Goal: Task Accomplishment & Management: Manage account settings

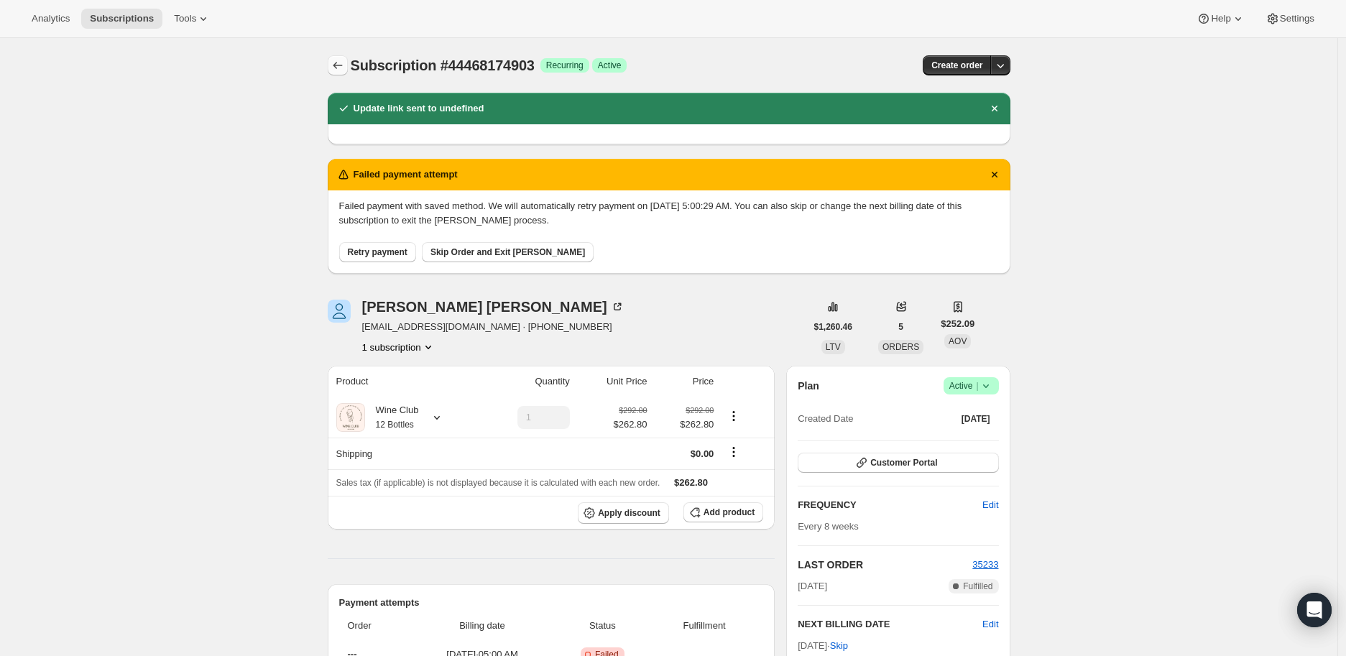
click at [340, 61] on icon "Subscriptions" at bounding box center [338, 65] width 14 height 14
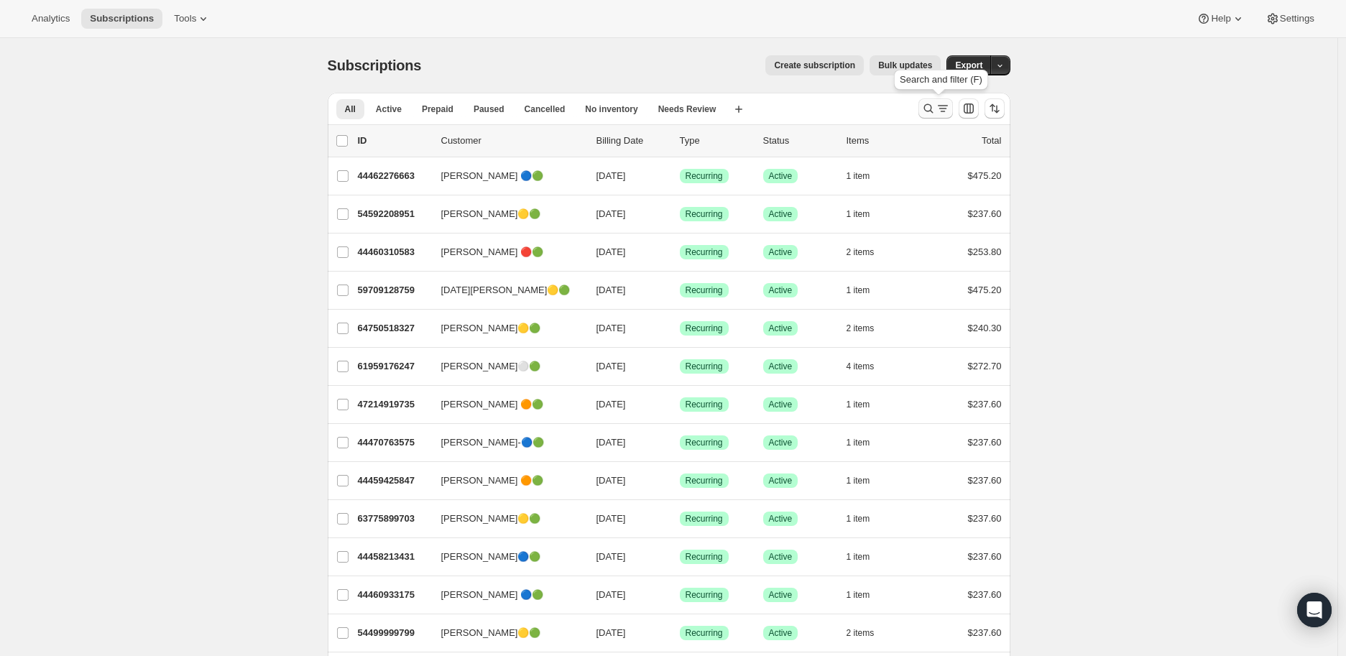
click at [933, 109] on icon "Search and filter results" at bounding box center [928, 108] width 14 height 14
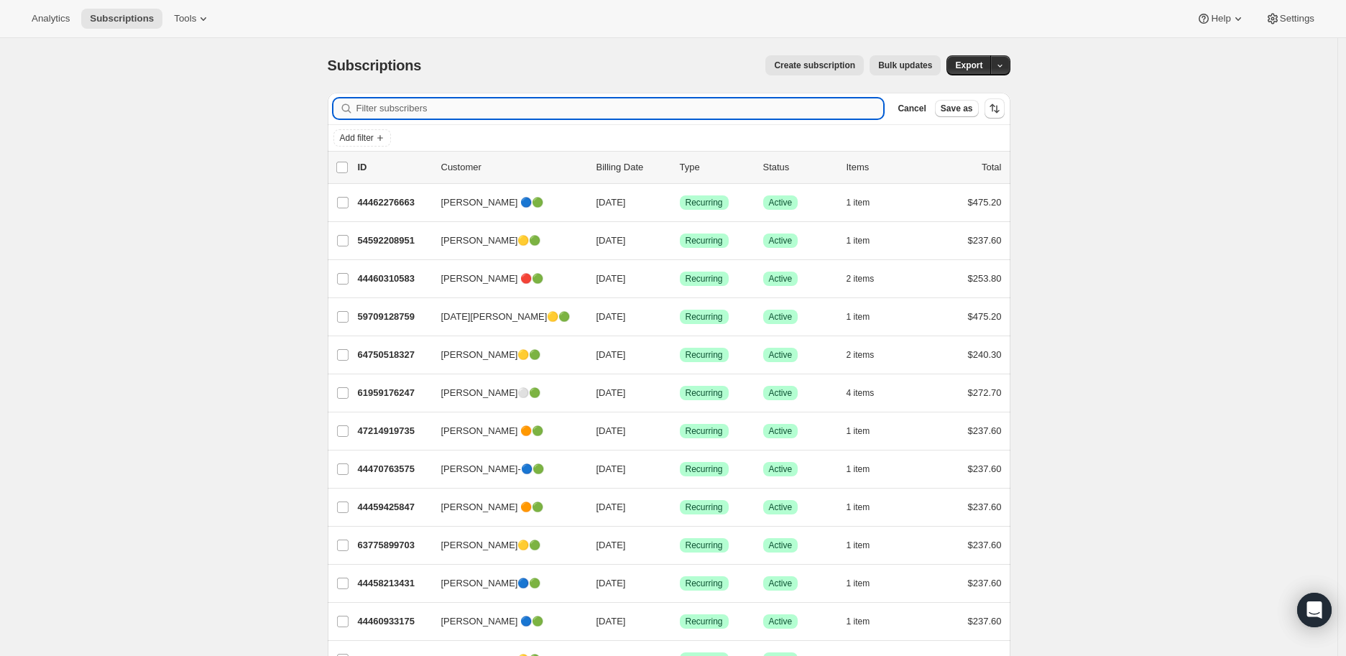
click at [428, 109] on input "Filter subscribers" at bounding box center [619, 108] width 527 height 20
paste input "mrs.marieraymer@gmail.com"
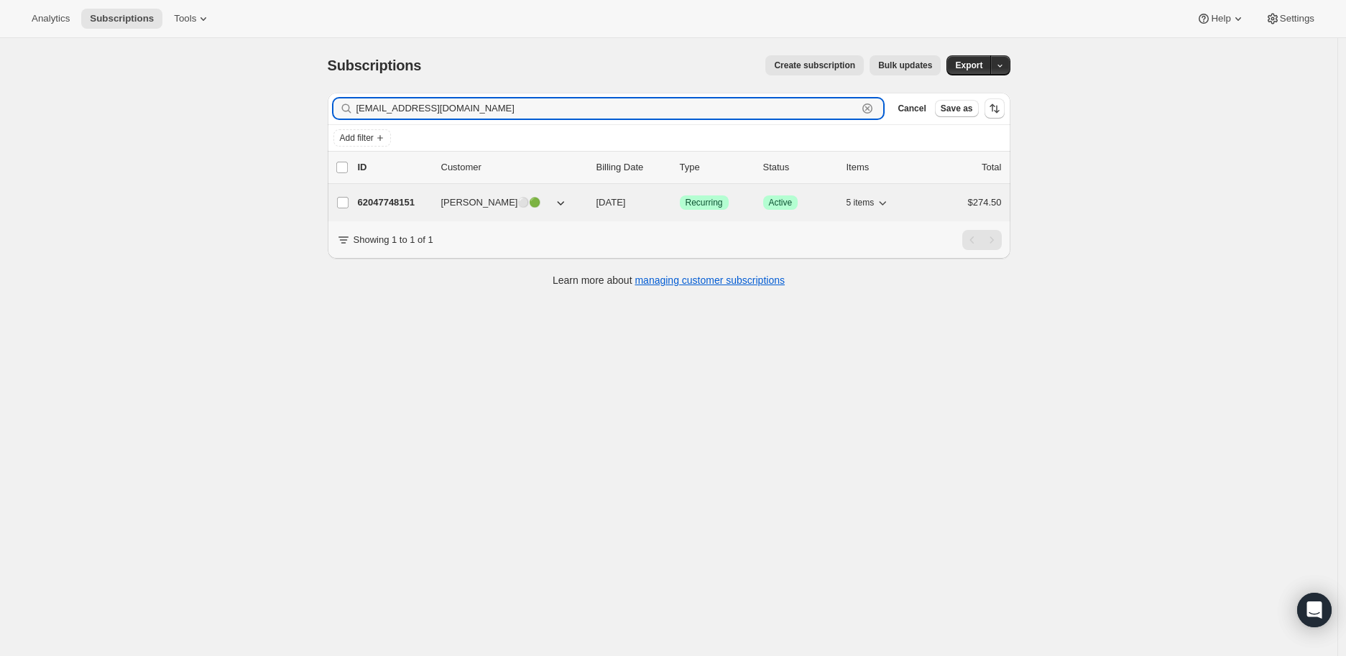
type input "mrs.marieraymer@gmail.com"
click at [398, 198] on p "62047748151" at bounding box center [394, 202] width 72 height 14
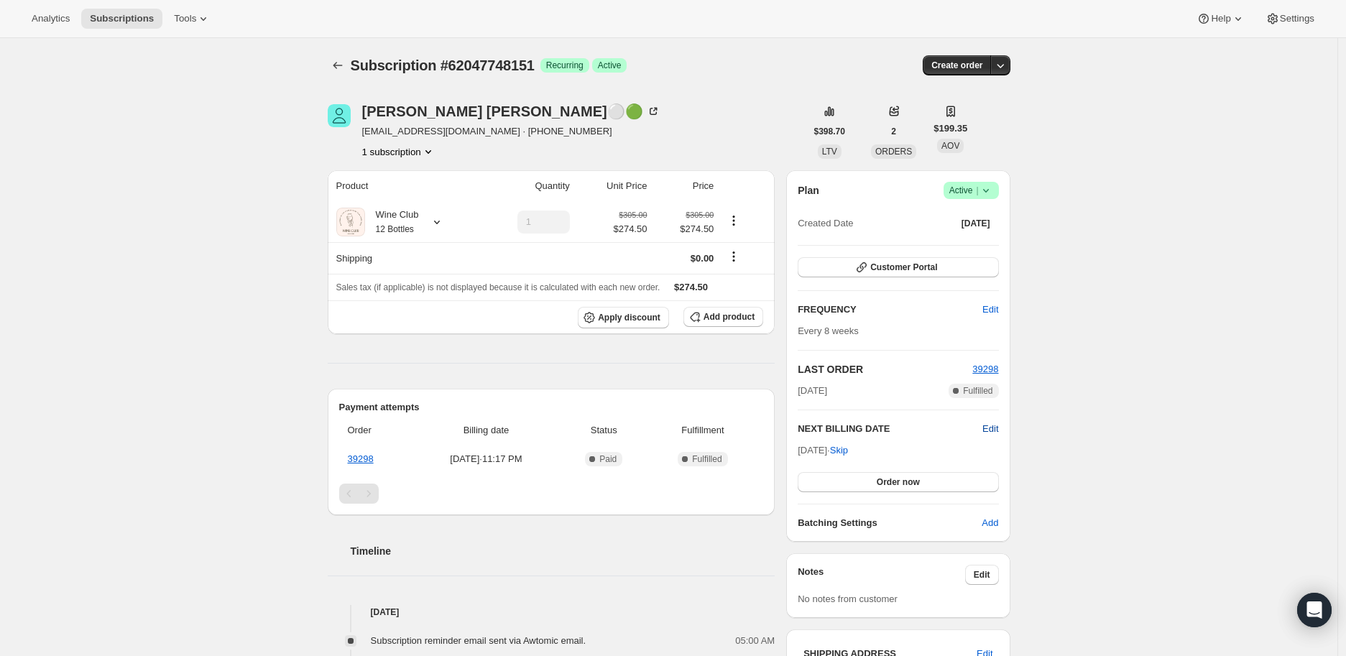
click at [995, 427] on span "Edit" at bounding box center [990, 429] width 16 height 14
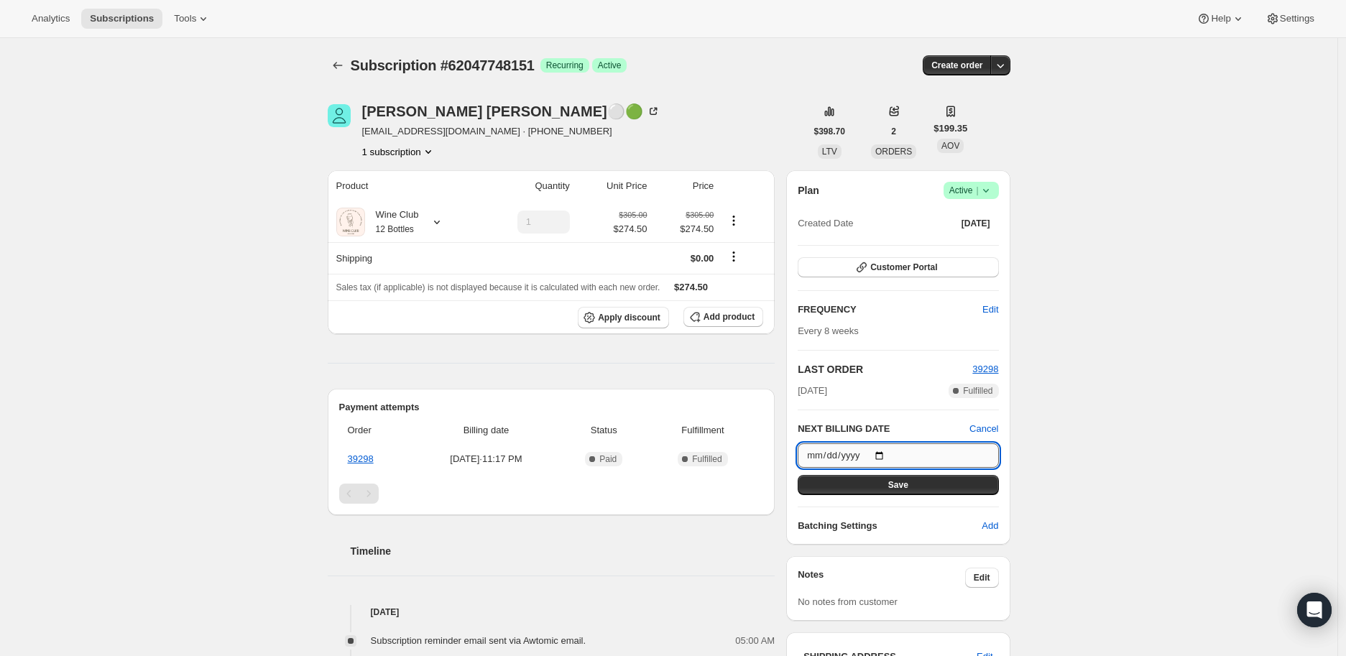
click at [886, 454] on input "2025-09-26" at bounding box center [898, 455] width 201 height 24
type input "2025-11-15"
click at [895, 481] on span "Save" at bounding box center [898, 484] width 20 height 11
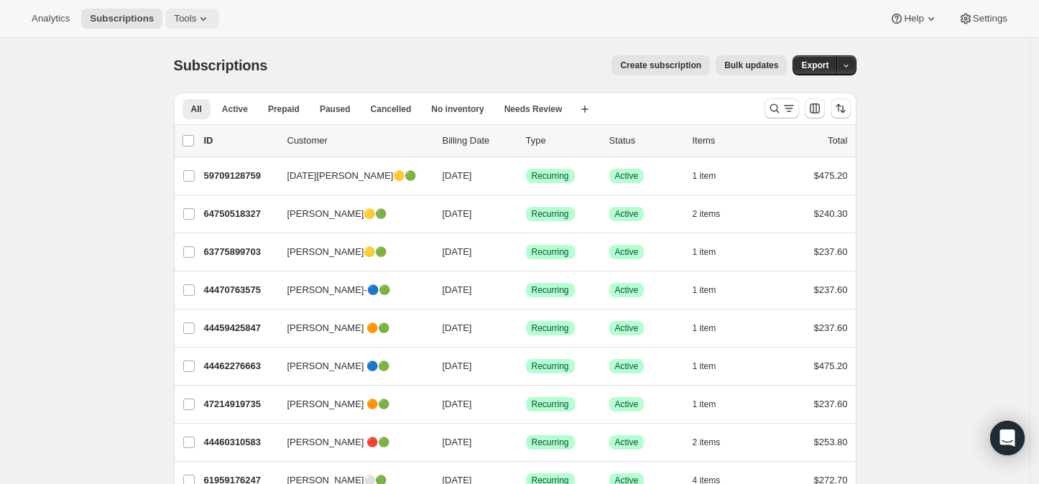
click at [196, 13] on icon at bounding box center [203, 18] width 14 height 14
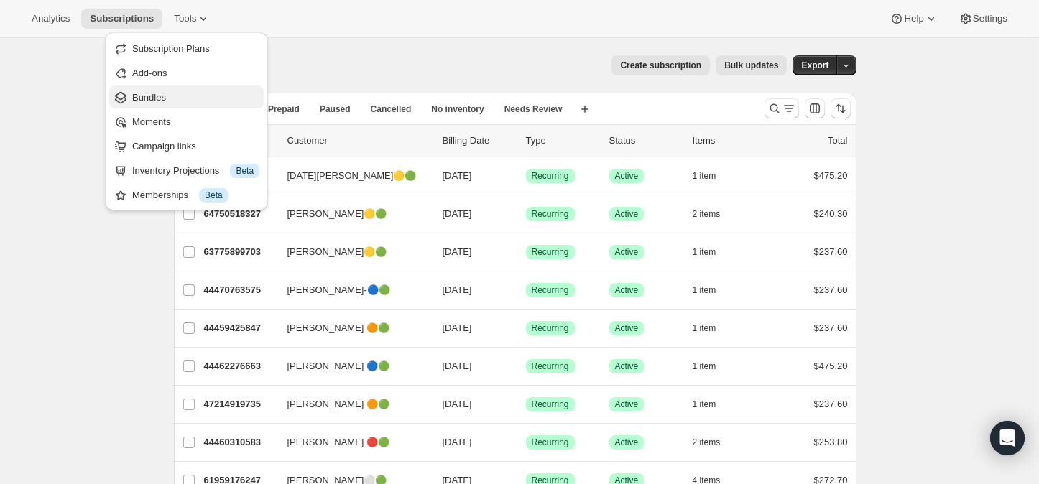
click at [159, 94] on span "Bundles" at bounding box center [149, 97] width 34 height 11
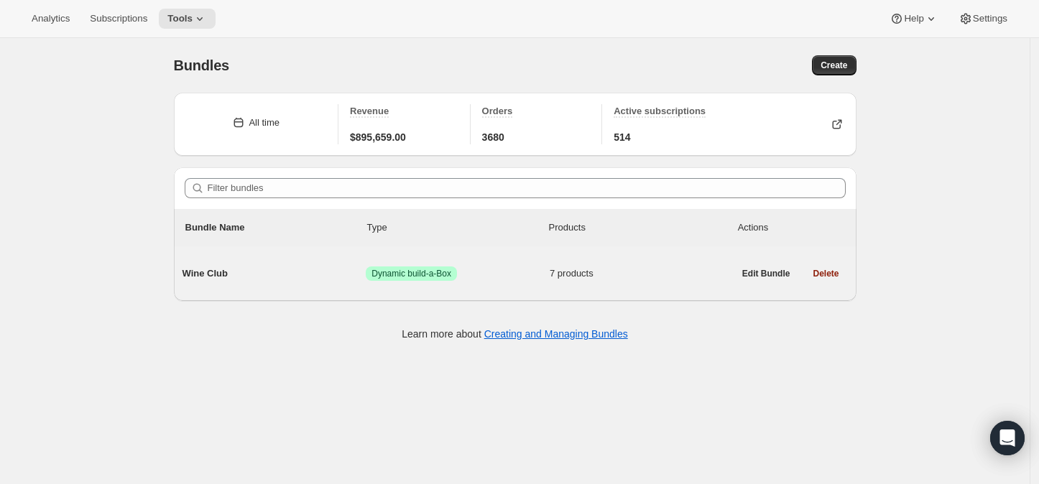
click at [563, 273] on span "7 products" at bounding box center [642, 274] width 184 height 14
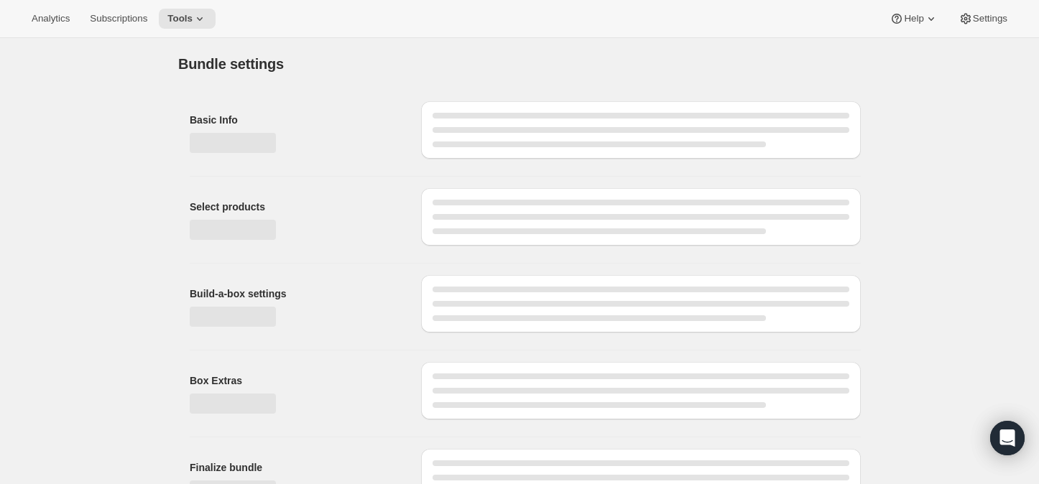
type input "Wine Club"
radio input "true"
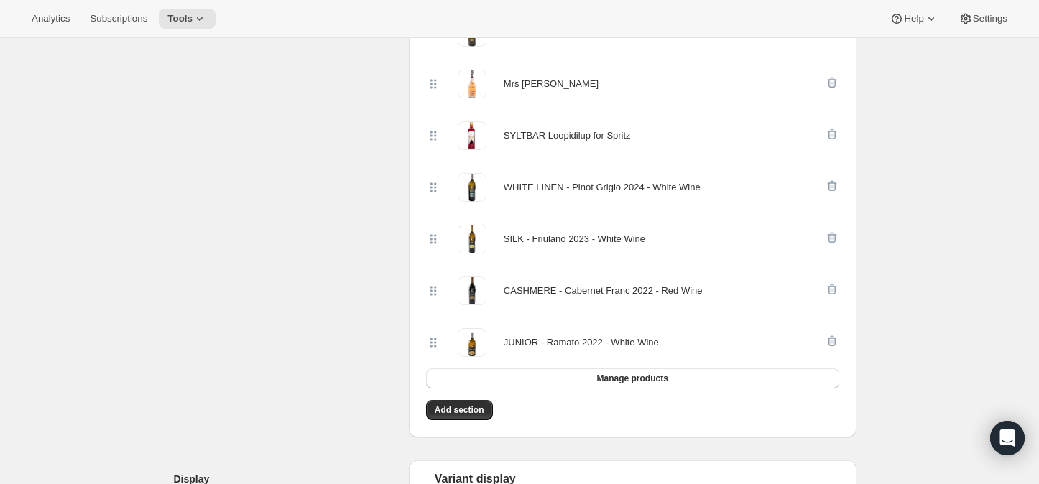
scroll to position [319, 0]
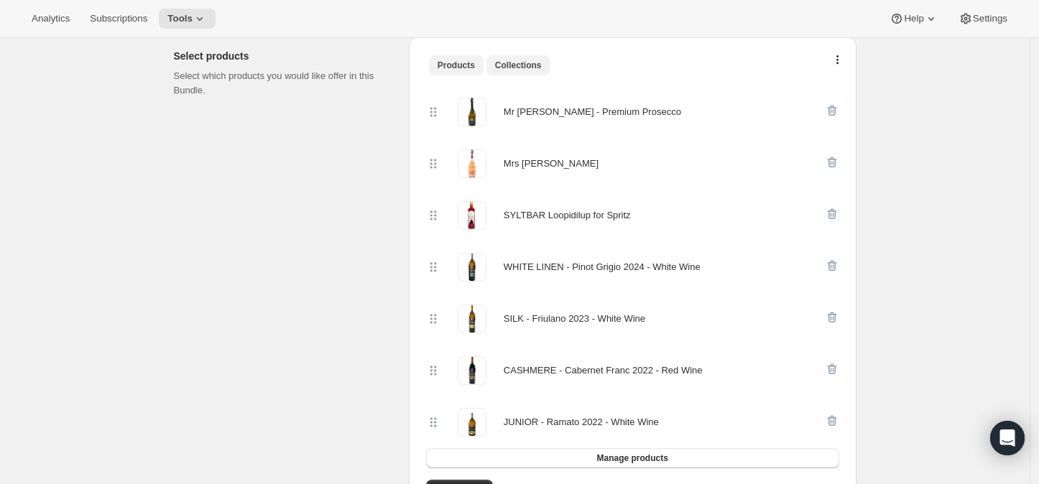
click at [517, 63] on span "Collections" at bounding box center [518, 65] width 47 height 11
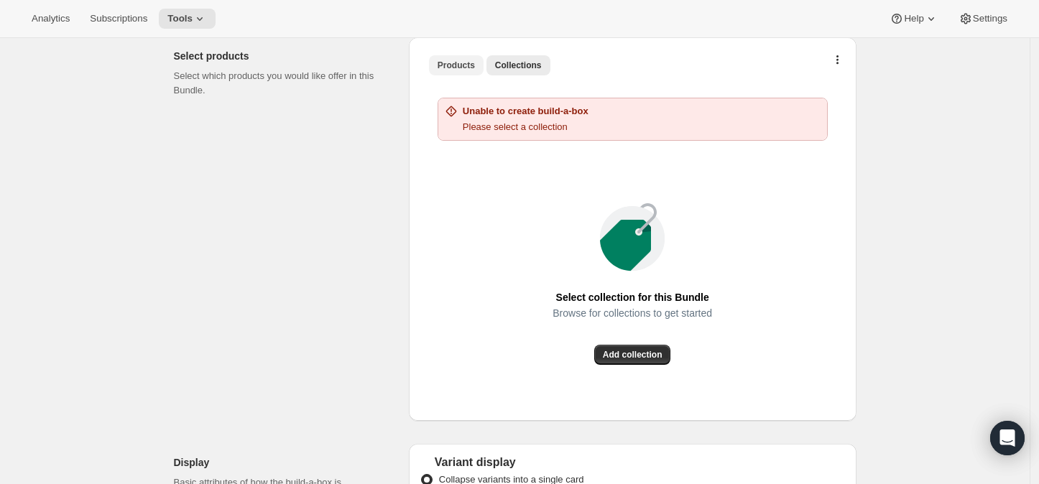
click at [459, 62] on span "Products" at bounding box center [456, 65] width 37 height 11
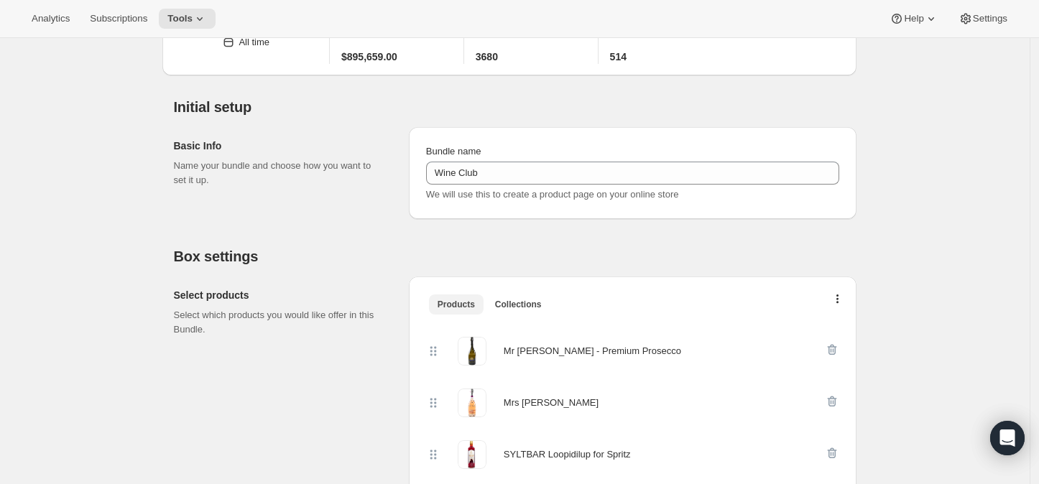
scroll to position [0, 0]
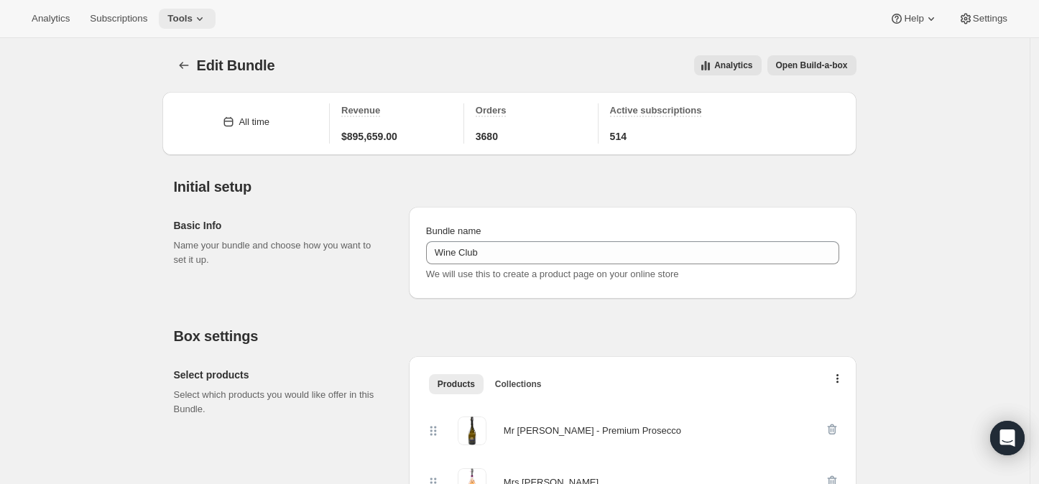
click at [195, 15] on icon at bounding box center [200, 18] width 14 height 14
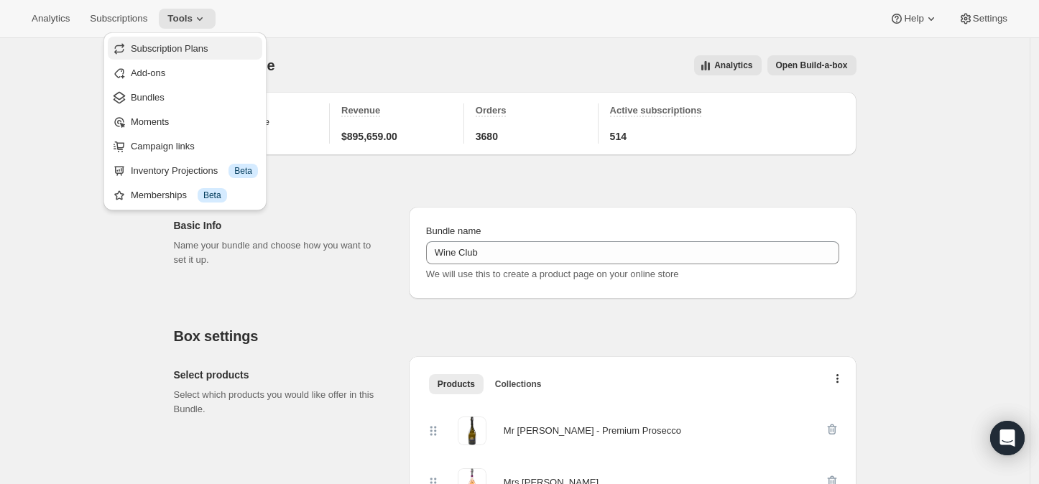
click at [174, 45] on span "Subscription Plans" at bounding box center [170, 48] width 78 height 11
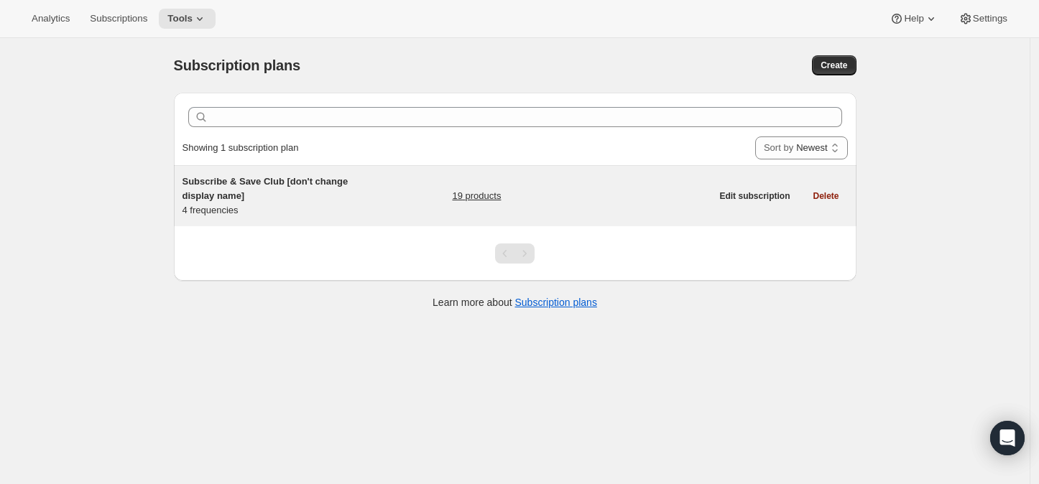
click at [479, 190] on link "19 products" at bounding box center [476, 196] width 49 height 14
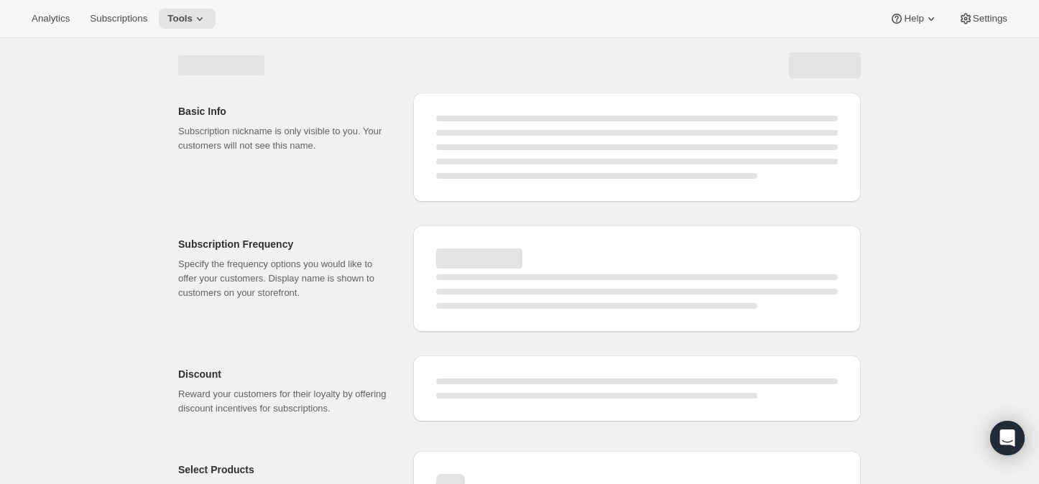
select select "WEEK"
select select "MONTH"
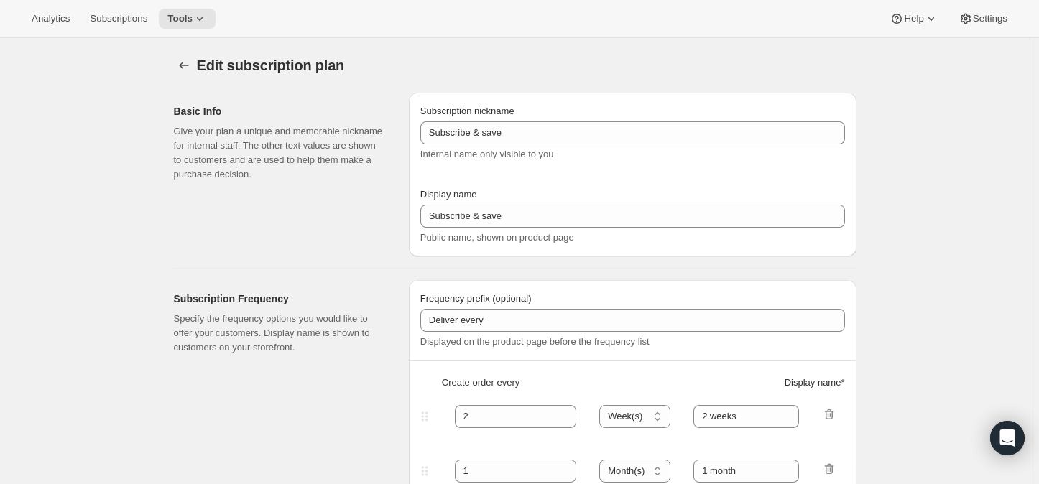
checkbox input "true"
type input "Subscribe & Save Club [don't change display name]"
type input "Subscribe & Save"
type input "Every"
type input "4"
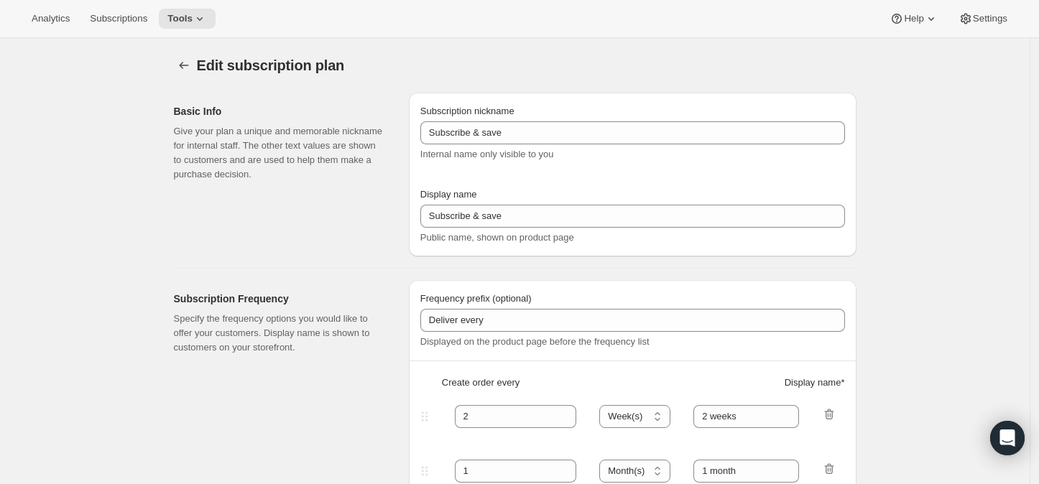
select select "WEEK"
type input "4 weeks"
type input "10"
select select "WEEK"
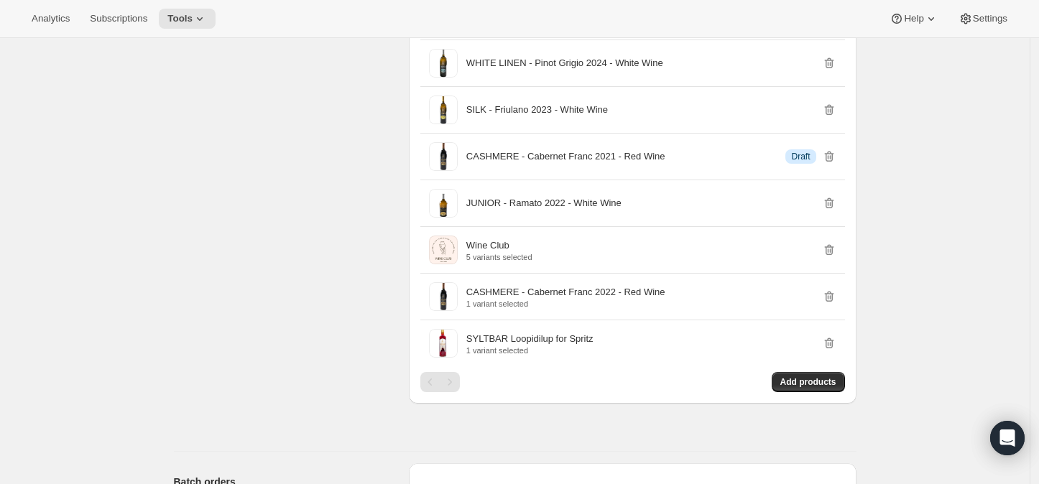
scroll to position [1118, 0]
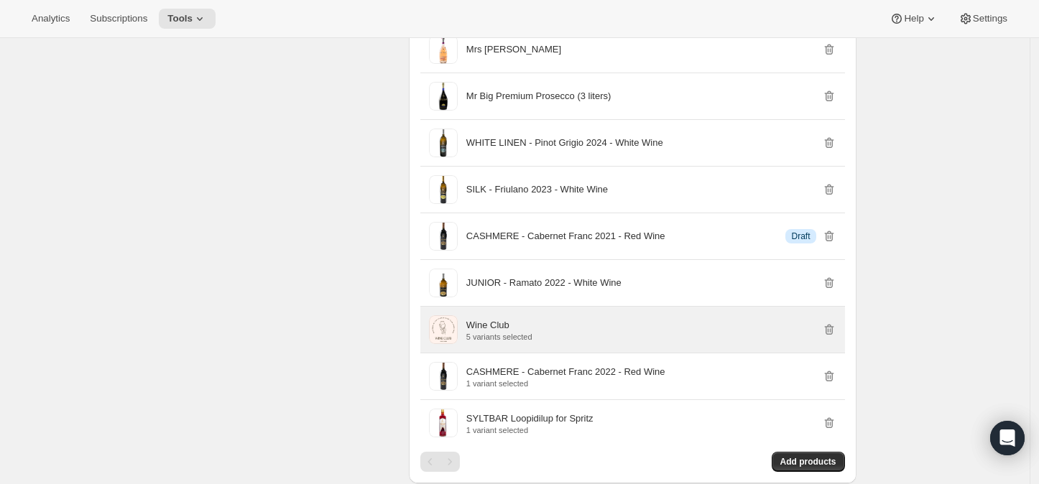
click at [484, 328] on p "Wine Club" at bounding box center [487, 325] width 43 height 14
click at [471, 327] on p "Wine Club" at bounding box center [487, 325] width 43 height 14
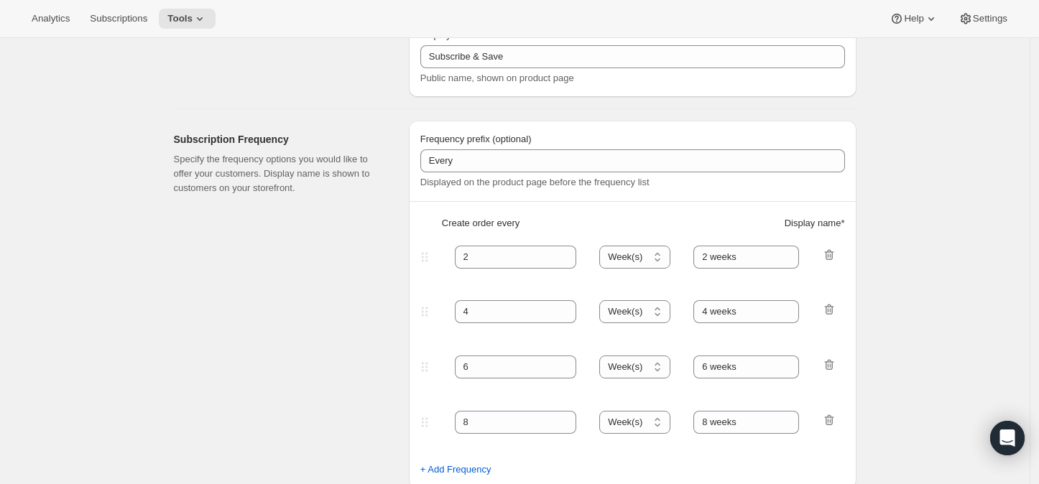
scroll to position [0, 0]
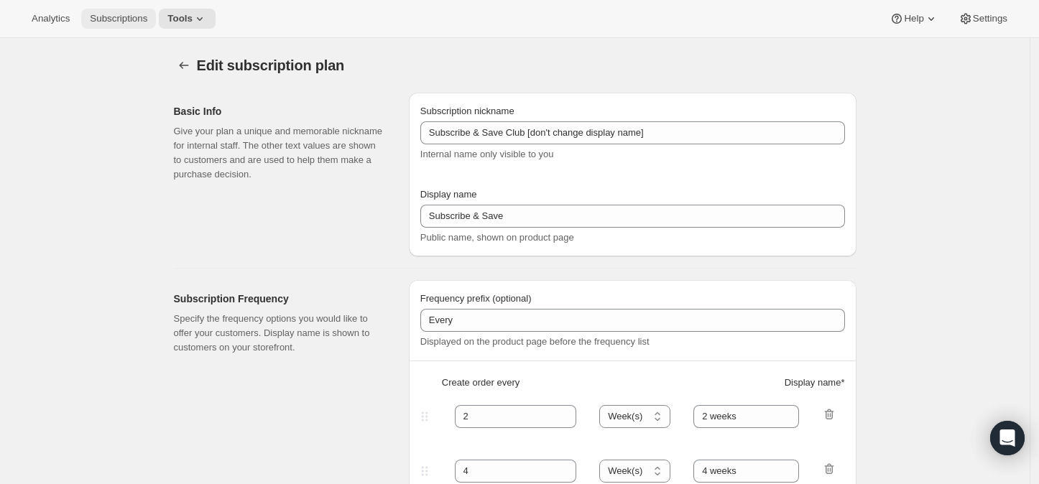
click at [118, 17] on span "Subscriptions" at bounding box center [118, 18] width 57 height 11
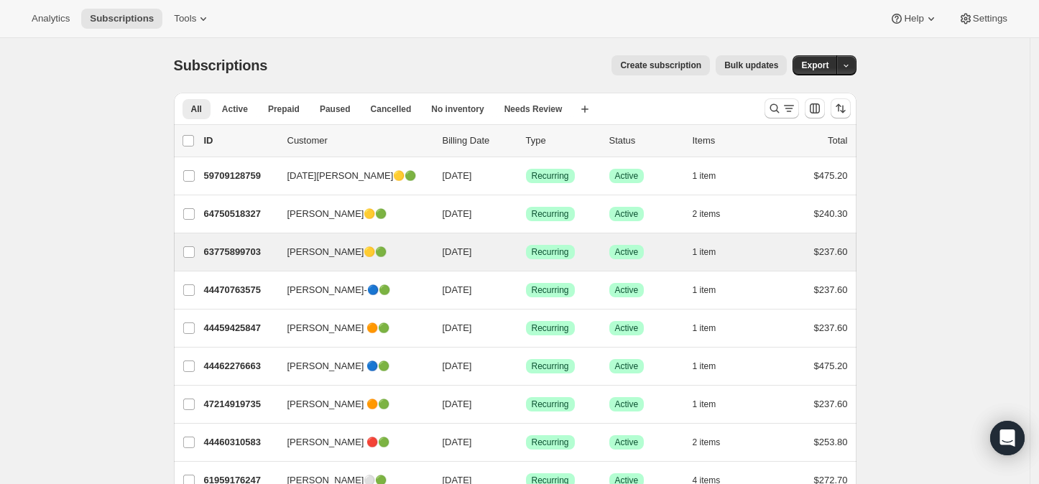
scroll to position [80, 0]
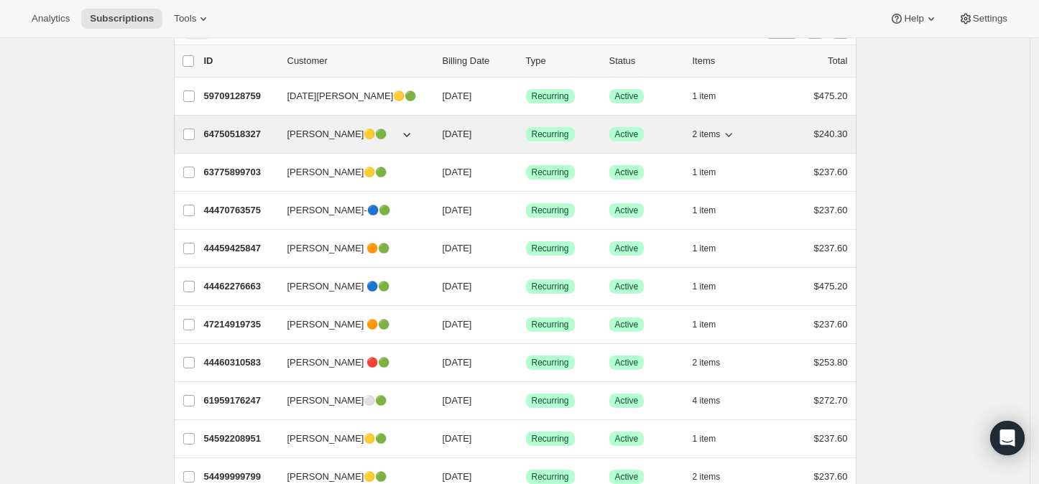
click at [730, 133] on icon "button" at bounding box center [729, 135] width 7 height 4
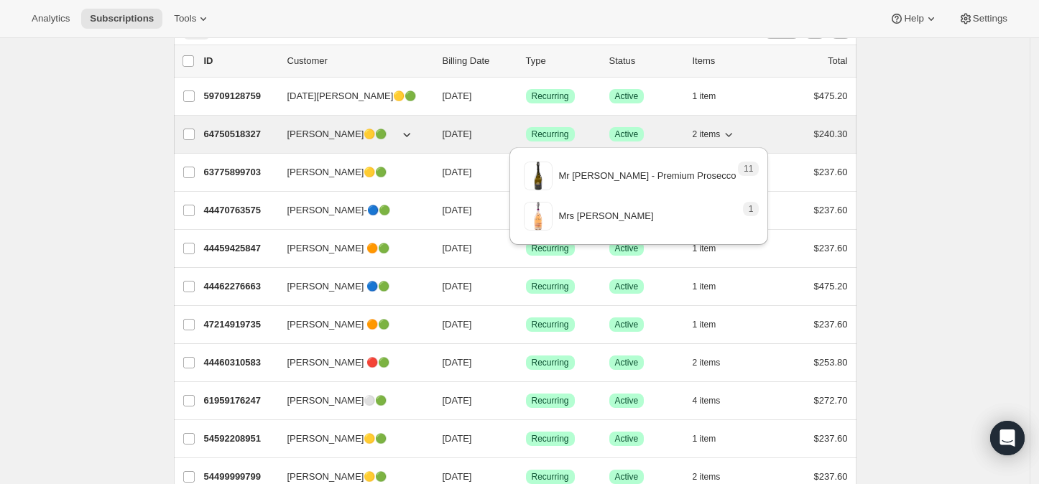
click at [730, 133] on icon "button" at bounding box center [729, 135] width 7 height 4
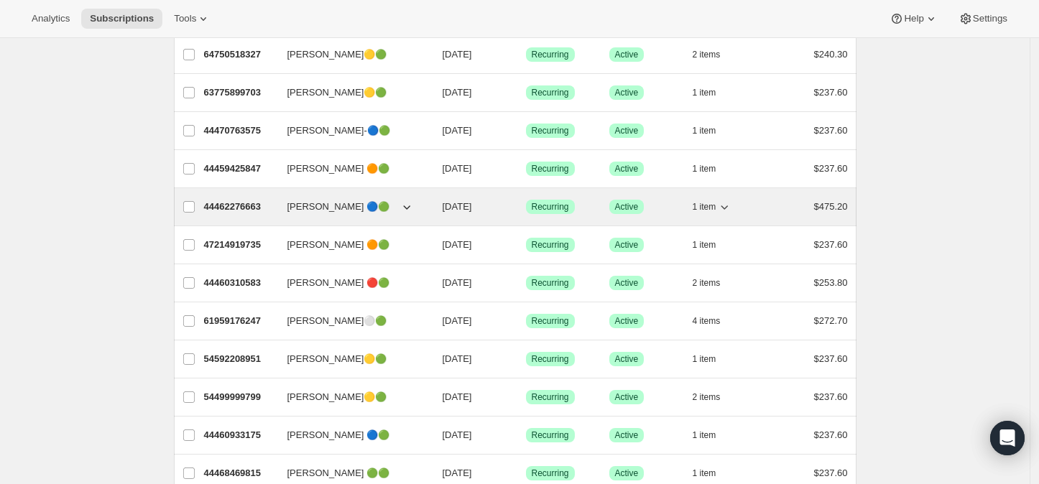
scroll to position [239, 0]
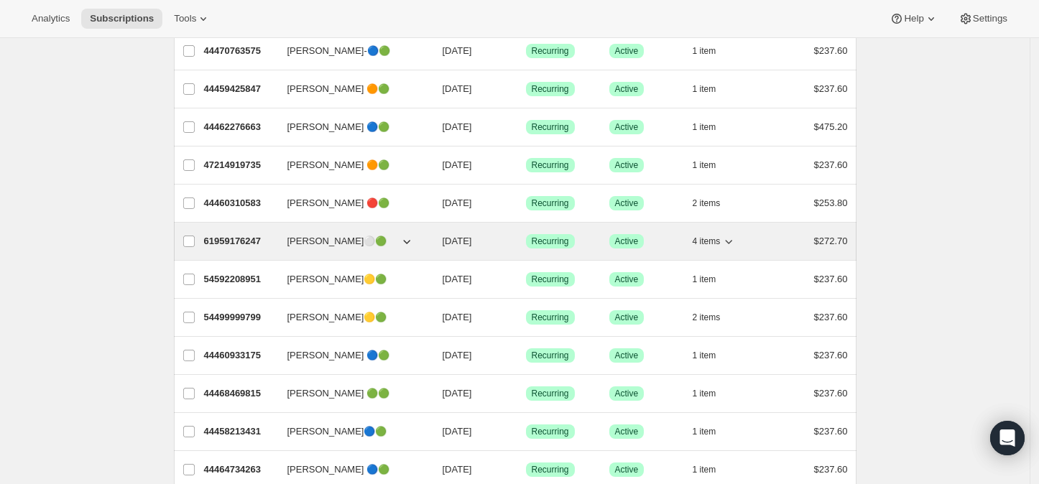
click at [733, 241] on icon "button" at bounding box center [729, 242] width 7 height 4
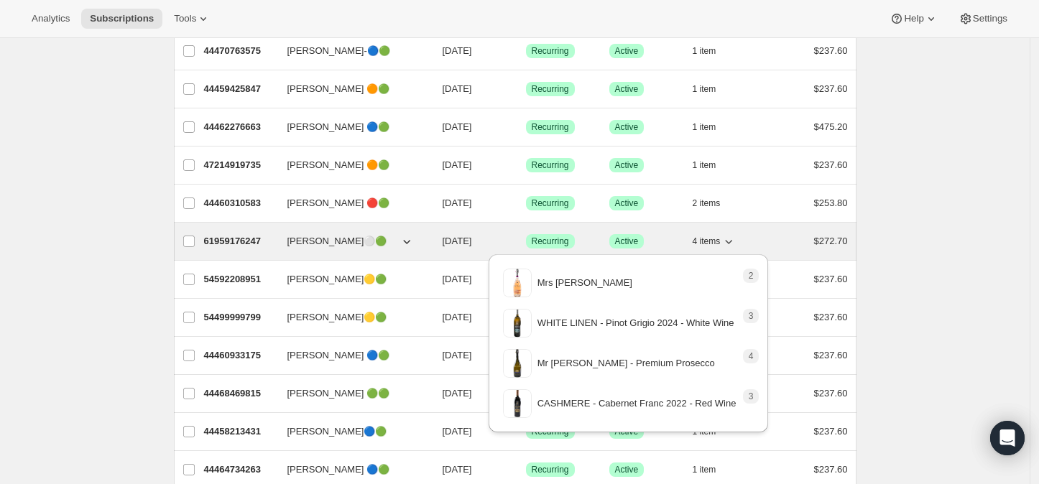
click at [733, 240] on icon "button" at bounding box center [729, 242] width 7 height 4
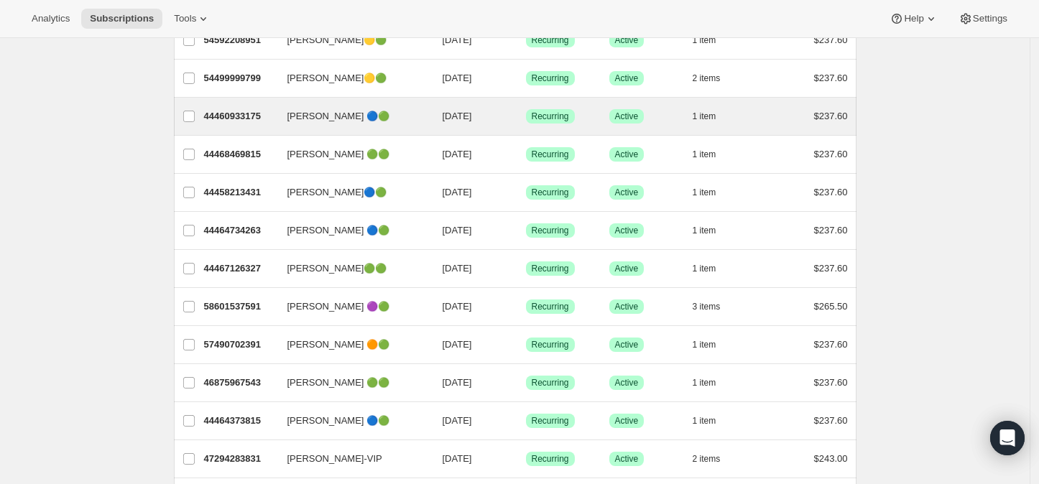
scroll to position [558, 0]
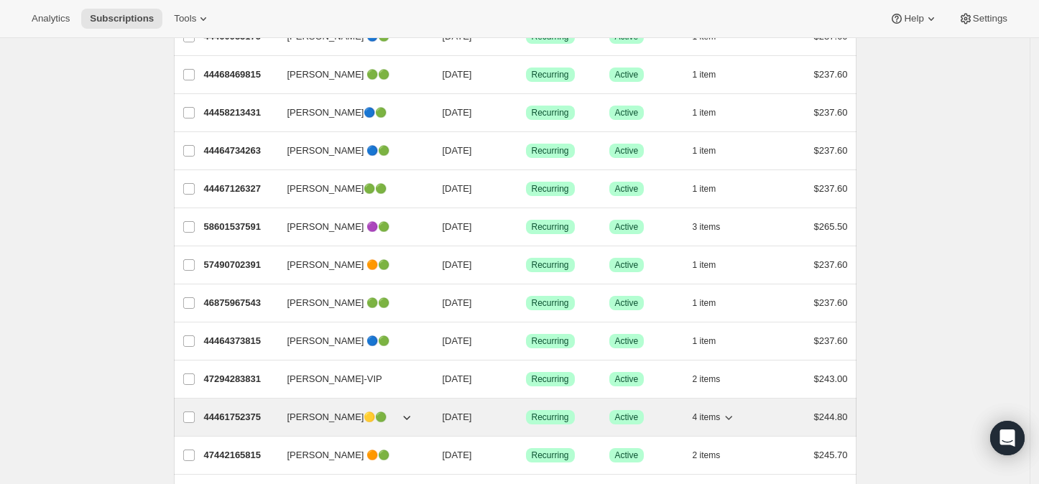
click at [736, 415] on icon "button" at bounding box center [729, 417] width 14 height 14
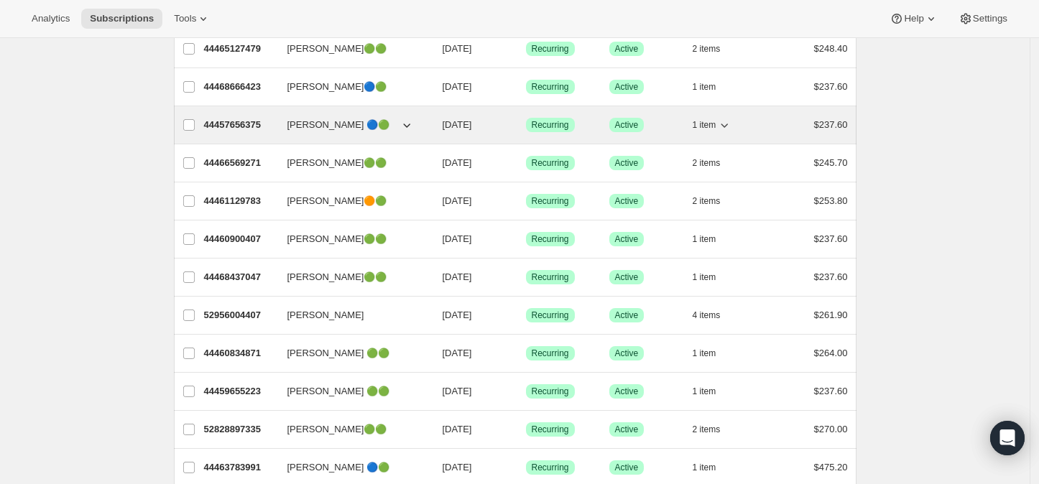
scroll to position [1197, 0]
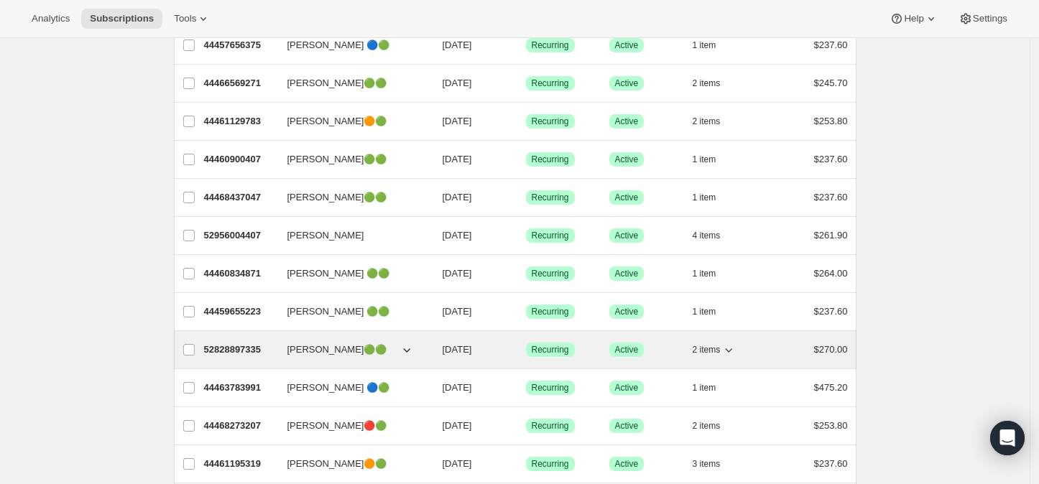
click at [736, 346] on icon "button" at bounding box center [729, 350] width 14 height 14
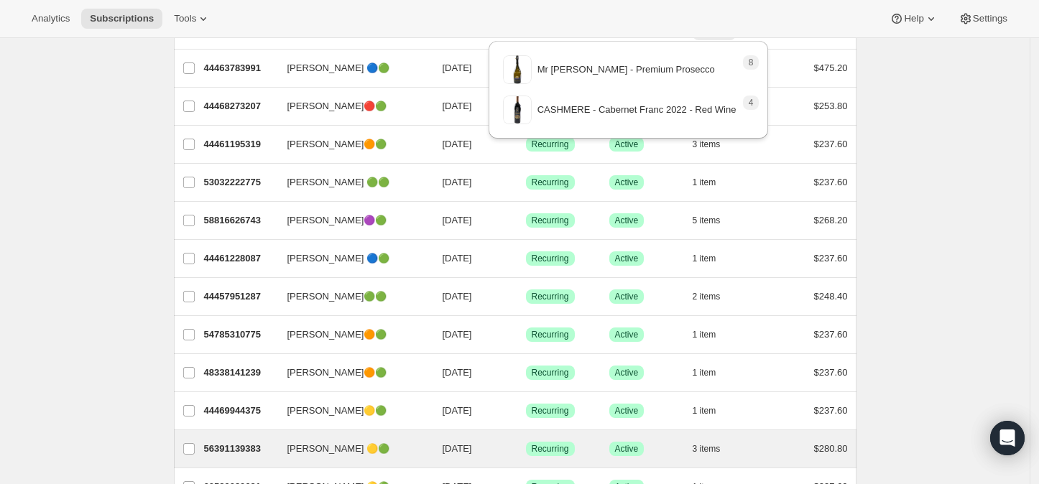
scroll to position [1597, 0]
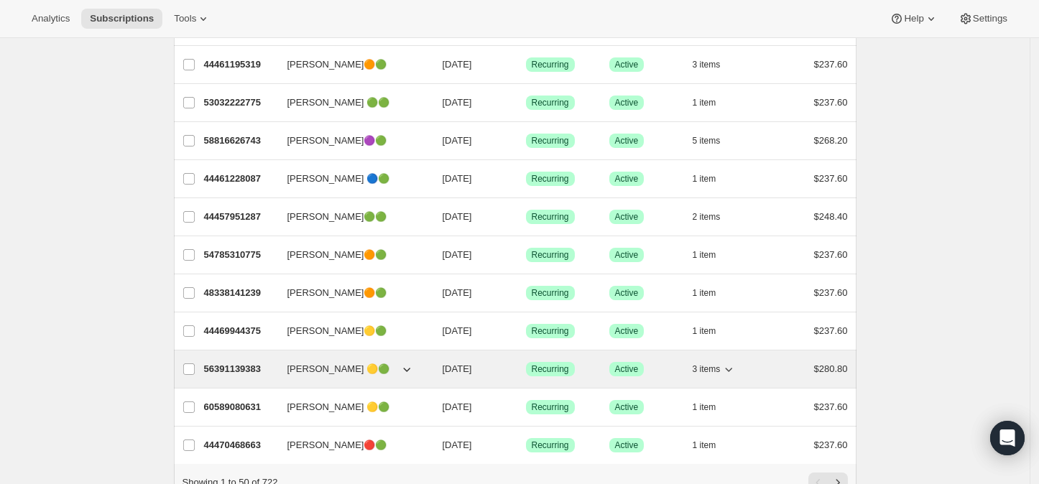
click at [731, 363] on icon "button" at bounding box center [729, 369] width 14 height 14
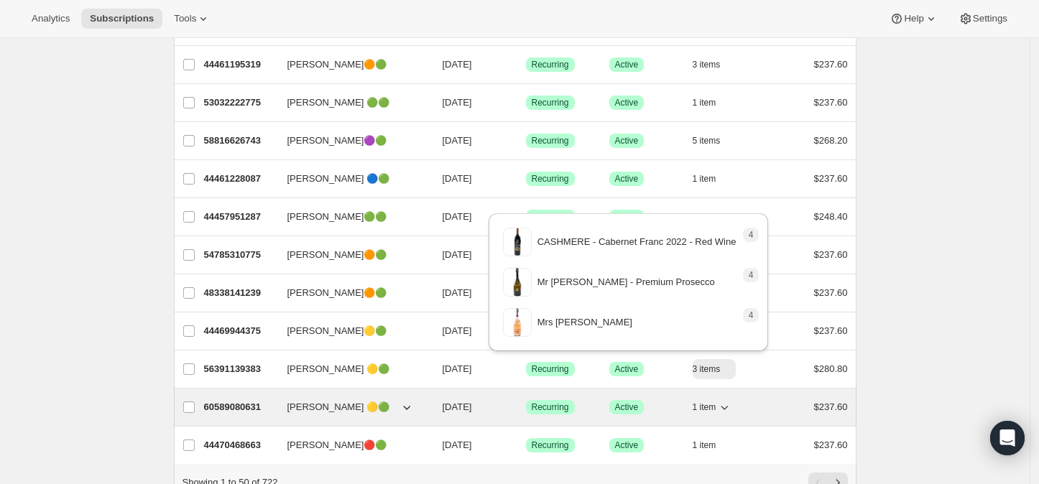
scroll to position [1665, 0]
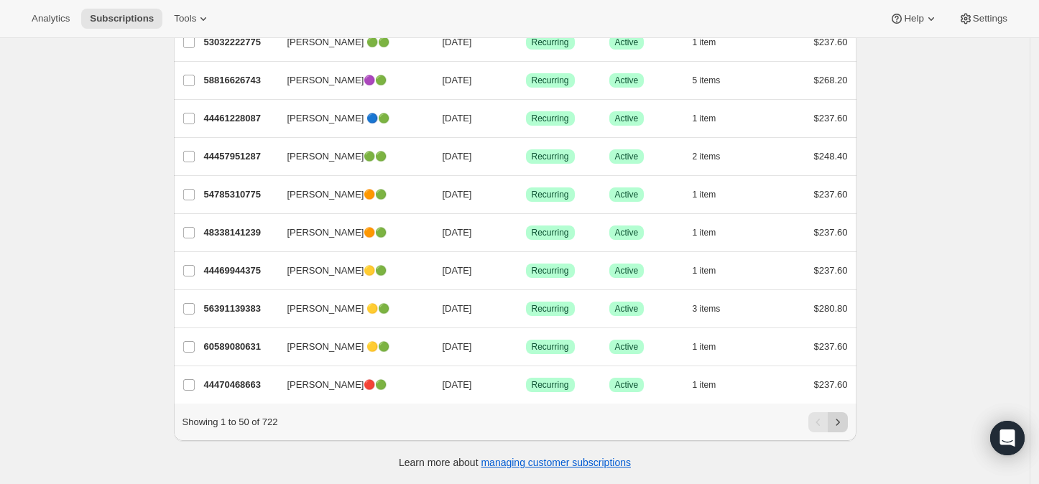
click at [840, 422] on icon "Next" at bounding box center [838, 422] width 14 height 14
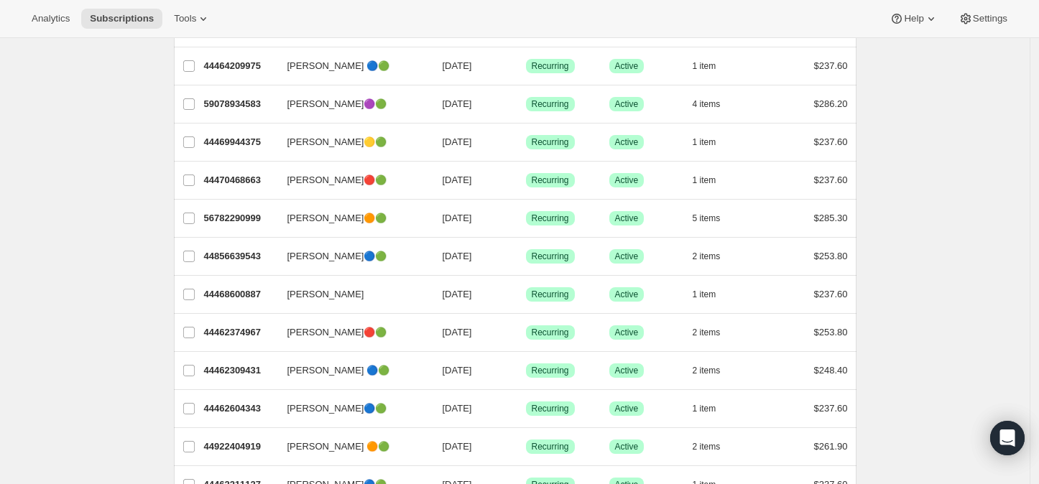
scroll to position [0, 0]
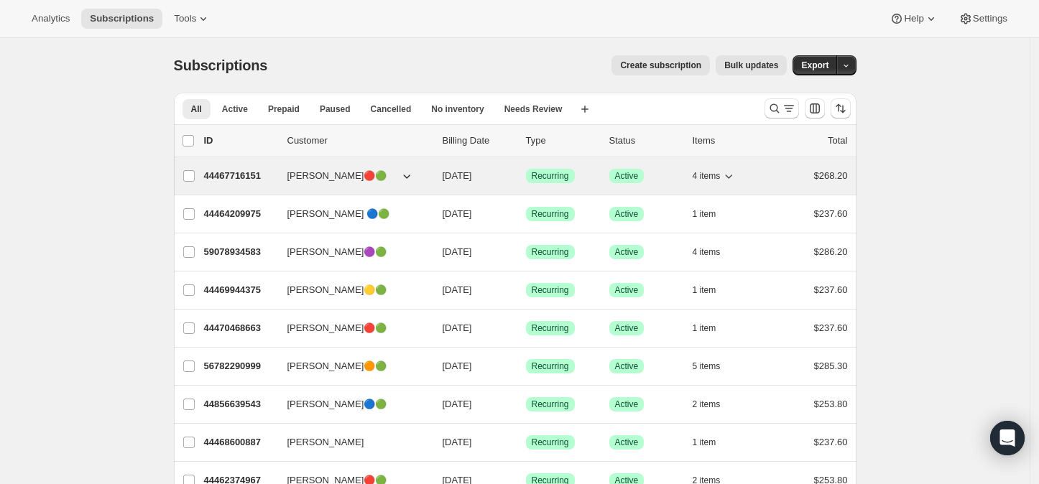
click at [732, 174] on icon "button" at bounding box center [729, 176] width 14 height 14
click at [736, 174] on icon "button" at bounding box center [729, 176] width 14 height 14
click at [735, 174] on icon "button" at bounding box center [729, 176] width 14 height 14
click at [719, 174] on span "4 items" at bounding box center [707, 175] width 28 height 11
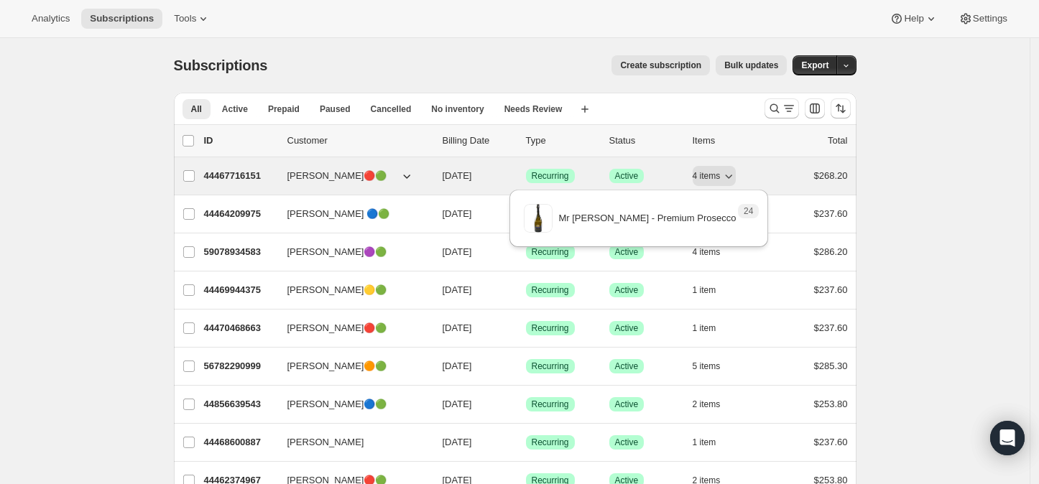
click at [232, 172] on p "44467716151" at bounding box center [240, 176] width 72 height 14
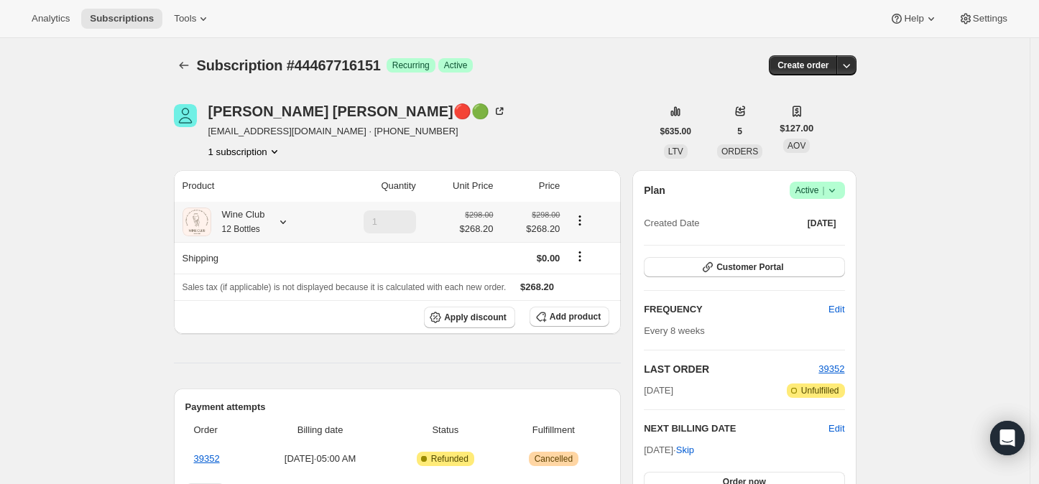
click at [286, 223] on icon at bounding box center [283, 223] width 6 height 4
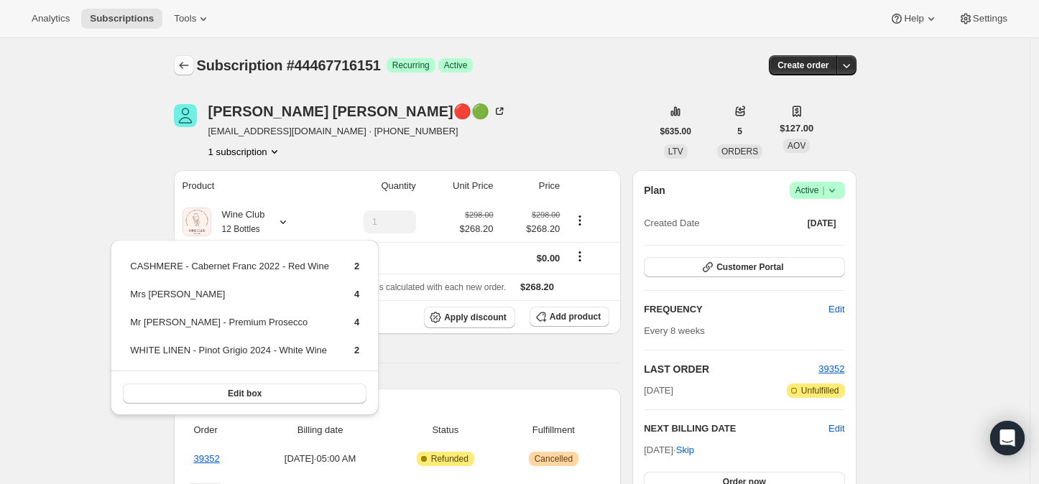
click at [188, 60] on icon "Subscriptions" at bounding box center [184, 65] width 14 height 14
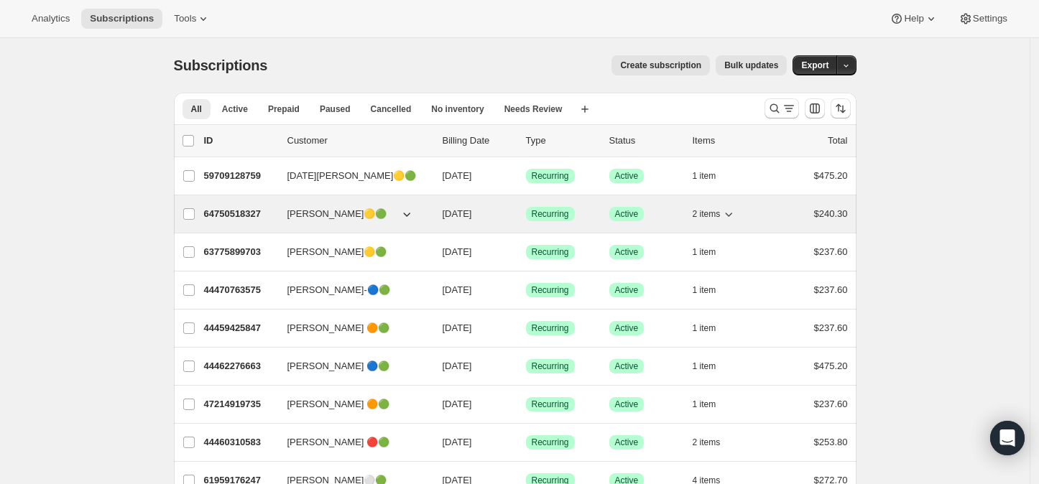
click at [733, 215] on icon "button" at bounding box center [729, 215] width 7 height 4
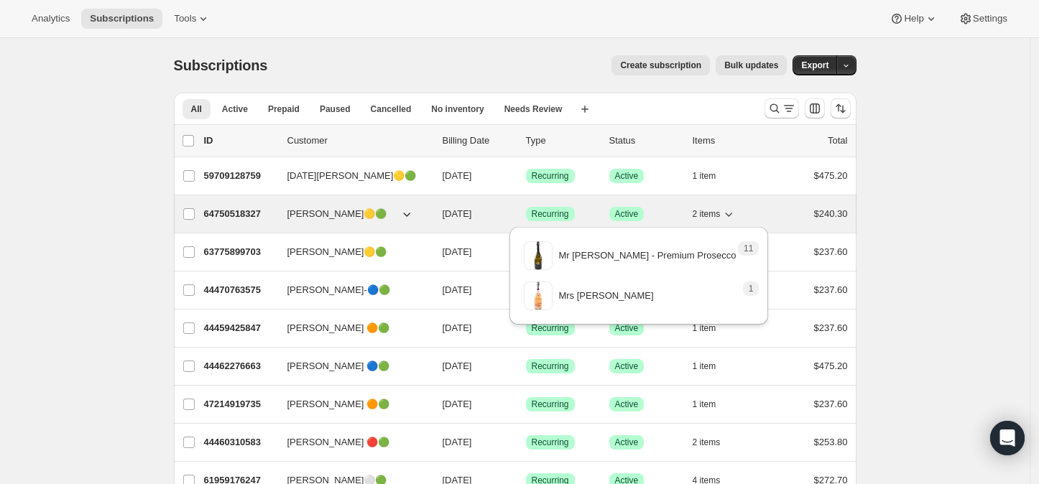
click at [733, 215] on icon "button" at bounding box center [729, 215] width 7 height 4
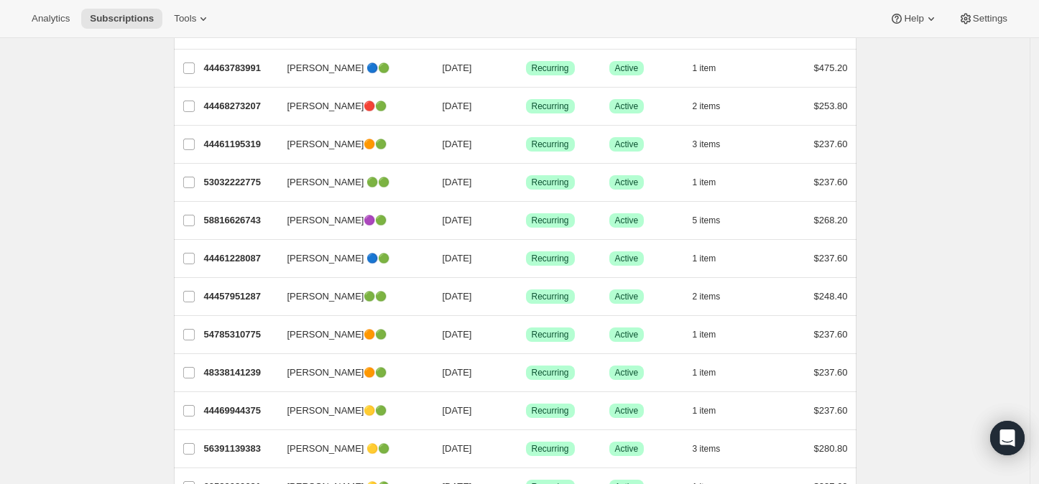
scroll to position [1665, 0]
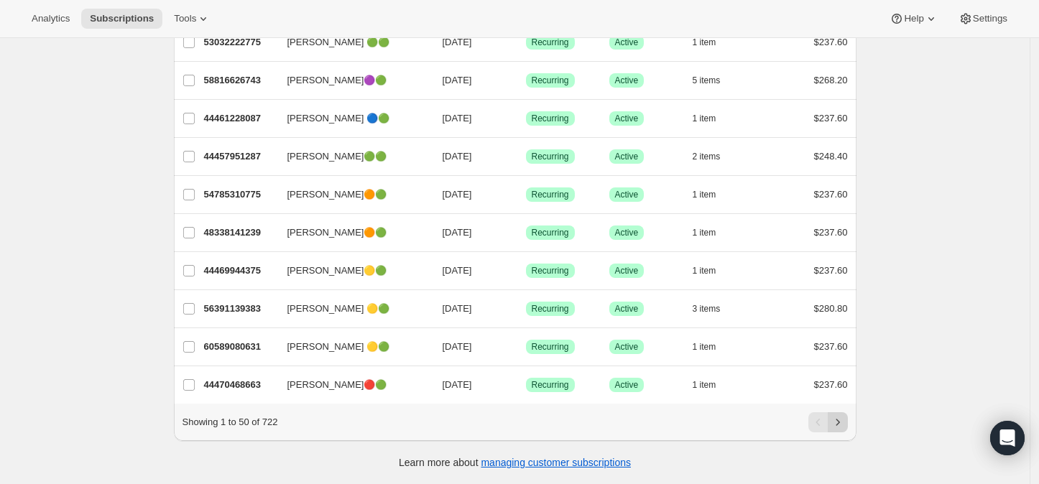
click at [839, 419] on icon "Next" at bounding box center [838, 422] width 14 height 14
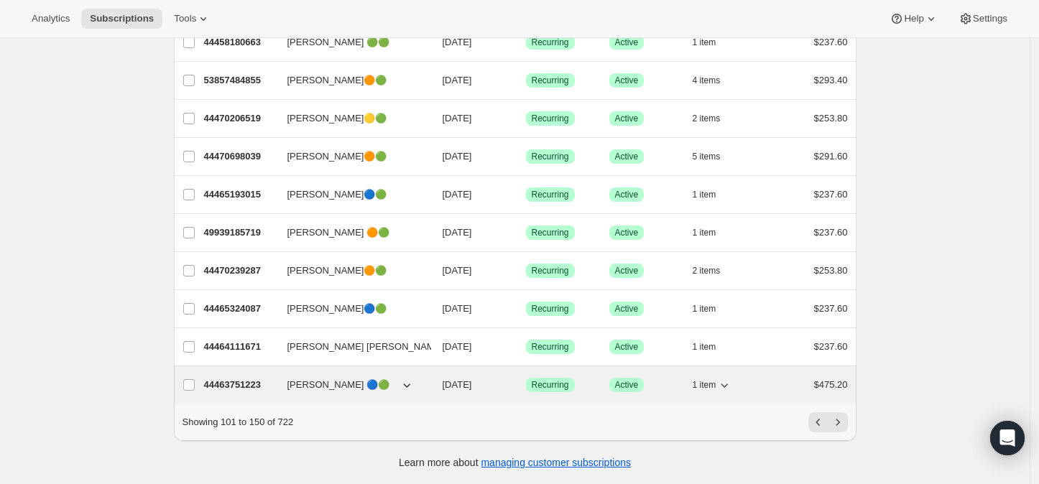
click at [729, 378] on icon "button" at bounding box center [724, 385] width 14 height 14
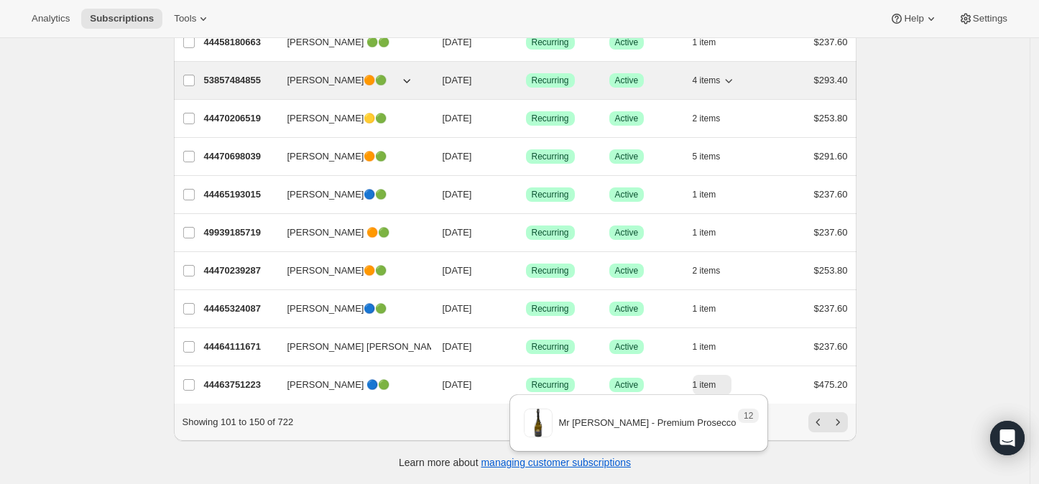
click at [733, 73] on icon "button" at bounding box center [729, 80] width 14 height 14
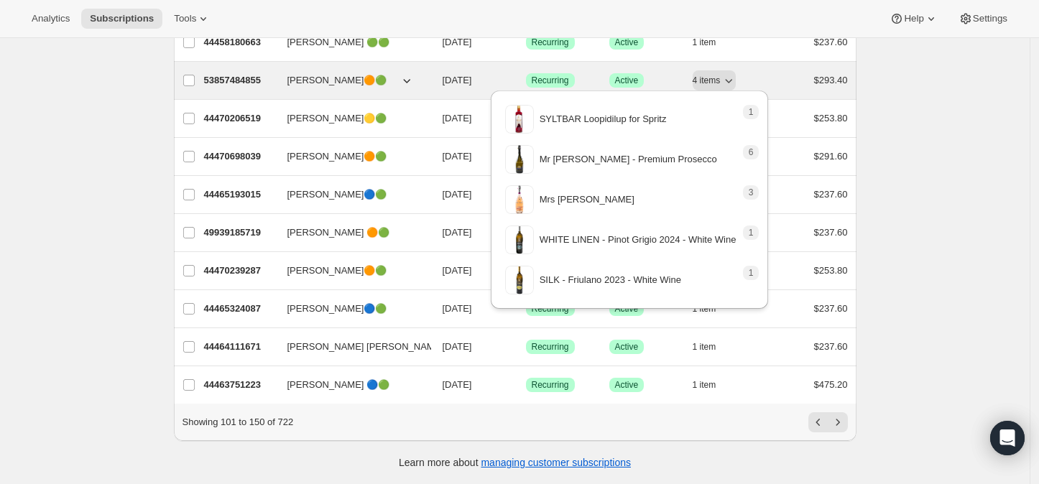
click at [752, 73] on div "4 items" at bounding box center [729, 80] width 72 height 20
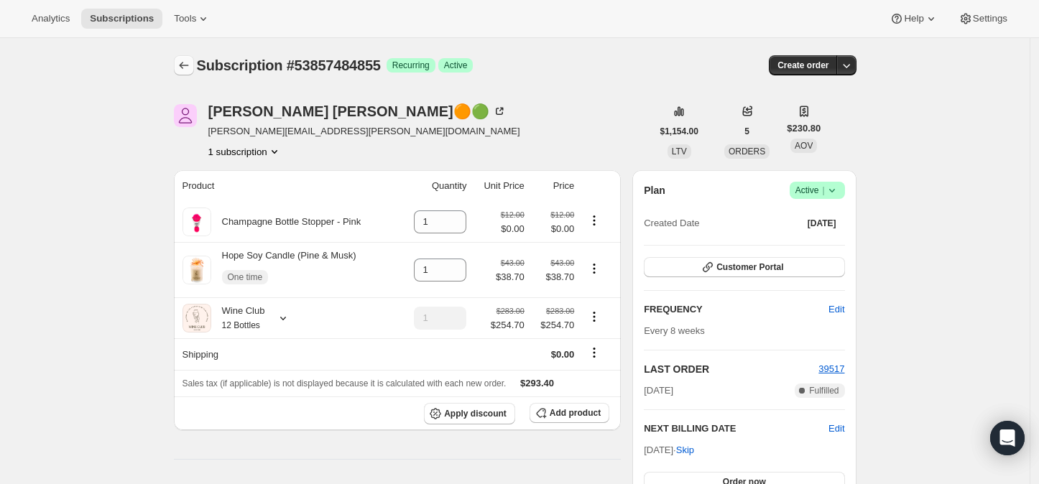
click at [187, 63] on icon "Subscriptions" at bounding box center [184, 65] width 14 height 14
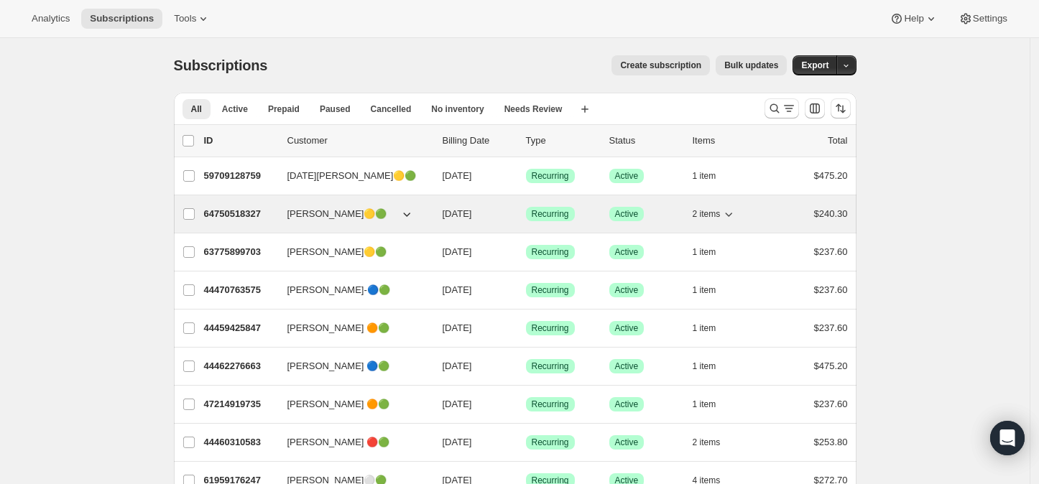
click at [736, 209] on icon "button" at bounding box center [729, 214] width 14 height 14
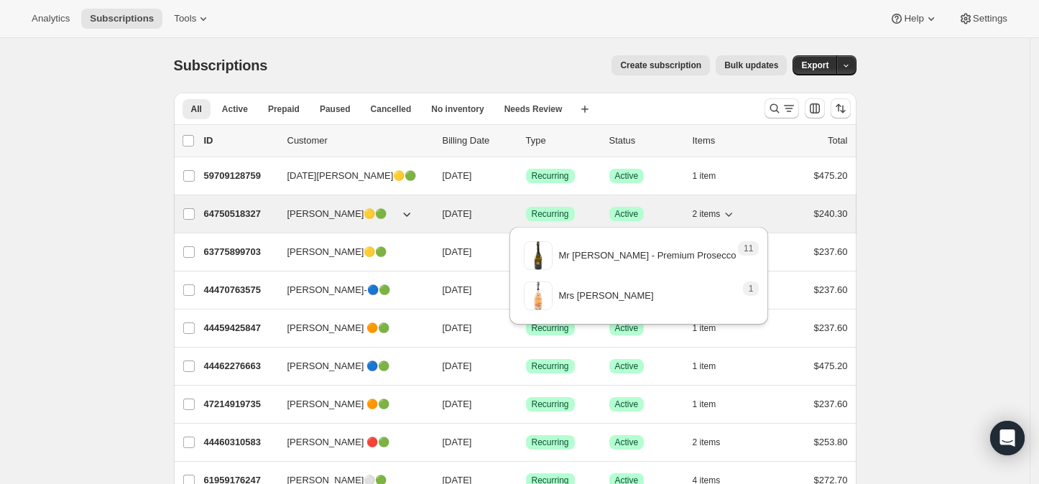
click at [736, 209] on icon "button" at bounding box center [729, 214] width 14 height 14
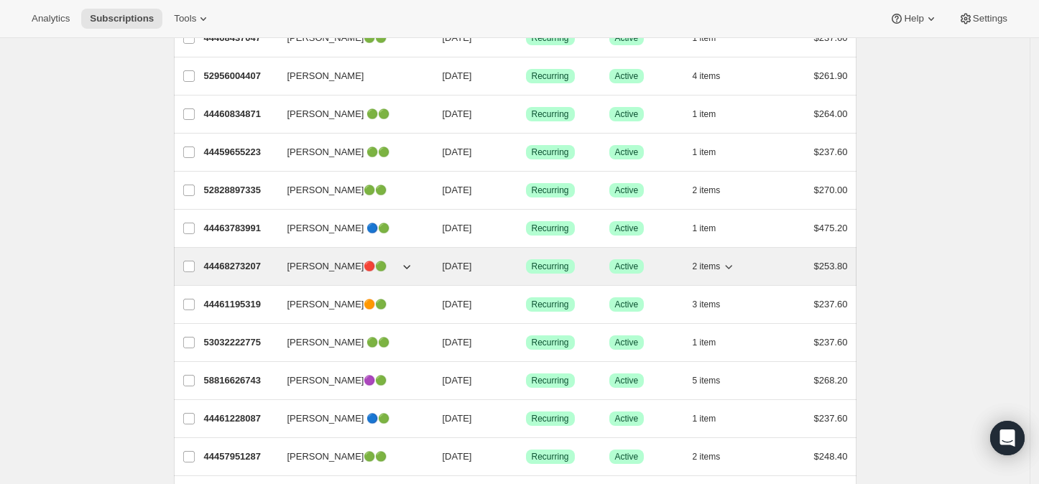
scroll to position [1665, 0]
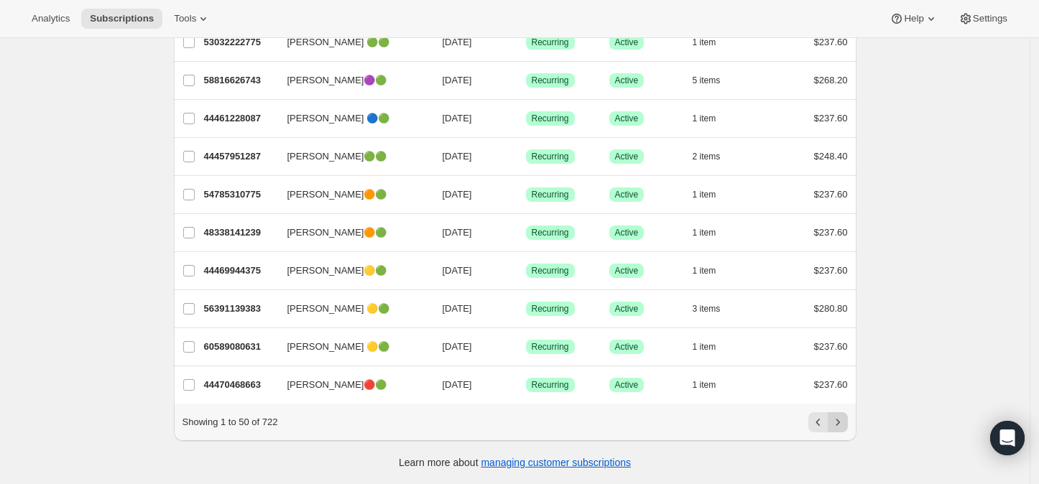
click at [845, 422] on icon "Next" at bounding box center [838, 422] width 14 height 14
click at [844, 422] on icon "Next" at bounding box center [838, 422] width 14 height 14
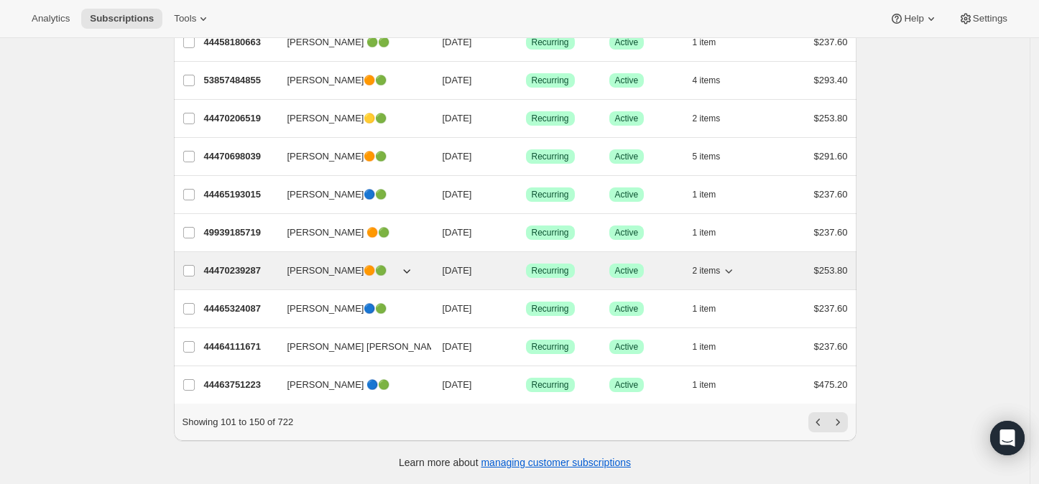
click at [736, 264] on icon "button" at bounding box center [729, 271] width 14 height 14
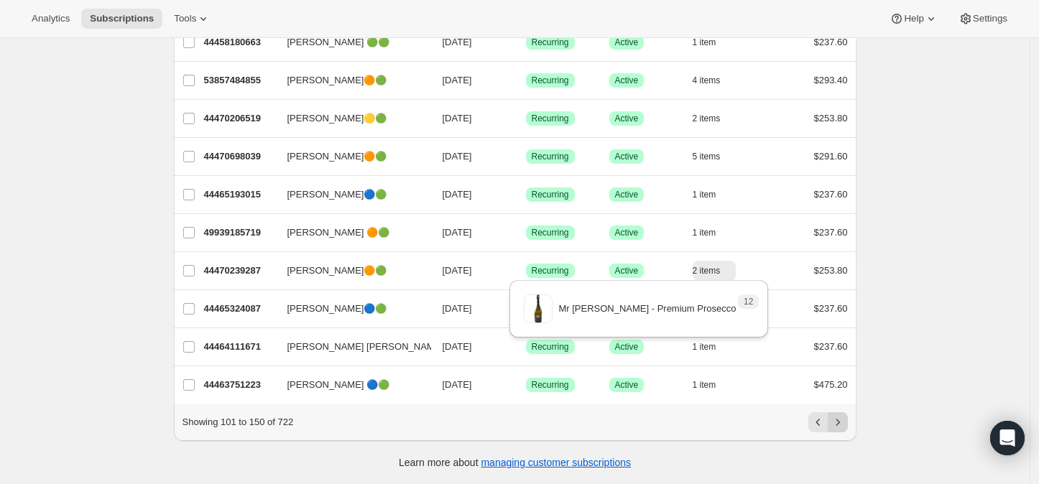
click at [839, 420] on icon "Next" at bounding box center [838, 422] width 14 height 14
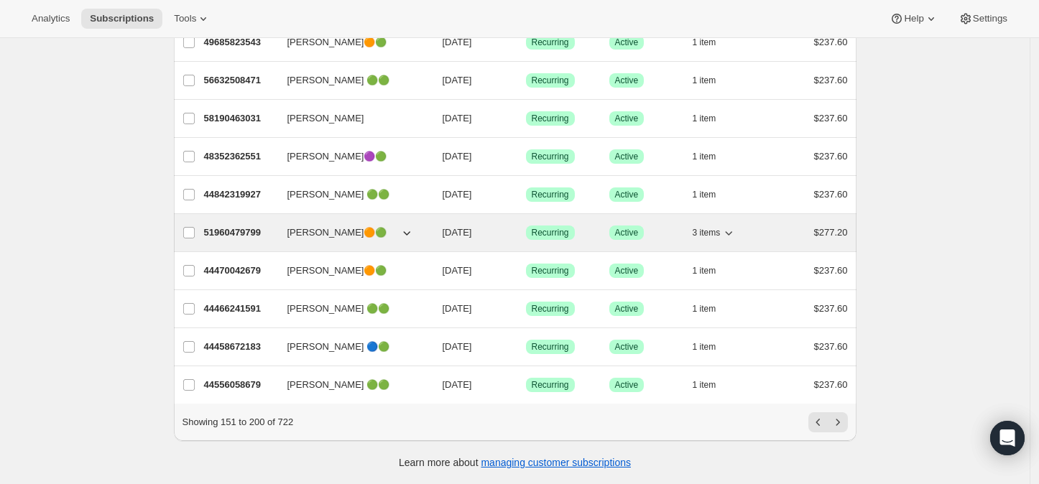
click at [730, 226] on icon "button" at bounding box center [729, 233] width 14 height 14
click at [733, 226] on icon "button" at bounding box center [729, 233] width 14 height 14
click at [234, 226] on p "51960479799" at bounding box center [240, 233] width 72 height 14
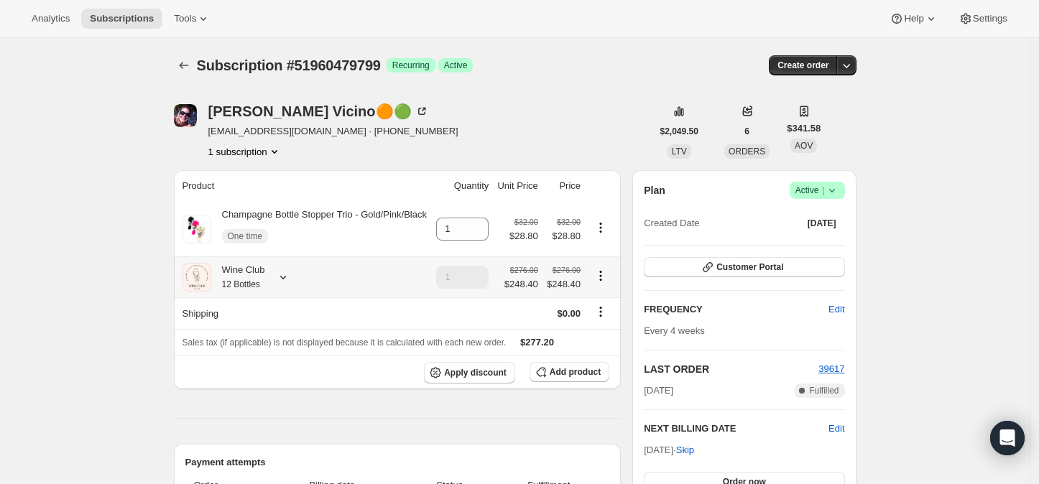
click at [286, 277] on icon at bounding box center [283, 278] width 6 height 4
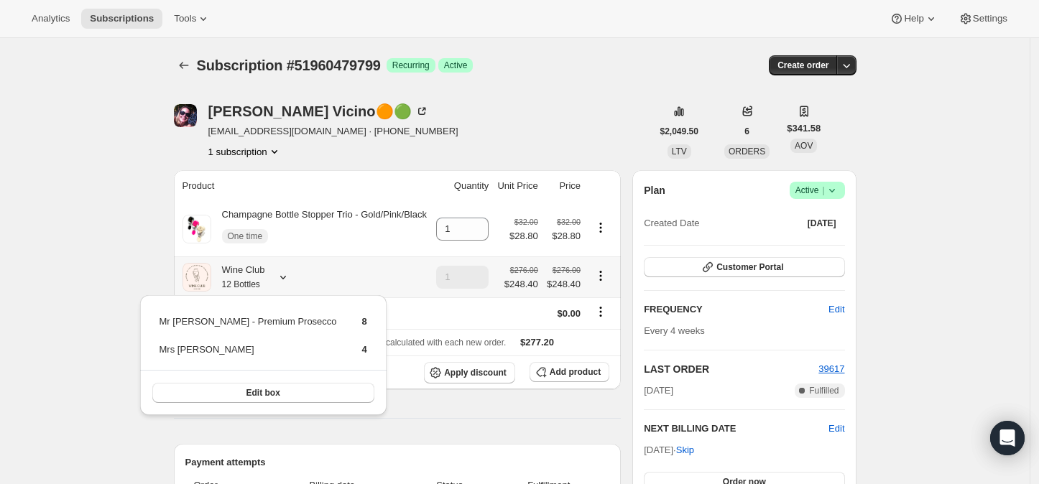
click at [286, 277] on icon at bounding box center [283, 278] width 6 height 4
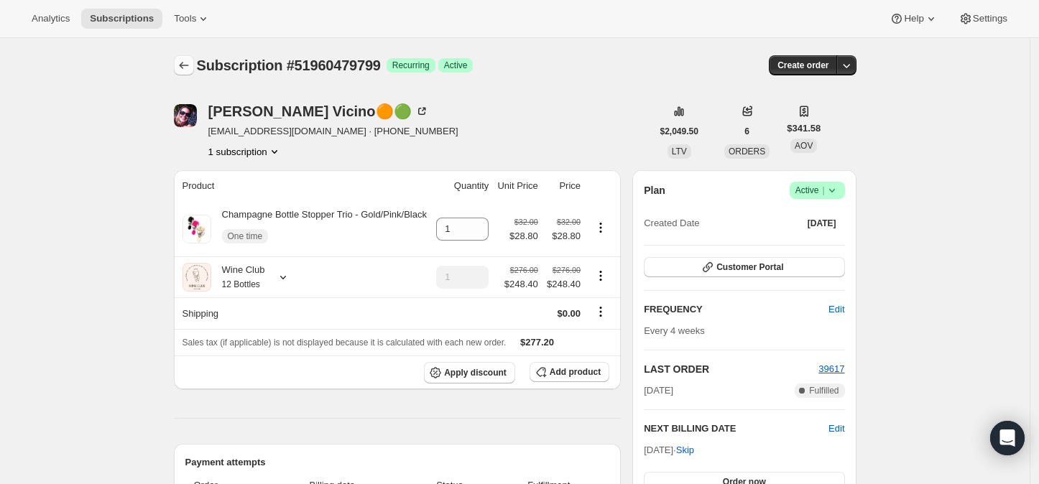
click at [186, 68] on icon "Subscriptions" at bounding box center [183, 65] width 9 height 7
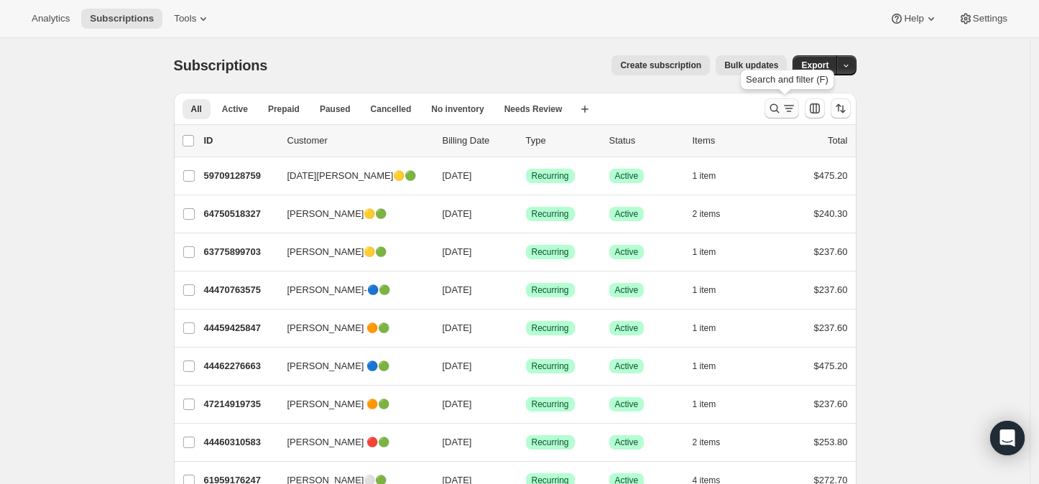
click at [782, 109] on icon "Search and filter results" at bounding box center [775, 108] width 14 height 14
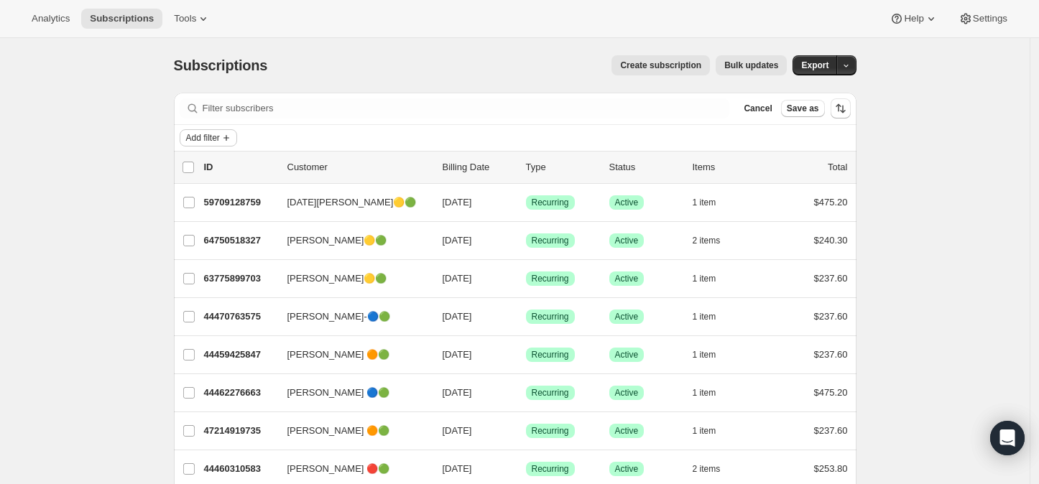
click at [232, 133] on icon "Add filter" at bounding box center [226, 137] width 11 height 11
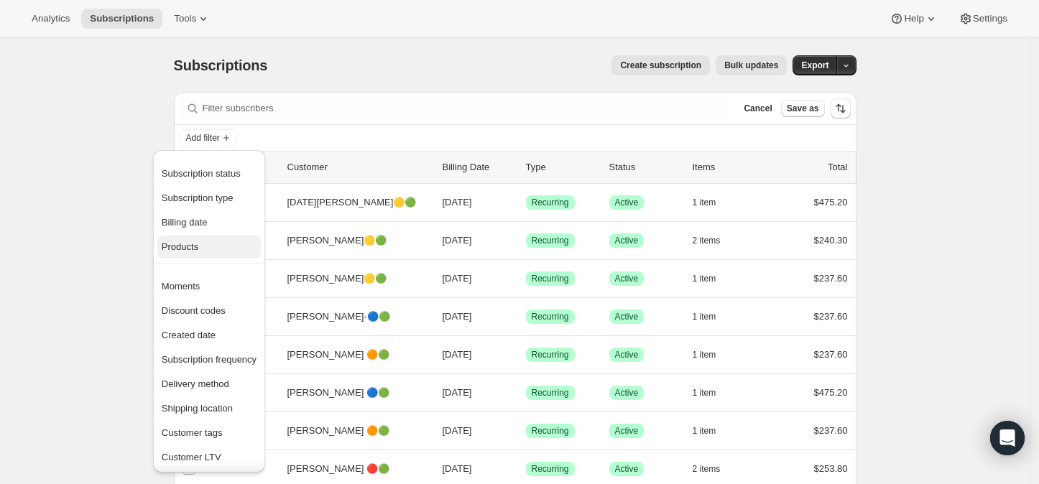
click at [195, 246] on span "Products" at bounding box center [180, 246] width 37 height 11
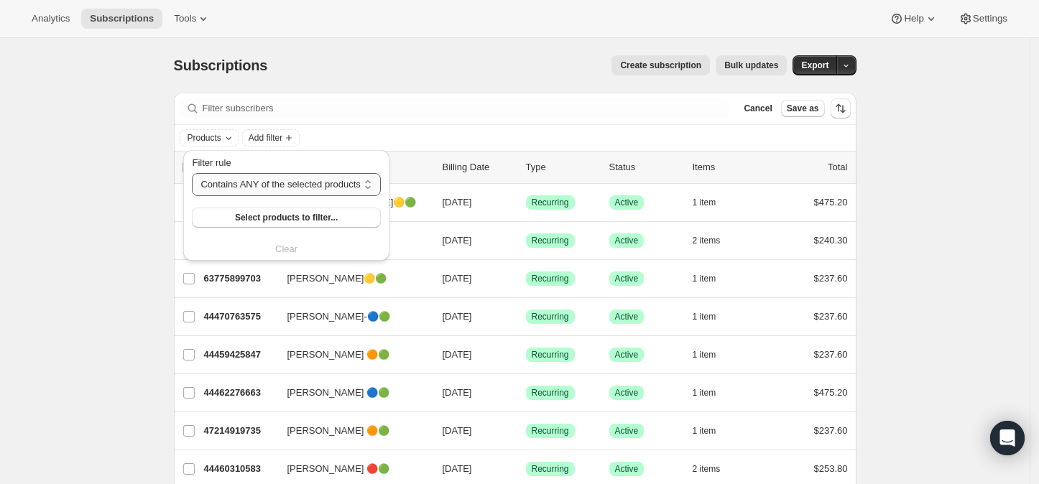
click at [364, 184] on select "Contains ANY of the selected products Contains ALL of the selected products Con…" at bounding box center [286, 184] width 188 height 23
select select "only"
click at [192, 173] on select "Contains ANY of the selected products Contains ALL of the selected products Con…" at bounding box center [286, 184] width 188 height 23
click at [298, 218] on span "Select products to filter..." at bounding box center [289, 217] width 103 height 11
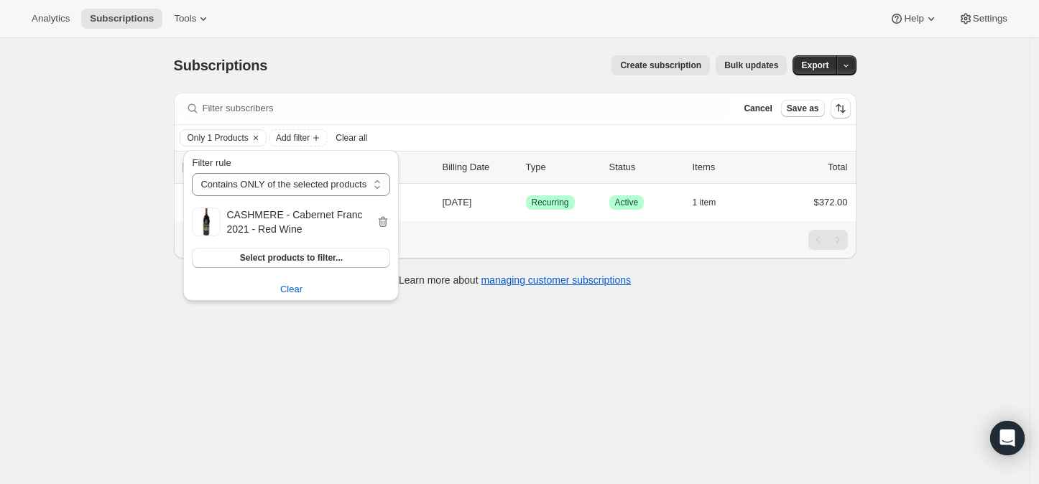
click at [135, 268] on div "Subscriptions. This page is ready Subscriptions Create subscription Bulk update…" at bounding box center [515, 280] width 1030 height 484
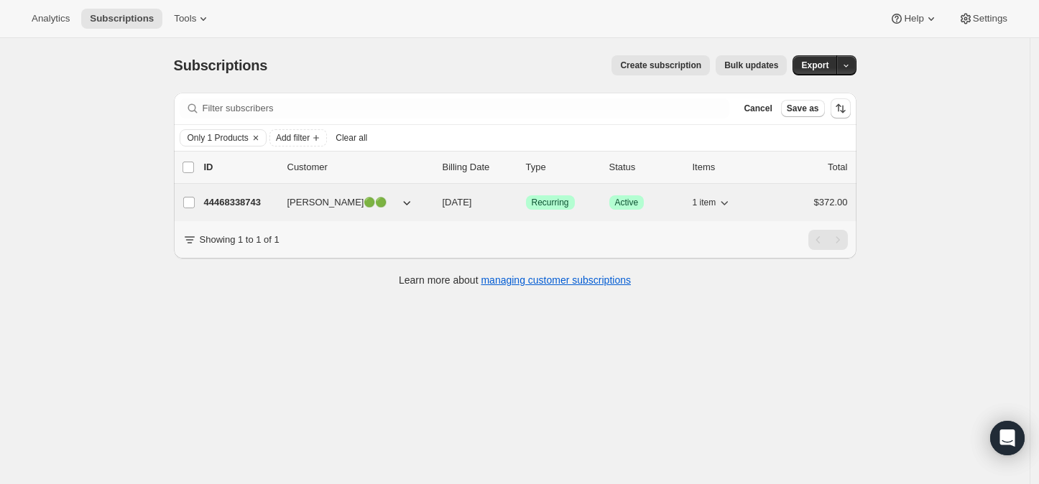
click at [229, 201] on p "44468338743" at bounding box center [240, 202] width 72 height 14
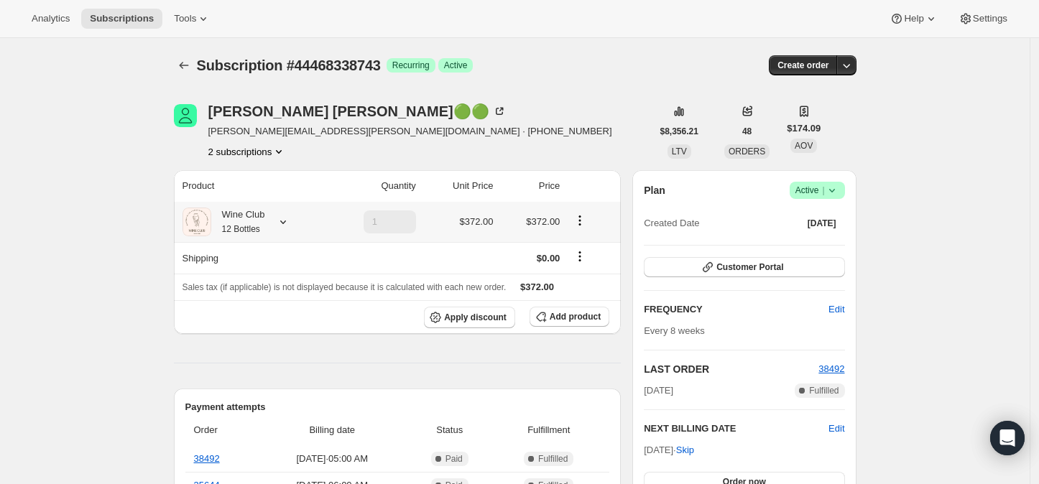
click at [287, 221] on icon at bounding box center [283, 222] width 14 height 14
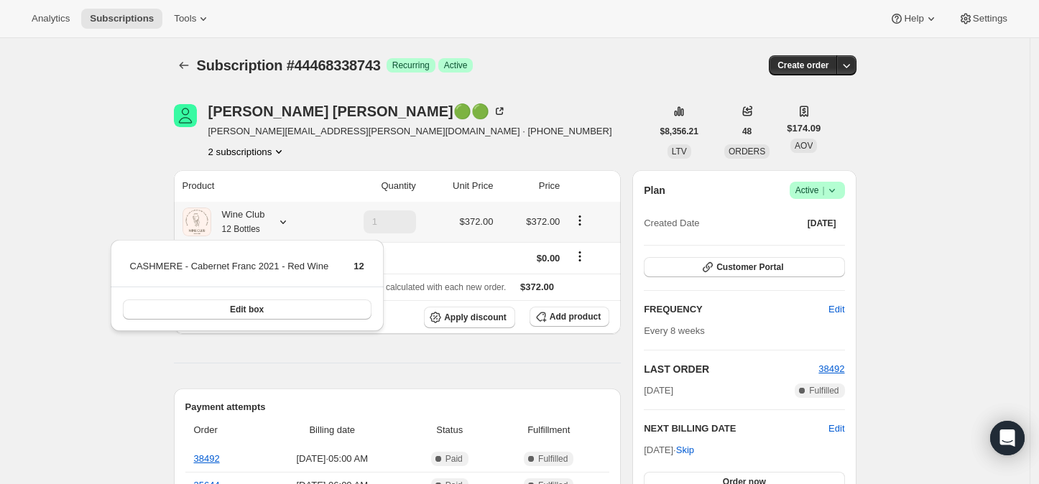
click at [289, 220] on icon at bounding box center [283, 222] width 14 height 14
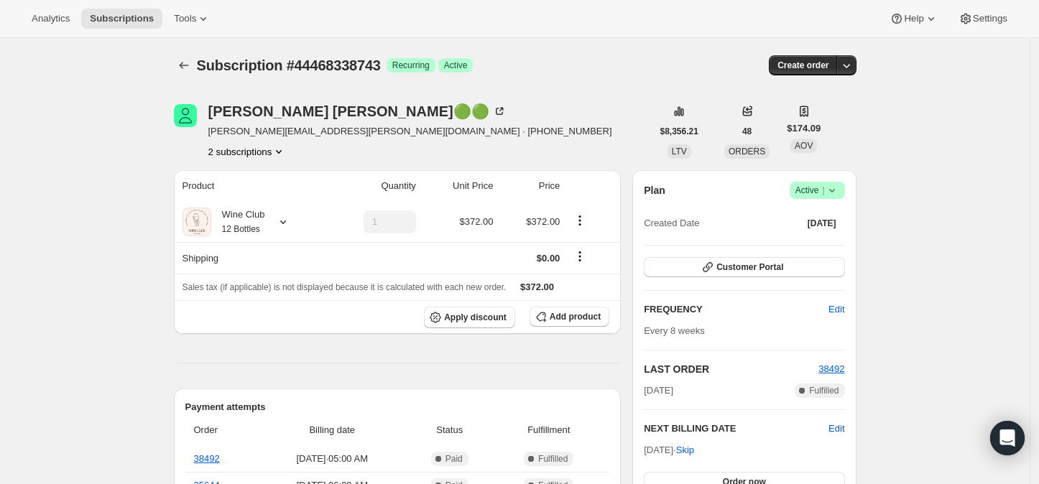
scroll to position [80, 0]
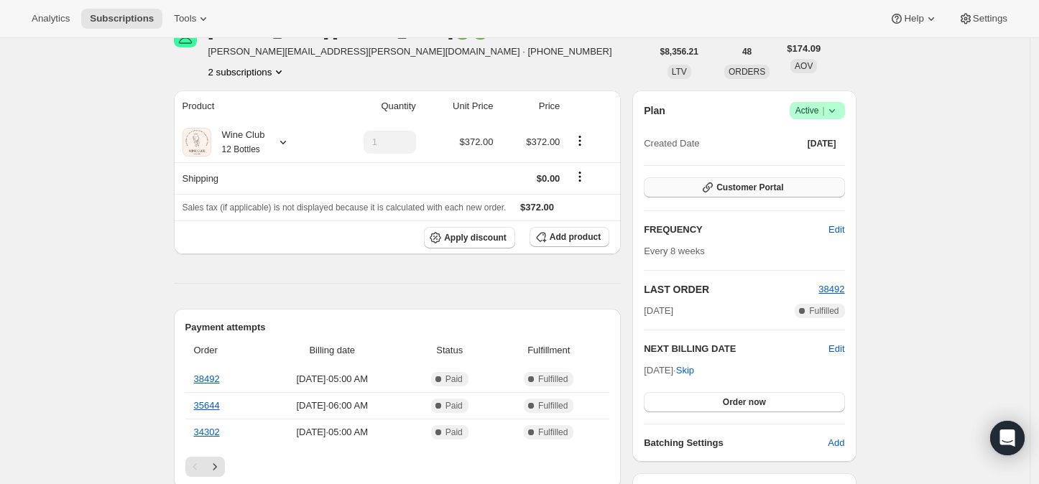
click at [742, 183] on span "Customer Portal" at bounding box center [749, 187] width 67 height 11
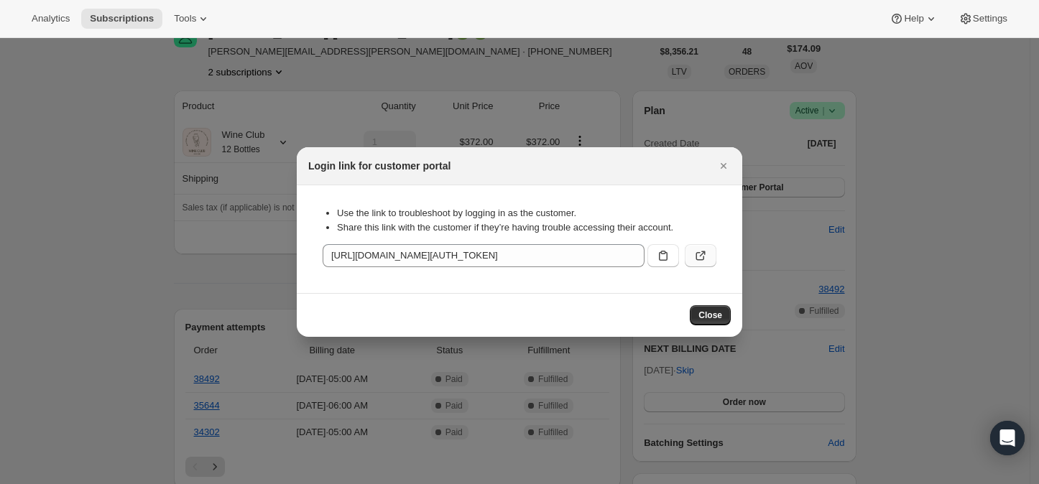
click at [707, 255] on icon ":r276:" at bounding box center [701, 256] width 14 height 14
click at [724, 163] on icon "Close" at bounding box center [723, 166] width 14 height 14
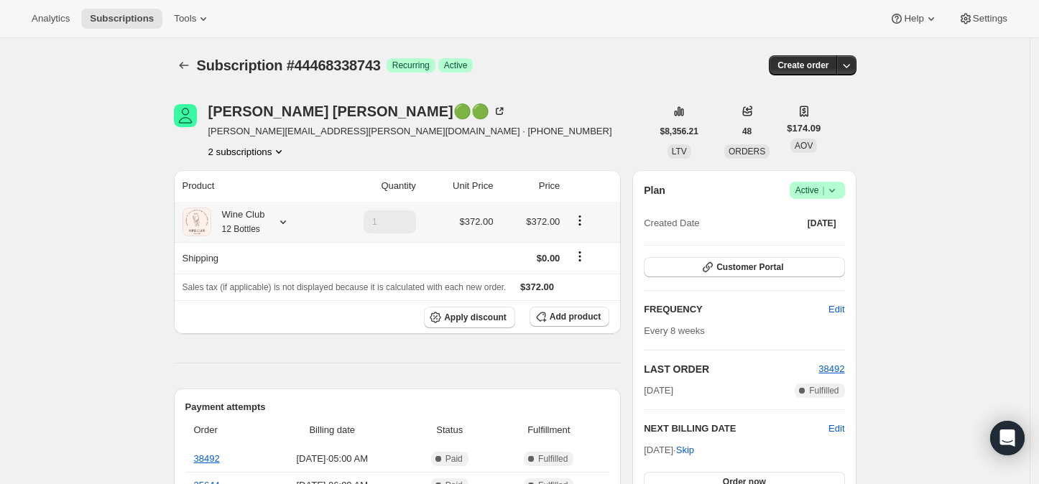
click at [287, 218] on icon at bounding box center [283, 222] width 14 height 14
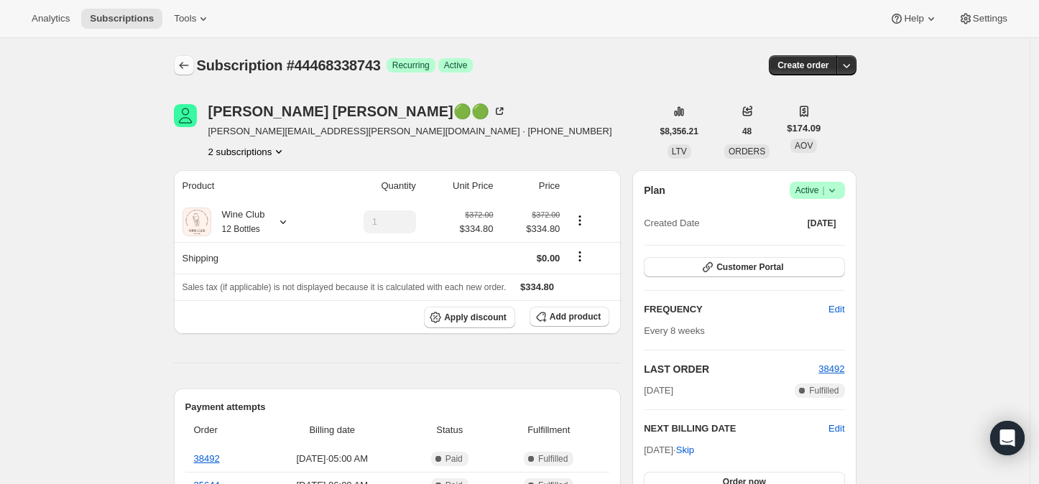
click at [183, 62] on icon "Subscriptions" at bounding box center [184, 65] width 14 height 14
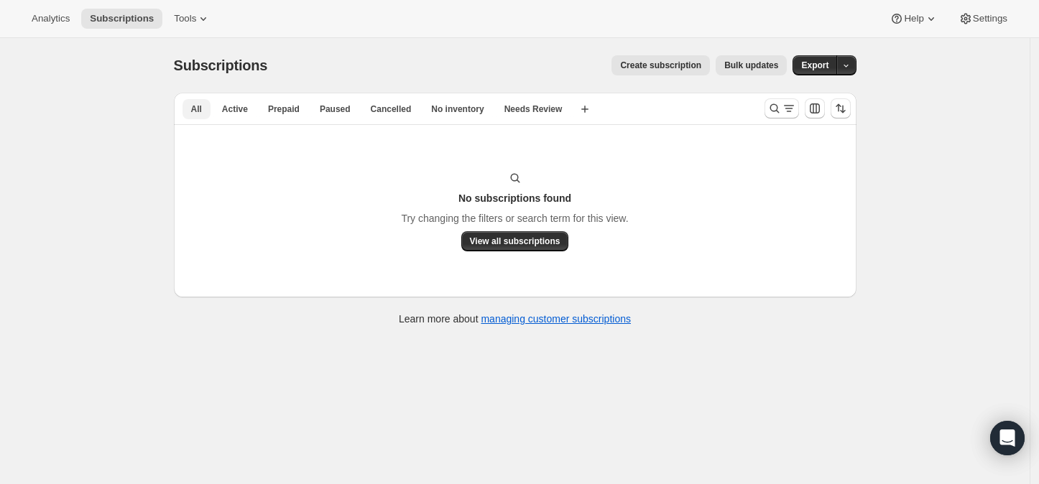
click at [195, 106] on span "All" at bounding box center [196, 108] width 11 height 11
click at [773, 107] on icon "Search and filter results" at bounding box center [775, 108] width 14 height 14
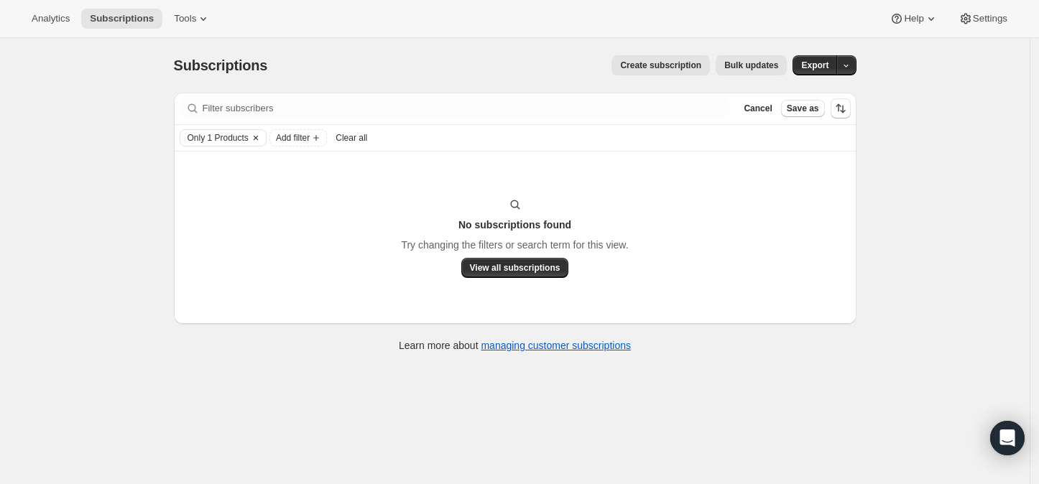
click at [230, 140] on span "Only 1 Products" at bounding box center [218, 137] width 61 height 11
click at [277, 217] on span "Select products to filter..." at bounding box center [286, 217] width 103 height 11
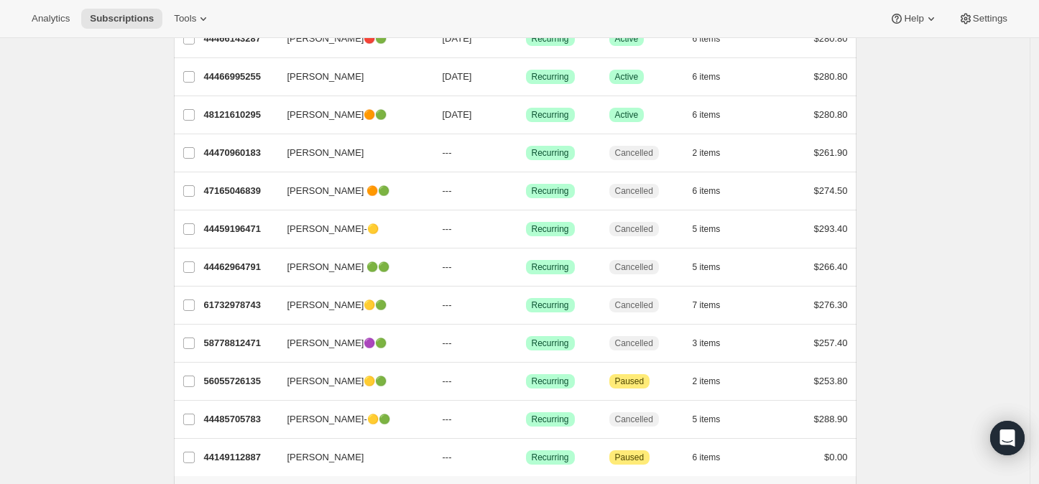
scroll to position [1691, 0]
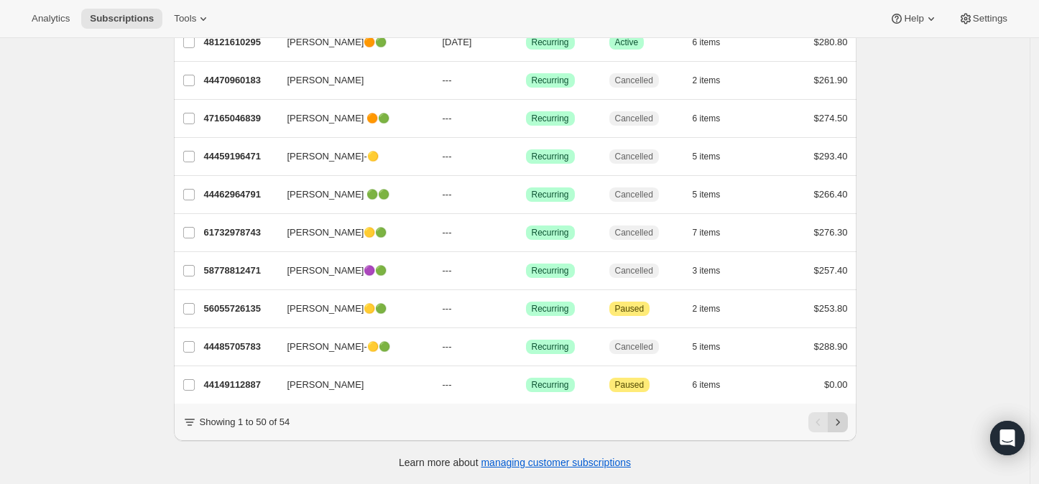
click at [838, 421] on icon "Next" at bounding box center [838, 422] width 14 height 14
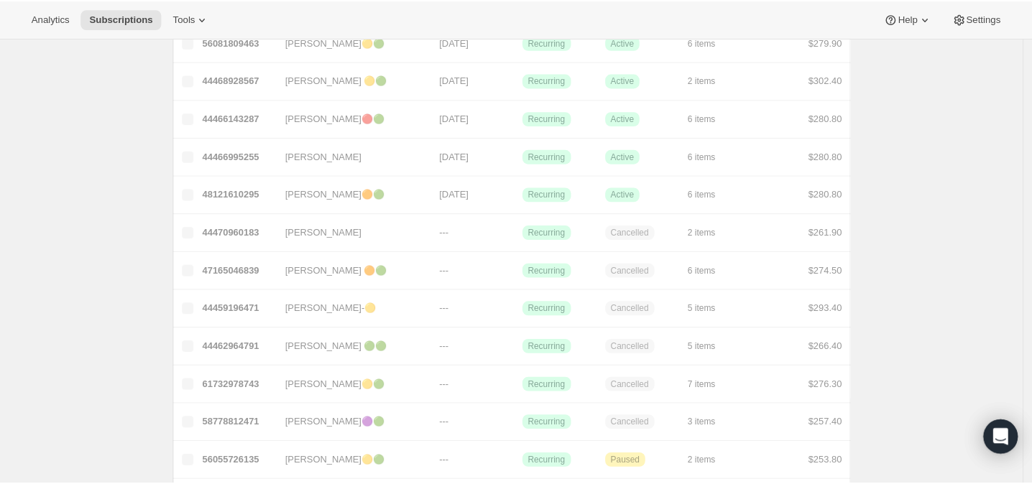
scroll to position [38, 0]
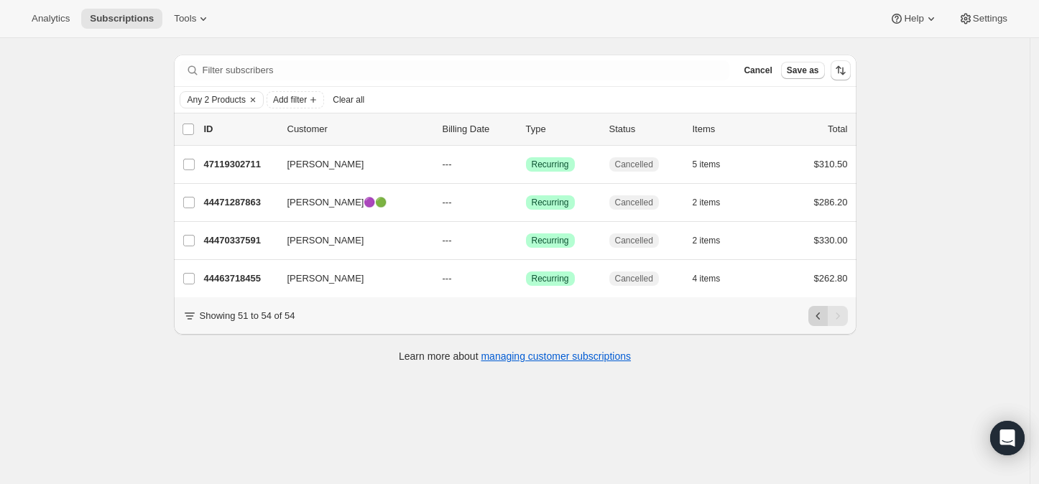
click at [823, 323] on icon "Previous" at bounding box center [818, 316] width 14 height 14
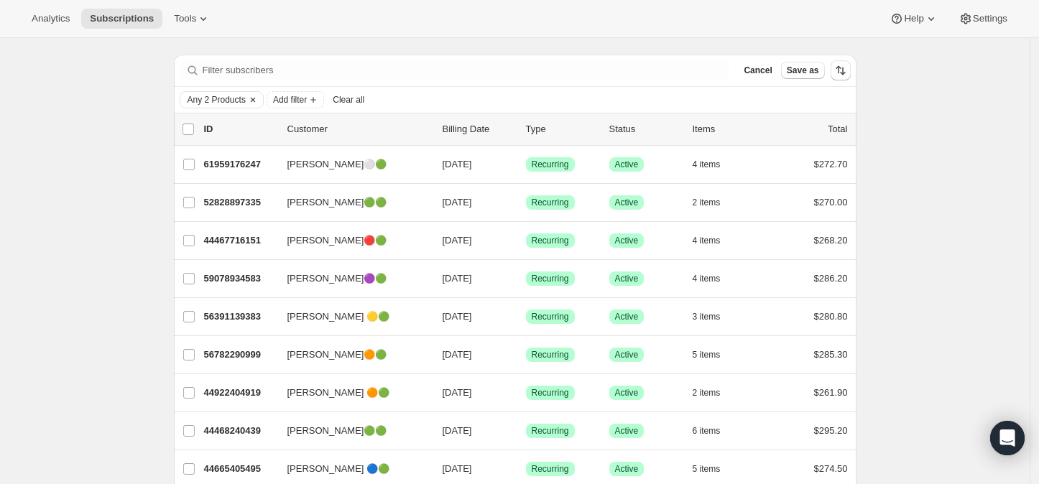
click at [257, 96] on icon "Clear" at bounding box center [252, 99] width 11 height 11
click at [229, 98] on icon "Add filter" at bounding box center [226, 99] width 11 height 11
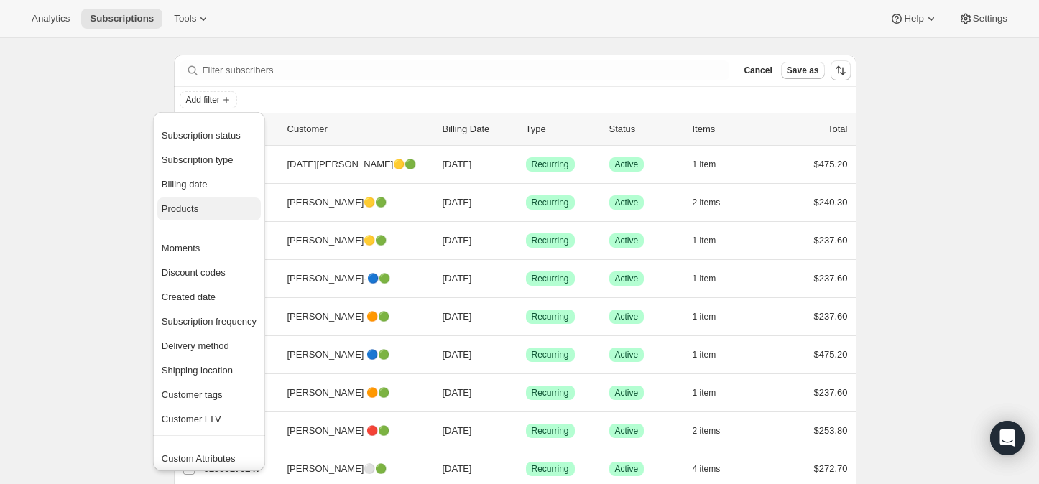
click at [182, 206] on span "Products" at bounding box center [180, 208] width 37 height 11
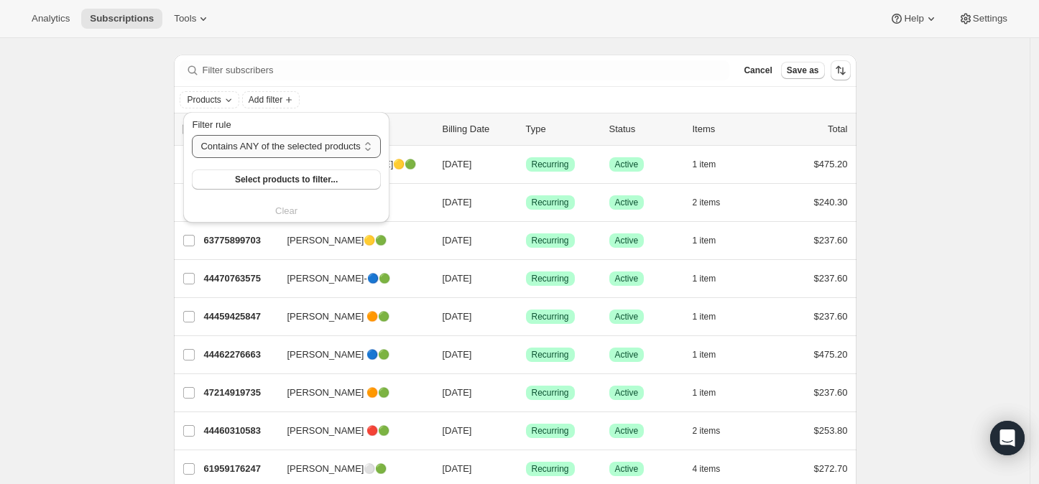
click at [339, 144] on select "Contains ANY of the selected products Contains ALL of the selected products Con…" at bounding box center [286, 146] width 188 height 23
select select "only"
click at [192, 135] on select "Contains ANY of the selected products Contains ALL of the selected products Con…" at bounding box center [286, 146] width 188 height 23
click at [282, 178] on span "Select products to filter..." at bounding box center [289, 179] width 103 height 11
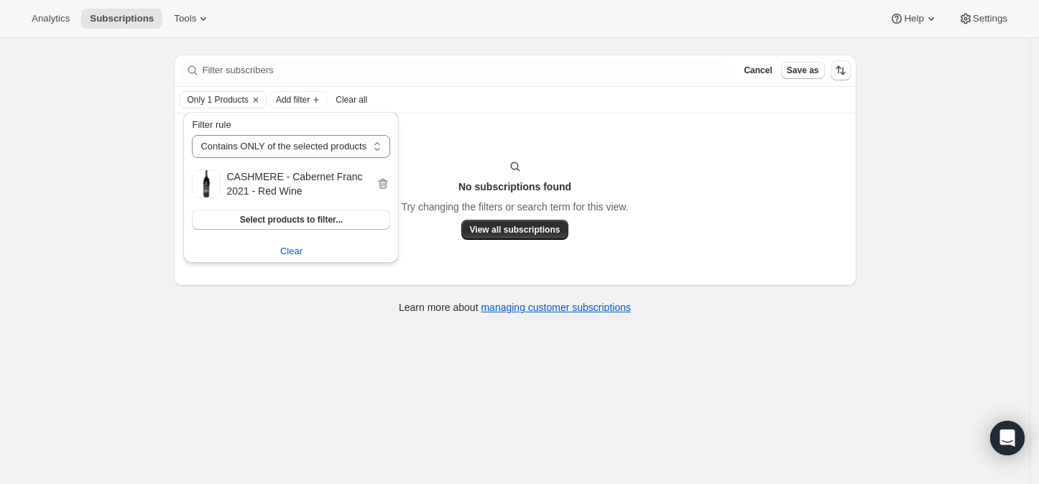
click at [131, 279] on div "Subscriptions. This page is ready Subscriptions Create subscription Bulk update…" at bounding box center [515, 242] width 1030 height 484
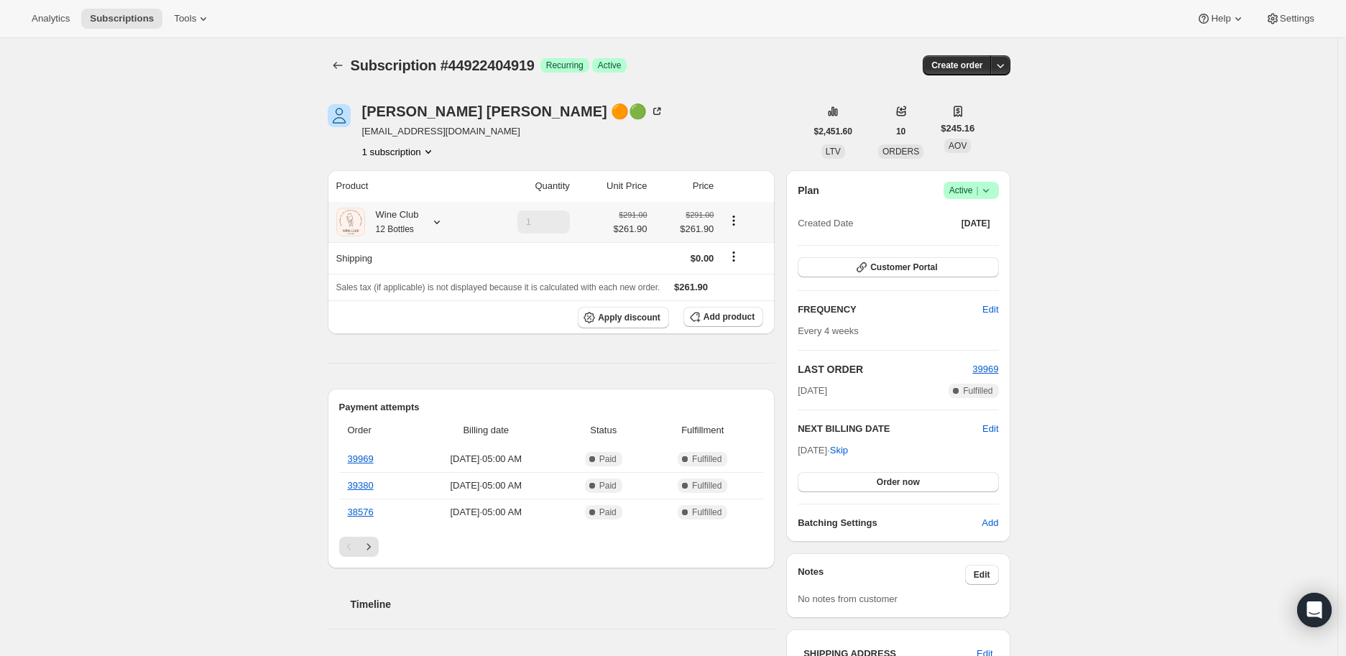
click at [441, 221] on icon at bounding box center [437, 222] width 14 height 14
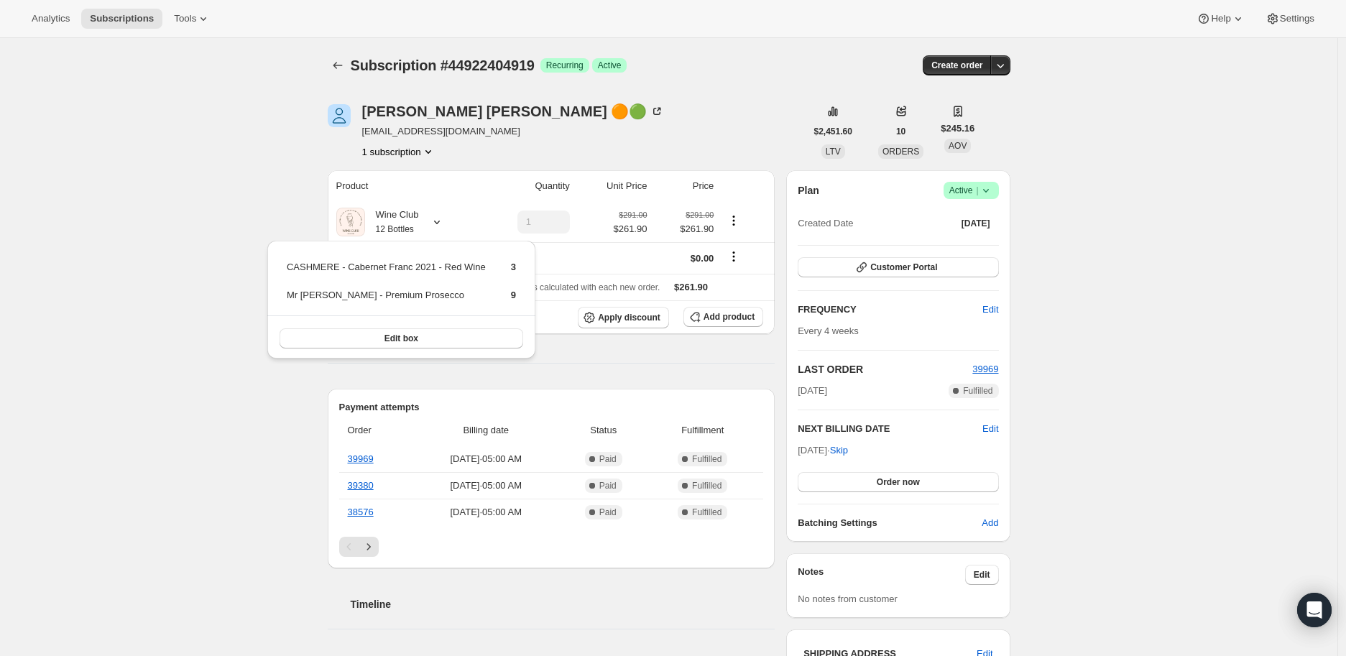
click at [252, 198] on div "Subscription #44922404919. This page is ready Subscription #44922404919 Success…" at bounding box center [668, 591] width 1337 height 1107
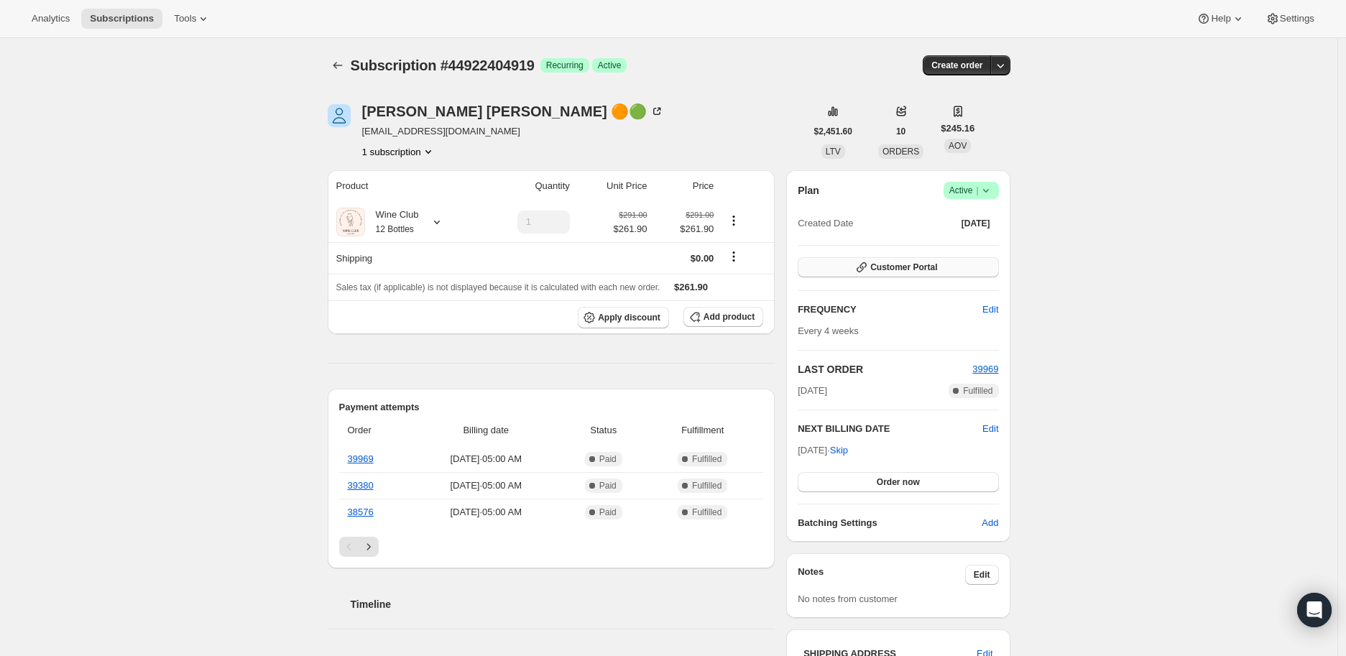
click at [915, 267] on span "Customer Portal" at bounding box center [903, 267] width 67 height 11
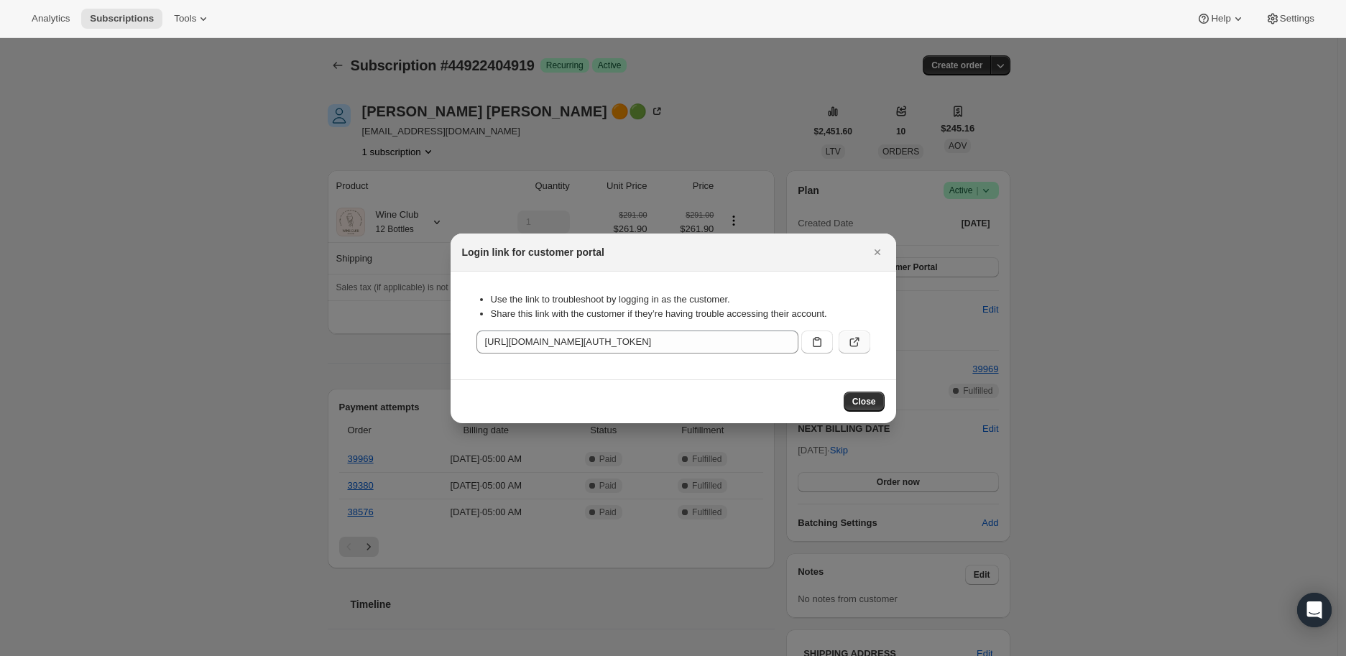
click at [853, 338] on icon ":rc1:" at bounding box center [854, 342] width 14 height 14
click at [879, 253] on icon "Close" at bounding box center [877, 252] width 6 height 6
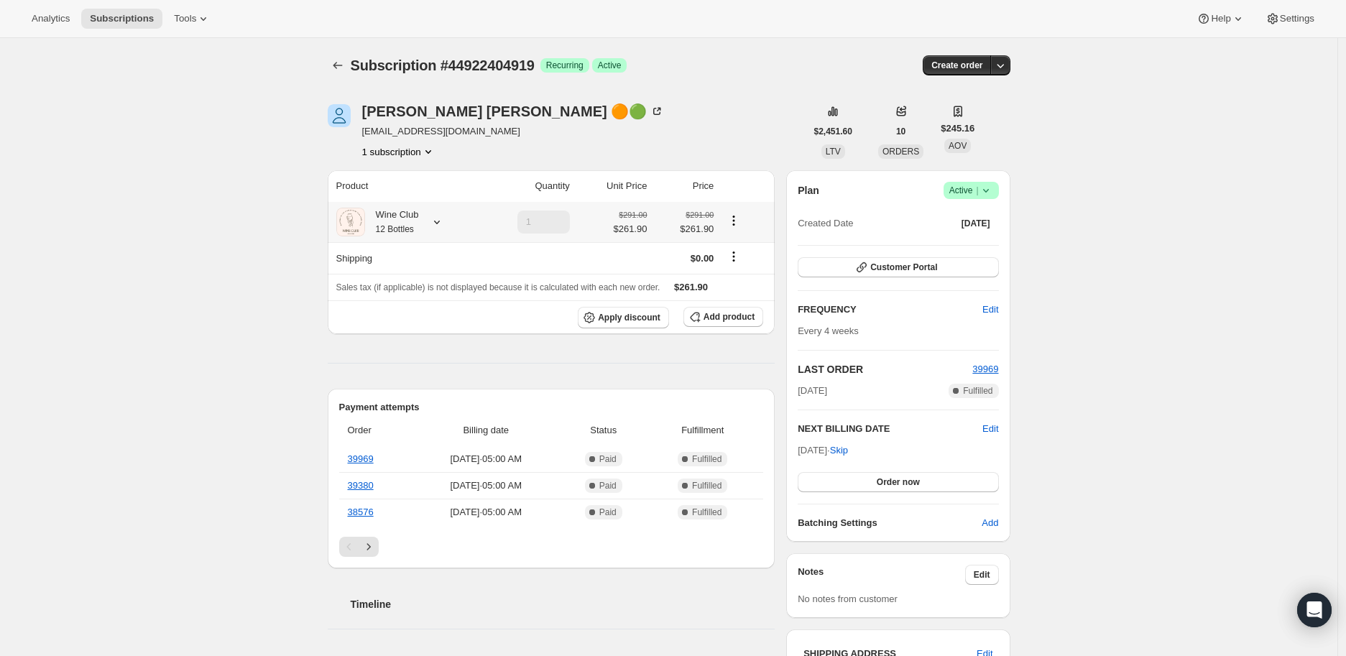
click at [439, 222] on icon at bounding box center [437, 223] width 6 height 4
click at [259, 169] on div "Subscription #44922404919. This page is ready Subscription #44922404919 Success…" at bounding box center [668, 591] width 1337 height 1107
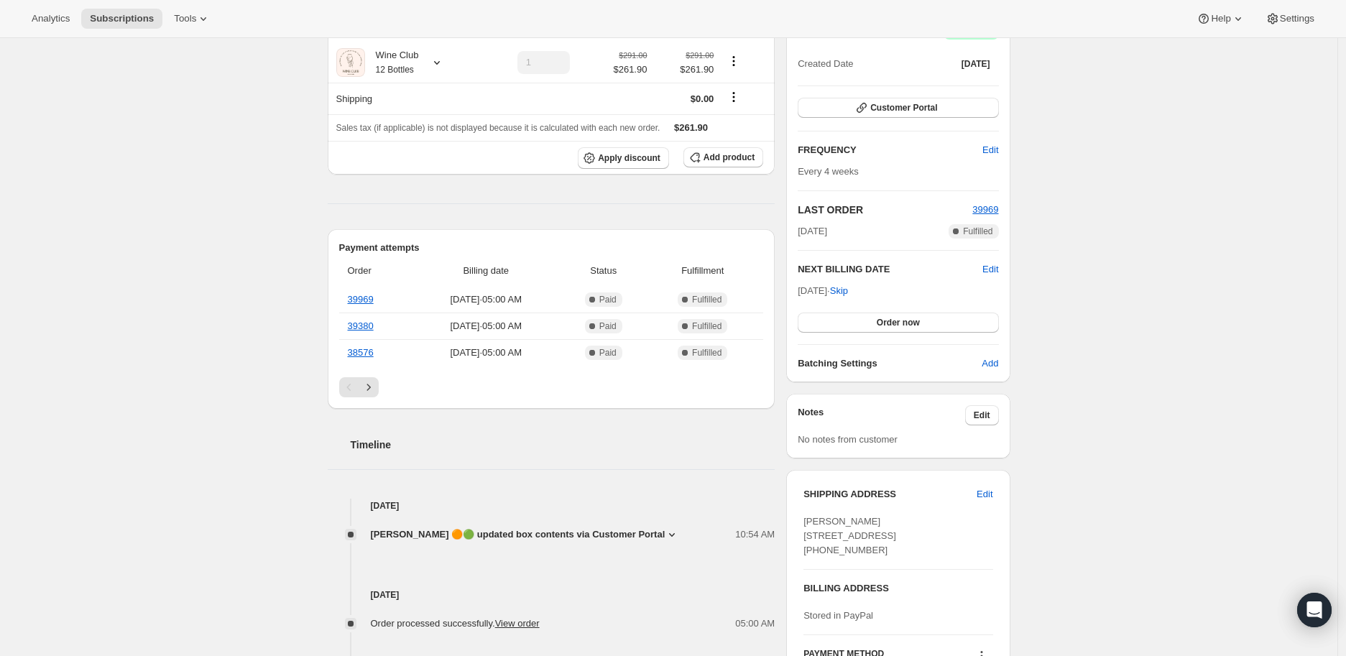
scroll to position [80, 0]
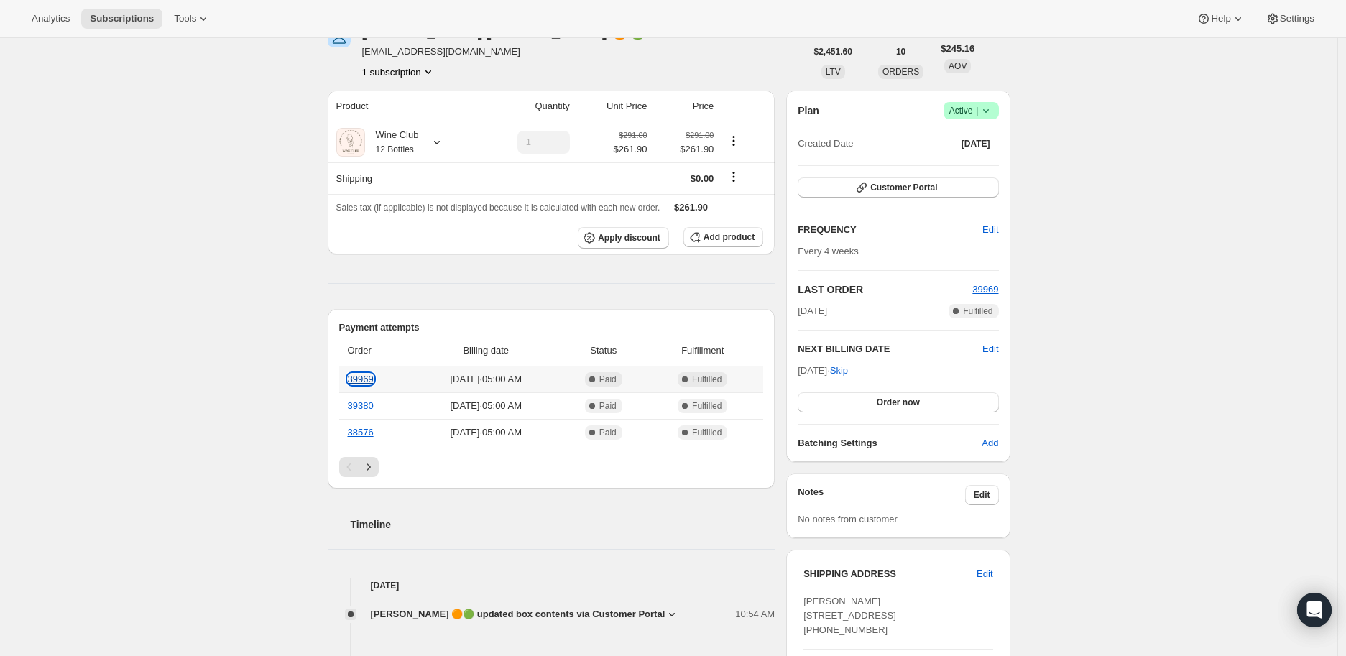
click at [364, 377] on link "39969" at bounding box center [361, 379] width 26 height 11
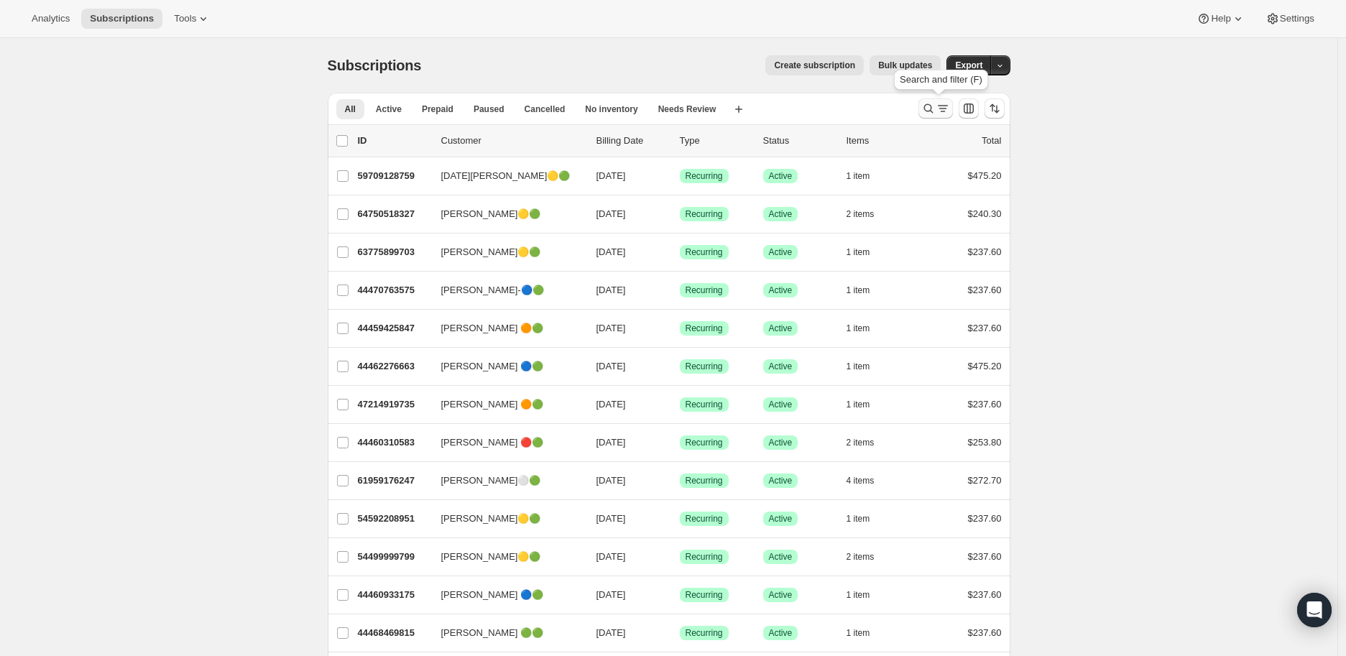
click at [933, 106] on icon "Search and filter results" at bounding box center [928, 108] width 14 height 14
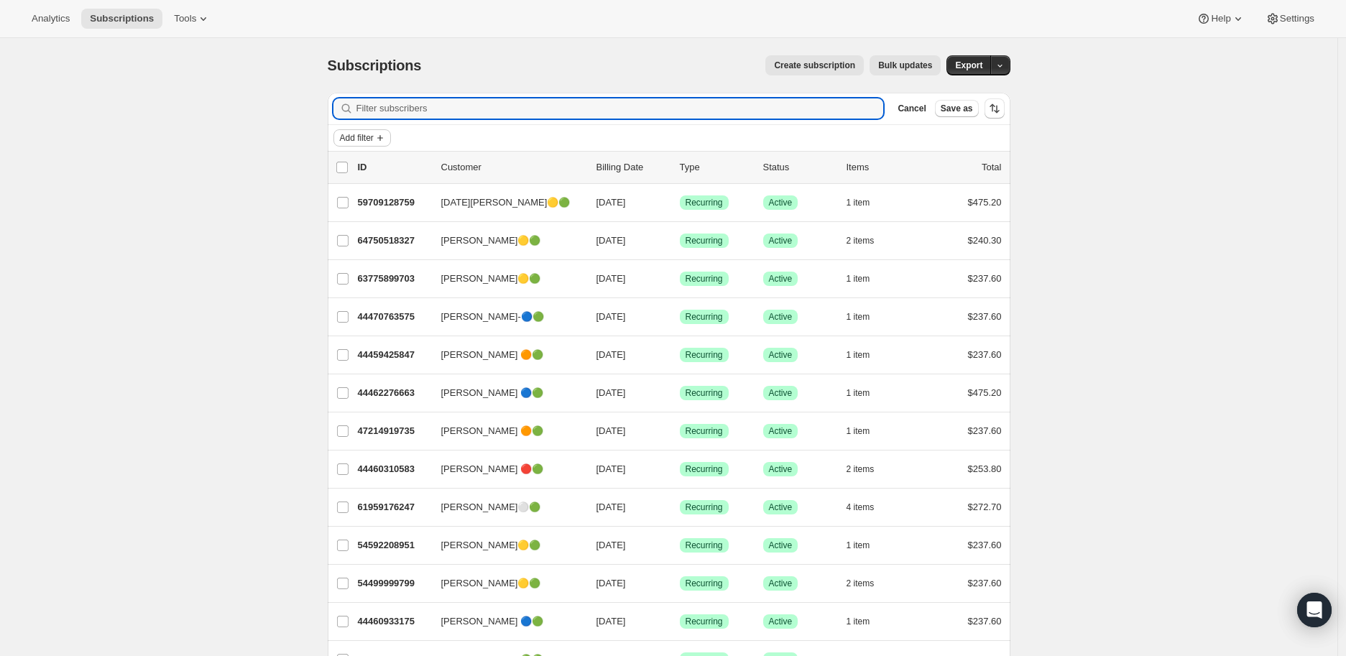
click at [384, 137] on icon "Add filter" at bounding box center [379, 137] width 11 height 11
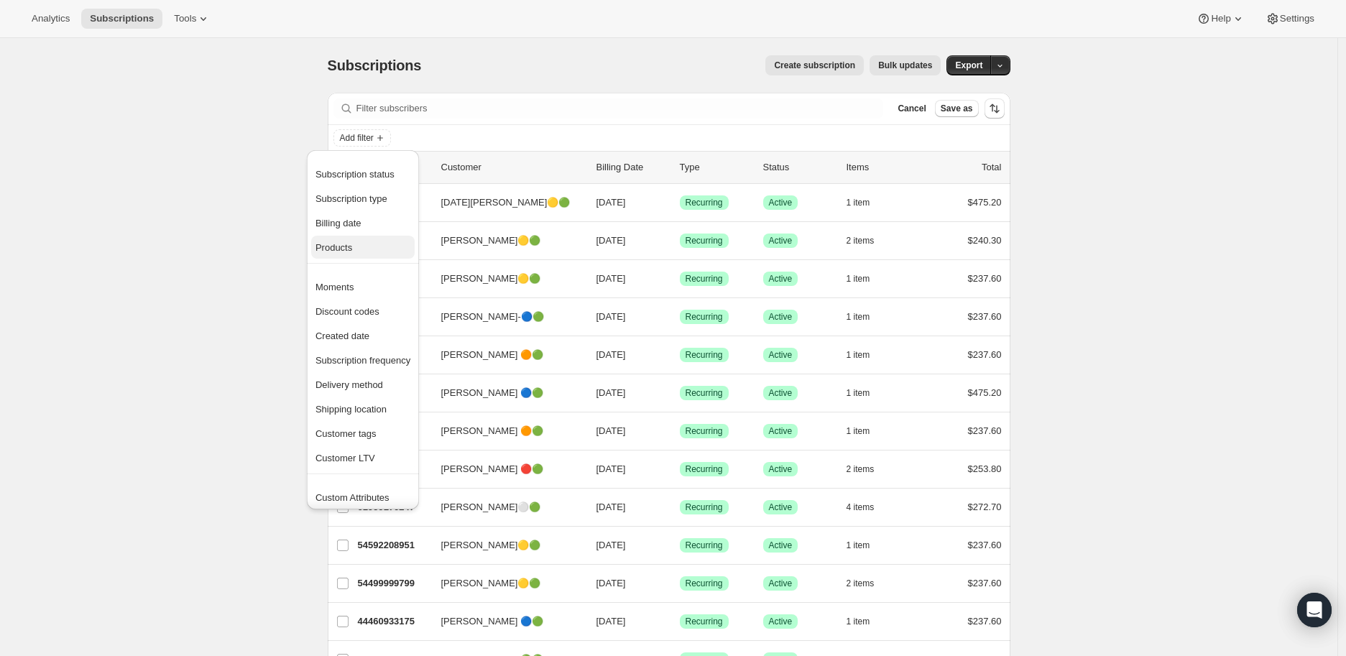
click at [346, 244] on span "Products" at bounding box center [333, 247] width 37 height 11
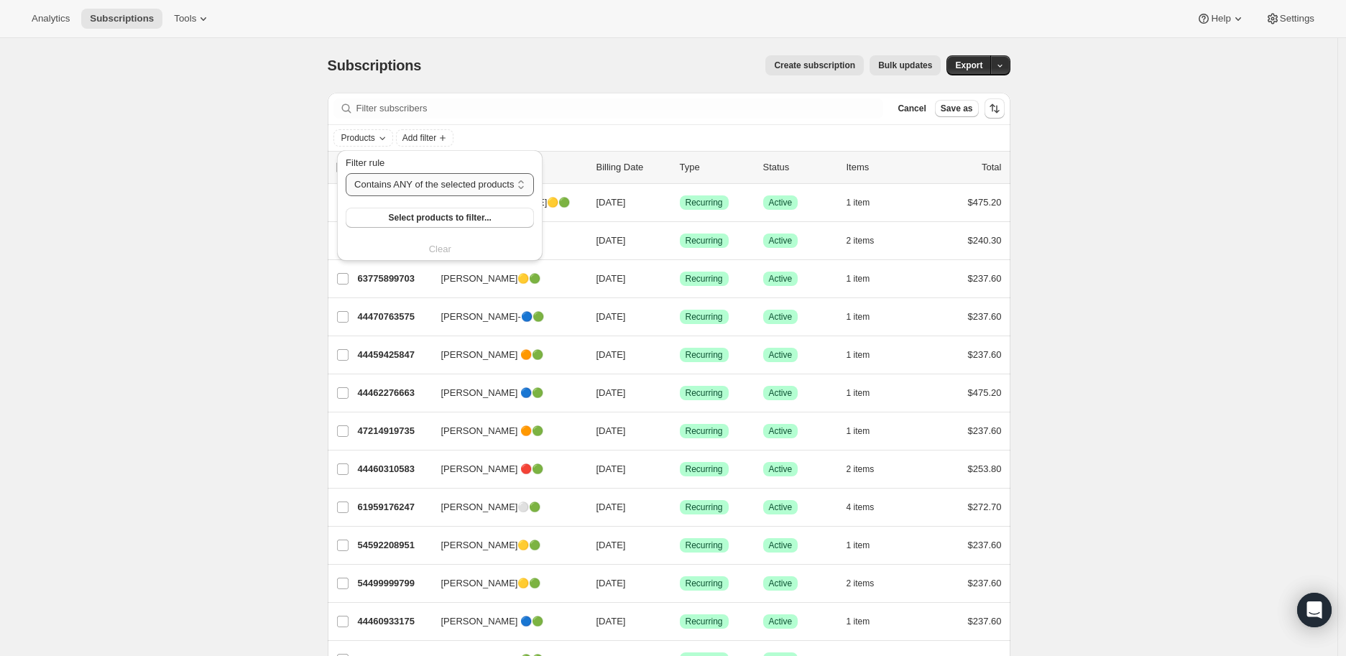
click at [520, 187] on select "Contains ANY of the selected products Contains ALL of the selected products Con…" at bounding box center [440, 184] width 188 height 23
click at [346, 173] on select "Contains ANY of the selected products Contains ALL of the selected products Con…" at bounding box center [440, 184] width 188 height 23
click at [436, 216] on span "Select products to filter..." at bounding box center [440, 217] width 103 height 11
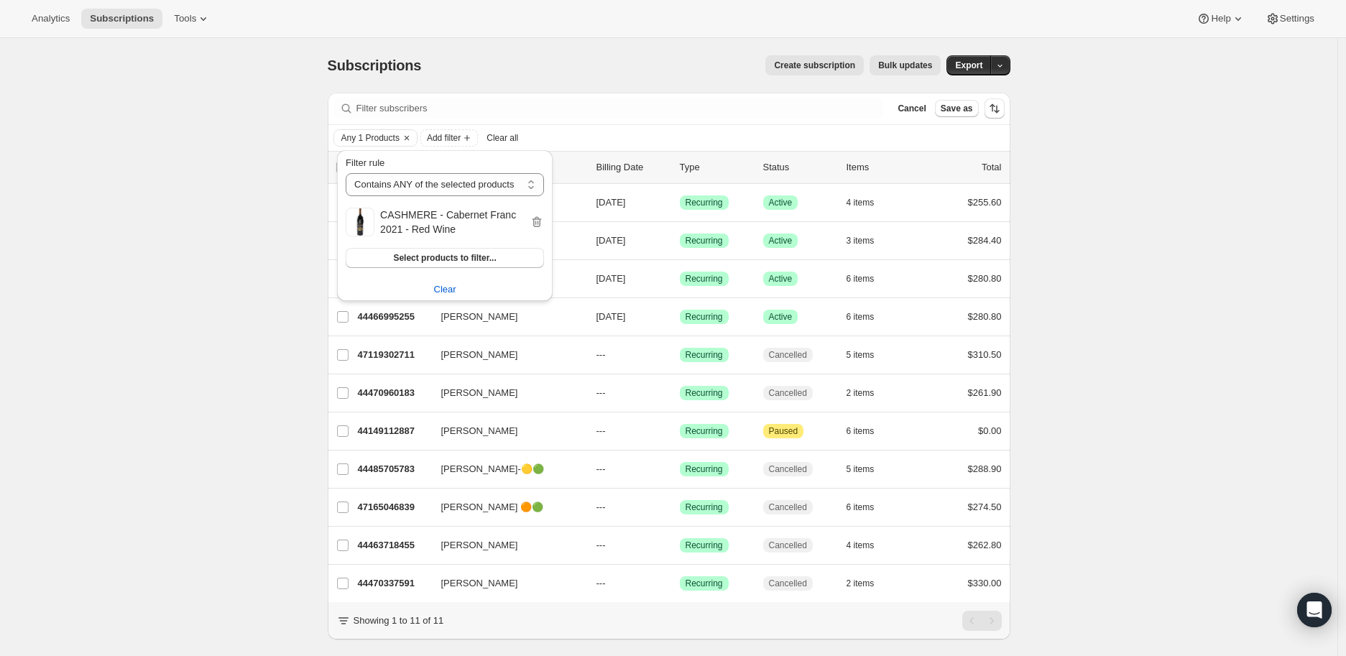
click at [267, 223] on div "Subscriptions. This page is ready Subscriptions Create subscription Bulk update…" at bounding box center [668, 366] width 1337 height 656
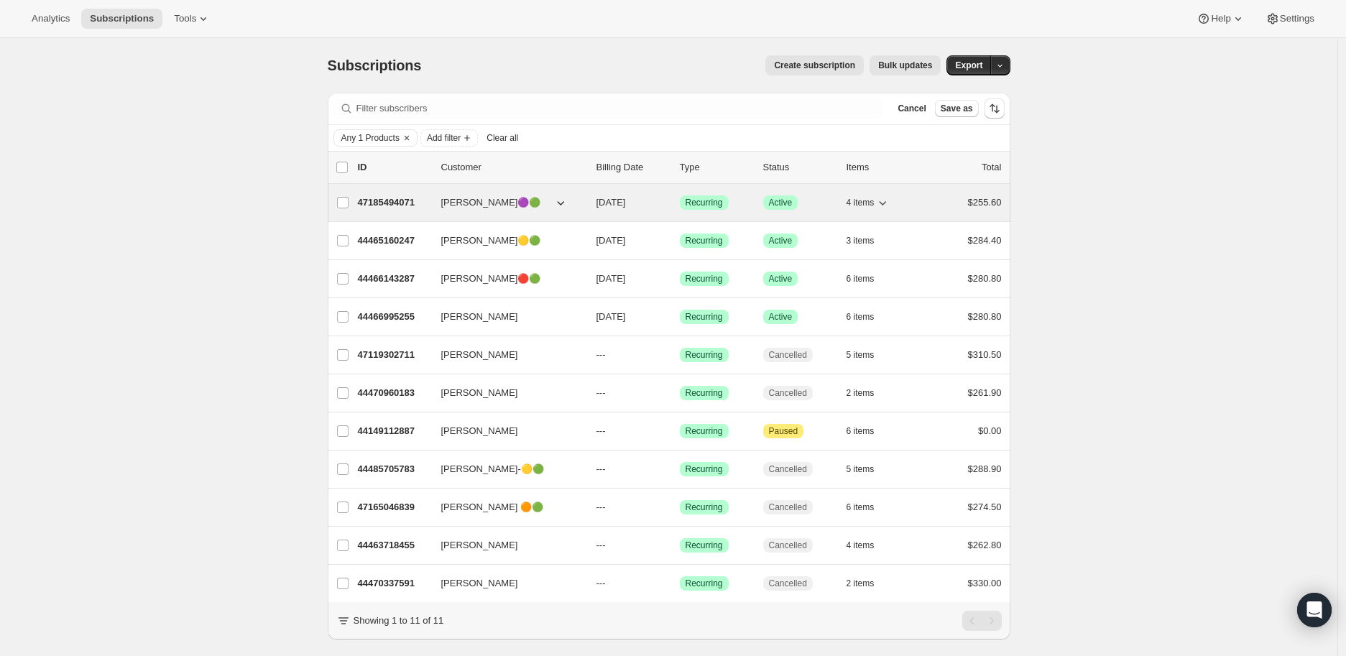
click at [886, 200] on icon "button" at bounding box center [882, 202] width 14 height 14
click at [397, 196] on p "47185494071" at bounding box center [394, 202] width 72 height 14
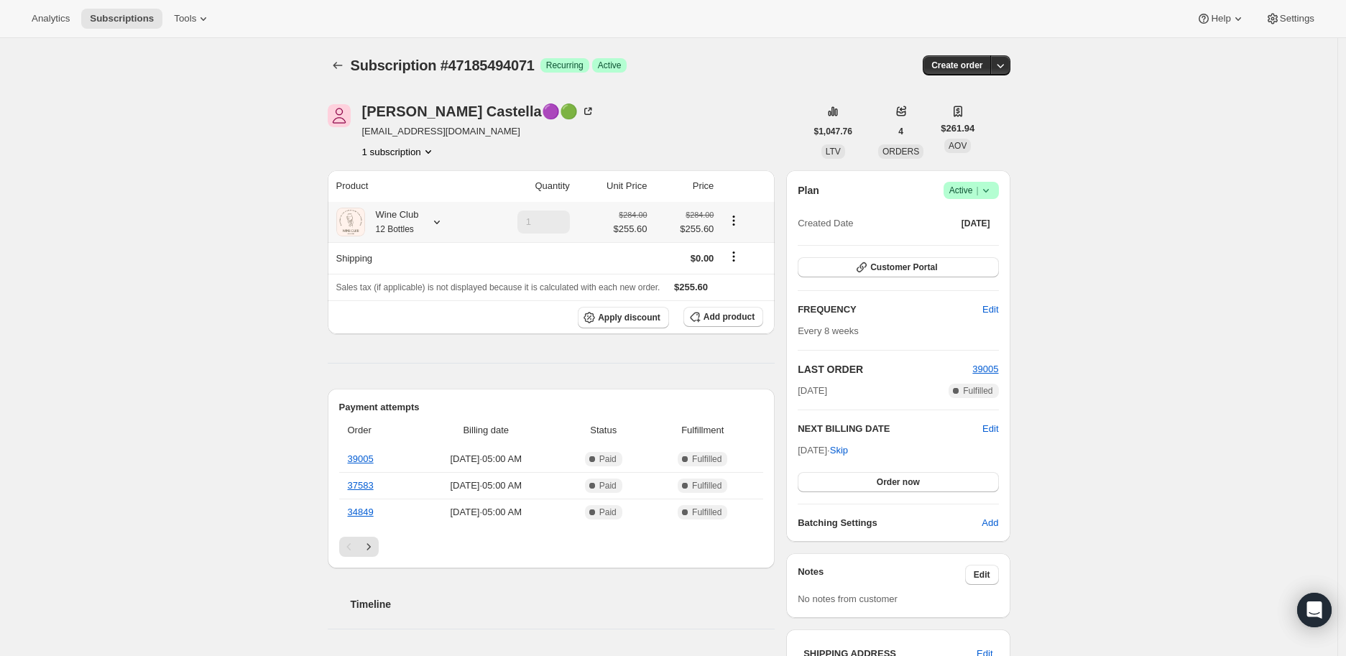
click at [442, 224] on icon at bounding box center [437, 222] width 14 height 14
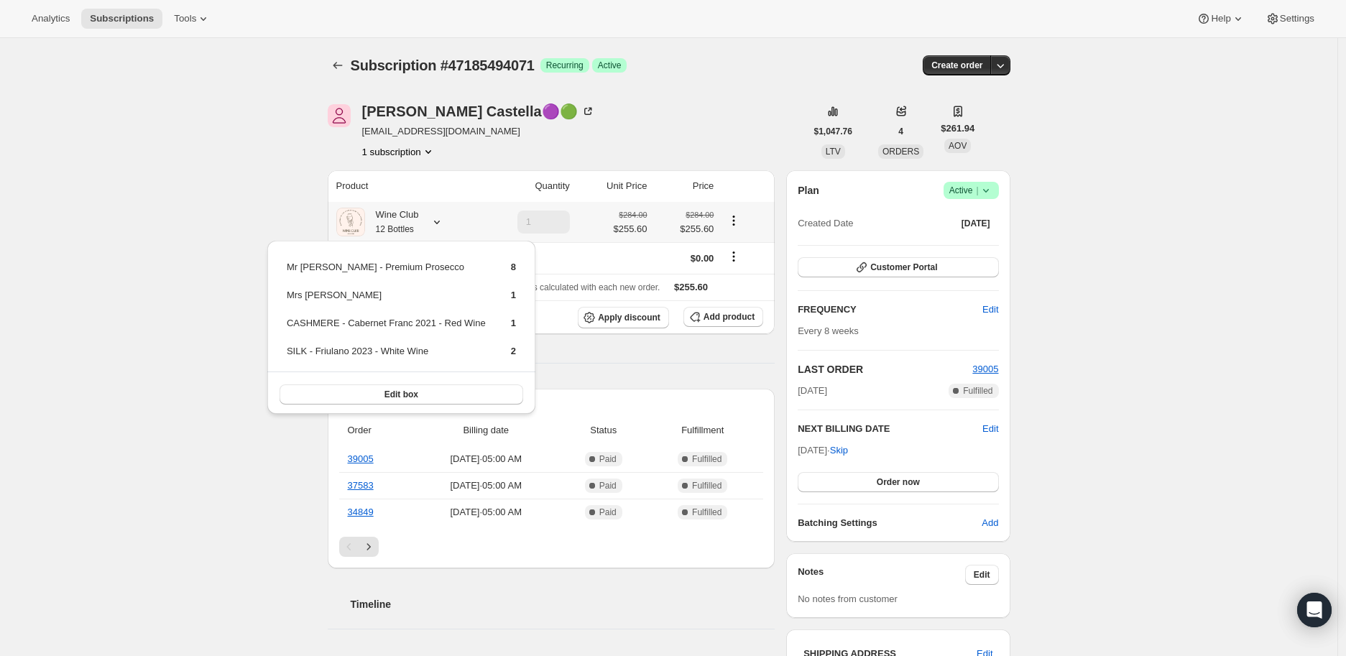
click at [441, 224] on icon at bounding box center [437, 222] width 14 height 14
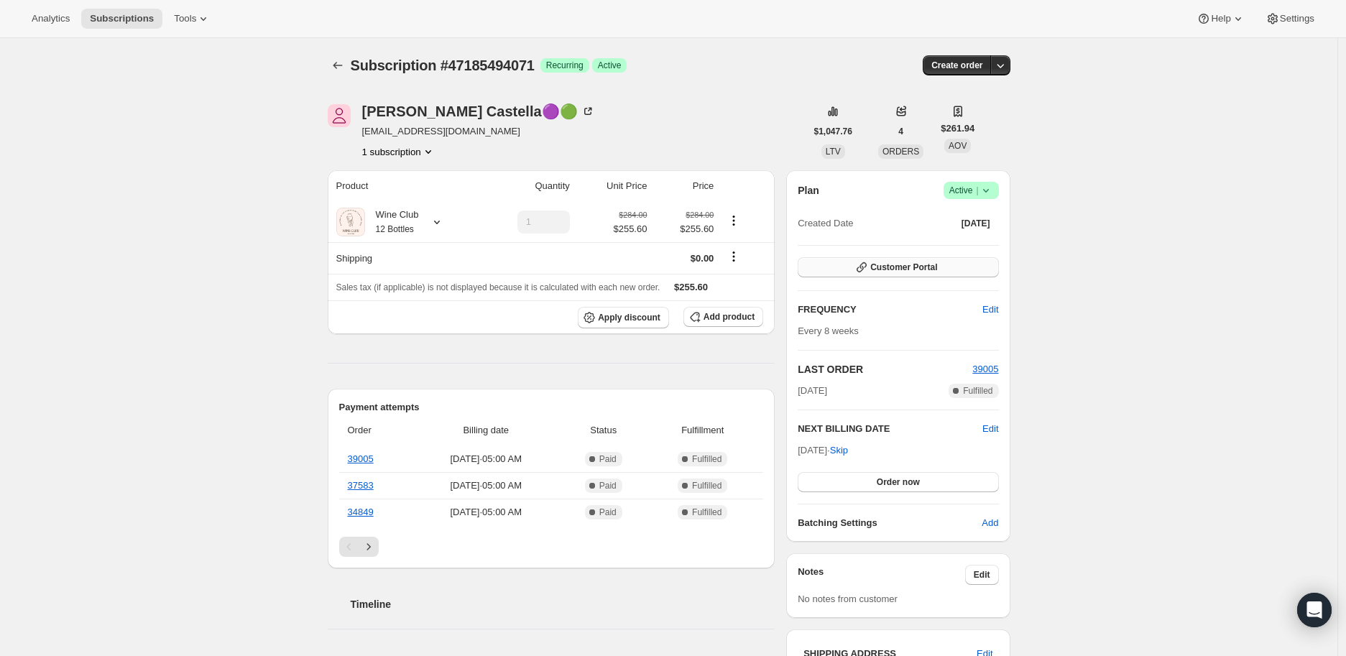
click at [910, 265] on span "Customer Portal" at bounding box center [903, 267] width 67 height 11
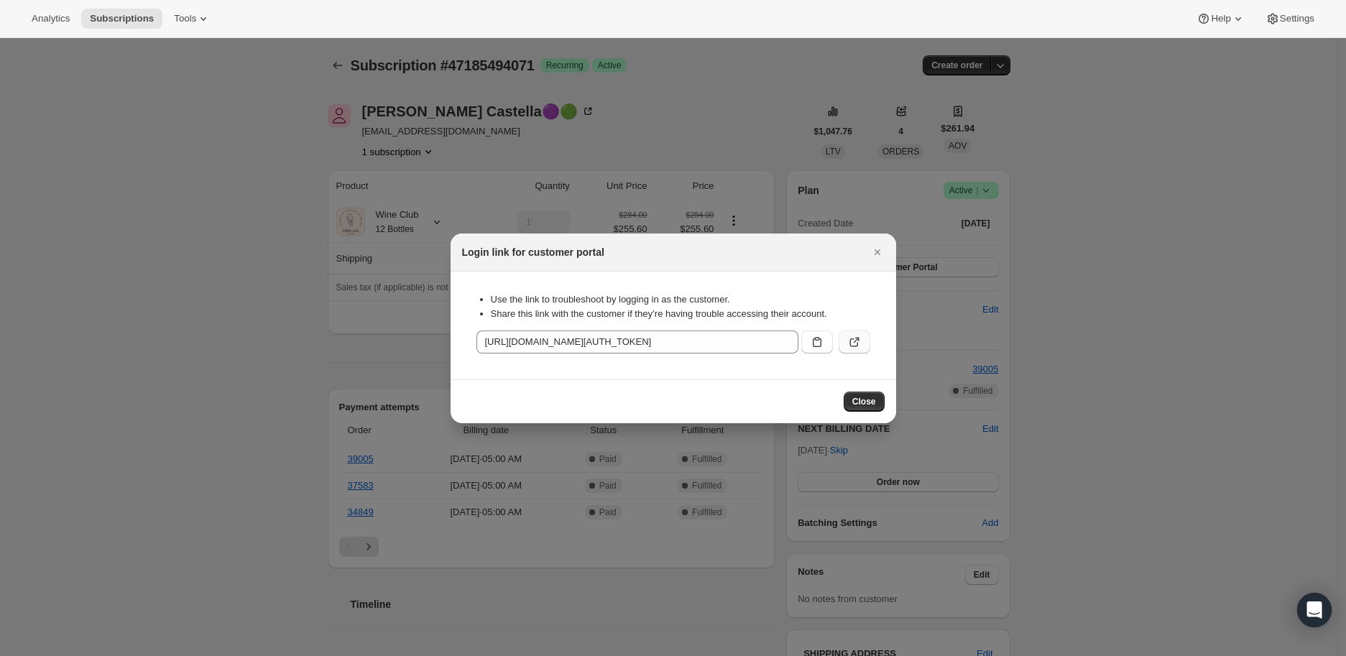
click at [859, 339] on icon ":rcf:" at bounding box center [854, 342] width 14 height 14
click at [875, 246] on icon "Close" at bounding box center [877, 252] width 14 height 14
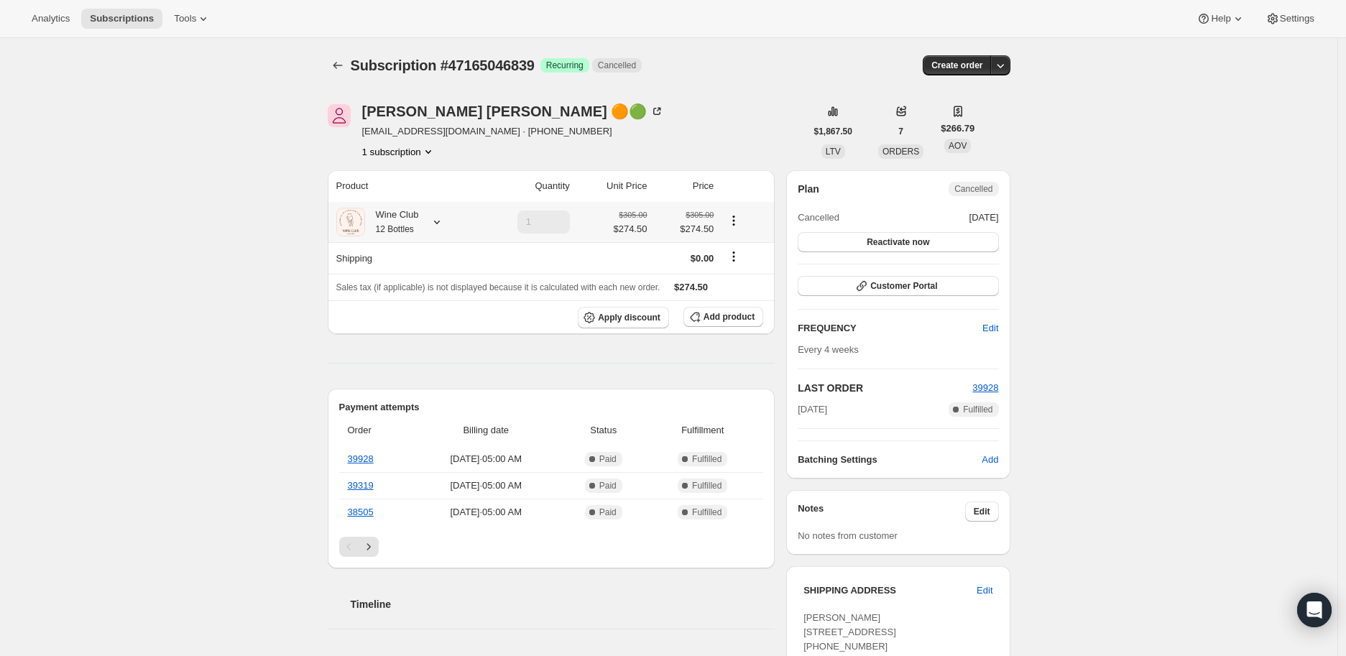
click at [440, 221] on icon at bounding box center [437, 222] width 14 height 14
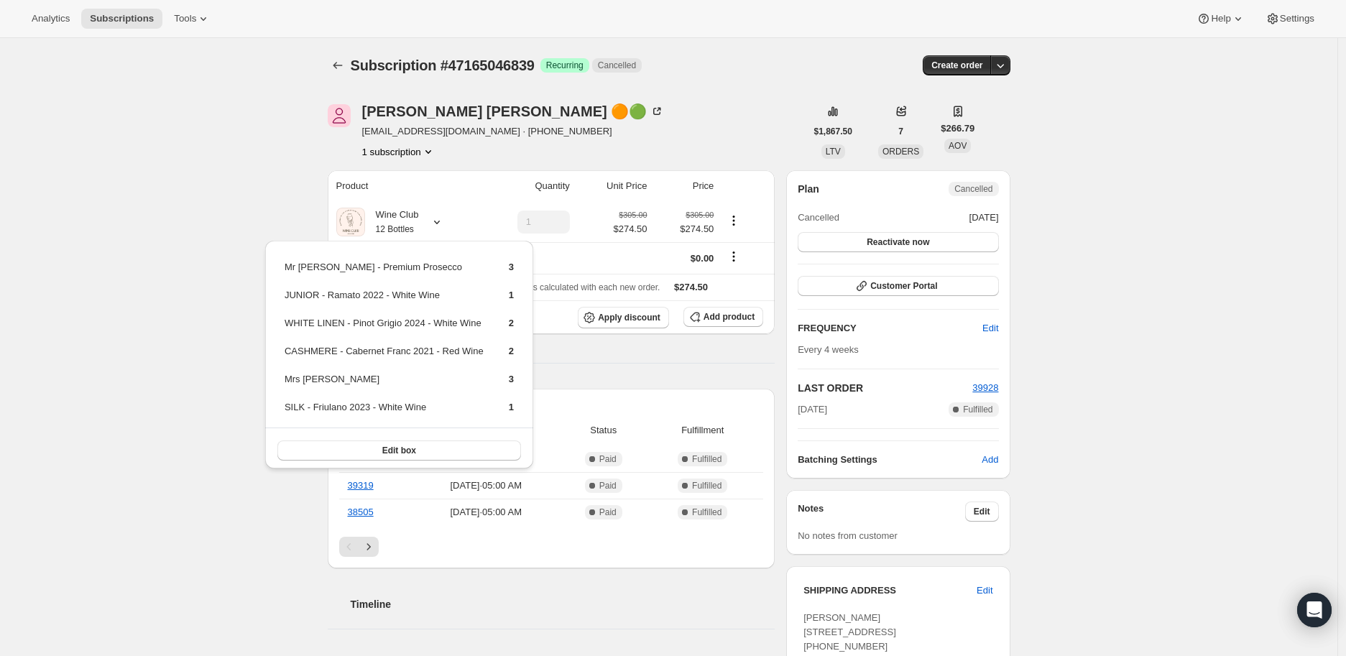
click at [295, 190] on div "Subscription #47165046839. This page is ready Subscription #47165046839 Success…" at bounding box center [668, 610] width 1337 height 1145
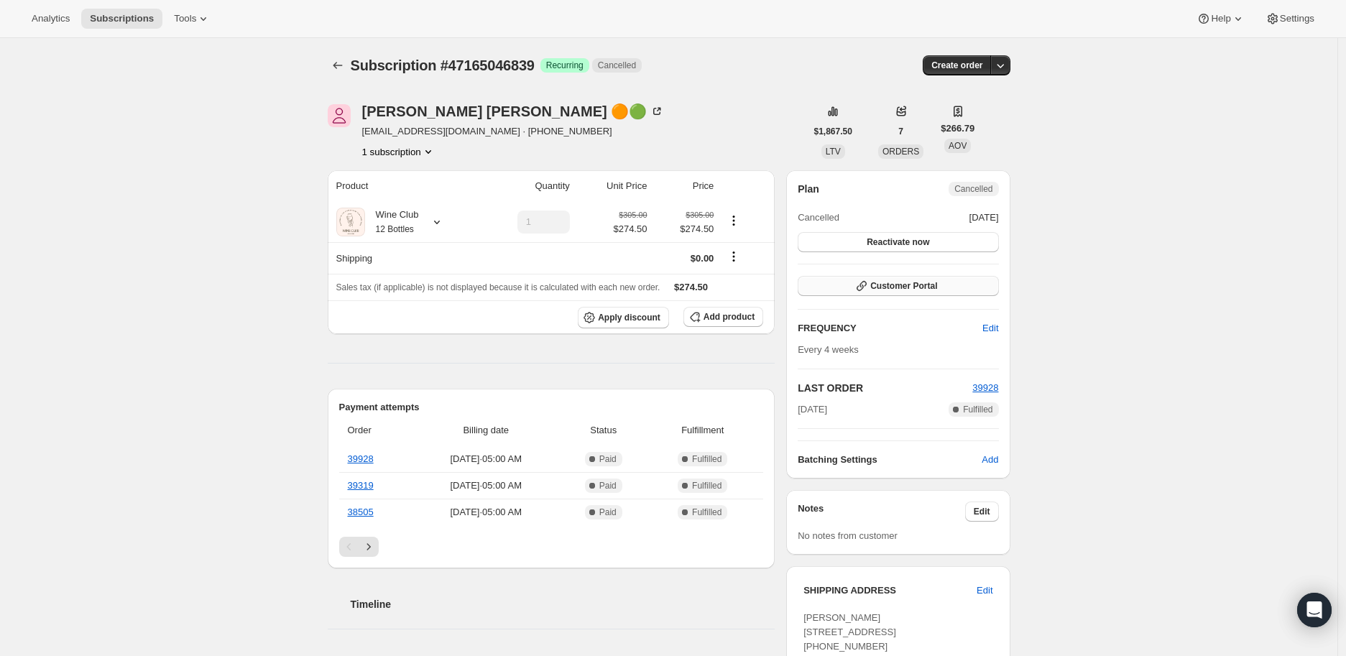
click at [894, 287] on span "Customer Portal" at bounding box center [903, 285] width 67 height 11
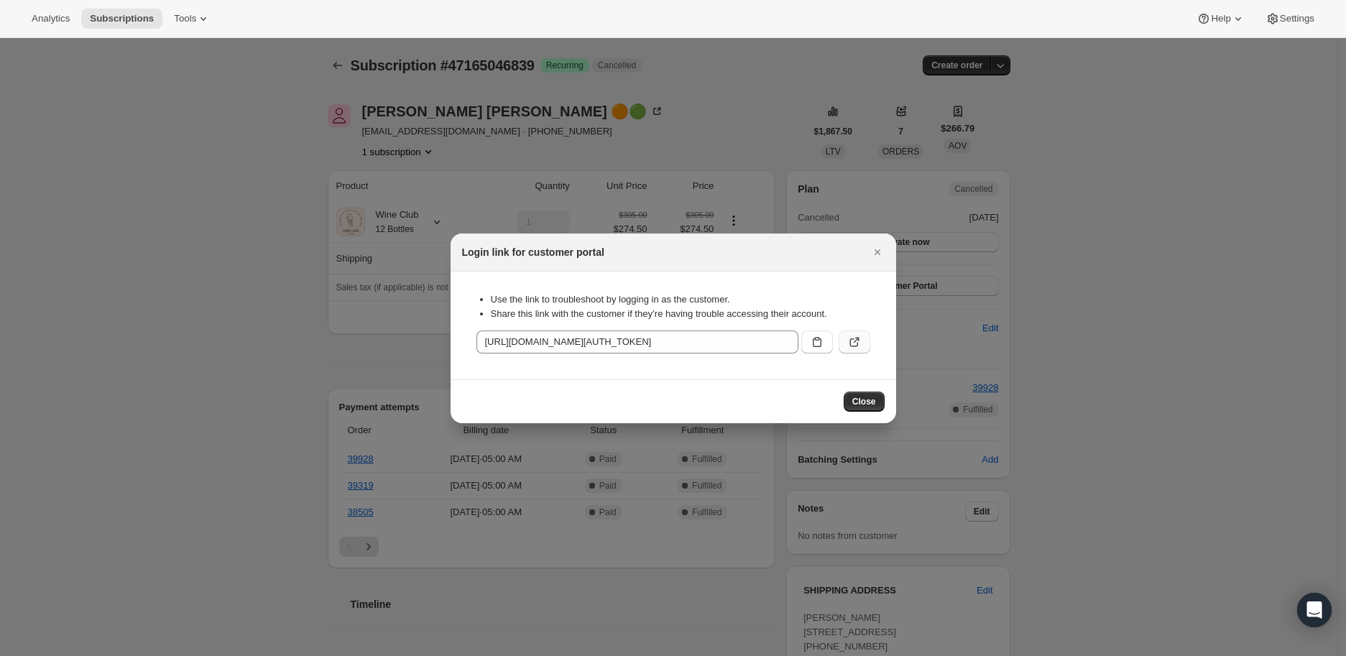
click at [857, 341] on icon ":rbr:" at bounding box center [854, 342] width 14 height 14
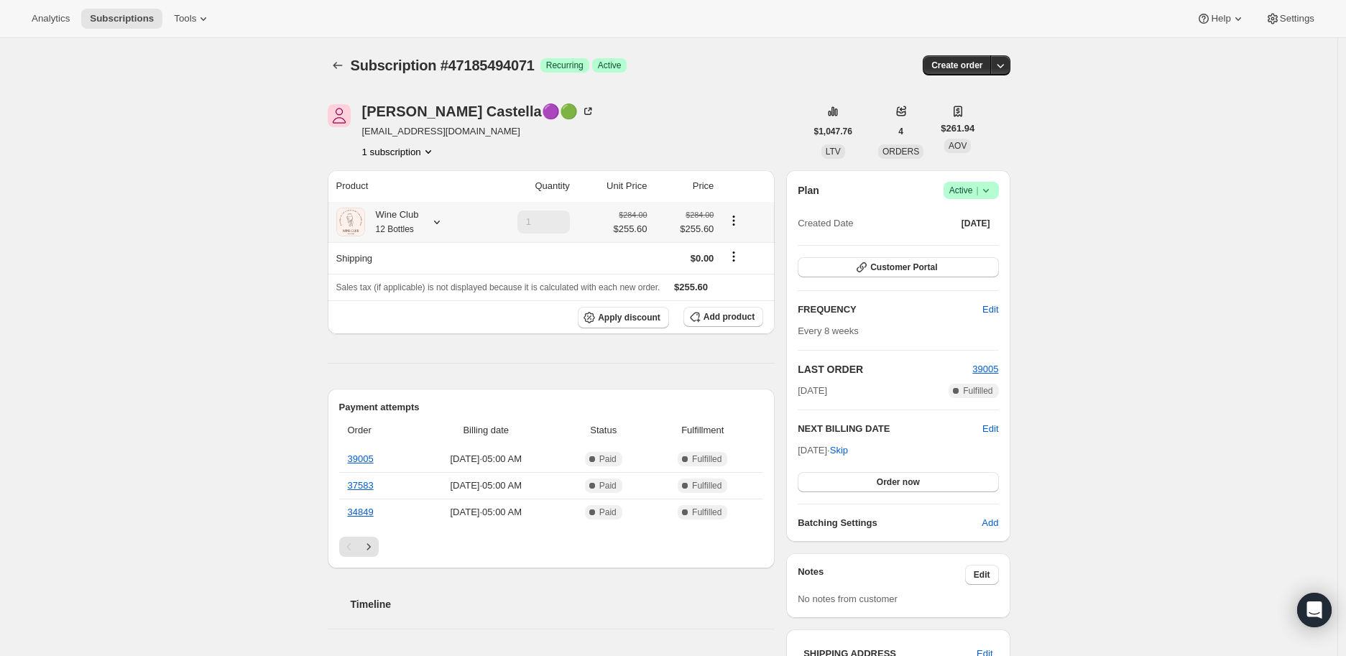
click at [440, 224] on icon at bounding box center [437, 223] width 6 height 4
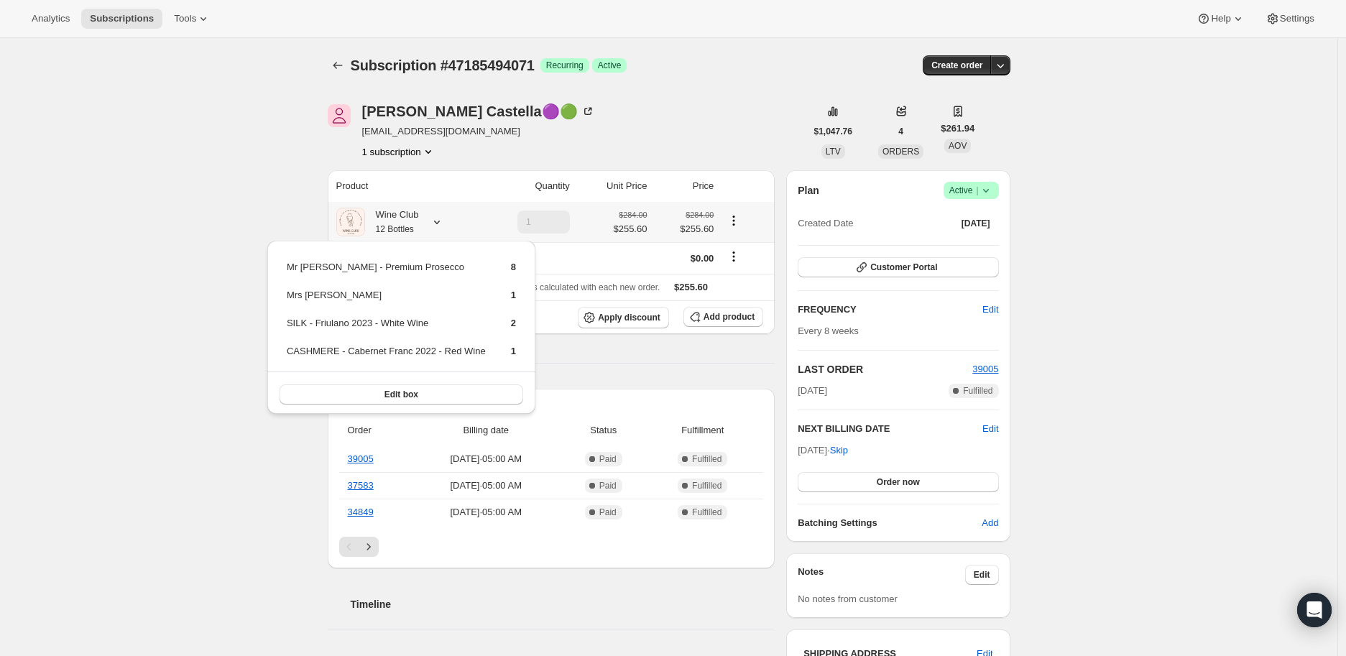
click at [440, 224] on icon at bounding box center [437, 223] width 6 height 4
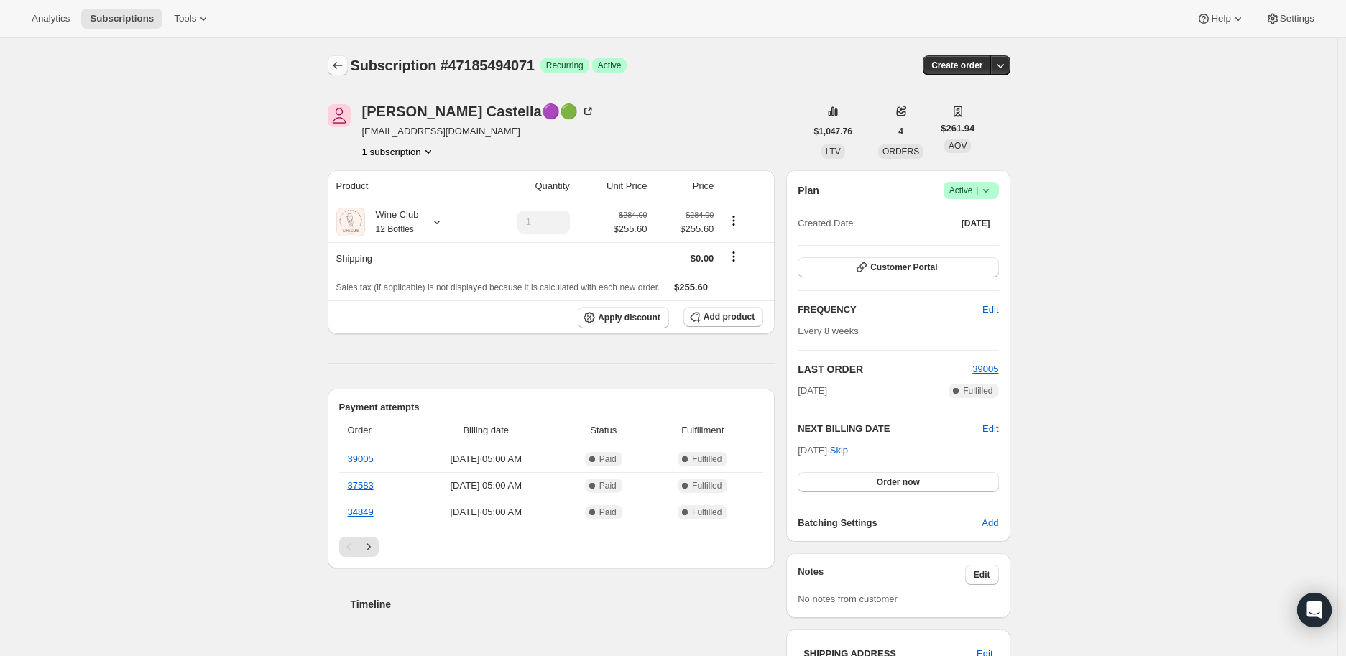
click at [345, 65] on icon "Subscriptions" at bounding box center [338, 65] width 14 height 14
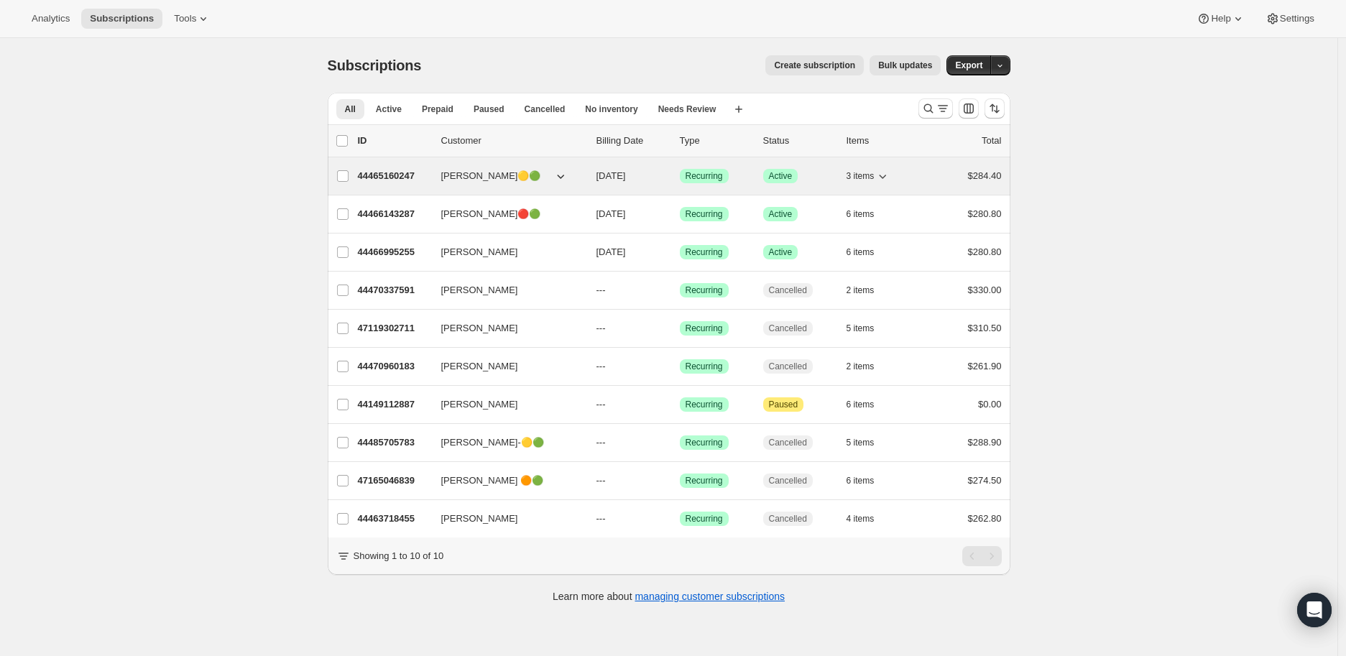
click at [390, 172] on p "44465160247" at bounding box center [394, 176] width 72 height 14
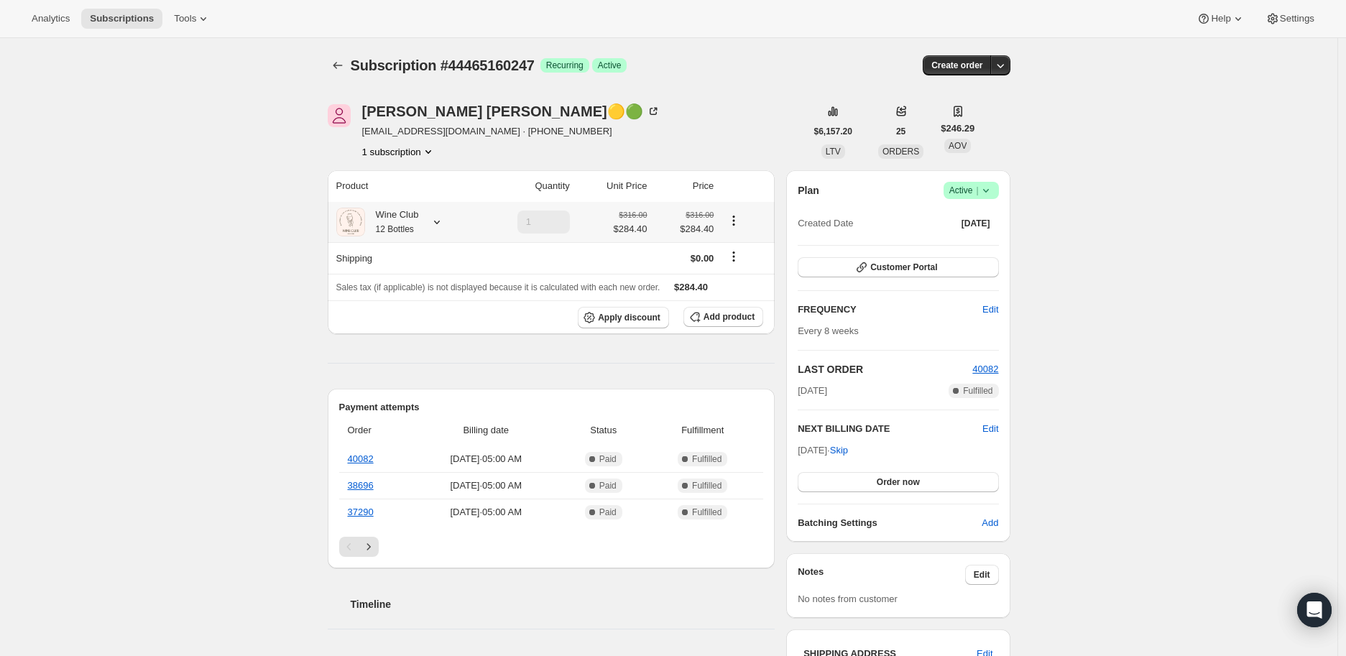
click at [440, 223] on icon at bounding box center [437, 223] width 6 height 4
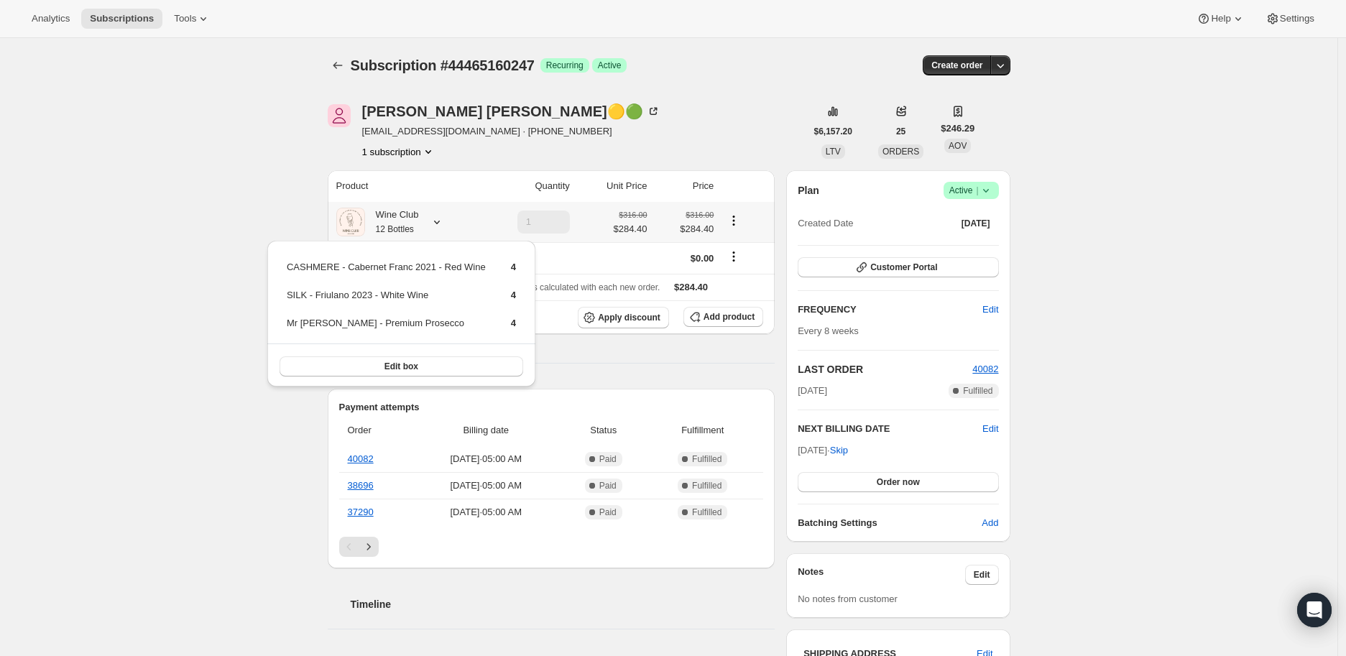
click at [439, 222] on icon at bounding box center [437, 223] width 6 height 4
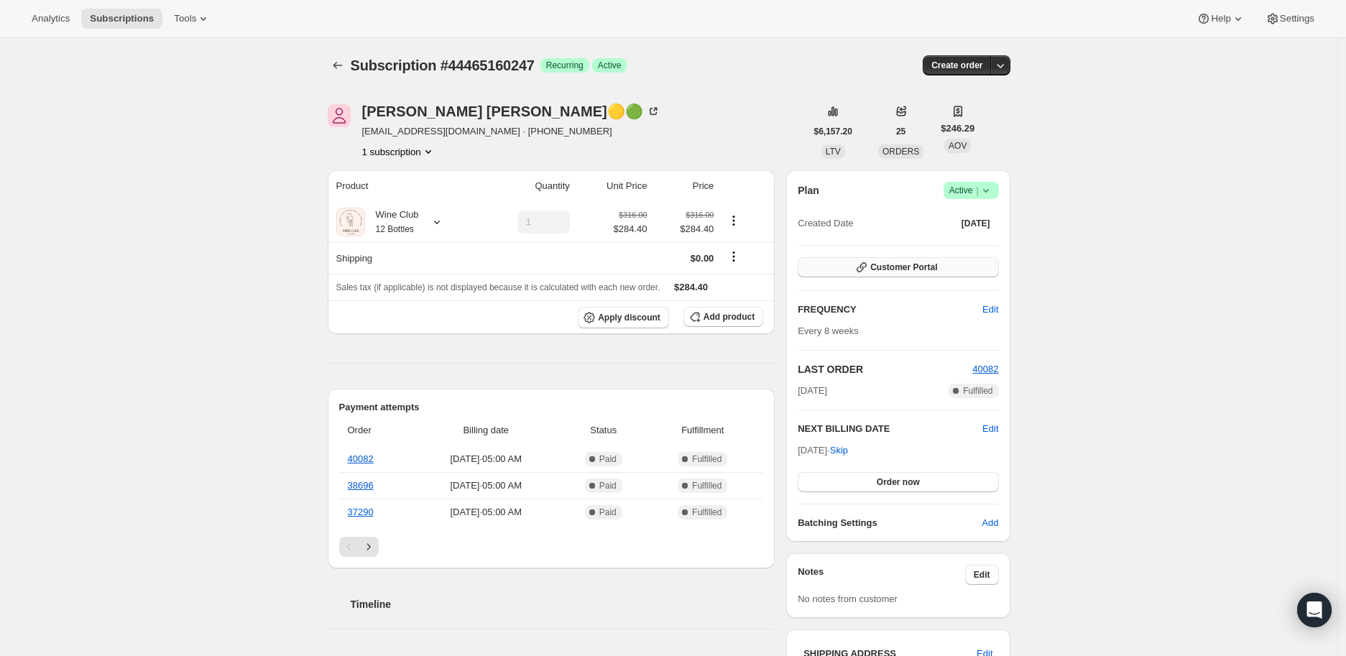
click at [897, 265] on span "Customer Portal" at bounding box center [903, 267] width 67 height 11
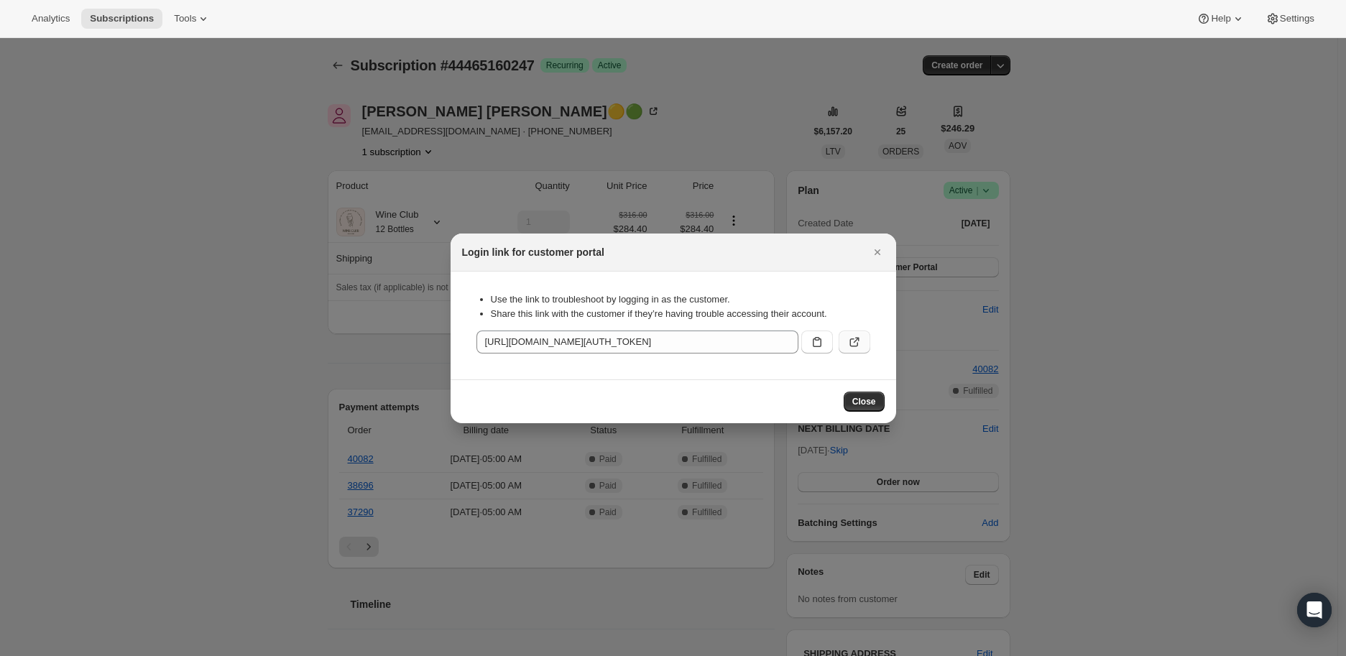
click at [851, 337] on icon ":r80:" at bounding box center [854, 342] width 14 height 14
click at [879, 252] on icon "Close" at bounding box center [877, 252] width 14 height 14
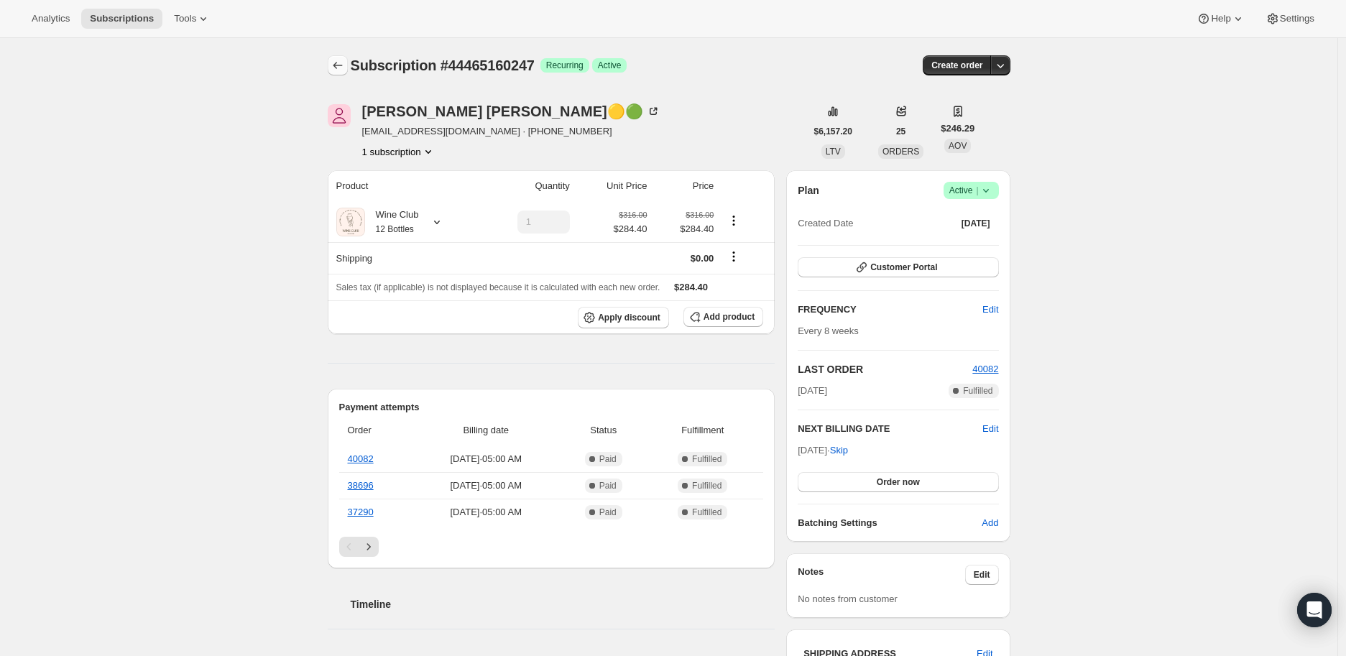
click at [339, 59] on icon "Subscriptions" at bounding box center [338, 65] width 14 height 14
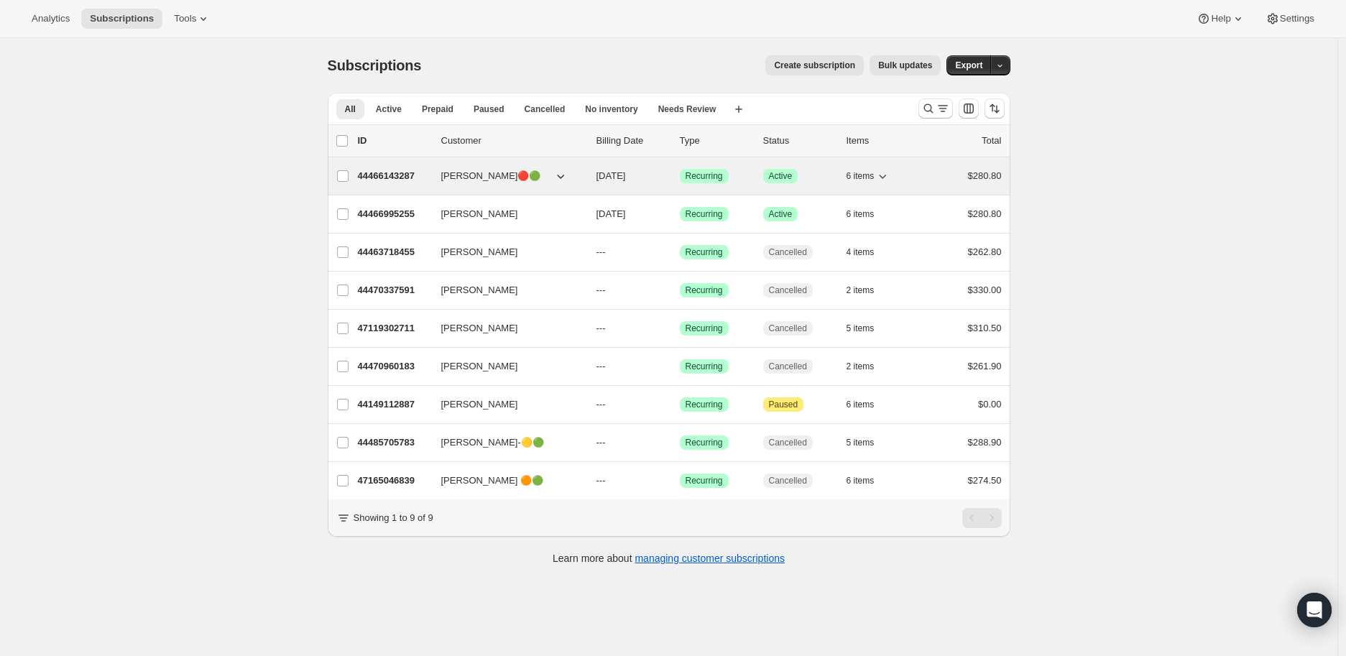
click at [392, 171] on p "44466143287" at bounding box center [394, 176] width 72 height 14
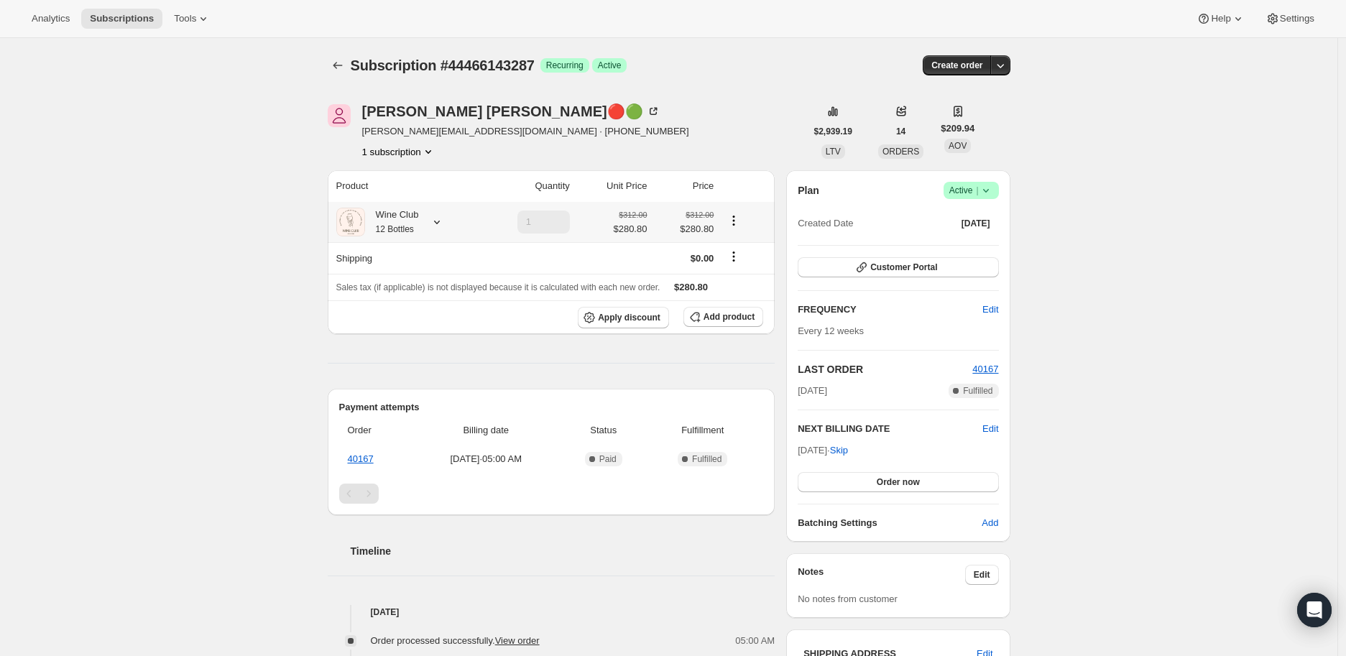
click at [442, 221] on icon at bounding box center [437, 222] width 14 height 14
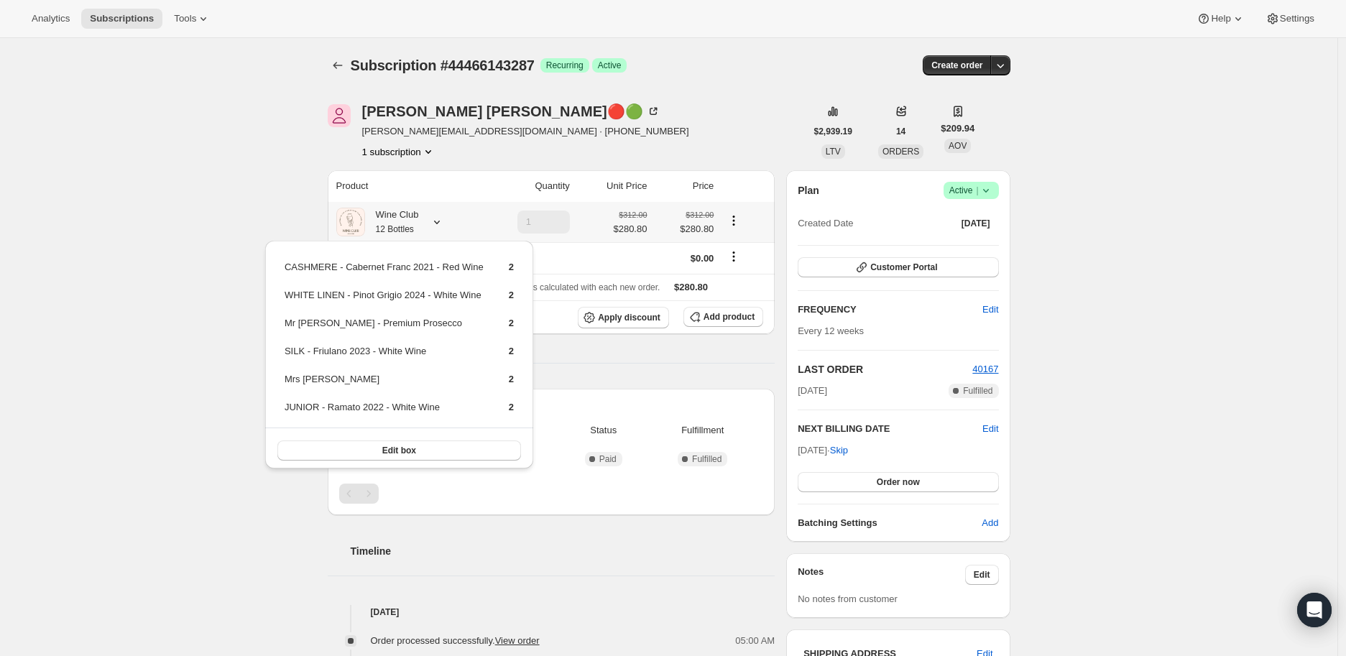
click at [442, 221] on icon at bounding box center [437, 222] width 14 height 14
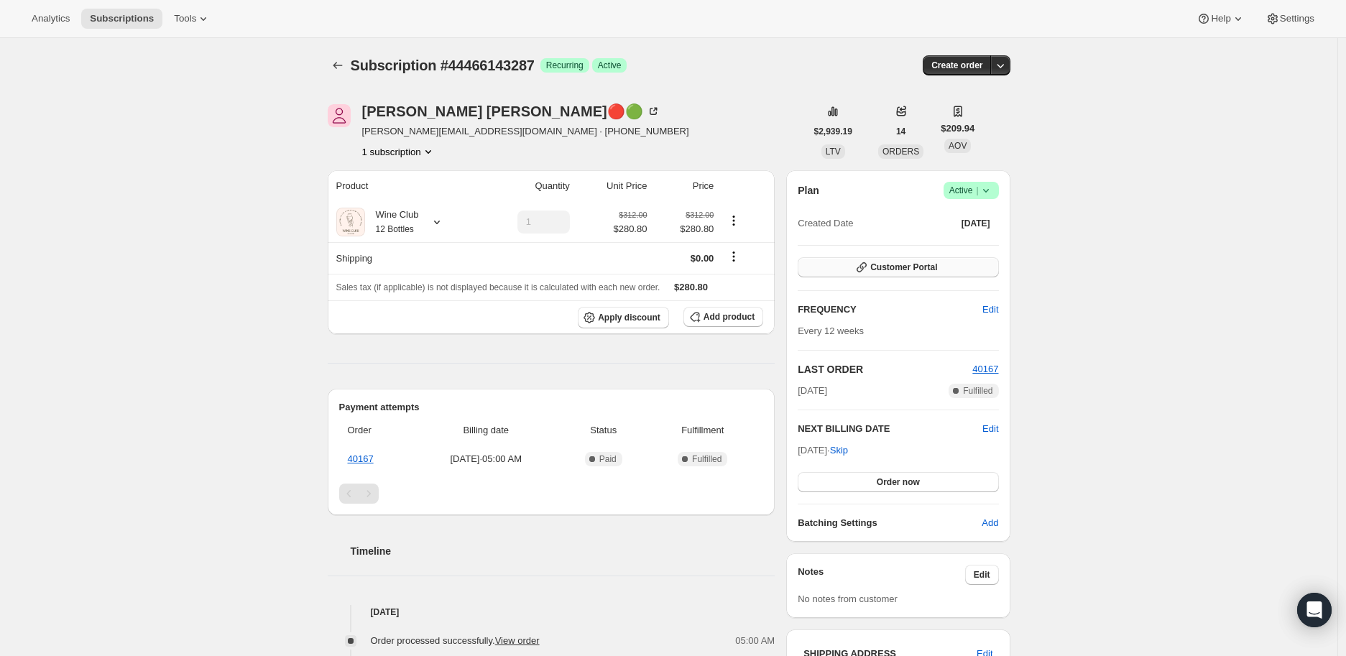
click at [911, 260] on button "Customer Portal" at bounding box center [898, 267] width 201 height 20
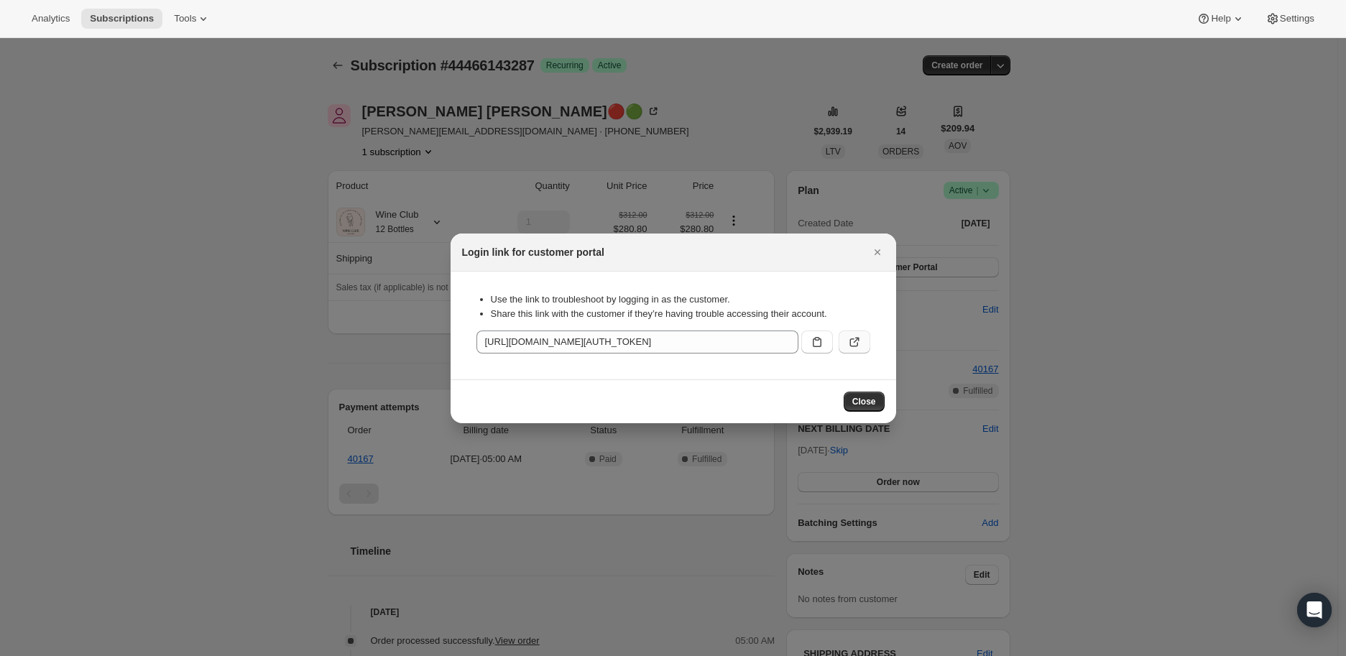
click at [852, 339] on icon ":r7g:" at bounding box center [854, 342] width 14 height 14
click at [880, 252] on icon "Close" at bounding box center [877, 252] width 14 height 14
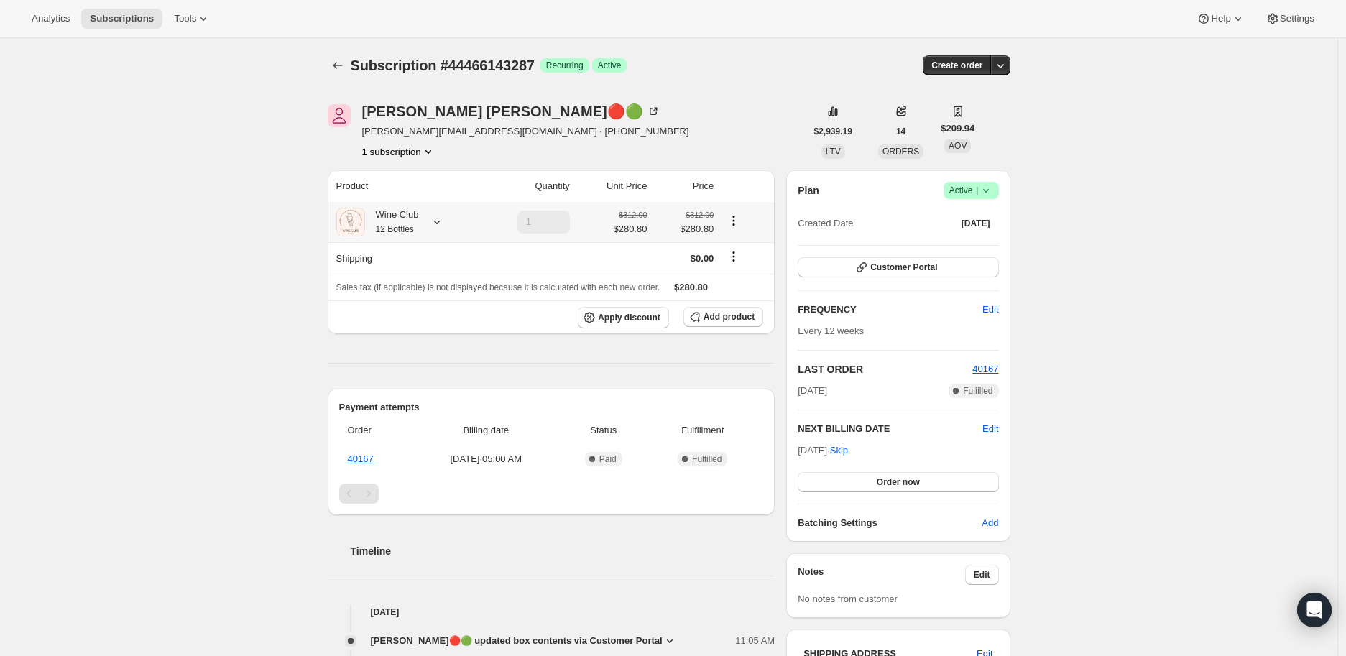
click at [437, 224] on icon at bounding box center [437, 222] width 14 height 14
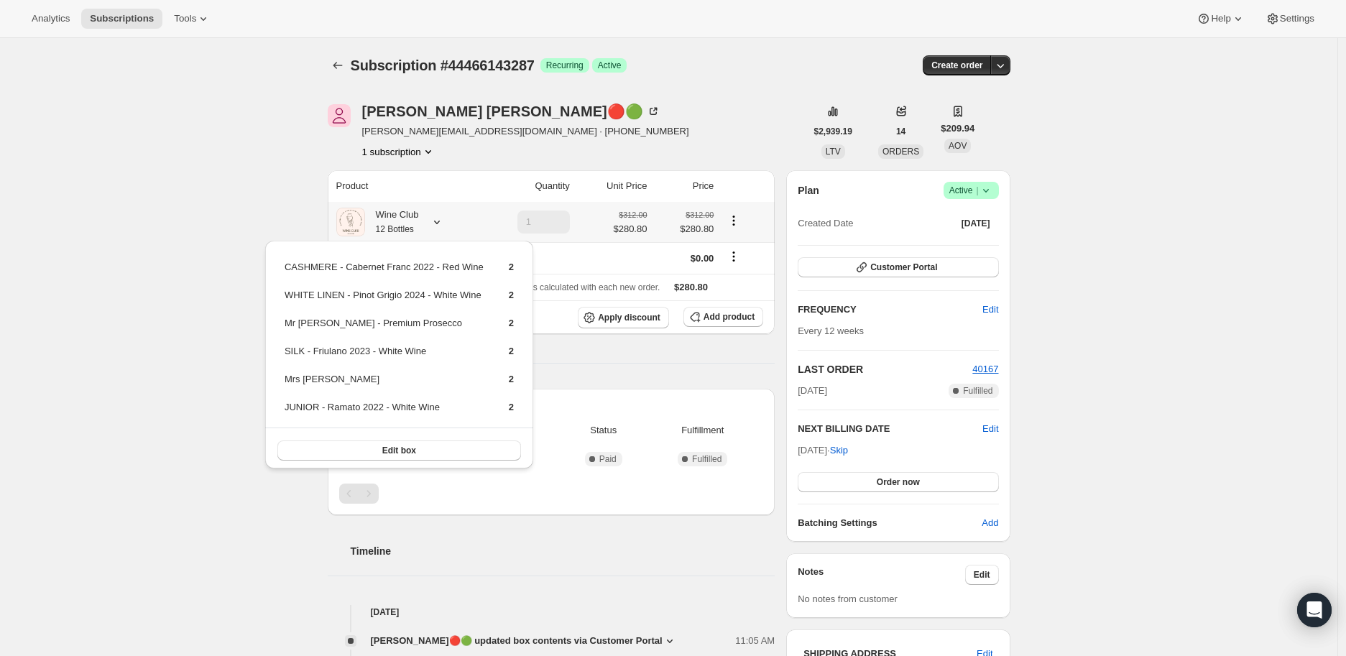
click at [437, 224] on icon at bounding box center [437, 222] width 14 height 14
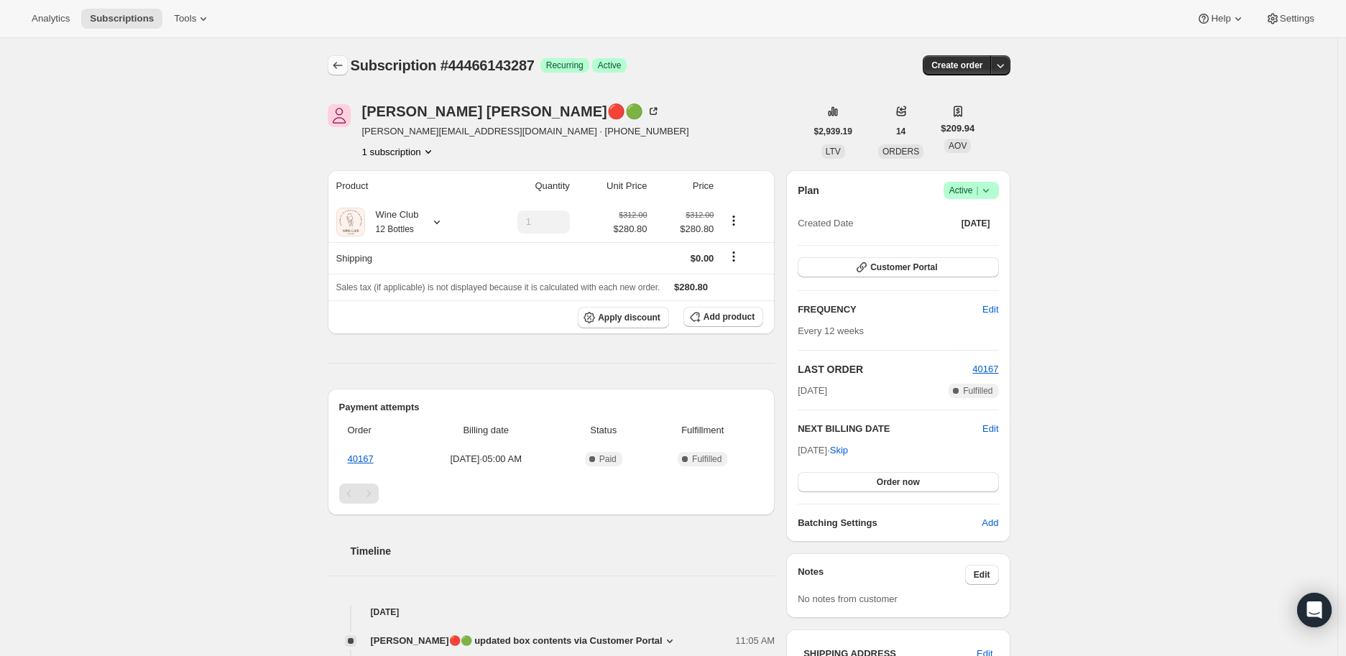
click at [335, 60] on icon "Subscriptions" at bounding box center [338, 65] width 14 height 14
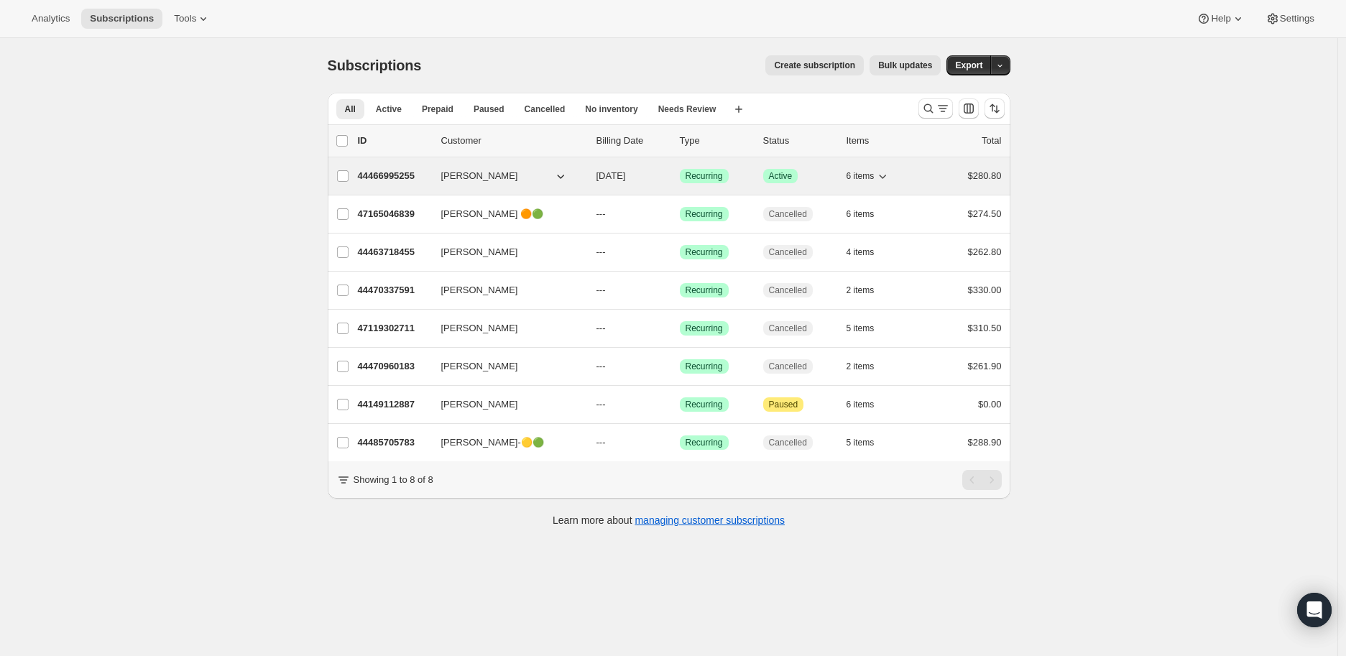
click at [393, 170] on p "44466995255" at bounding box center [394, 176] width 72 height 14
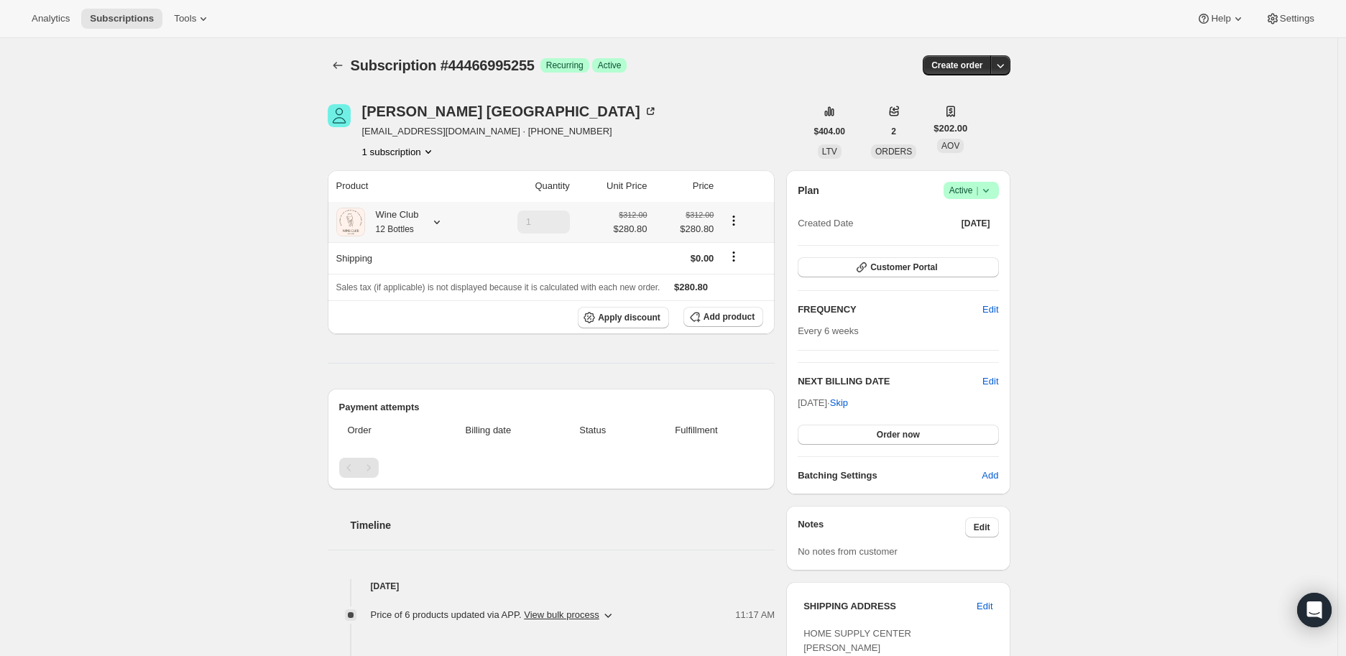
click at [442, 220] on icon at bounding box center [437, 222] width 14 height 14
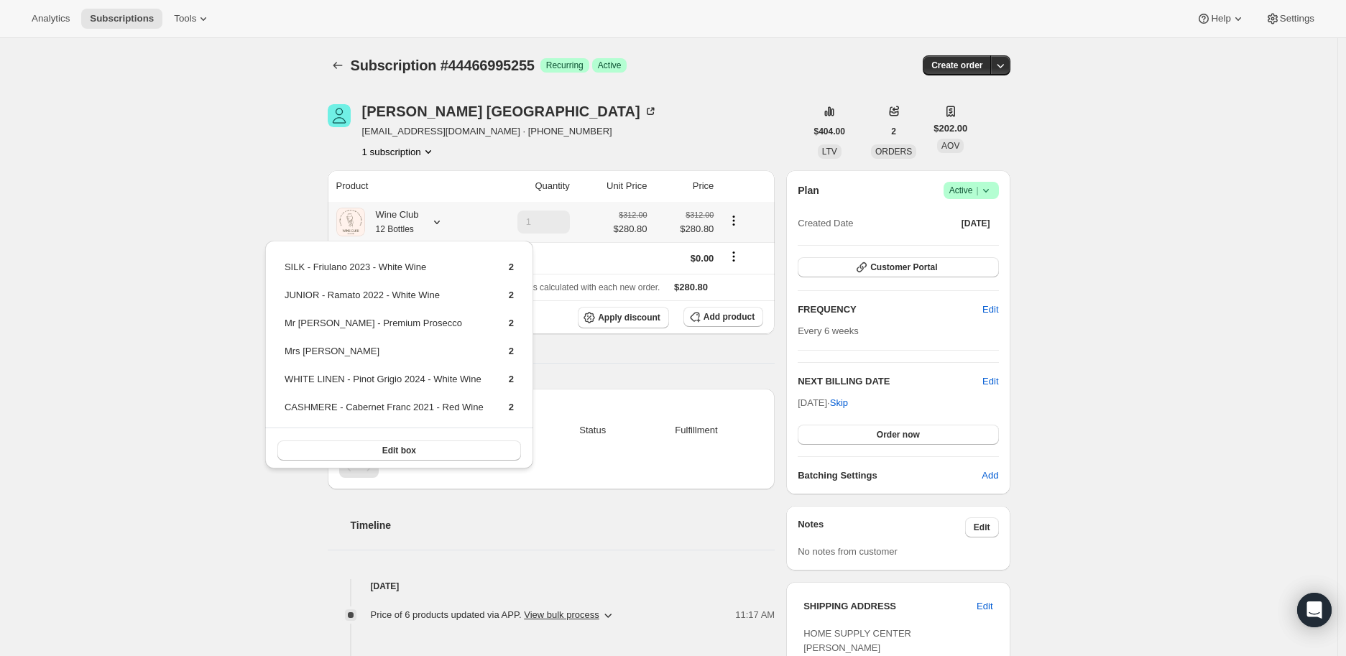
click at [442, 220] on icon at bounding box center [437, 222] width 14 height 14
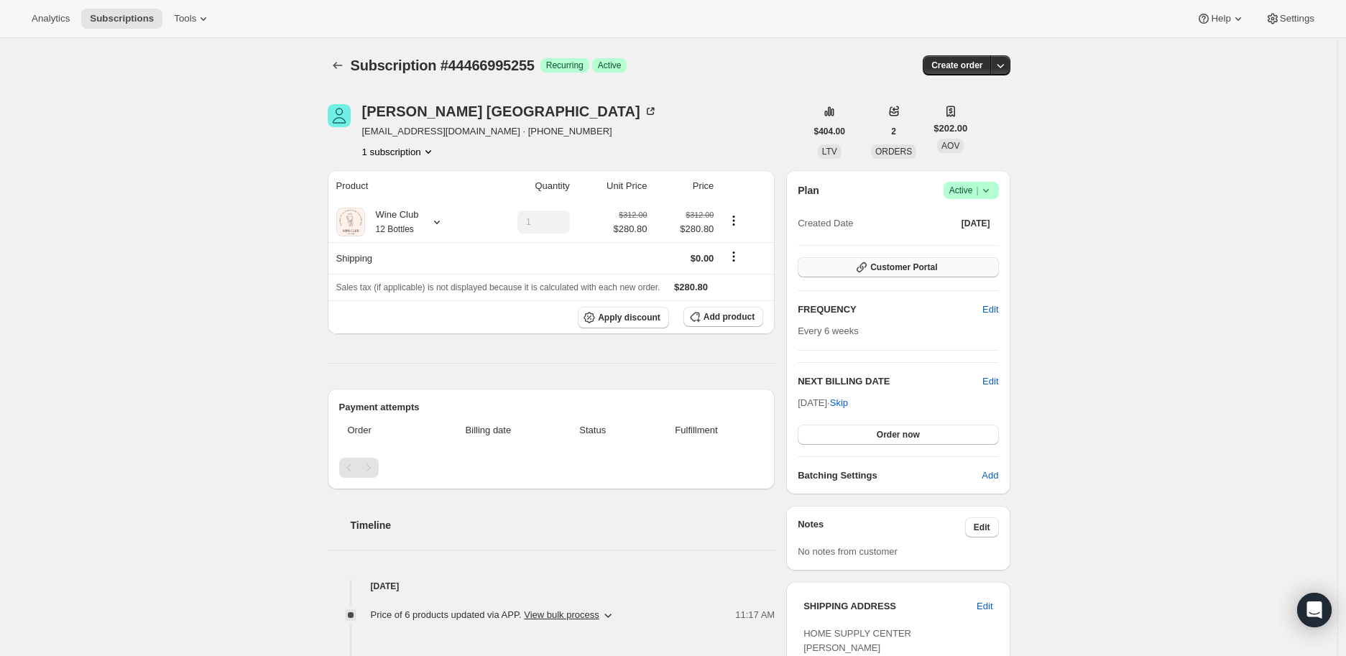
click at [899, 262] on span "Customer Portal" at bounding box center [903, 267] width 67 height 11
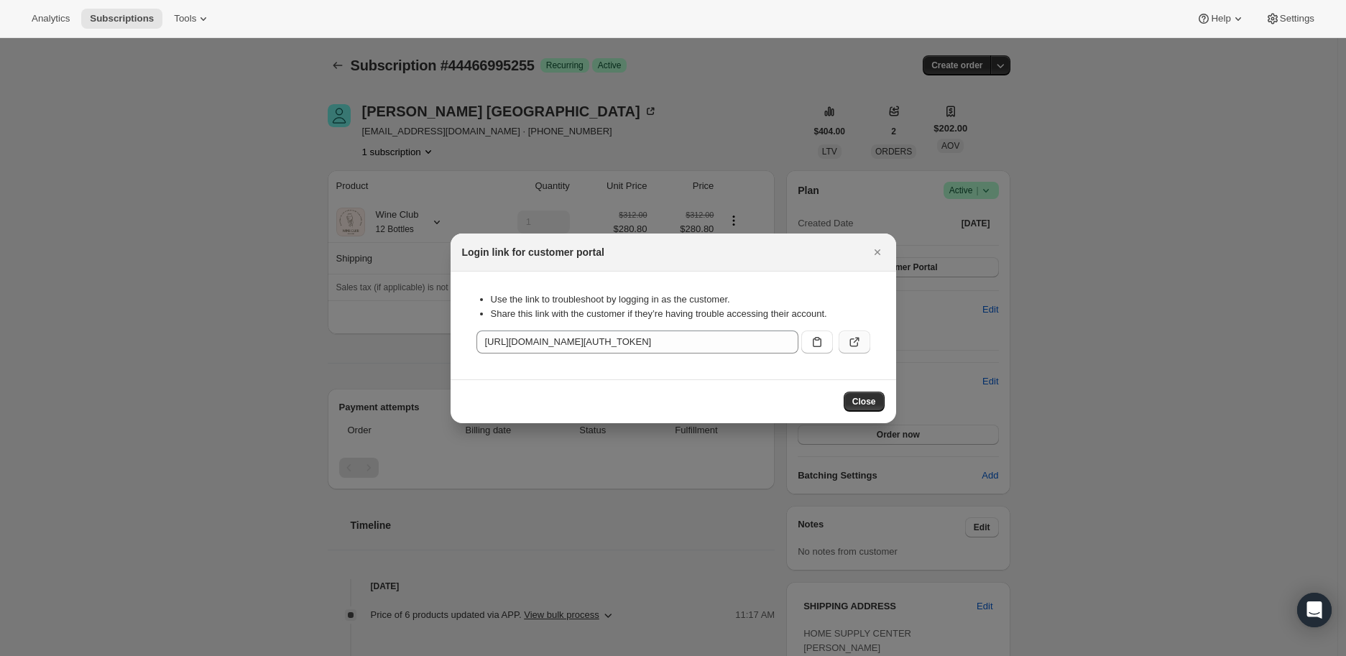
click at [857, 337] on icon ":r7c:" at bounding box center [854, 342] width 14 height 14
click at [878, 250] on icon "Close" at bounding box center [877, 252] width 6 height 6
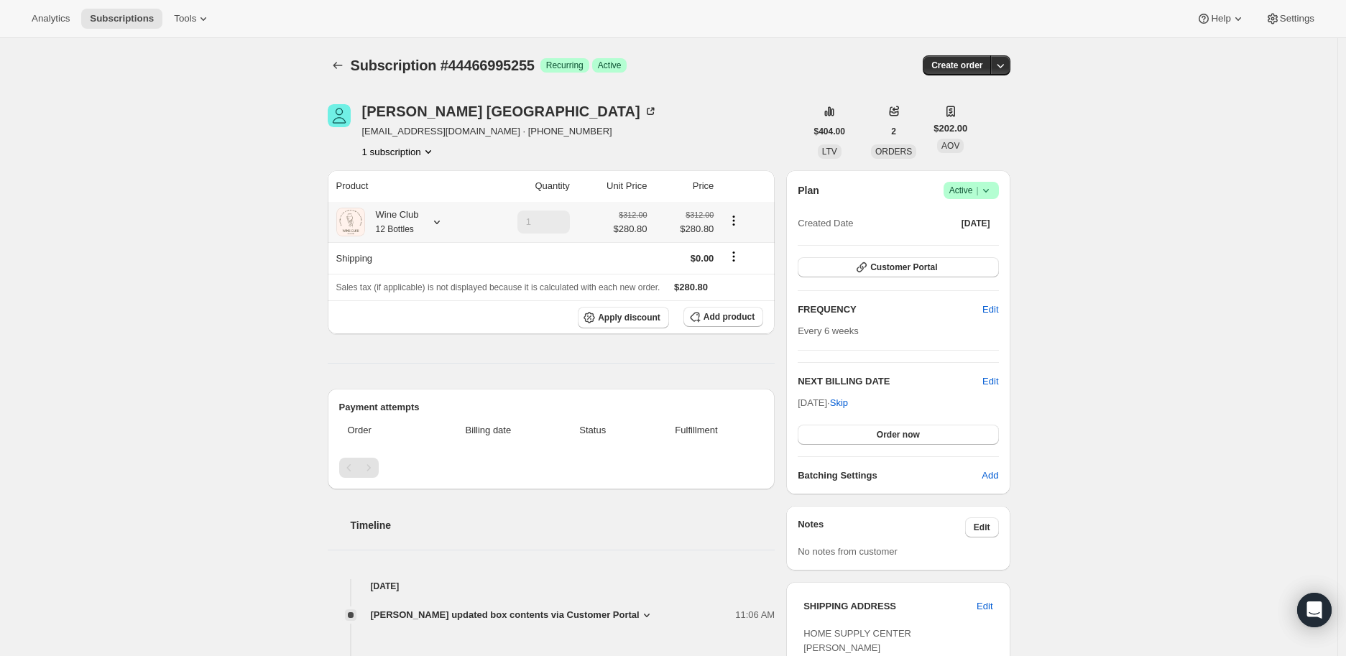
click at [439, 222] on icon at bounding box center [437, 223] width 6 height 4
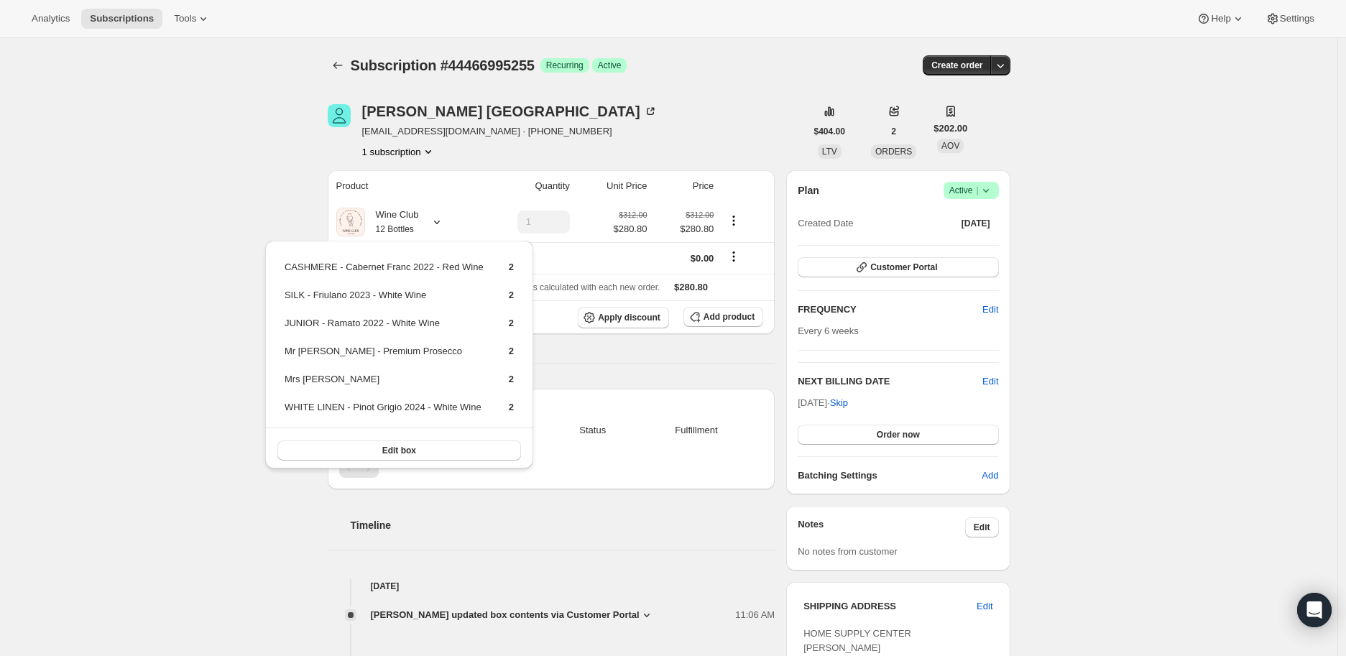
click at [216, 177] on div "Subscription #44466995255. This page is ready Subscription #44466995255 Success…" at bounding box center [668, 559] width 1337 height 1043
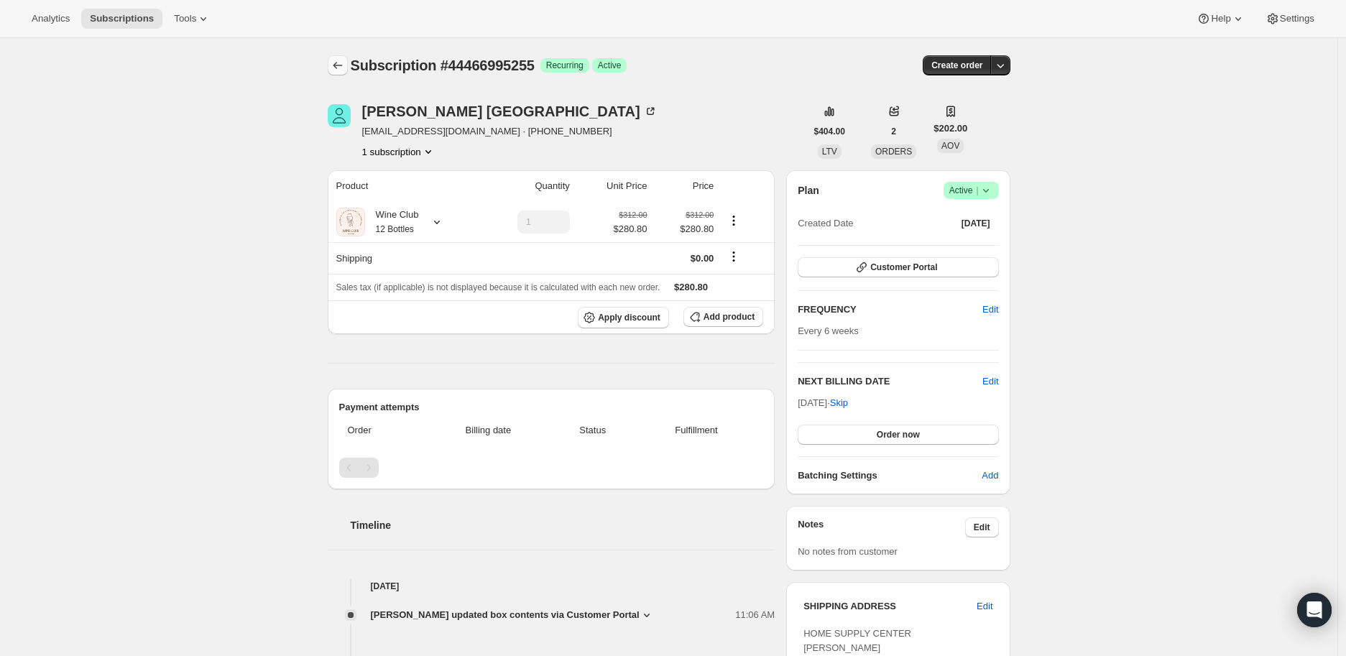
click at [341, 64] on icon "Subscriptions" at bounding box center [338, 65] width 14 height 14
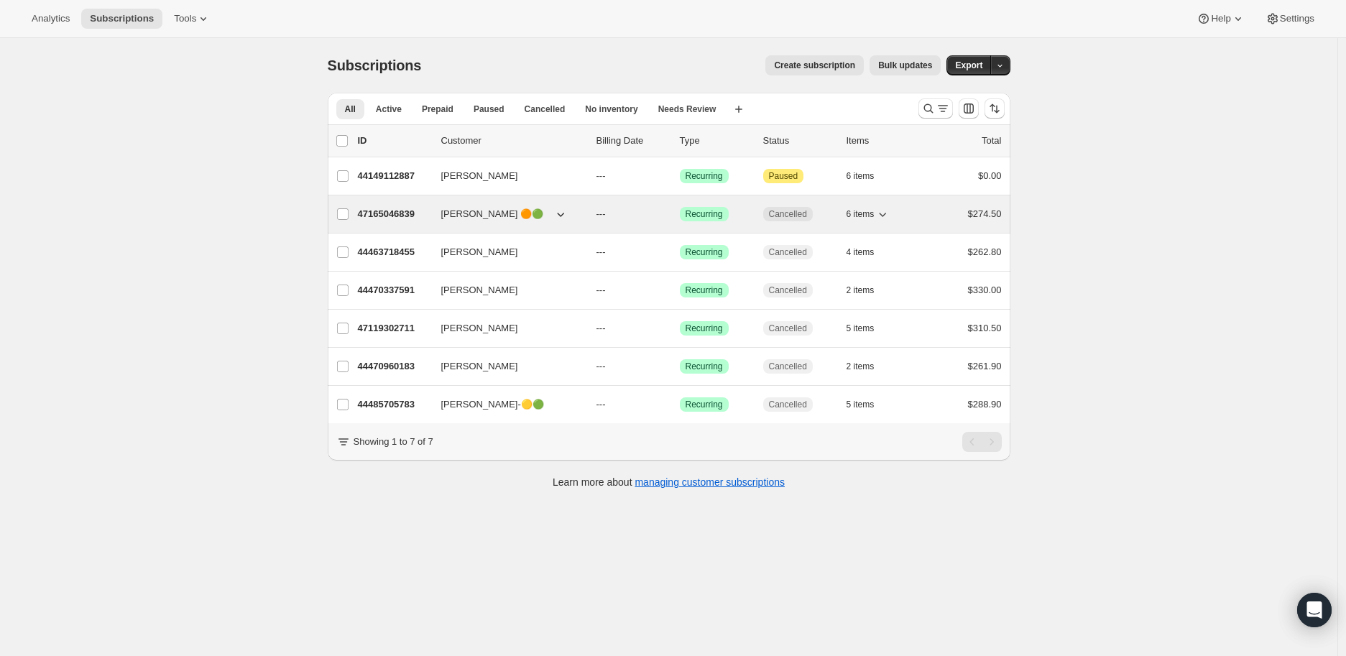
click at [395, 213] on p "47165046839" at bounding box center [394, 214] width 72 height 14
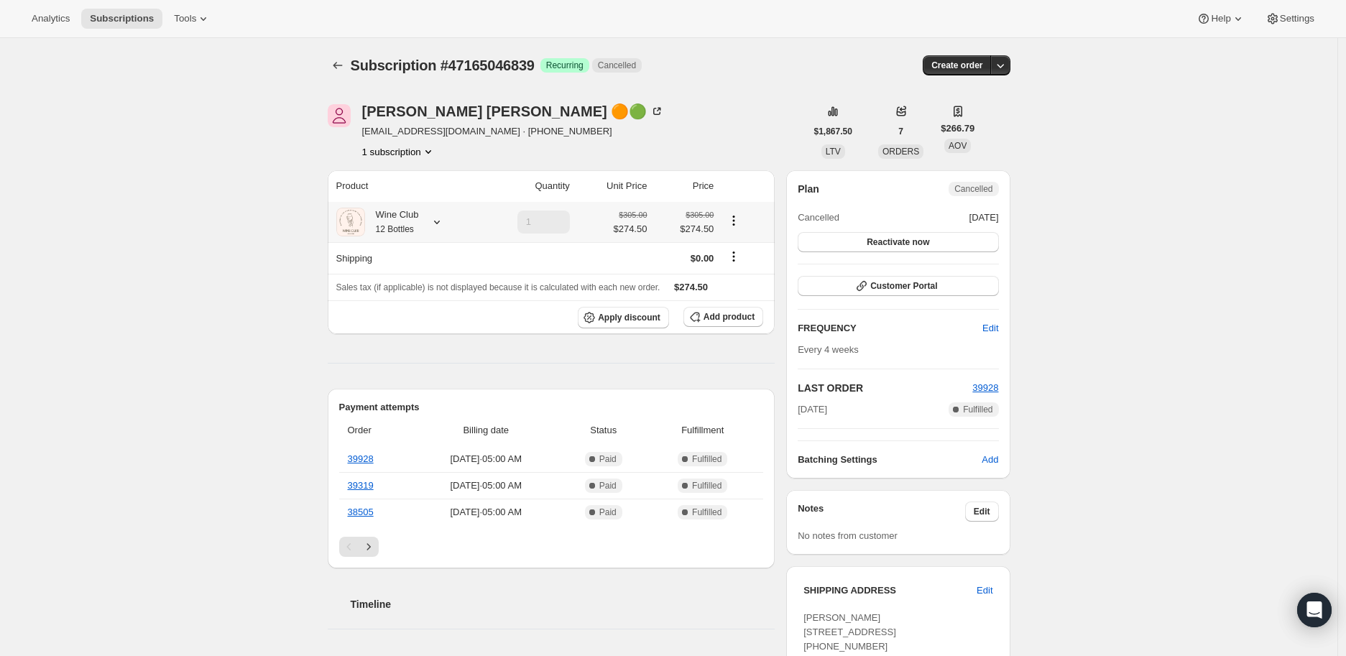
click at [439, 222] on icon at bounding box center [437, 223] width 6 height 4
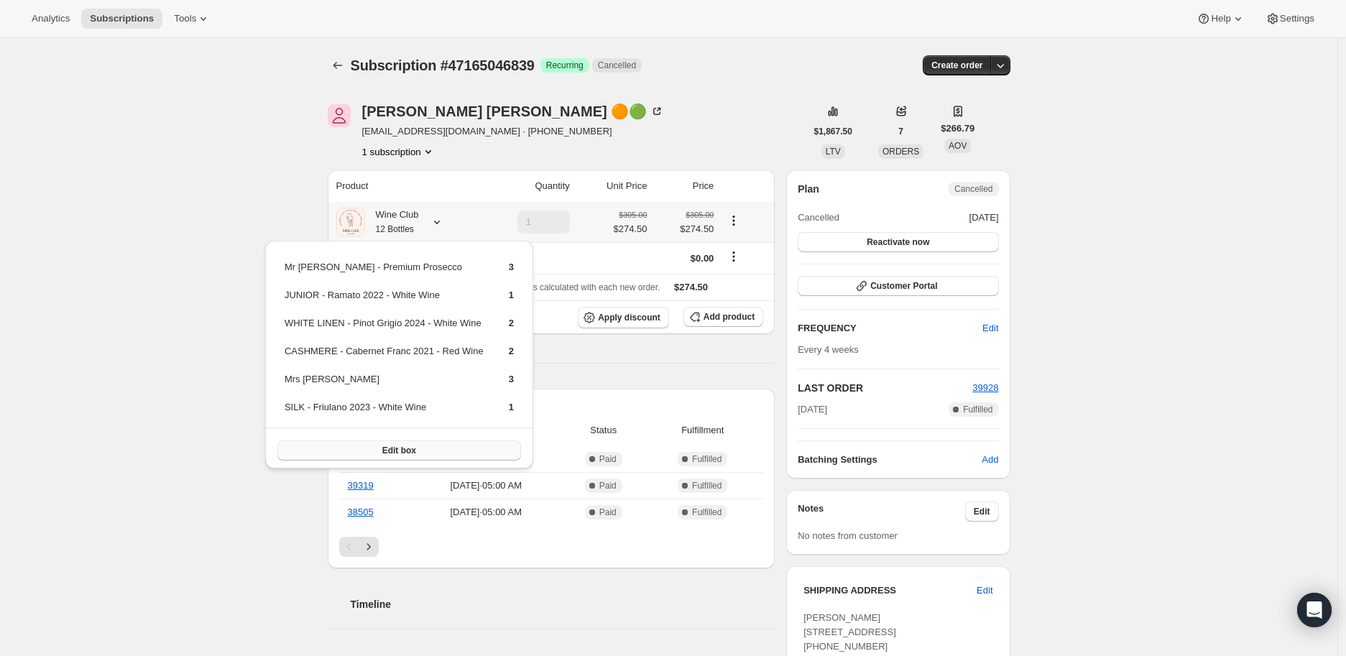
click at [395, 445] on span "Edit box" at bounding box center [399, 450] width 34 height 11
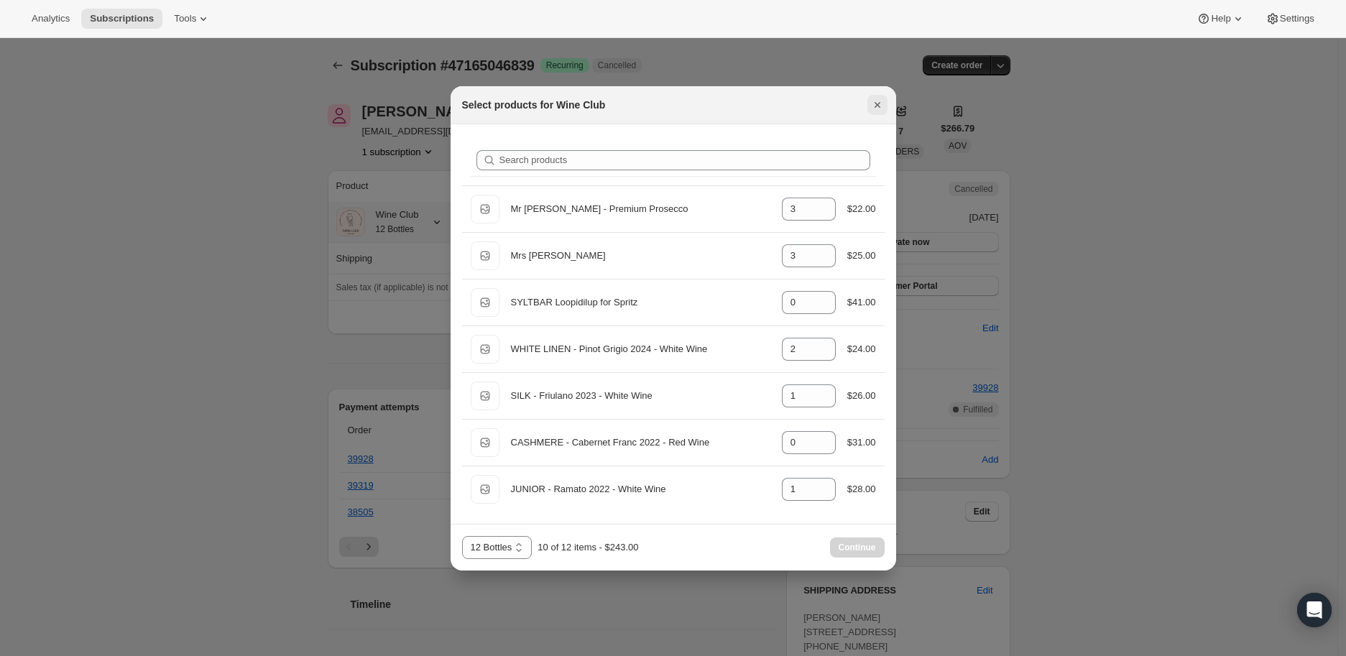
click at [877, 106] on icon "Close" at bounding box center [877, 105] width 14 height 14
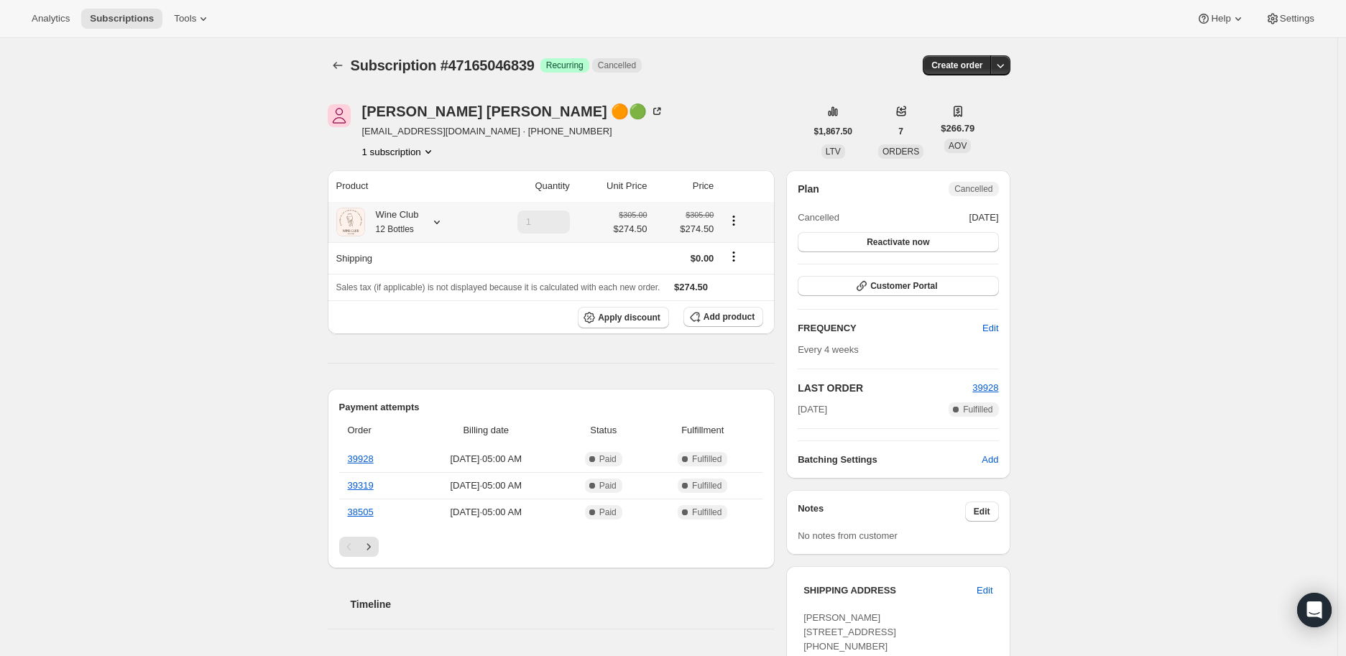
click at [440, 221] on icon at bounding box center [437, 223] width 6 height 4
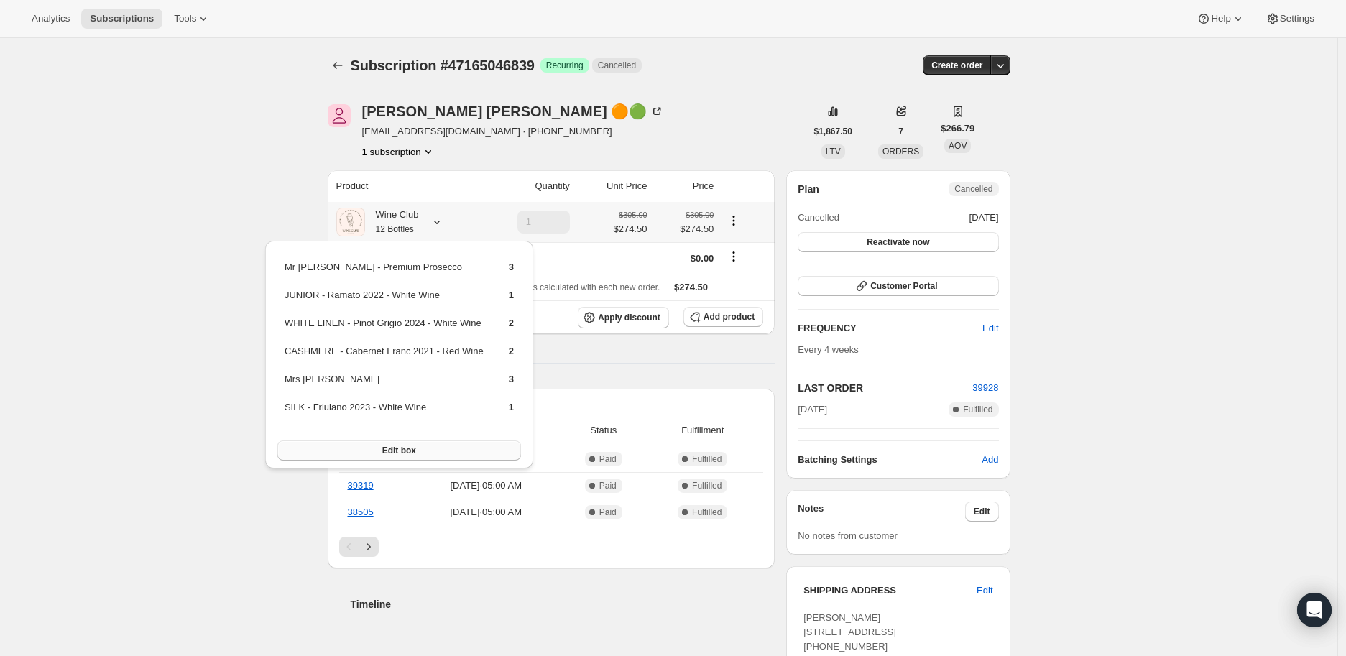
click at [390, 445] on span "Edit box" at bounding box center [399, 450] width 34 height 11
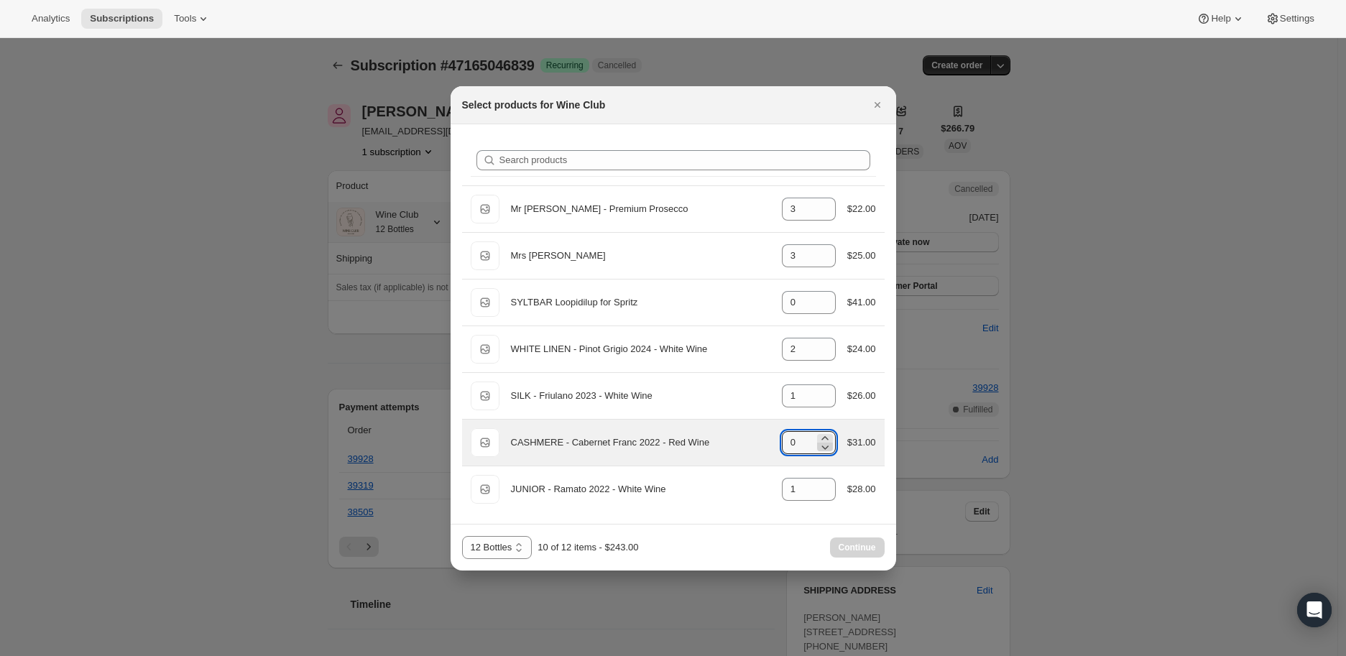
click at [824, 440] on icon ":ra2:" at bounding box center [825, 447] width 14 height 14
click at [825, 436] on icon ":ra2:" at bounding box center [825, 438] width 14 height 14
type input "2"
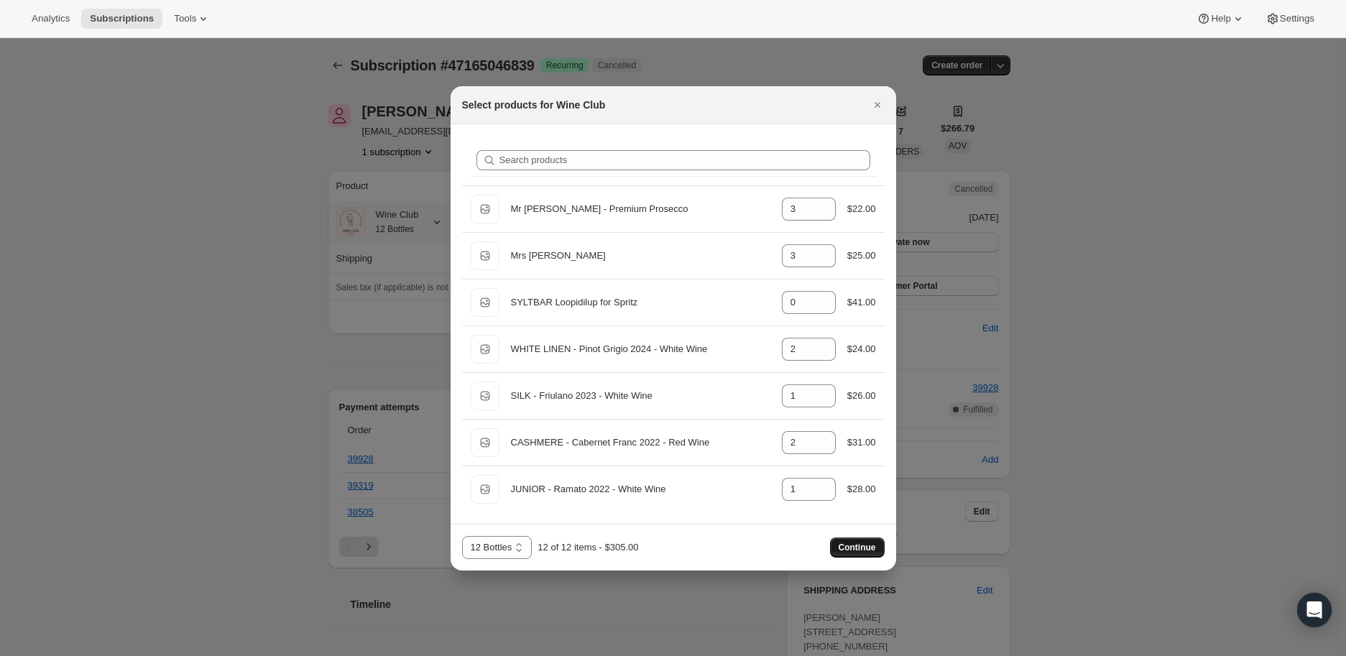
click at [857, 545] on span "Continue" at bounding box center [857, 547] width 37 height 11
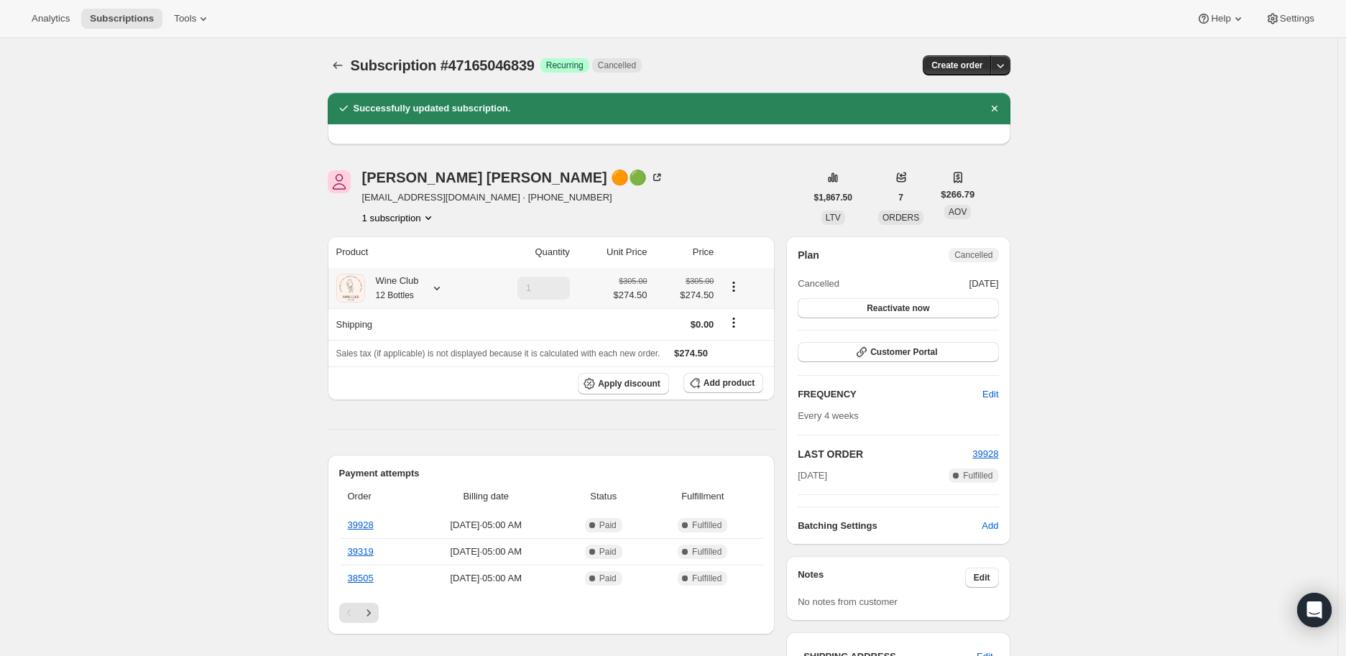
click at [439, 285] on icon at bounding box center [437, 288] width 14 height 14
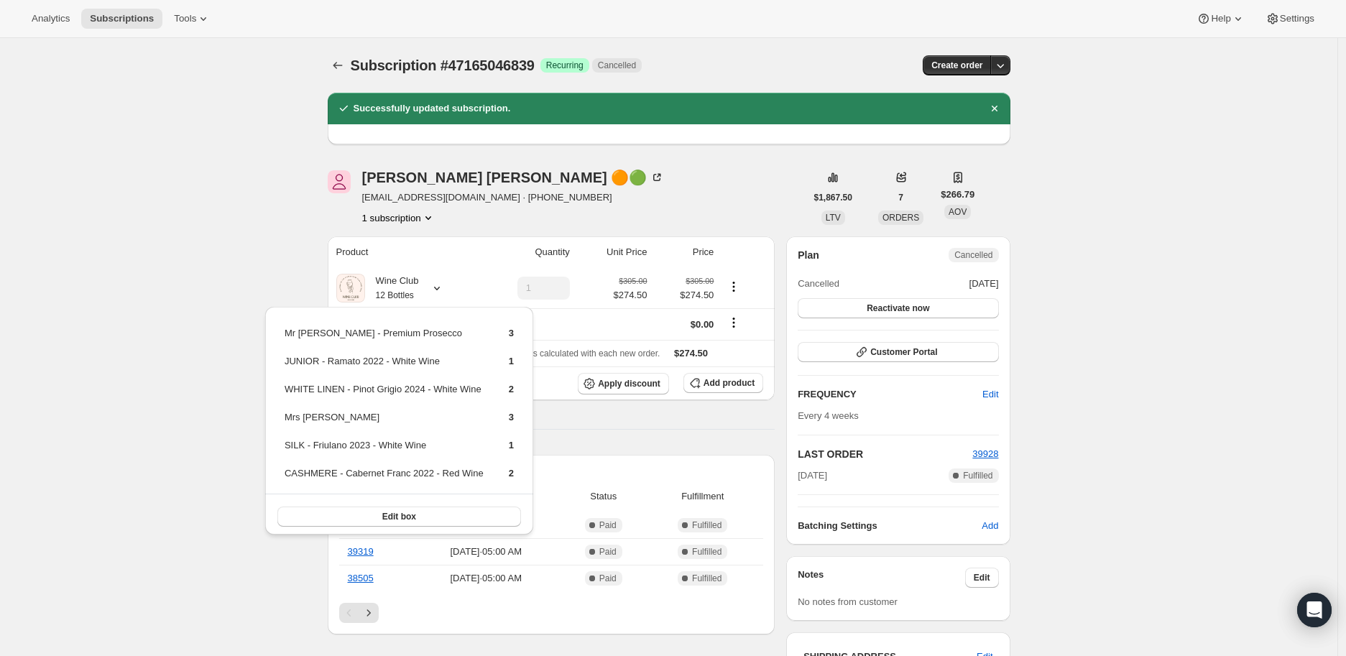
click at [257, 258] on div "Subscription #47165046839. This page is ready Subscription #47165046839 Success…" at bounding box center [668, 643] width 1337 height 1211
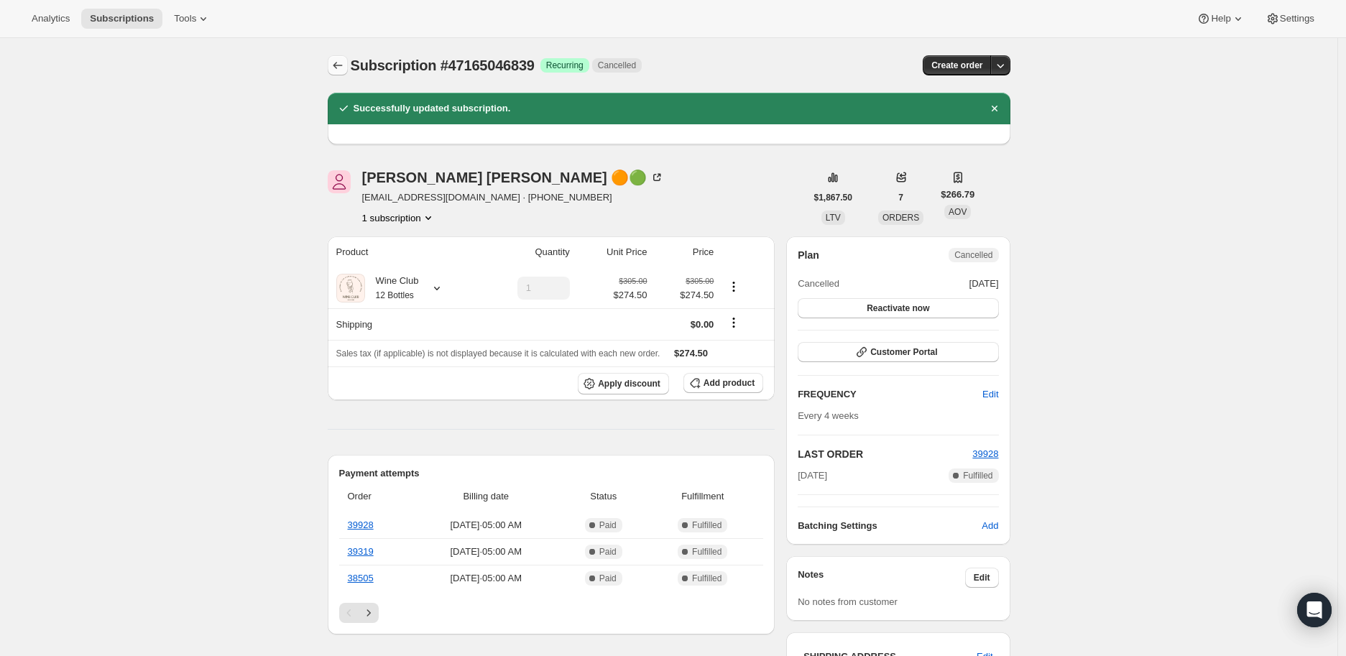
click at [338, 61] on icon "Subscriptions" at bounding box center [338, 65] width 14 height 14
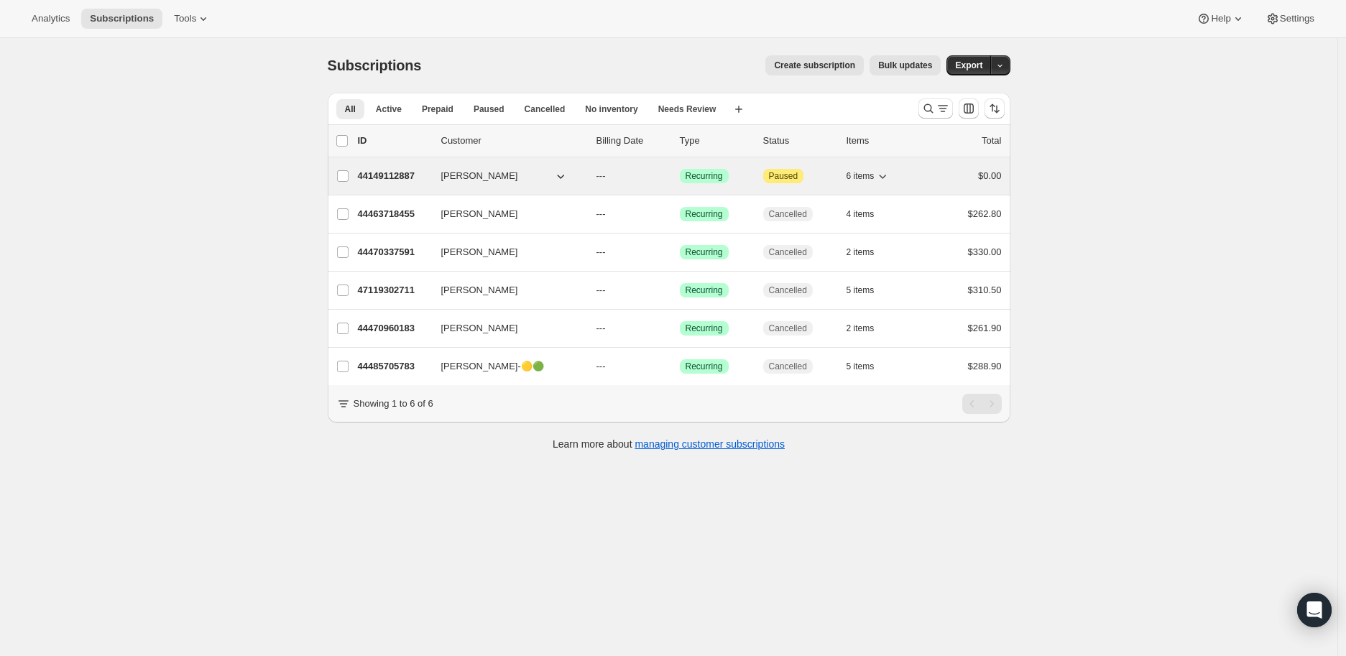
click at [463, 174] on span "Jay Hollen" at bounding box center [479, 176] width 77 height 14
click at [386, 172] on p "44149112887" at bounding box center [394, 176] width 72 height 14
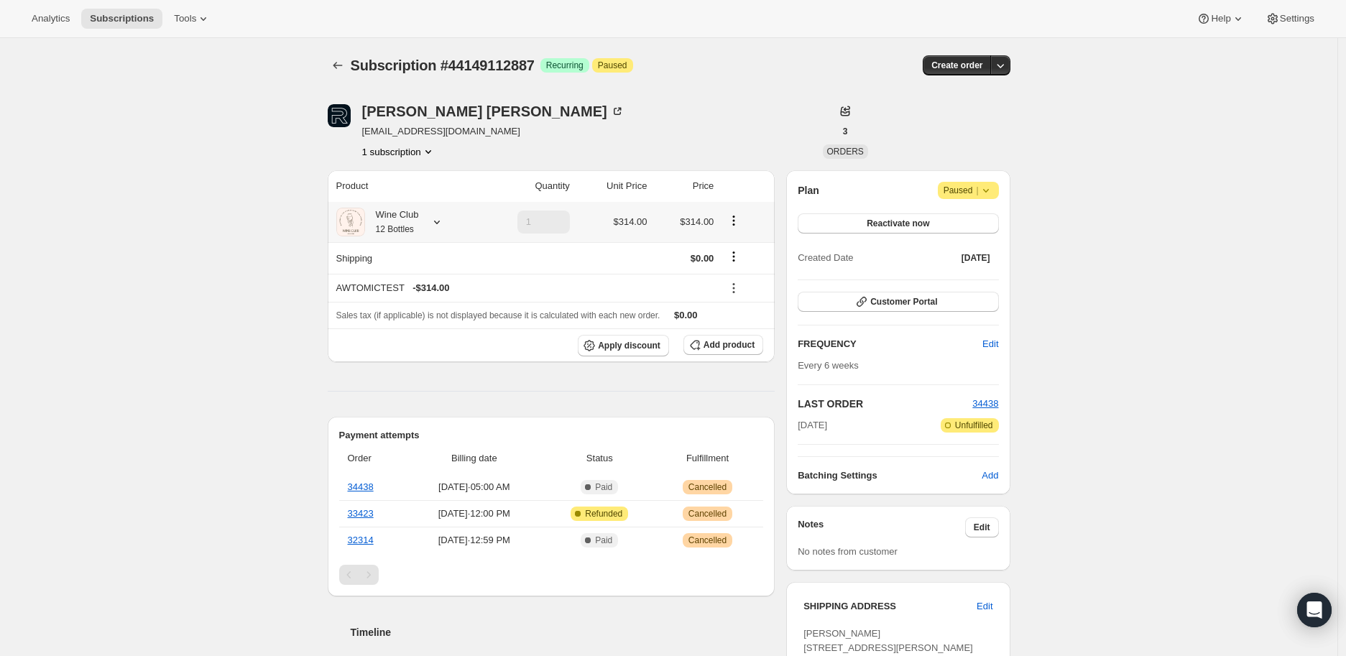
click at [443, 220] on icon at bounding box center [437, 222] width 14 height 14
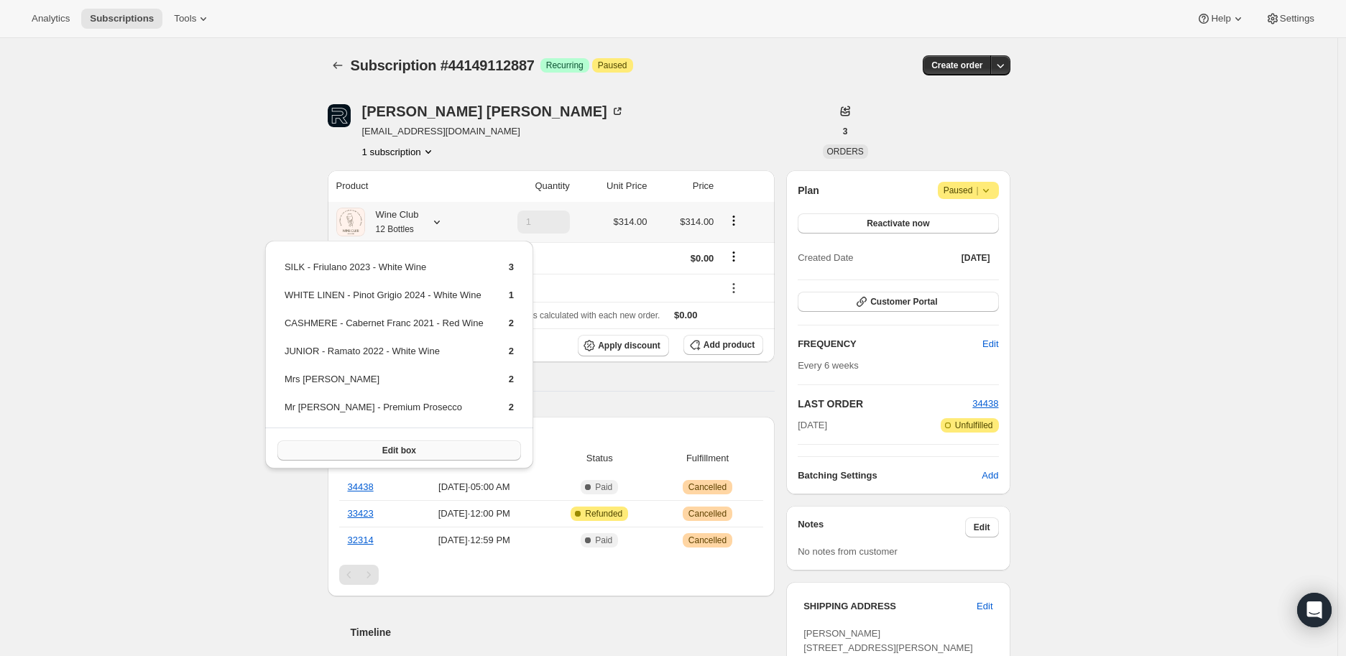
click at [400, 446] on span "Edit box" at bounding box center [399, 450] width 34 height 11
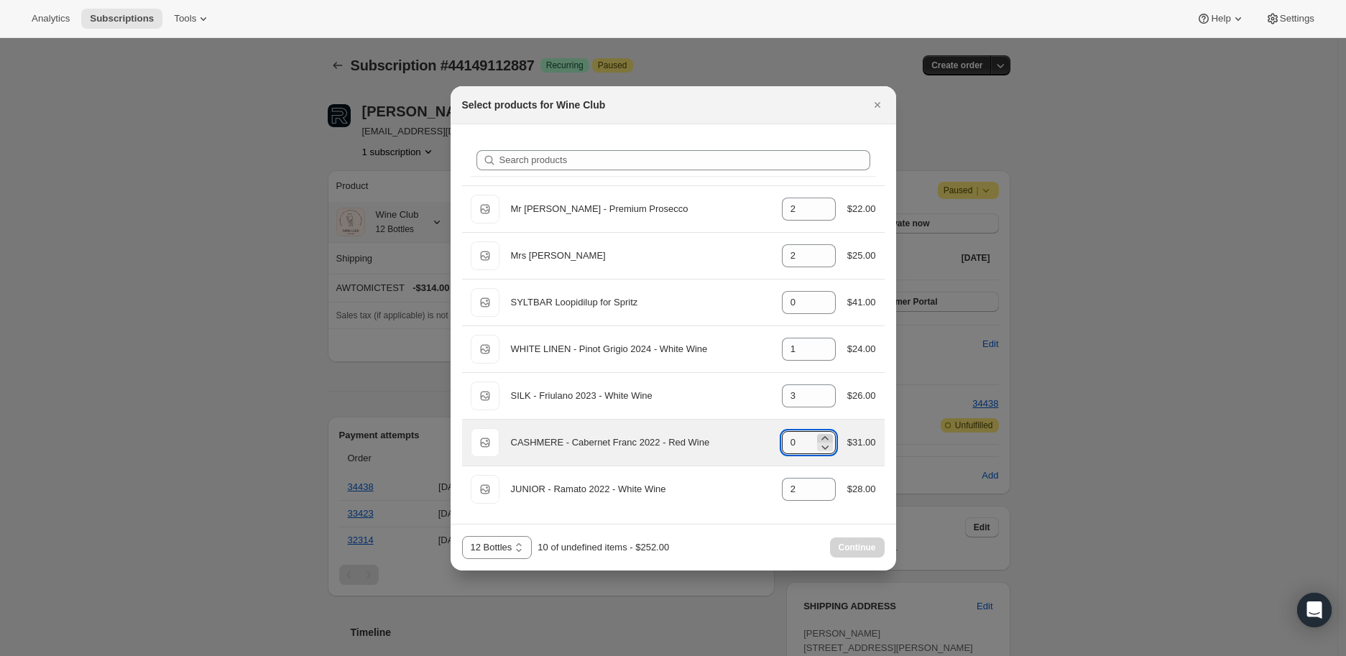
click at [825, 434] on icon ":rjr:" at bounding box center [825, 438] width 14 height 14
type input "2"
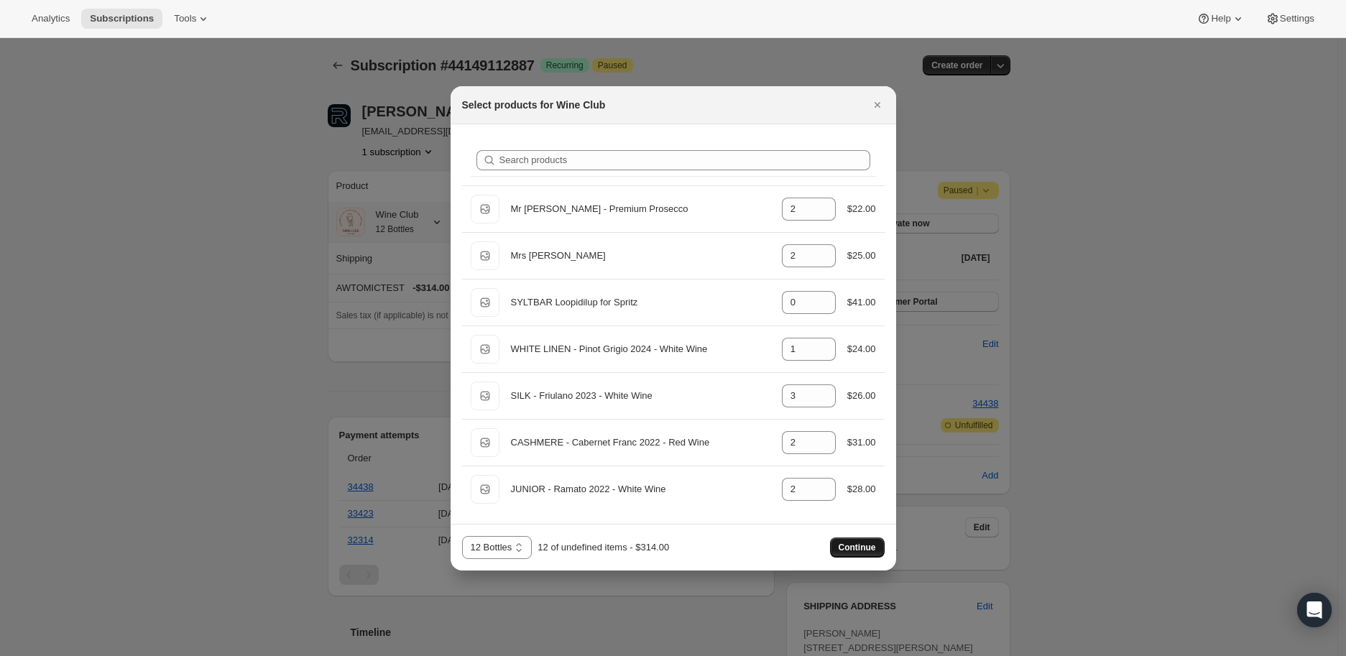
click at [845, 545] on span "Continue" at bounding box center [857, 547] width 37 height 11
click at [852, 545] on span "Continue" at bounding box center [857, 547] width 37 height 11
click at [857, 543] on span "Continue" at bounding box center [857, 547] width 37 height 11
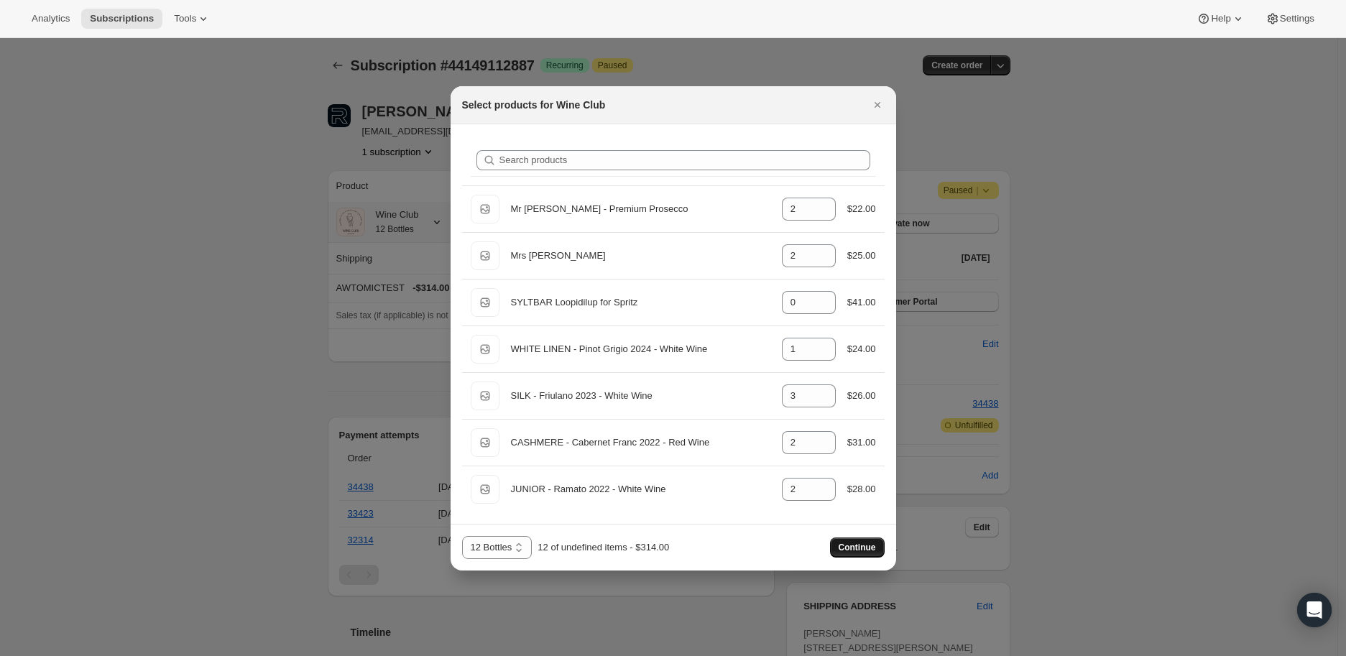
click at [857, 543] on span "Continue" at bounding box center [857, 547] width 37 height 11
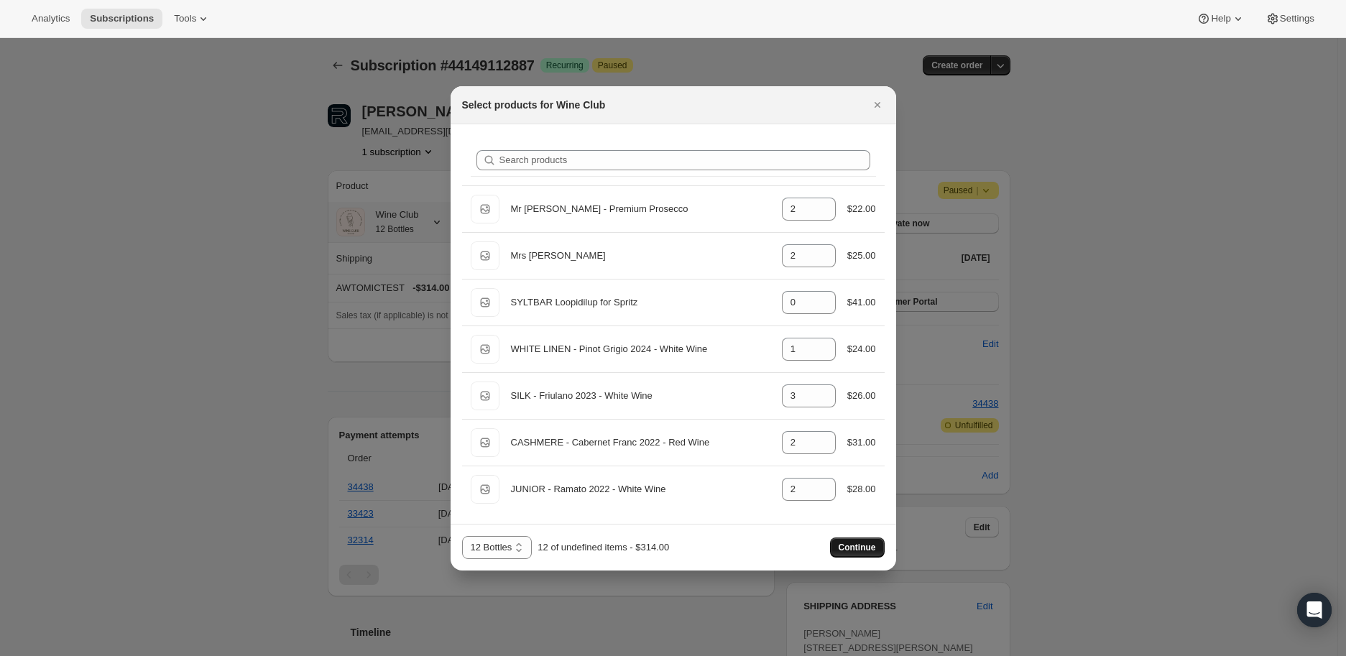
click at [857, 543] on span "Continue" at bounding box center [857, 547] width 37 height 11
click at [879, 101] on icon "Close" at bounding box center [877, 105] width 14 height 14
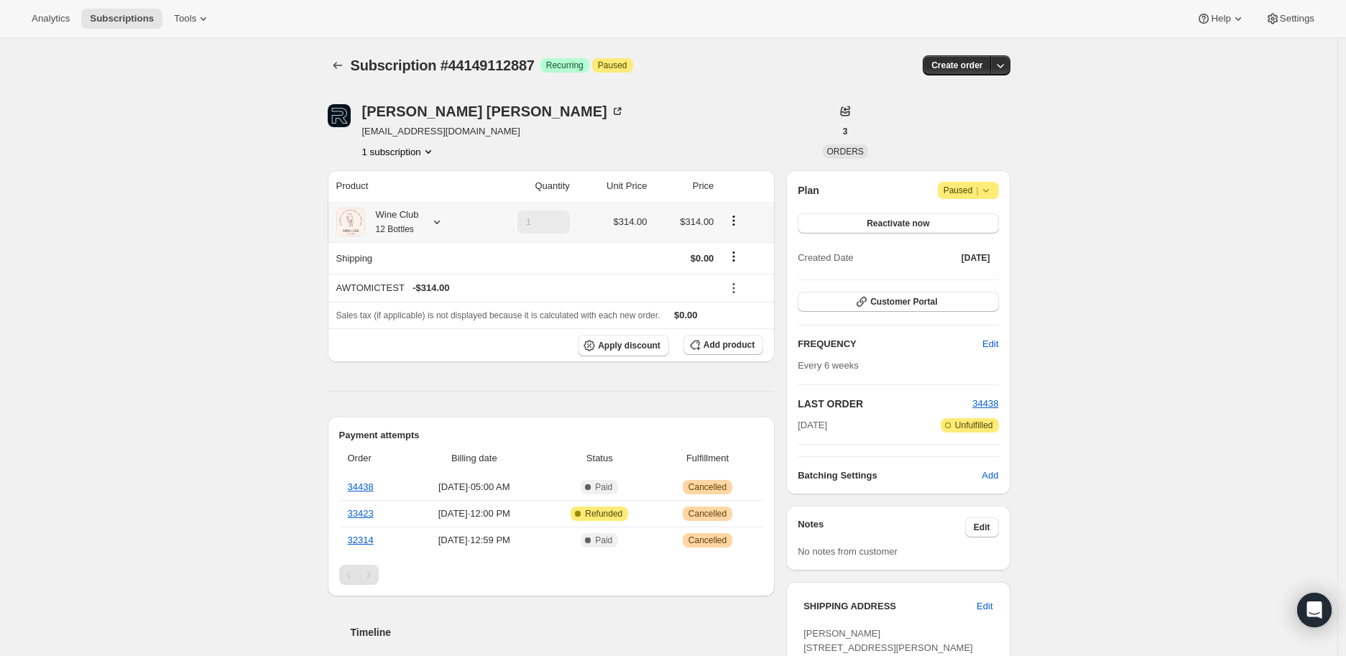
click at [440, 224] on icon at bounding box center [437, 223] width 6 height 4
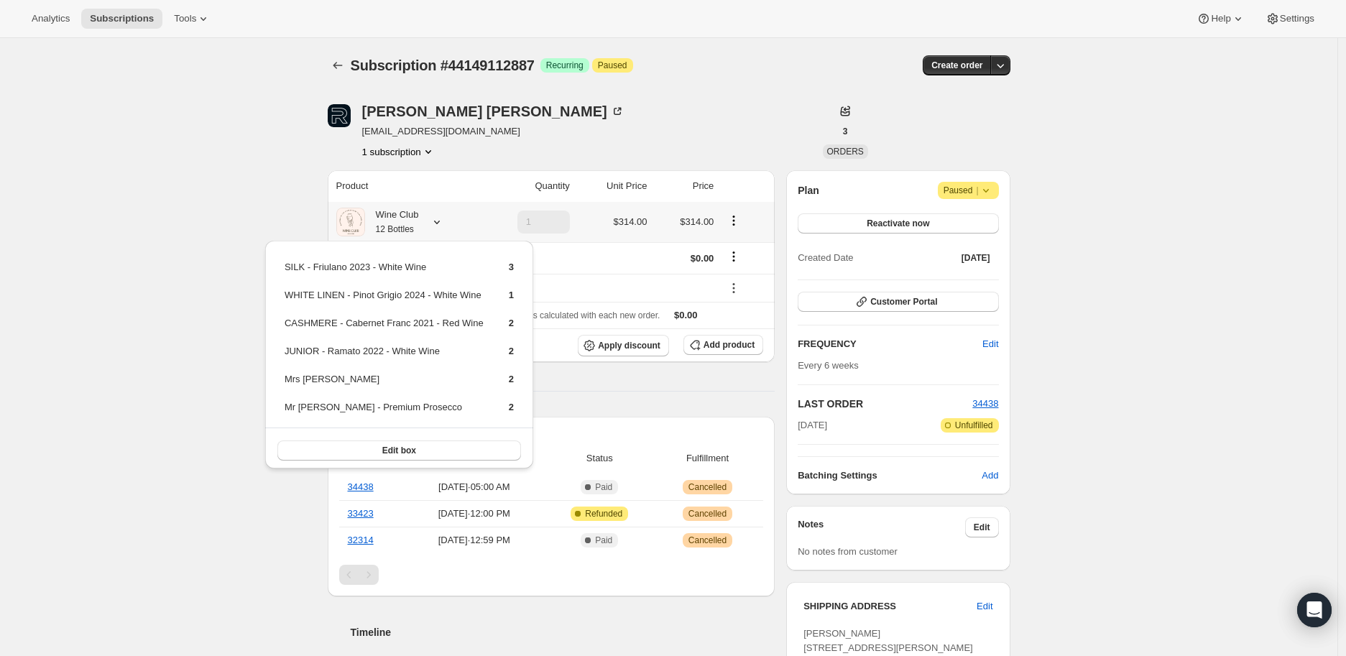
click at [440, 224] on icon at bounding box center [437, 223] width 6 height 4
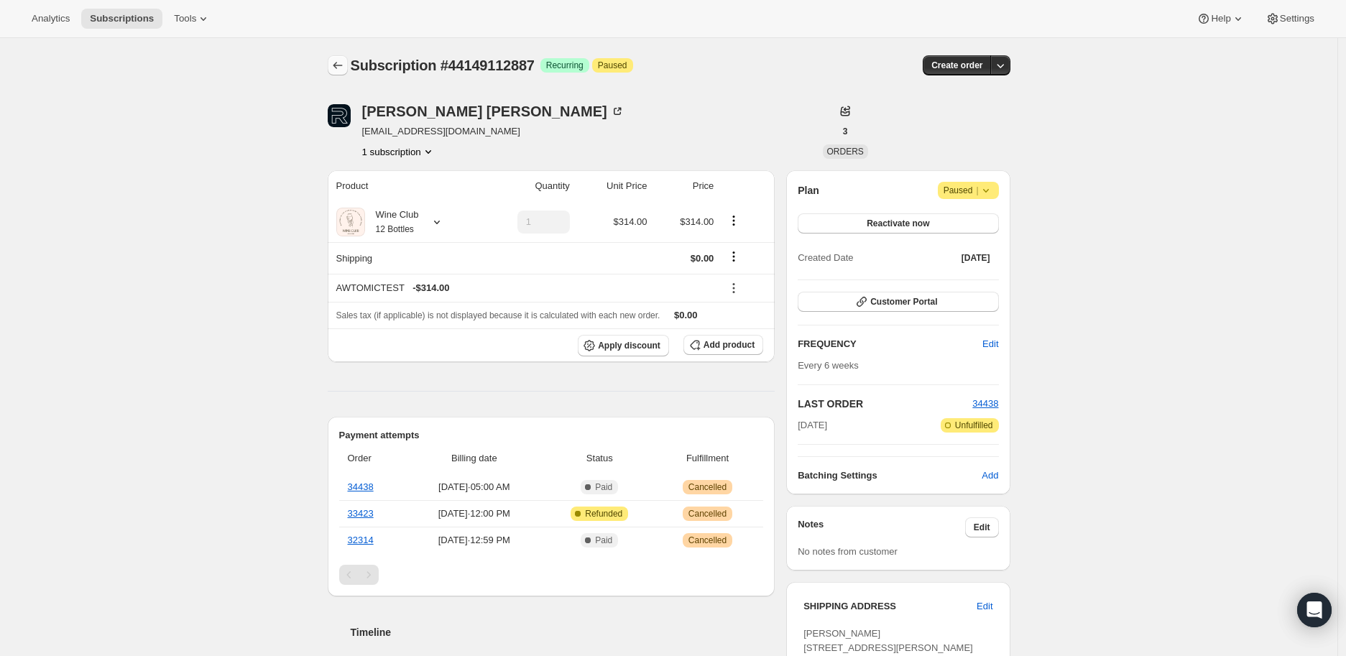
click at [338, 64] on icon "Subscriptions" at bounding box center [338, 65] width 14 height 14
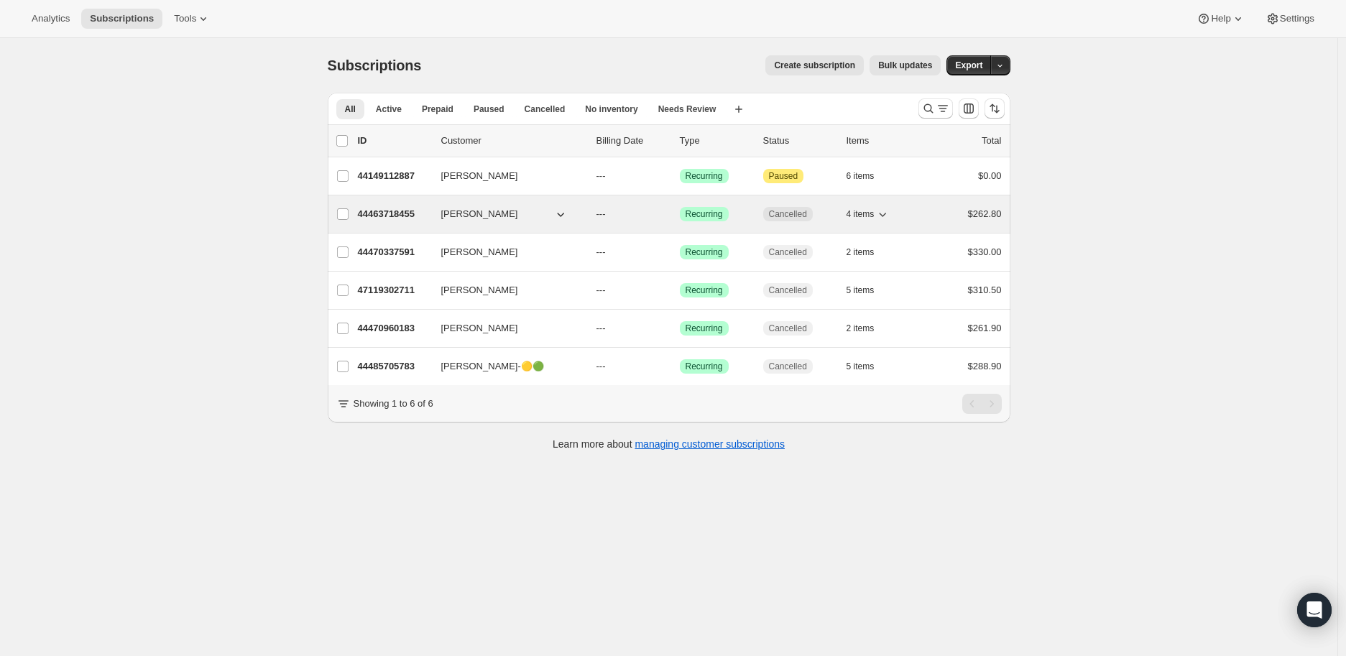
click at [392, 210] on p "44463718455" at bounding box center [394, 214] width 72 height 14
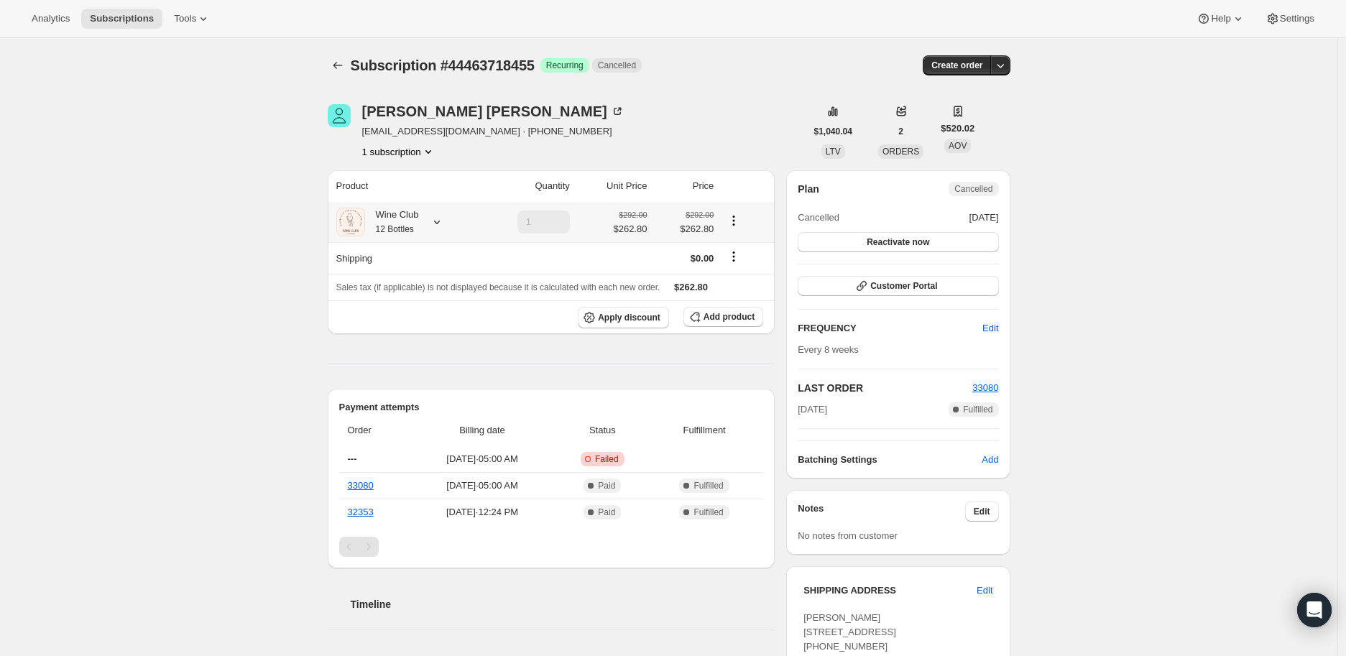
click at [441, 221] on icon at bounding box center [437, 222] width 14 height 14
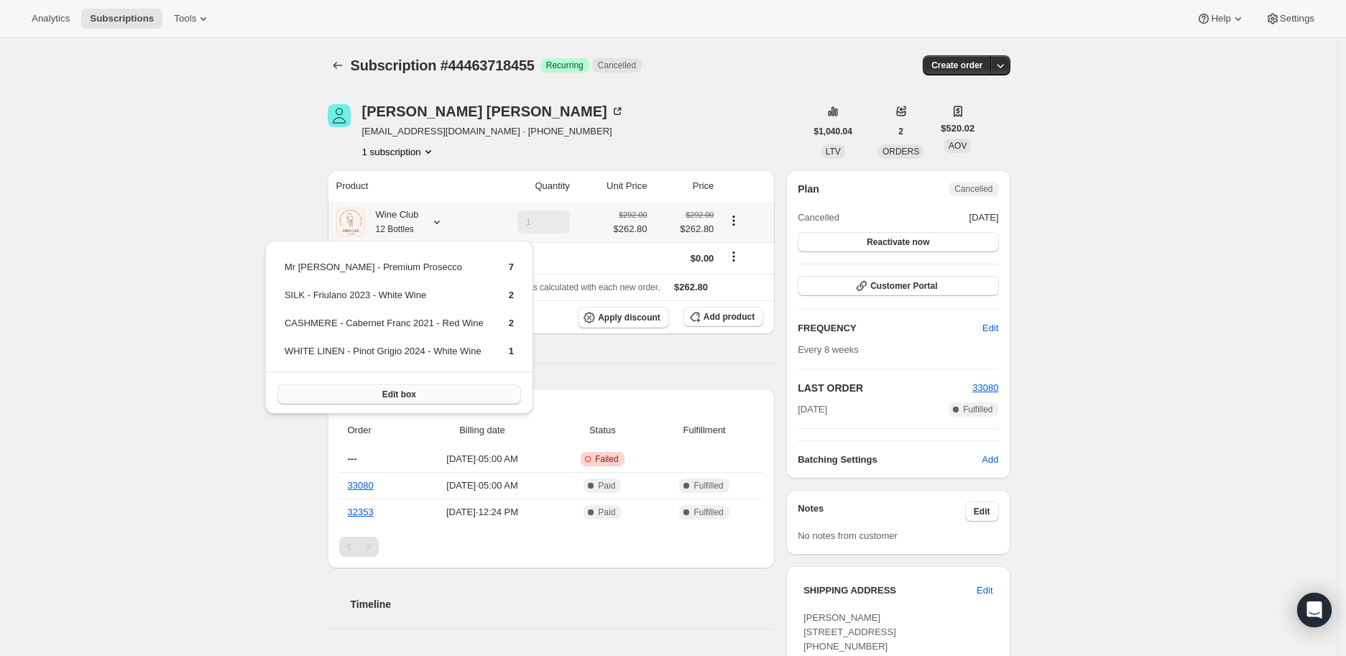
click at [415, 390] on button "Edit box" at bounding box center [399, 394] width 244 height 20
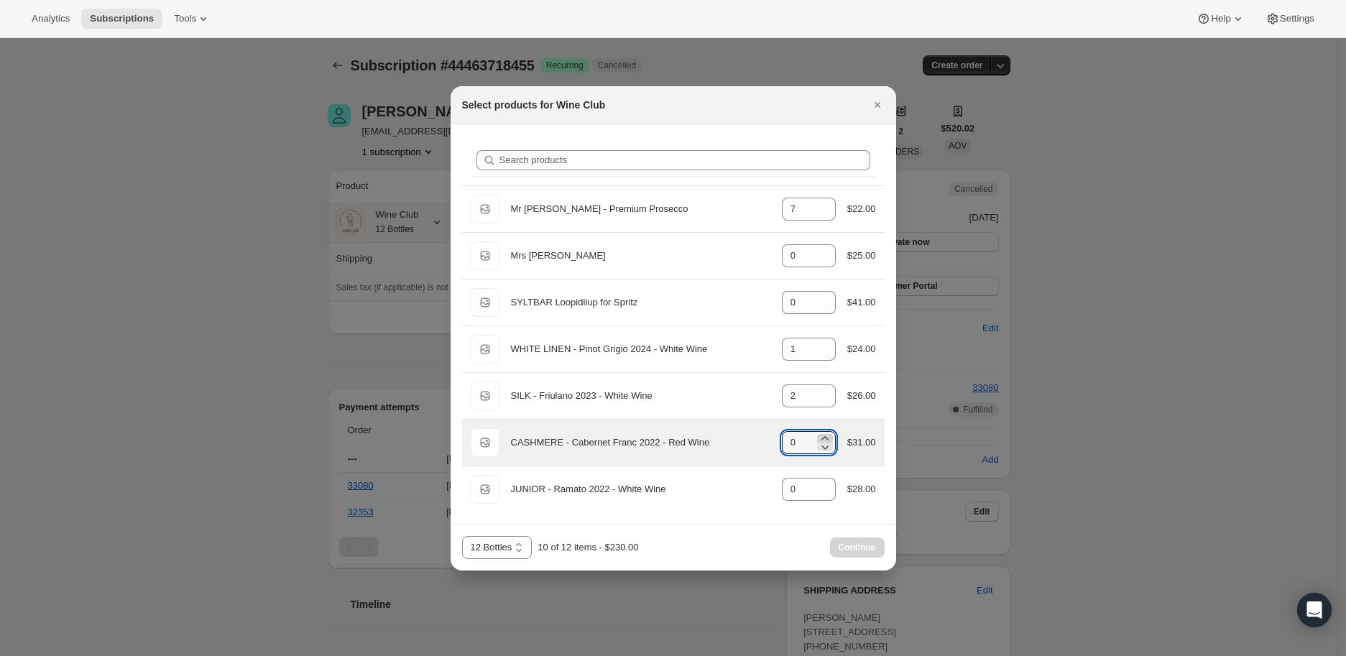
click at [824, 434] on icon ":rpu:" at bounding box center [825, 438] width 14 height 14
type input "2"
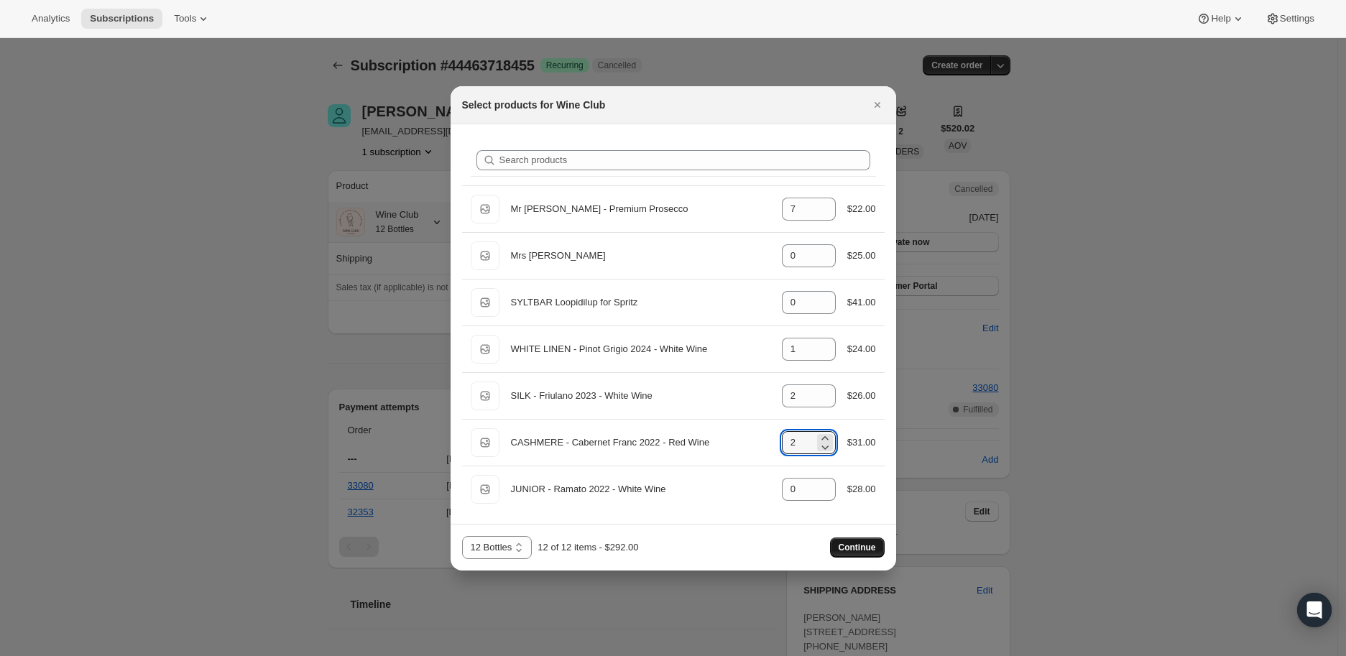
click at [867, 547] on span "Continue" at bounding box center [857, 547] width 37 height 11
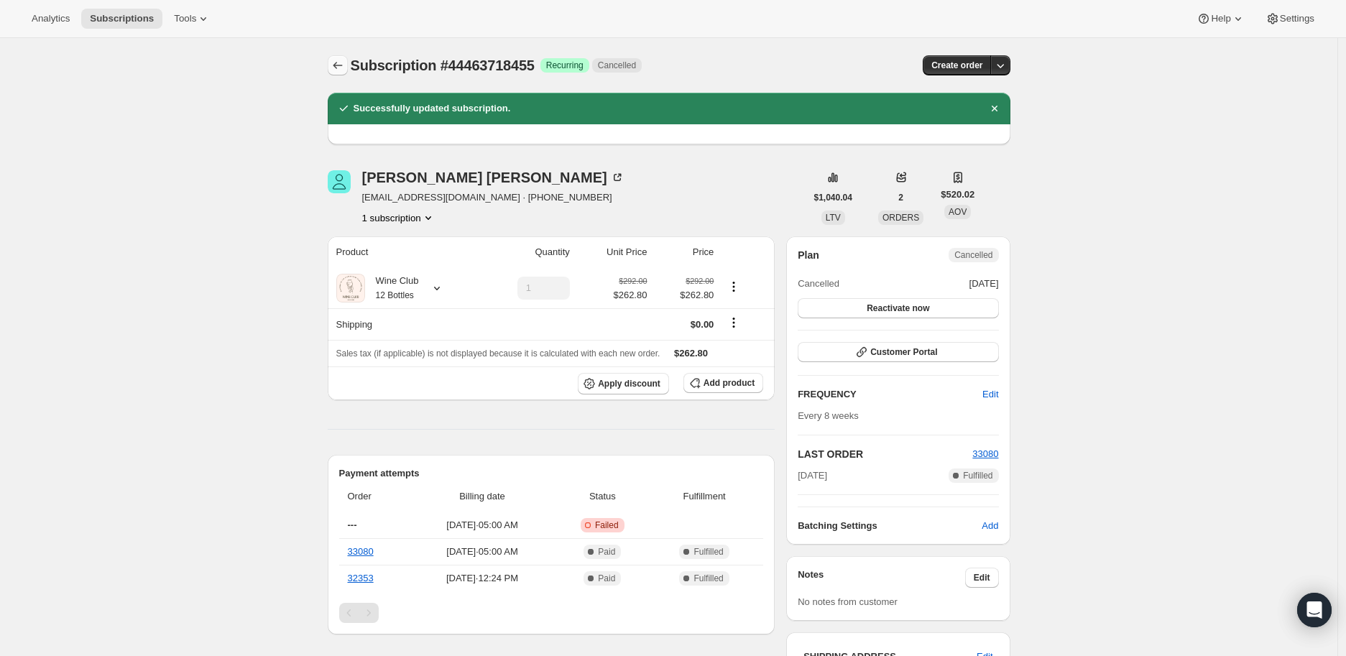
click at [340, 63] on icon "Subscriptions" at bounding box center [337, 65] width 9 height 7
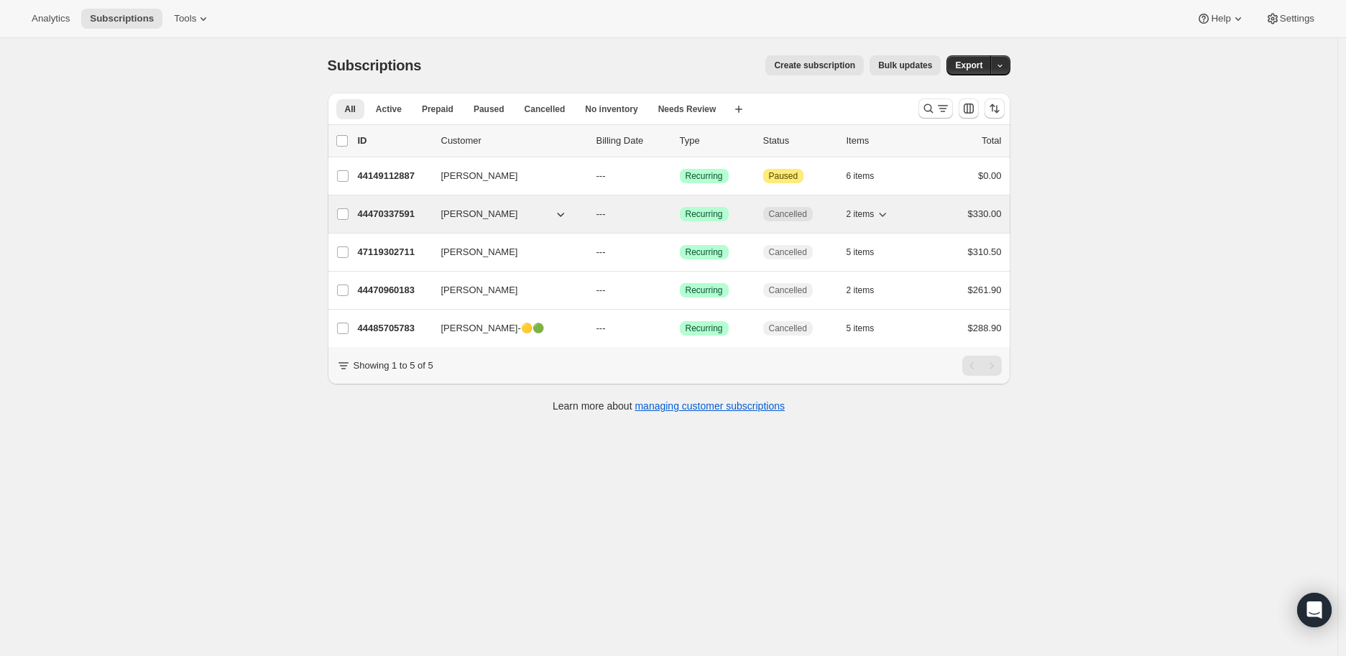
click at [377, 210] on p "44470337591" at bounding box center [394, 214] width 72 height 14
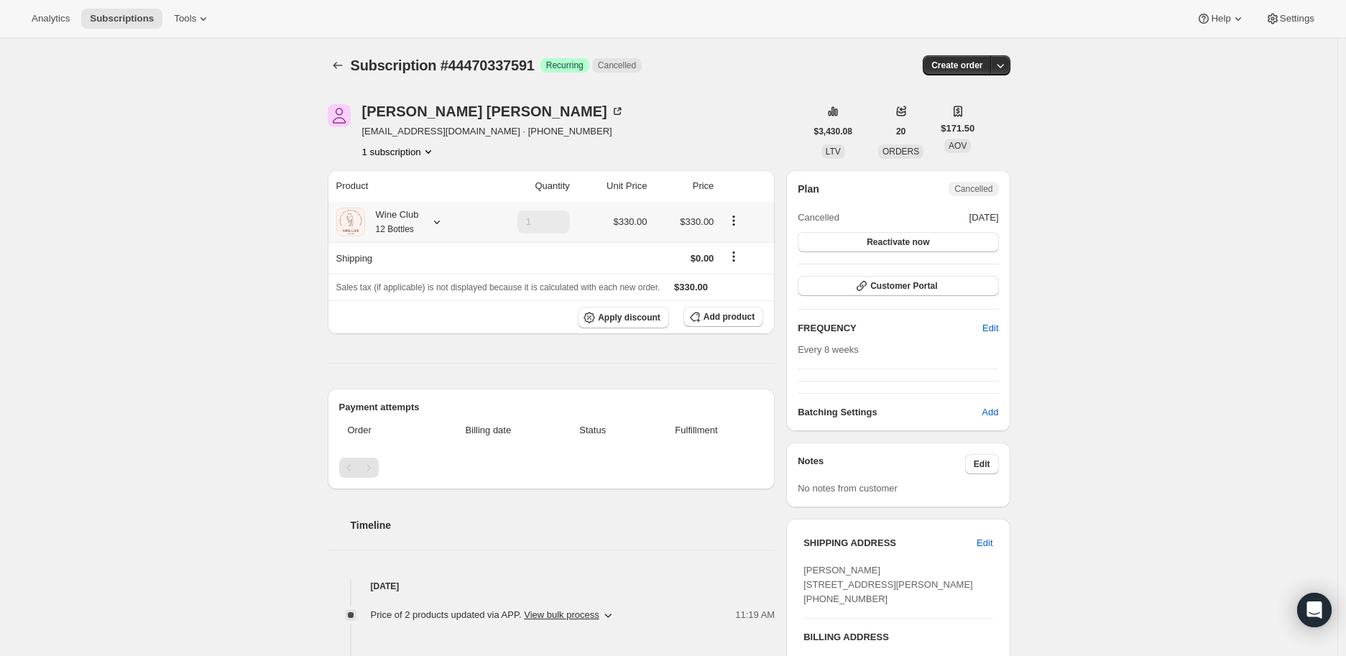
click at [439, 220] on icon at bounding box center [437, 222] width 14 height 14
click at [403, 337] on span "Edit box" at bounding box center [399, 338] width 34 height 11
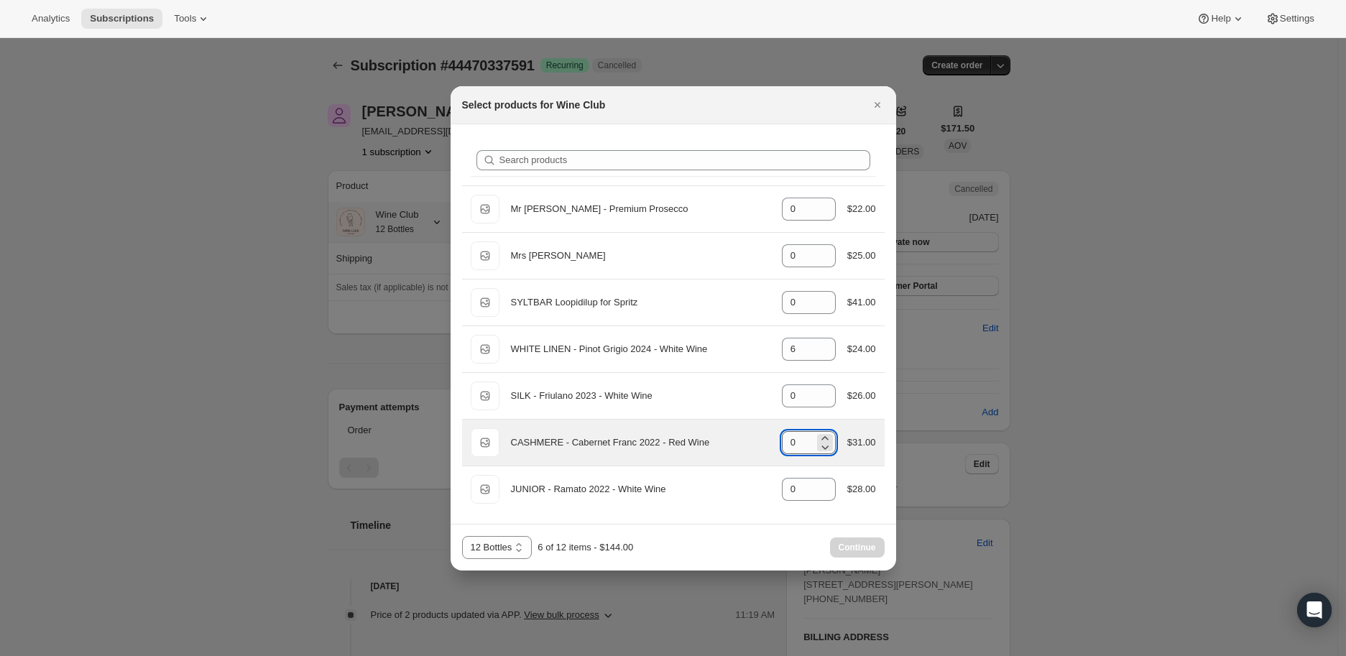
click at [801, 443] on input "0" at bounding box center [798, 442] width 32 height 23
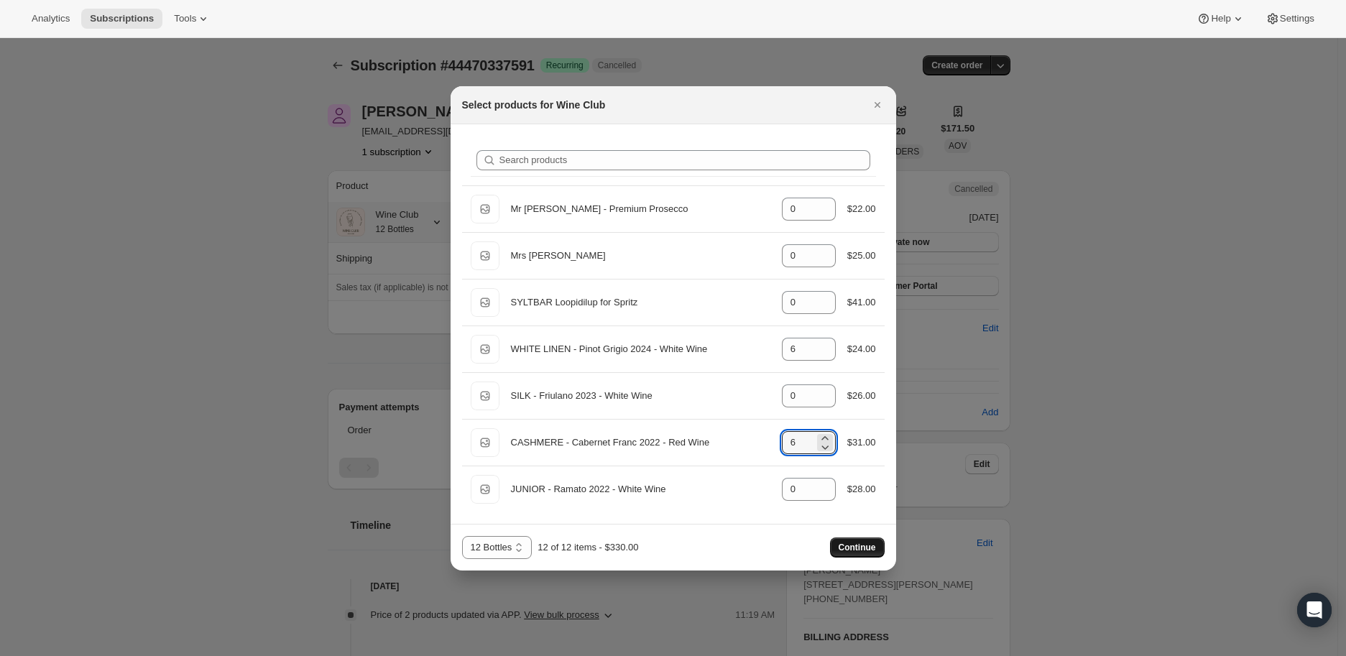
type input "6"
click at [865, 543] on span "Continue" at bounding box center [857, 547] width 37 height 11
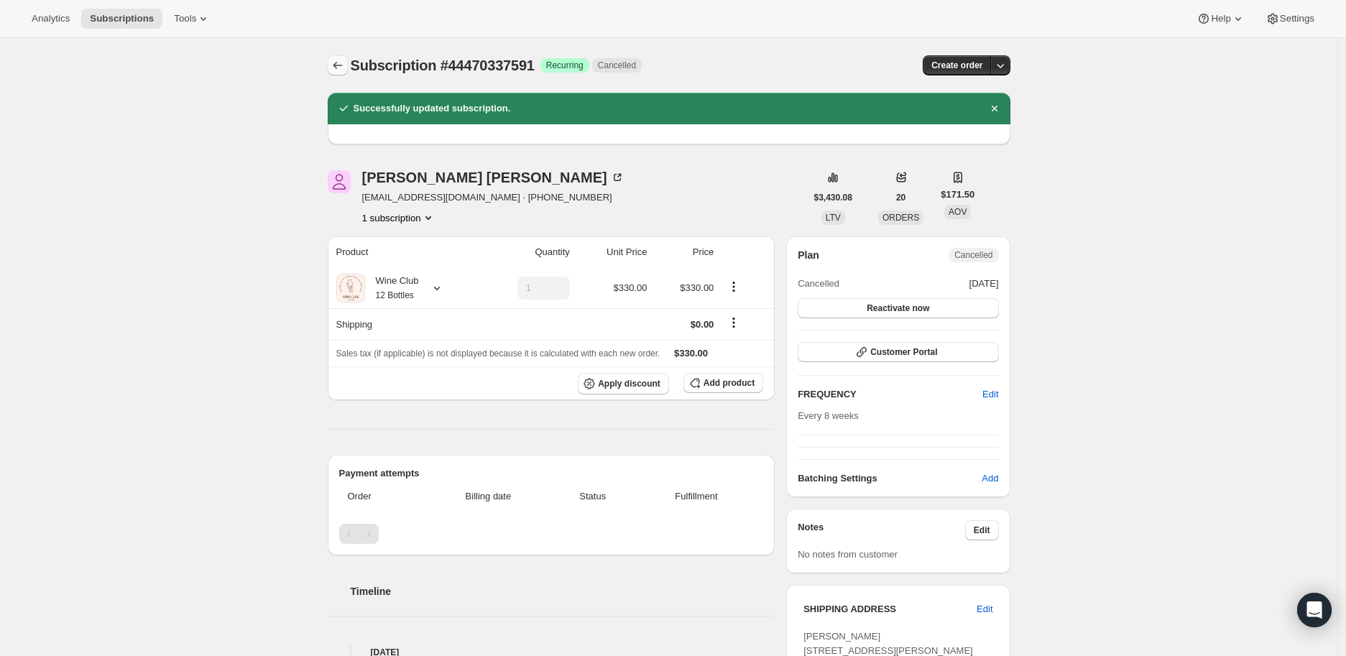
click at [338, 61] on icon "Subscriptions" at bounding box center [338, 65] width 14 height 14
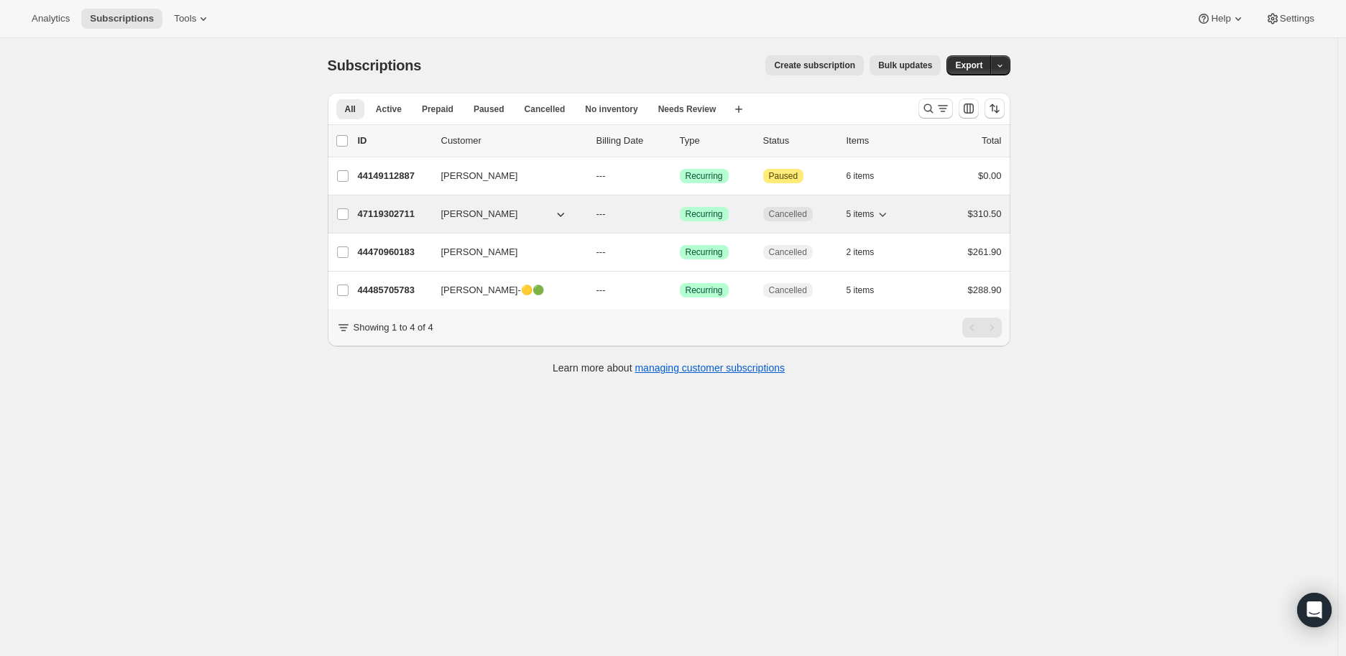
click at [379, 212] on p "47119302711" at bounding box center [394, 214] width 72 height 14
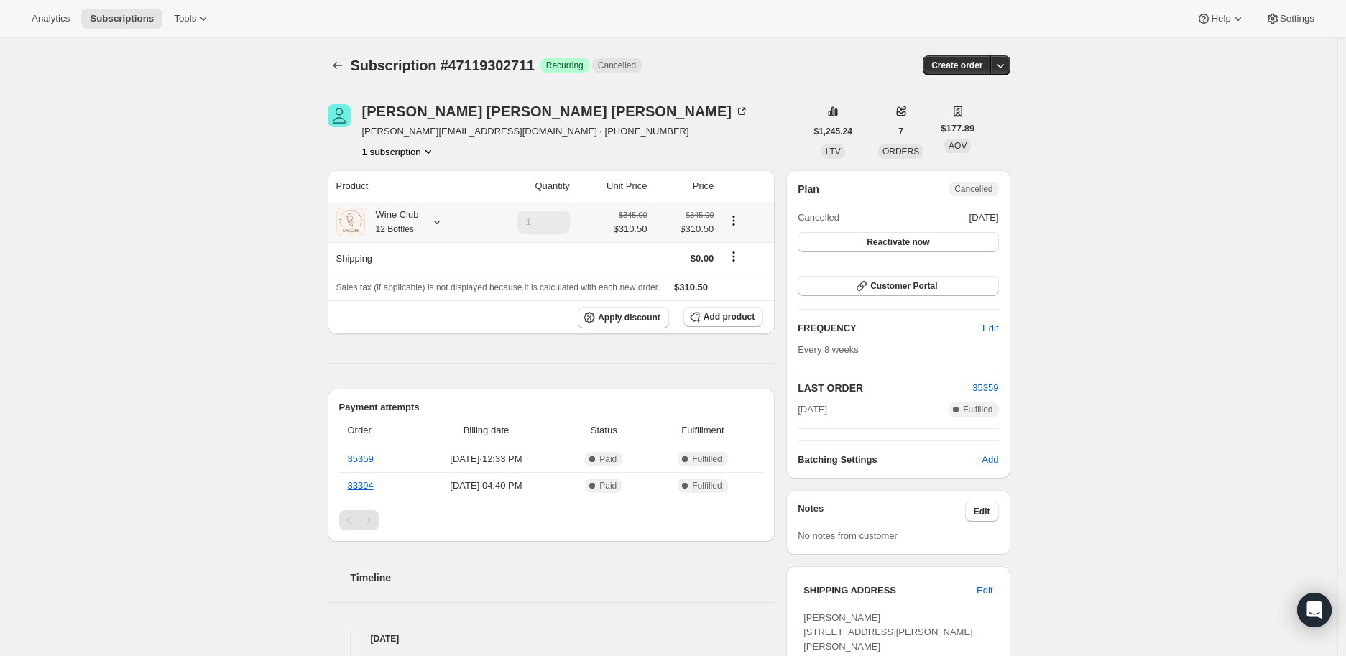
click at [443, 219] on icon at bounding box center [437, 222] width 14 height 14
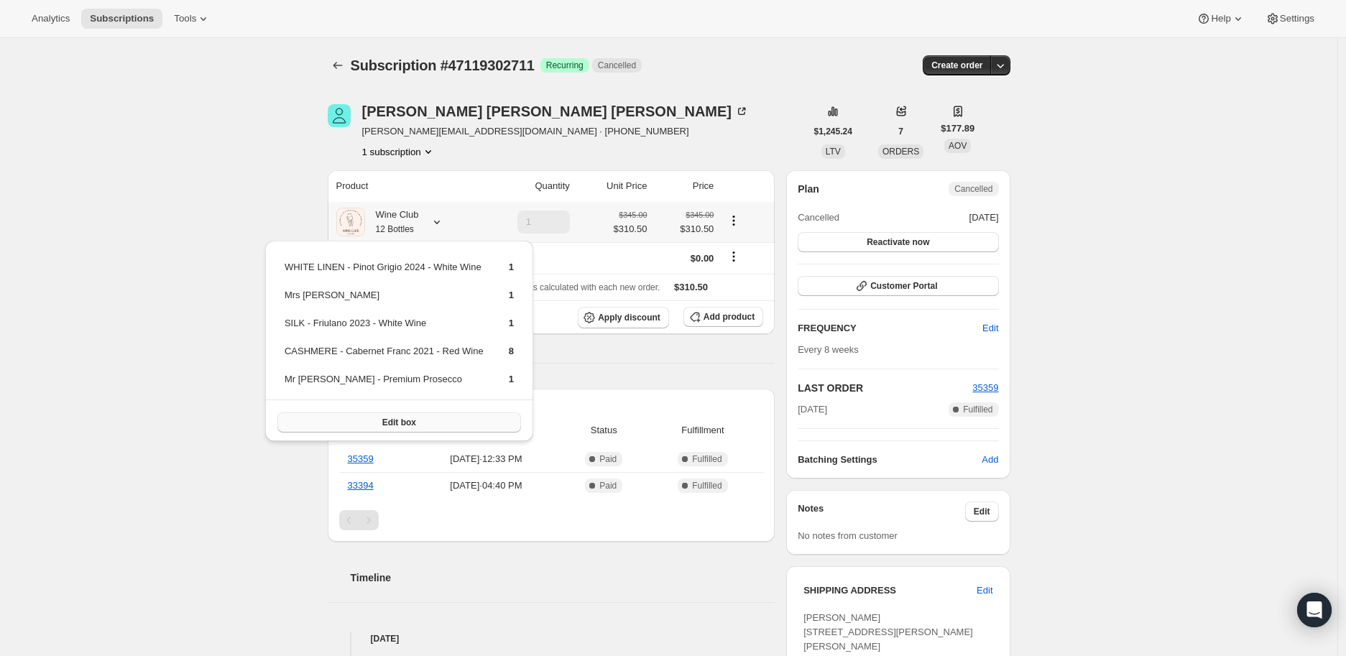
click at [397, 417] on span "Edit box" at bounding box center [399, 422] width 34 height 11
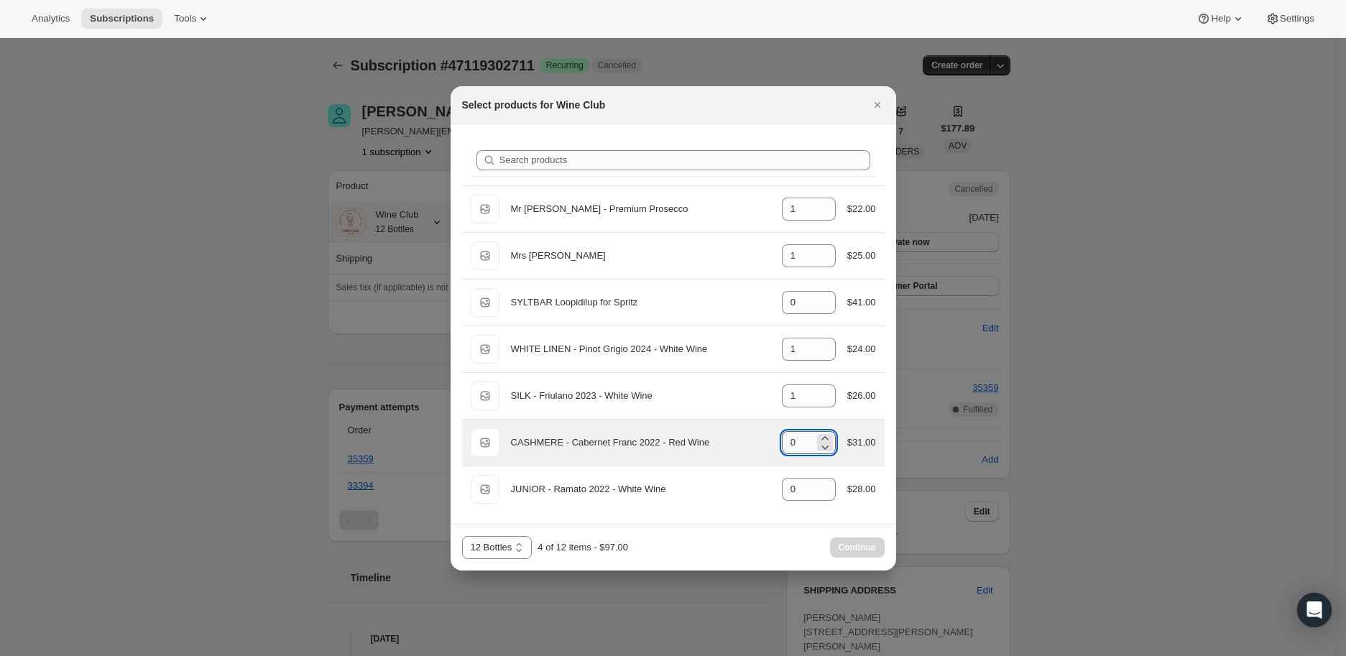
click at [799, 438] on input "0" at bounding box center [798, 442] width 32 height 23
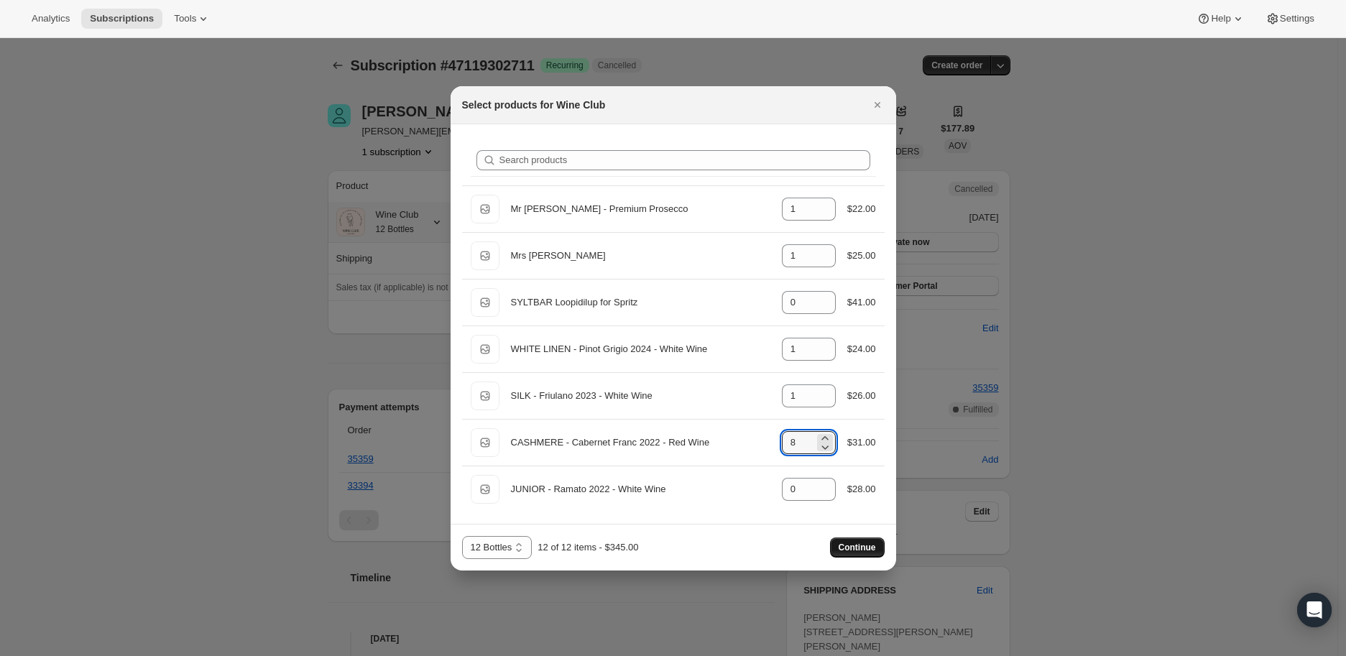
type input "8"
click at [867, 545] on span "Continue" at bounding box center [857, 547] width 37 height 11
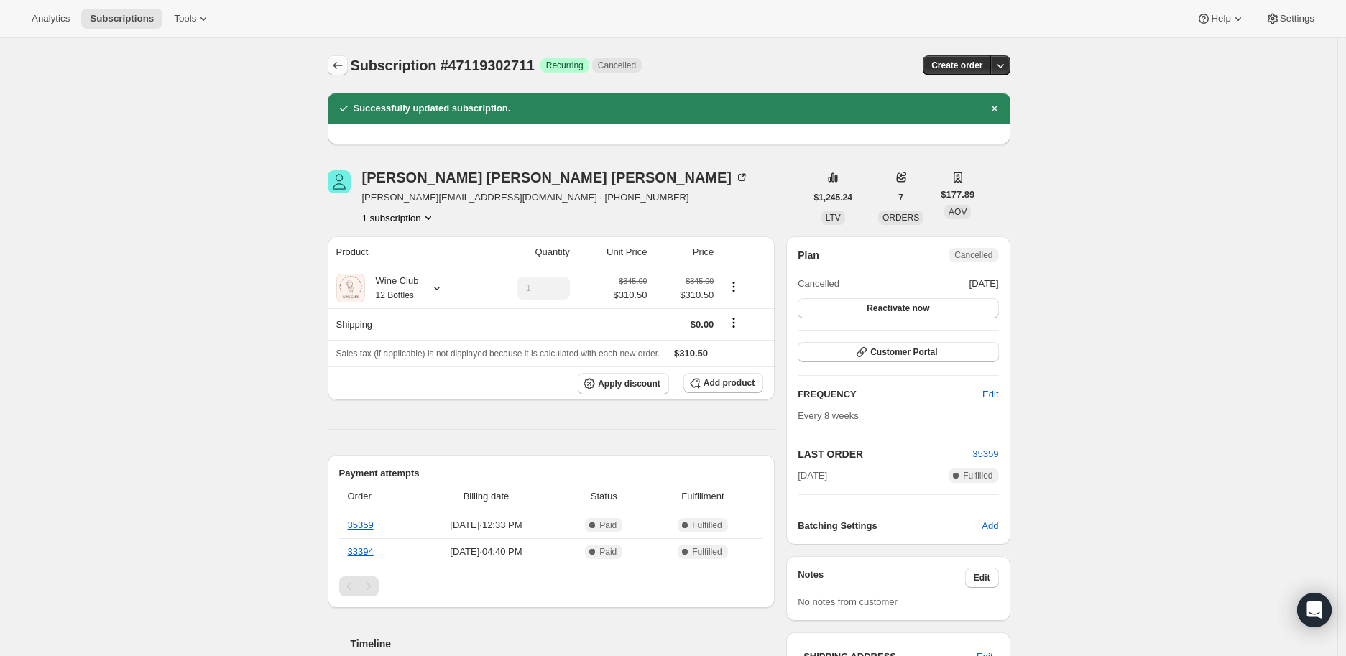
click at [340, 63] on icon "Subscriptions" at bounding box center [338, 65] width 14 height 14
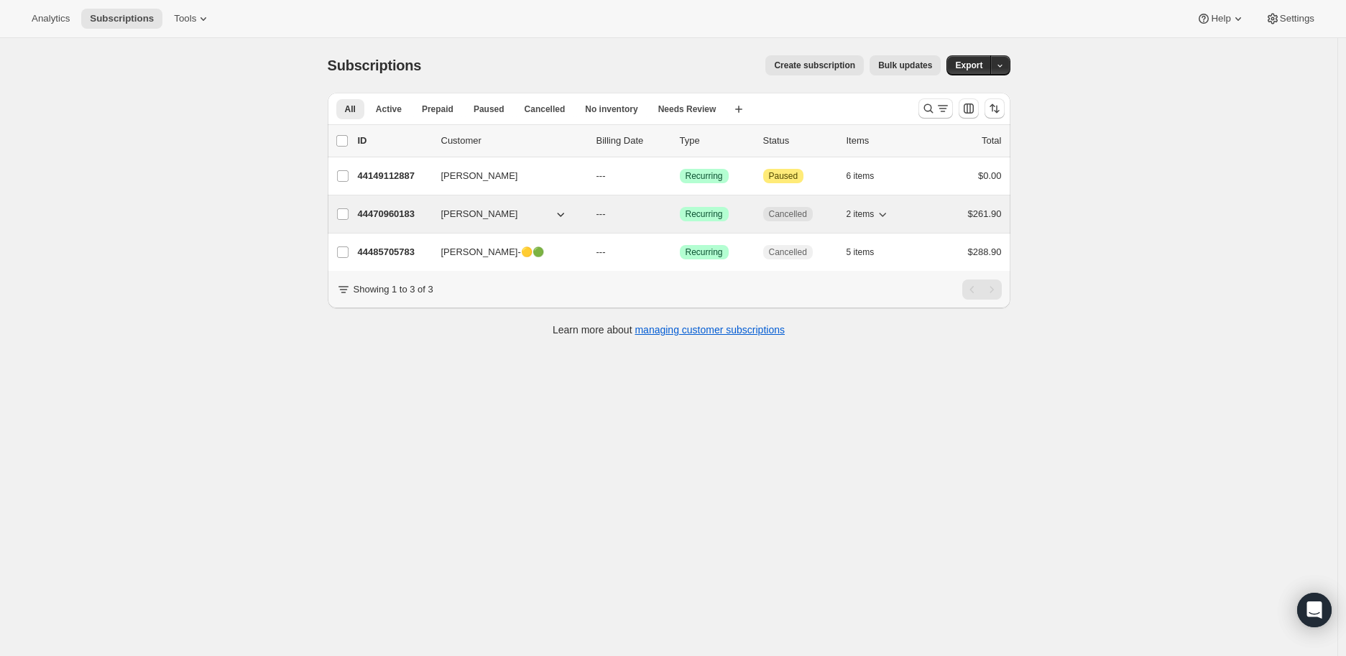
click at [395, 210] on p "44470960183" at bounding box center [394, 214] width 72 height 14
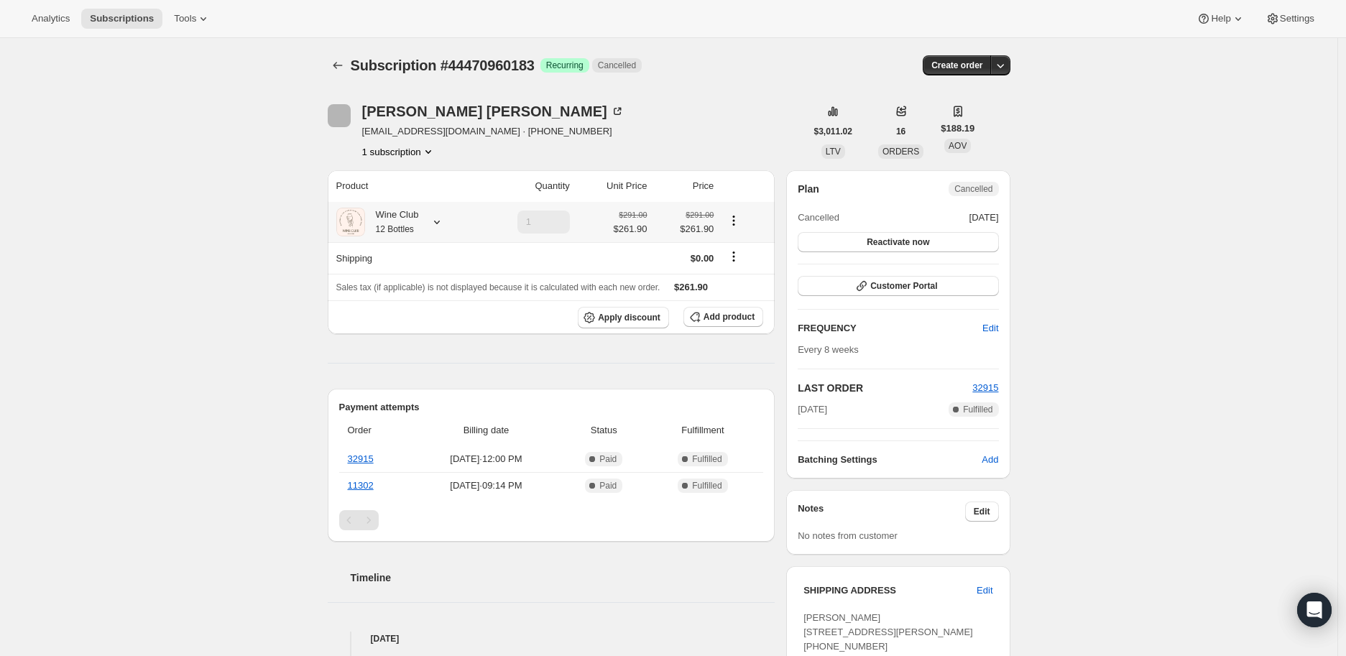
click at [441, 219] on icon at bounding box center [437, 222] width 14 height 14
click at [412, 332] on button "Edit box" at bounding box center [402, 338] width 244 height 20
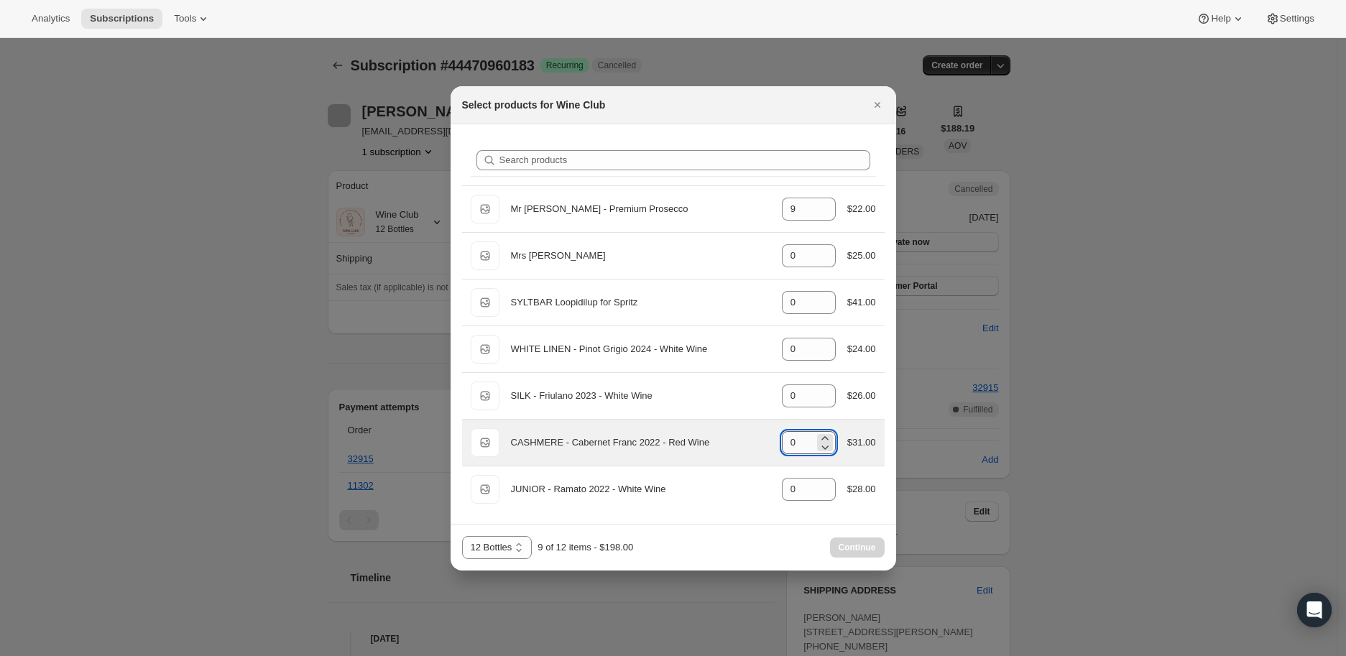
click at [803, 441] on input "0" at bounding box center [798, 442] width 32 height 23
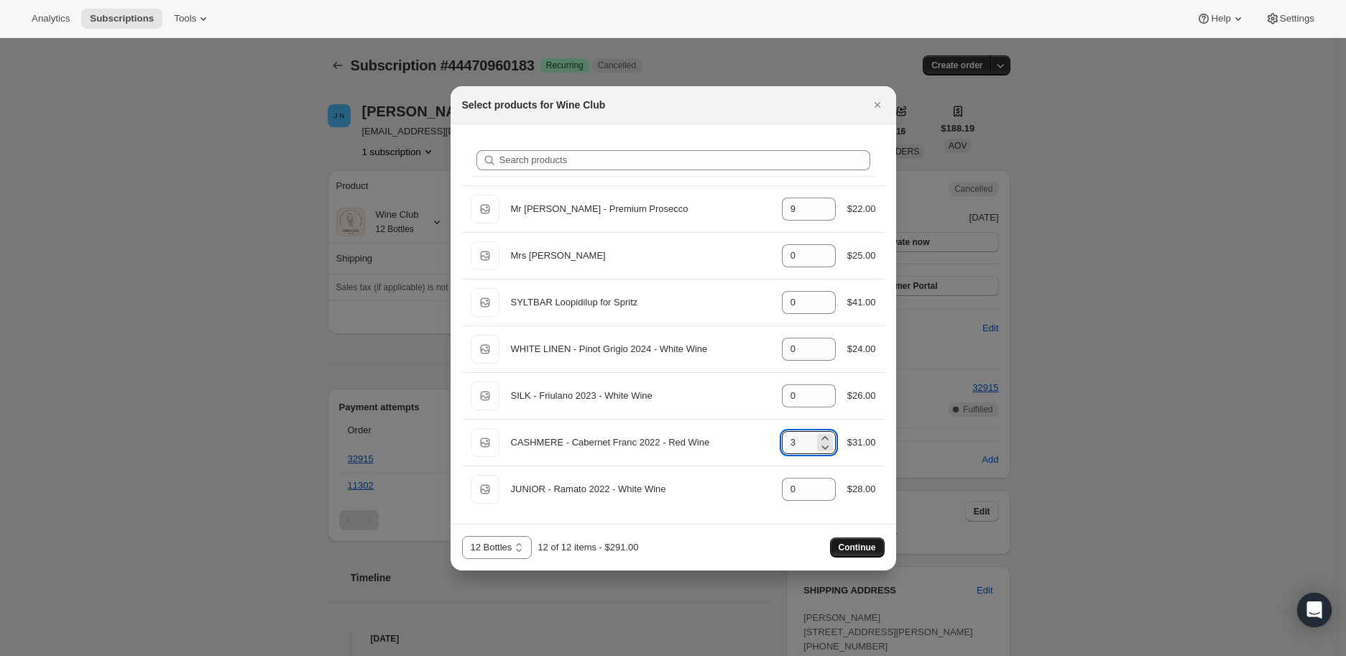
type input "3"
click at [864, 542] on span "Continue" at bounding box center [857, 547] width 37 height 11
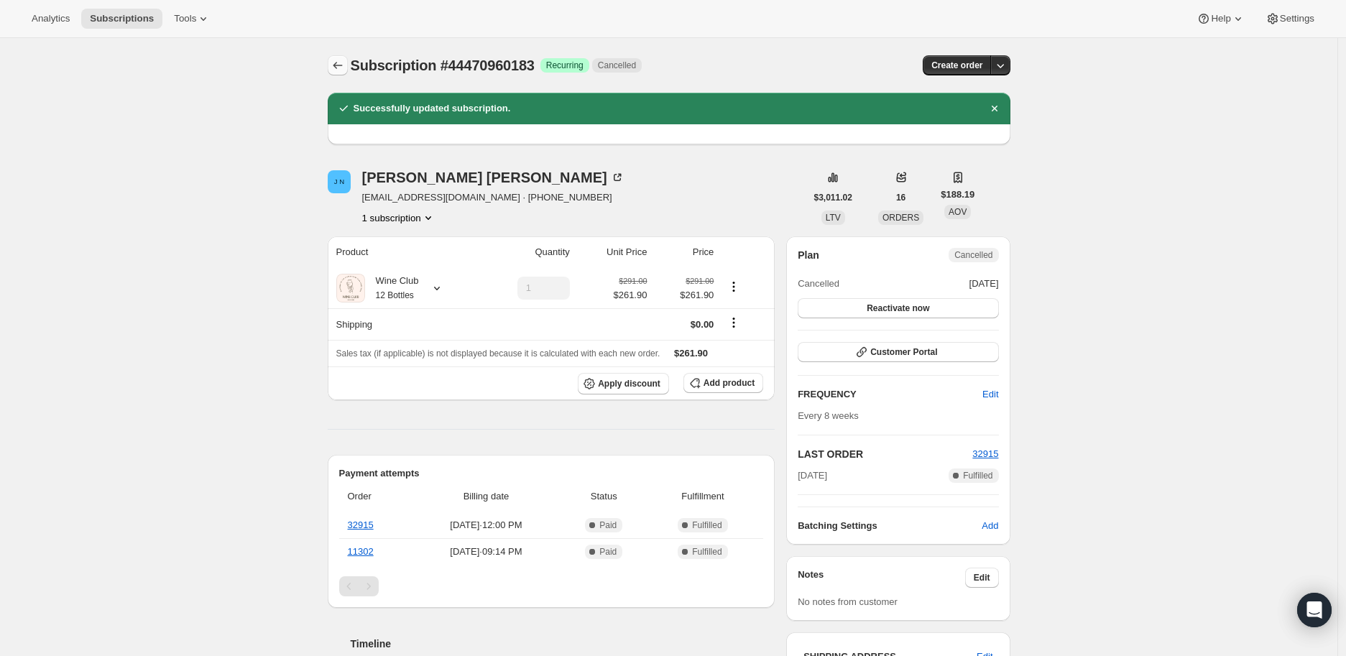
click at [341, 62] on icon "Subscriptions" at bounding box center [338, 65] width 14 height 14
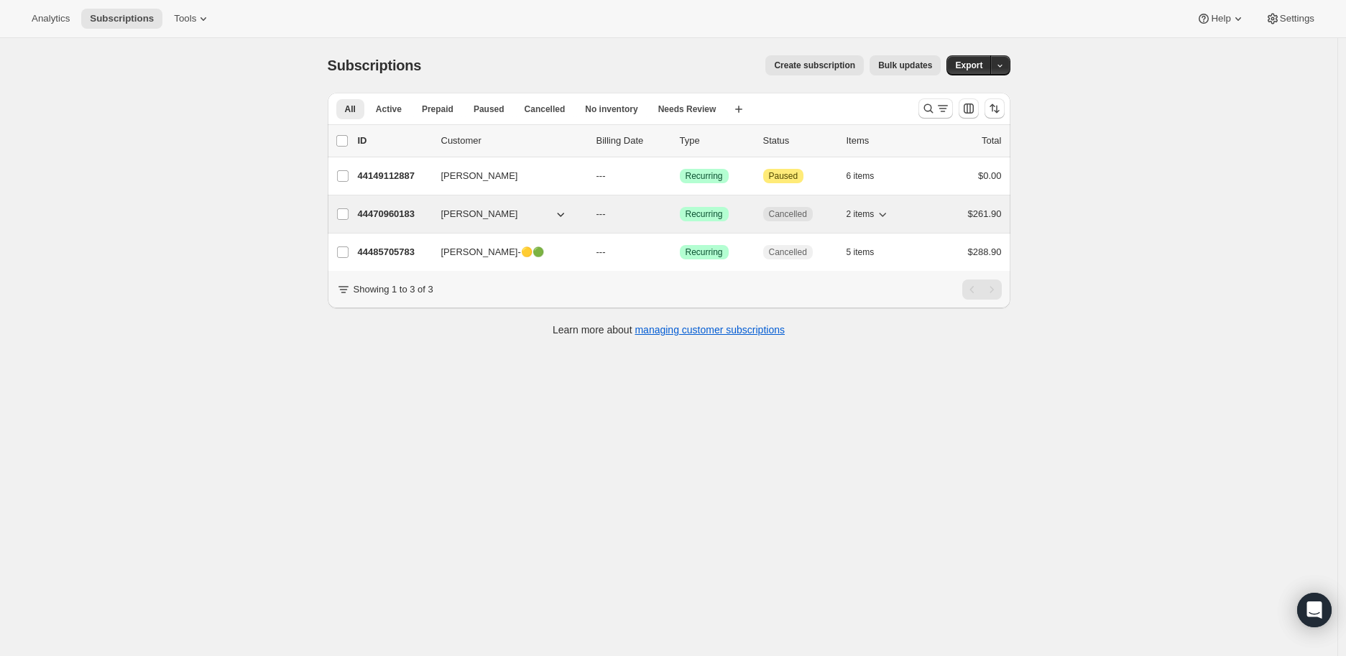
click at [566, 211] on icon "button" at bounding box center [560, 214] width 14 height 14
click at [382, 209] on p "44470960183" at bounding box center [394, 214] width 72 height 14
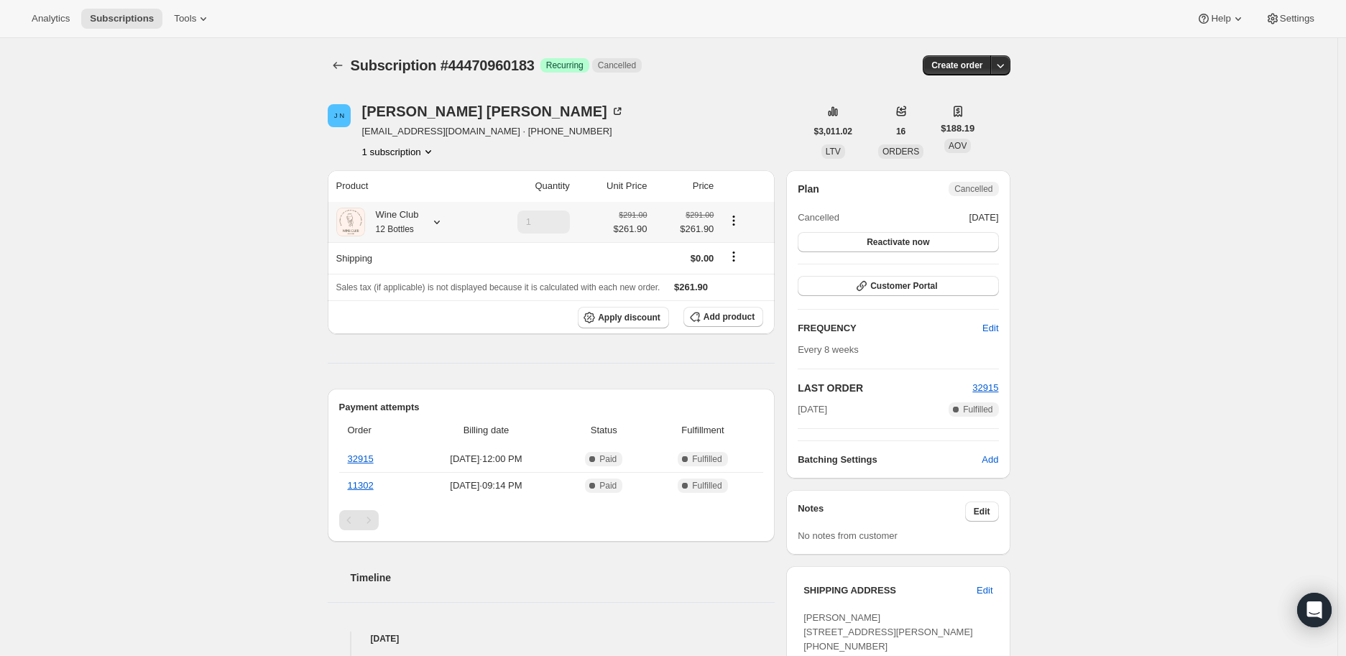
click at [440, 224] on icon at bounding box center [437, 222] width 14 height 14
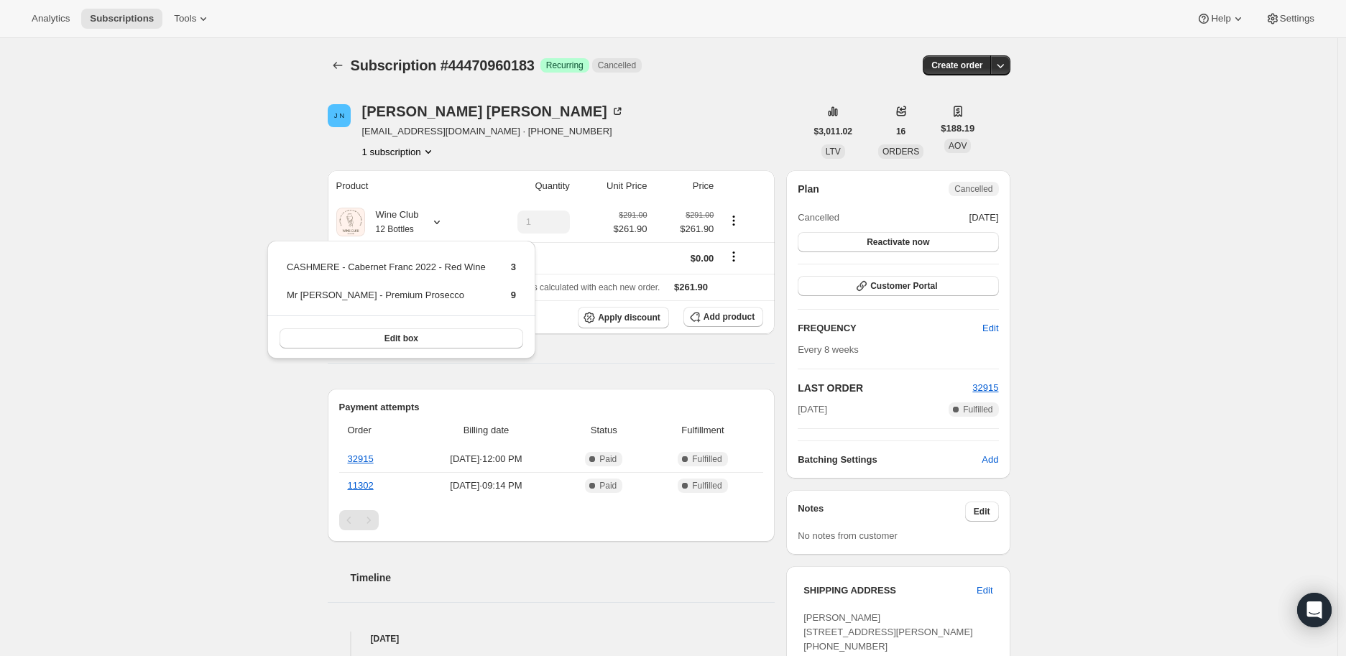
click at [285, 193] on div "Subscription #44470960183. This page is ready Subscription #44470960183 Success…" at bounding box center [668, 641] width 1337 height 1207
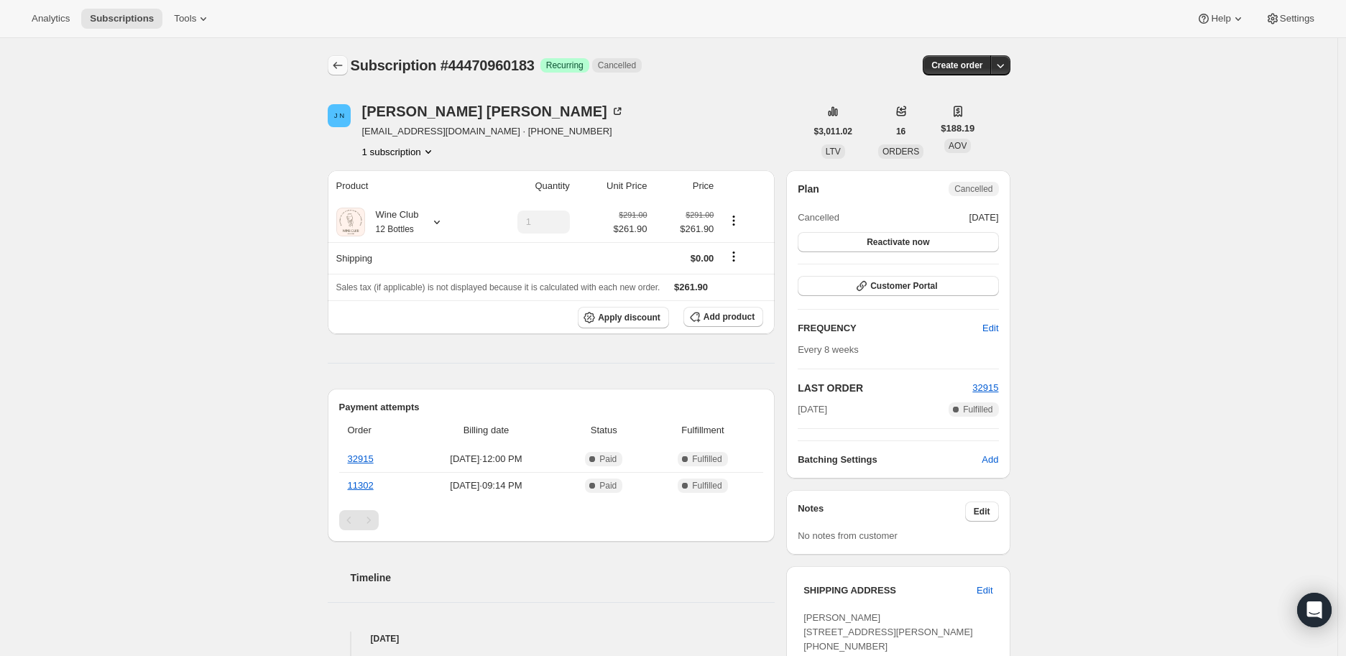
click at [339, 67] on icon "Subscriptions" at bounding box center [338, 65] width 14 height 14
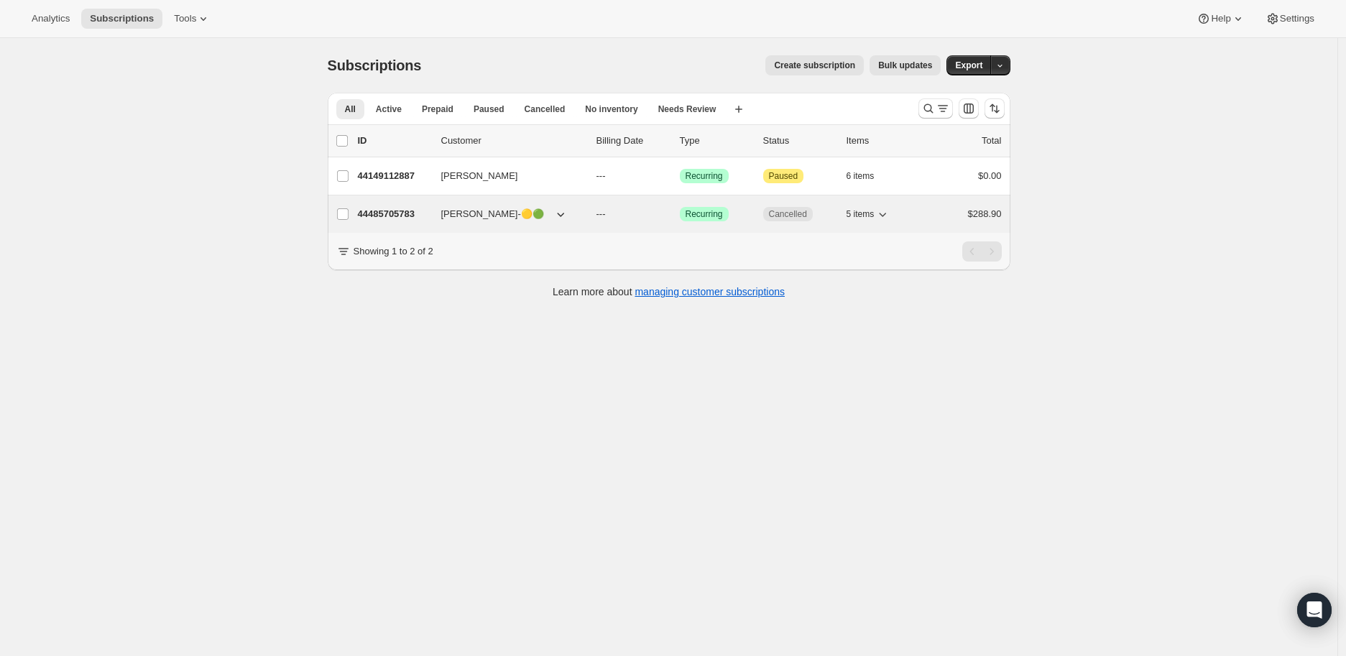
click at [394, 210] on p "44485705783" at bounding box center [394, 214] width 72 height 14
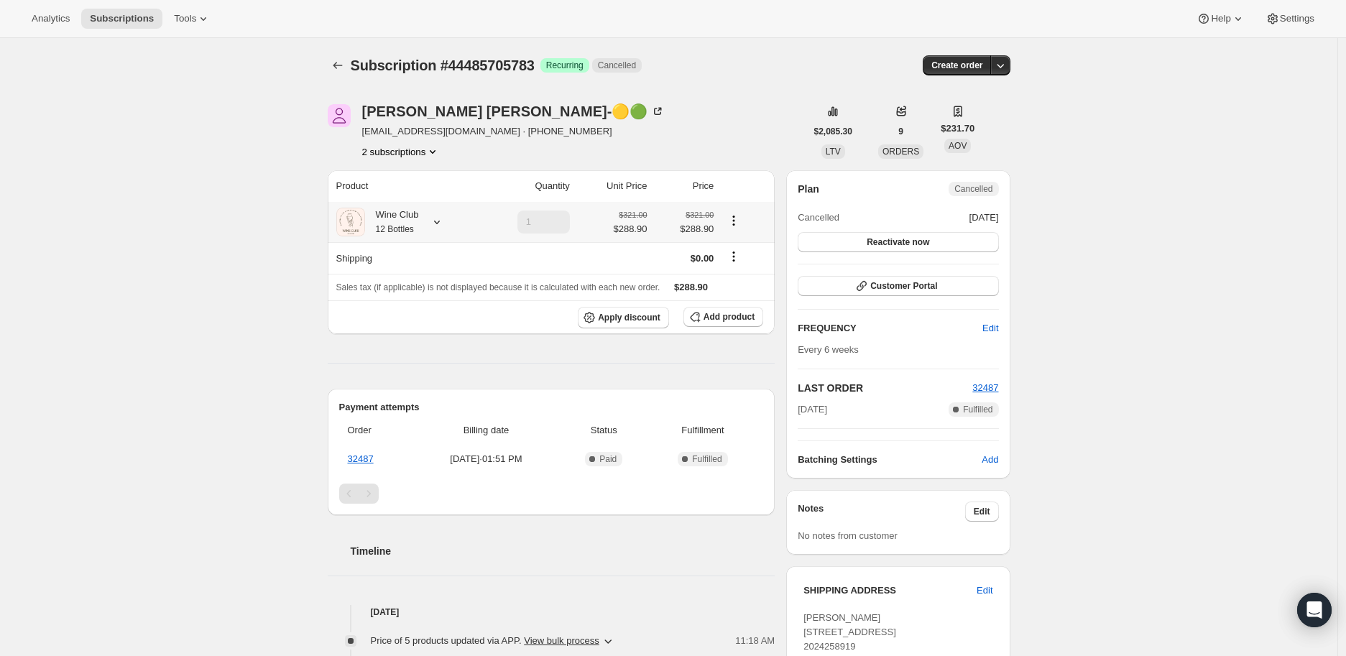
click at [439, 218] on icon at bounding box center [437, 222] width 14 height 14
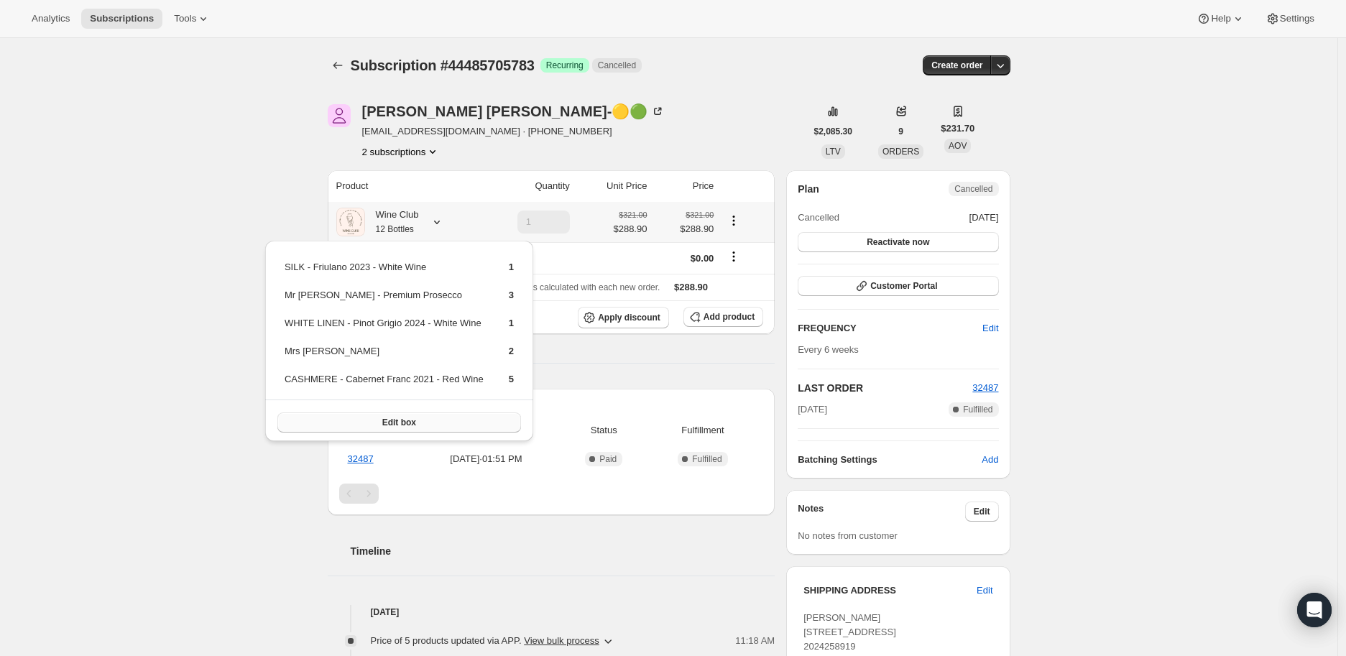
click at [407, 417] on span "Edit box" at bounding box center [399, 422] width 34 height 11
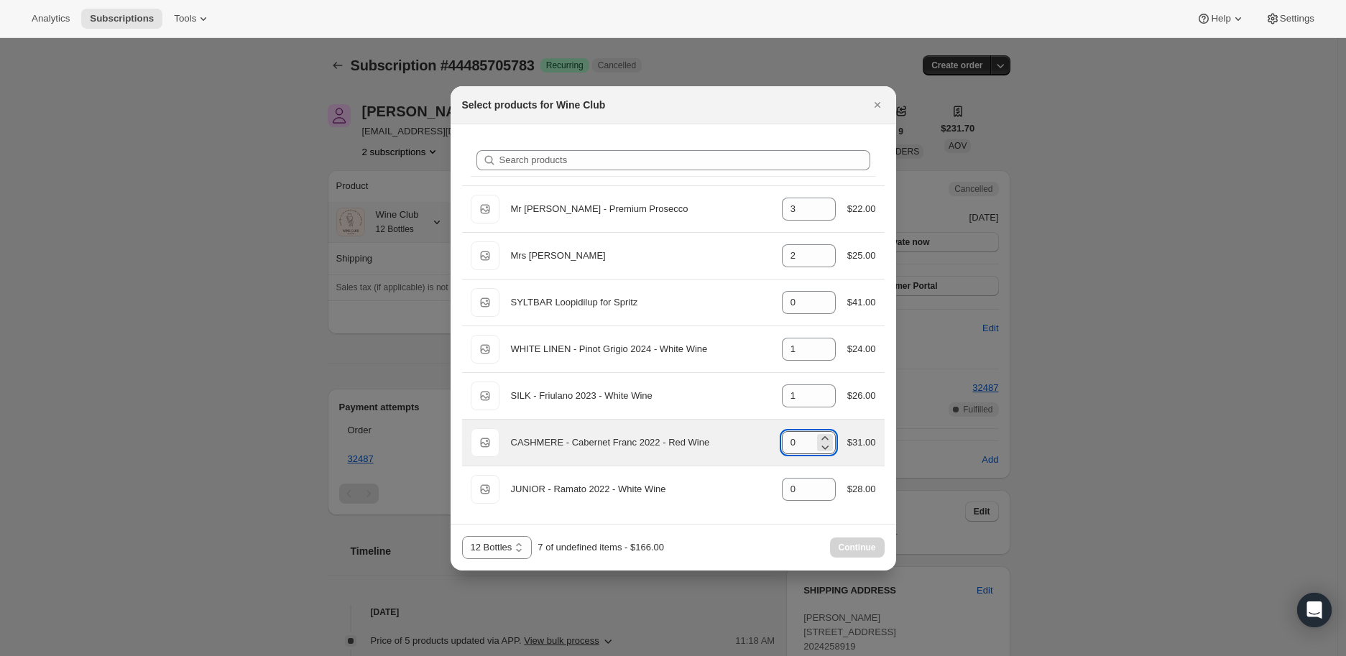
click at [798, 440] on input "0" at bounding box center [798, 442] width 32 height 23
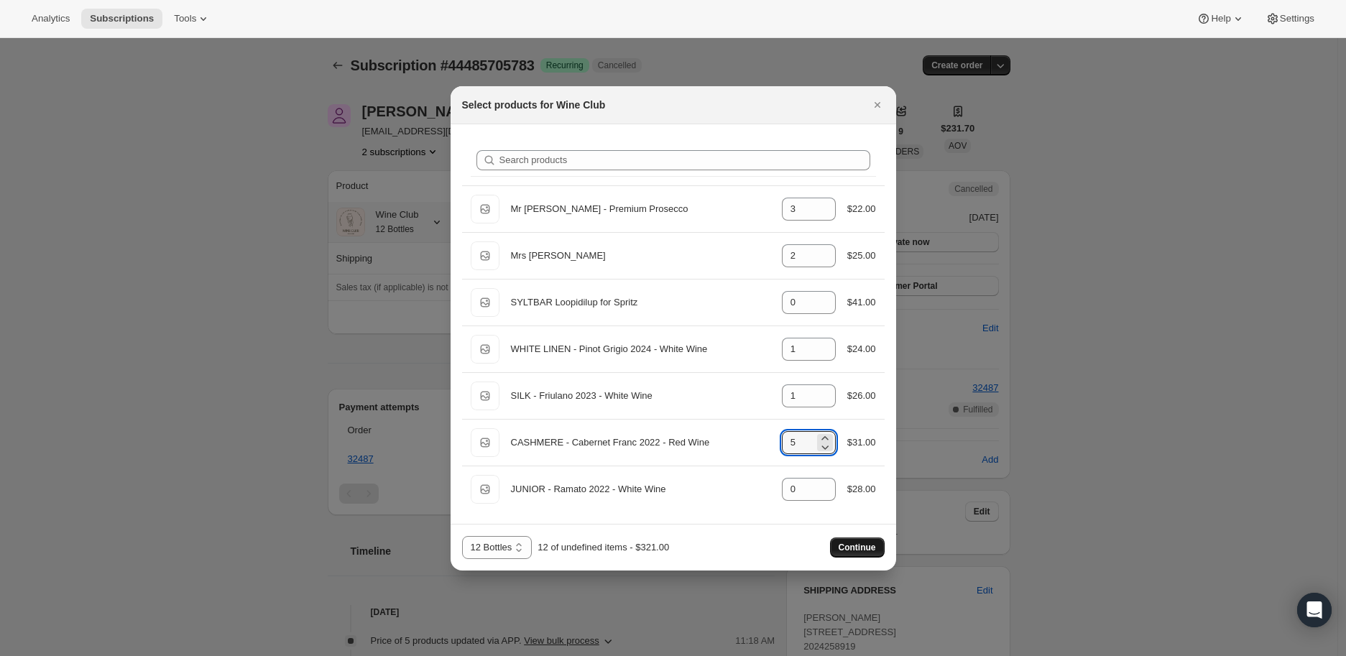
click at [856, 546] on span "Continue" at bounding box center [857, 547] width 37 height 11
click at [842, 545] on span "Continue" at bounding box center [857, 547] width 37 height 11
click at [863, 543] on span "Continue" at bounding box center [857, 547] width 37 height 11
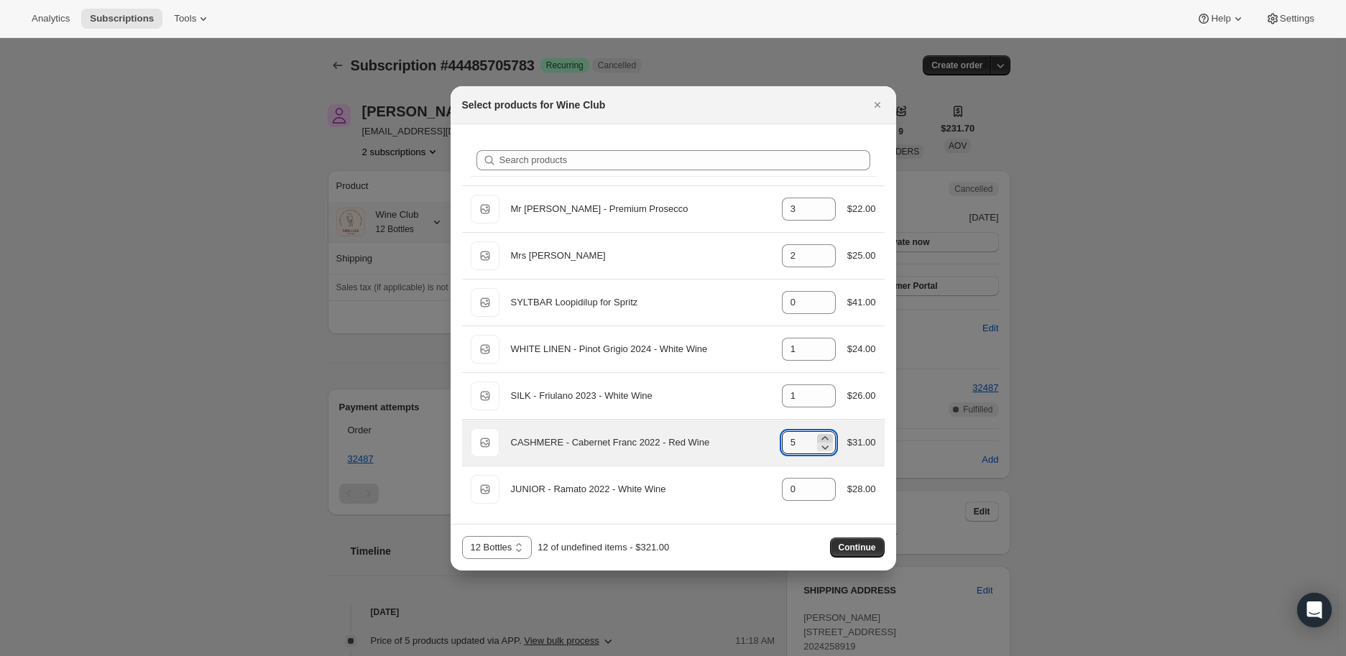
click at [826, 438] on icon ":r220:" at bounding box center [825, 438] width 14 height 14
click at [826, 445] on icon ":r220:" at bounding box center [825, 447] width 14 height 14
type input "5"
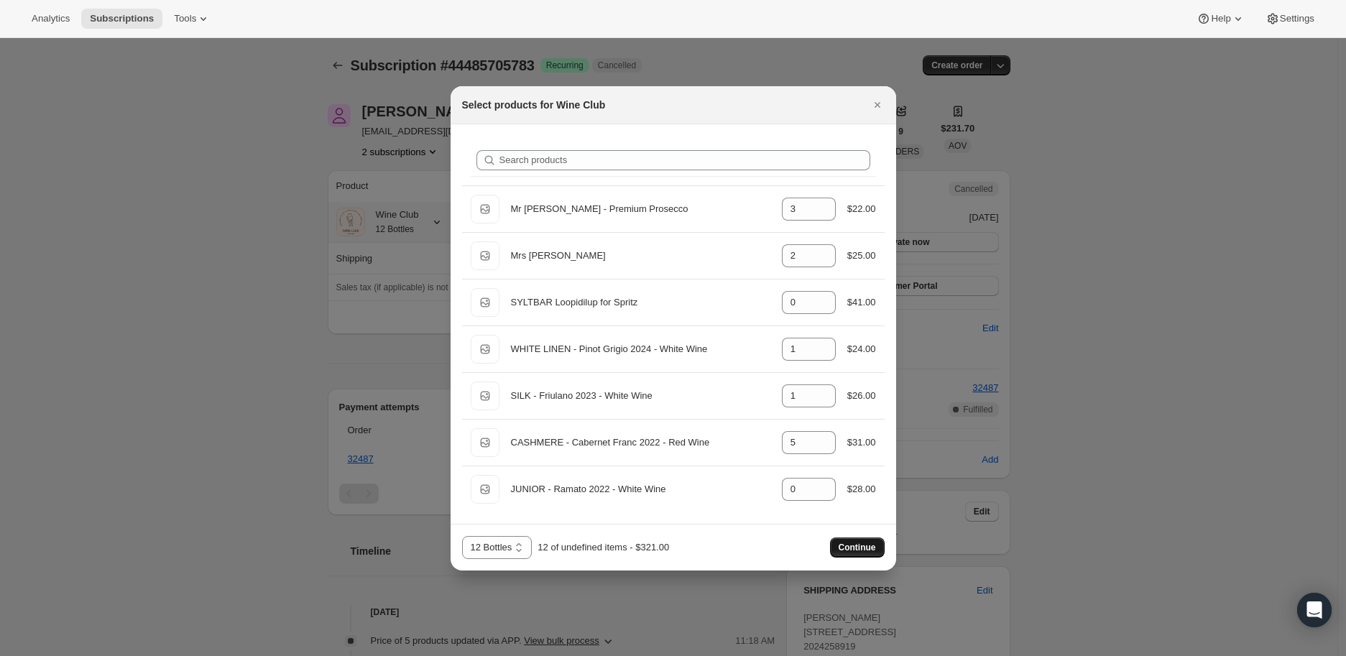
click at [855, 543] on span "Continue" at bounding box center [857, 547] width 37 height 11
click at [875, 100] on icon "Close" at bounding box center [877, 105] width 14 height 14
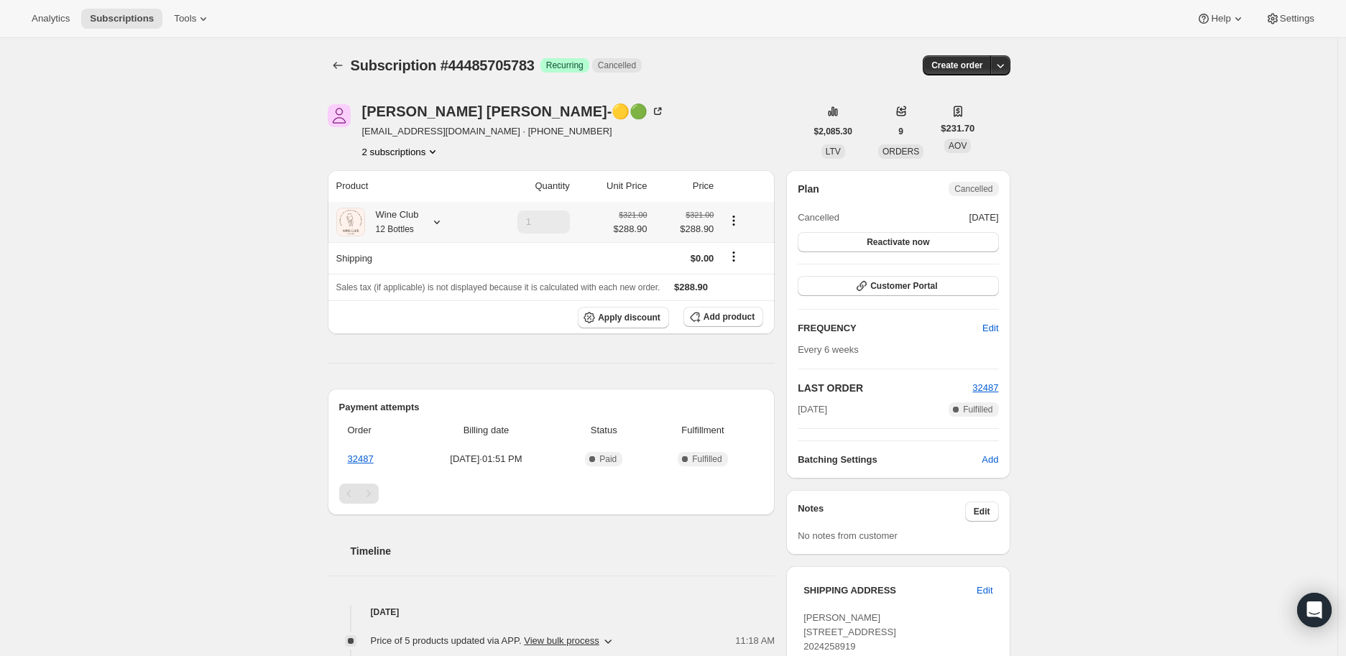
click at [443, 219] on icon at bounding box center [437, 222] width 14 height 14
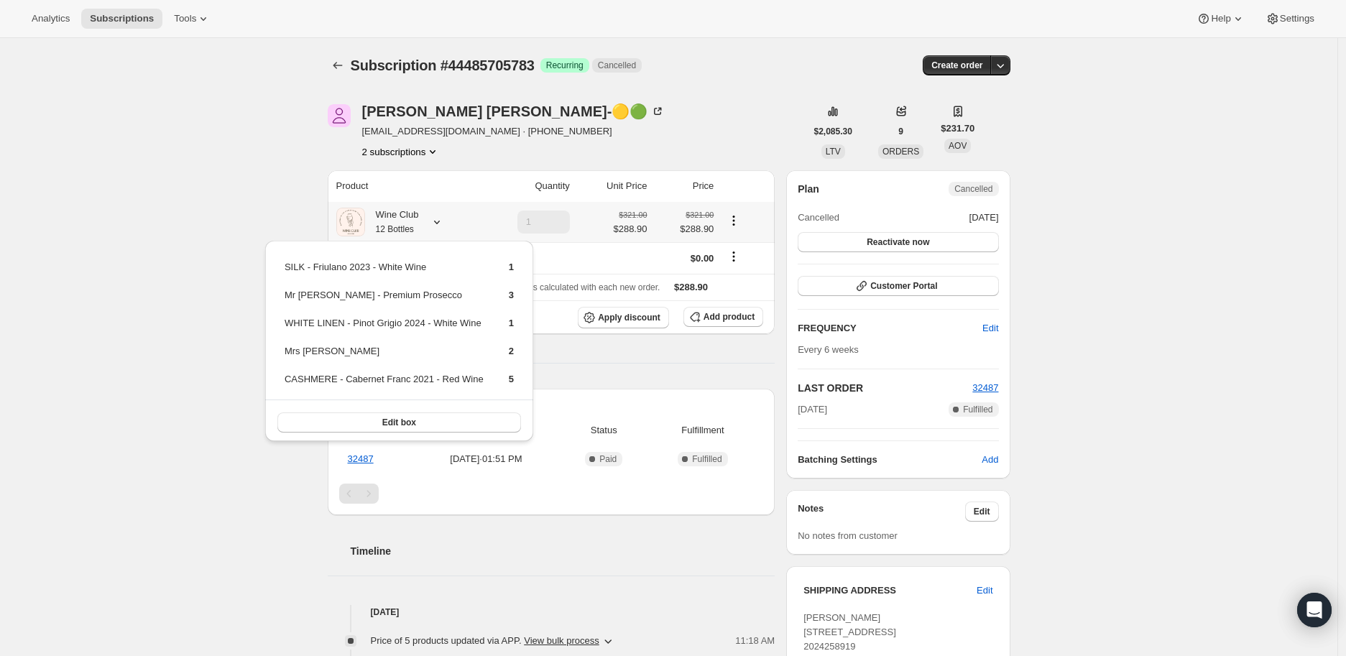
click at [443, 219] on icon at bounding box center [437, 222] width 14 height 14
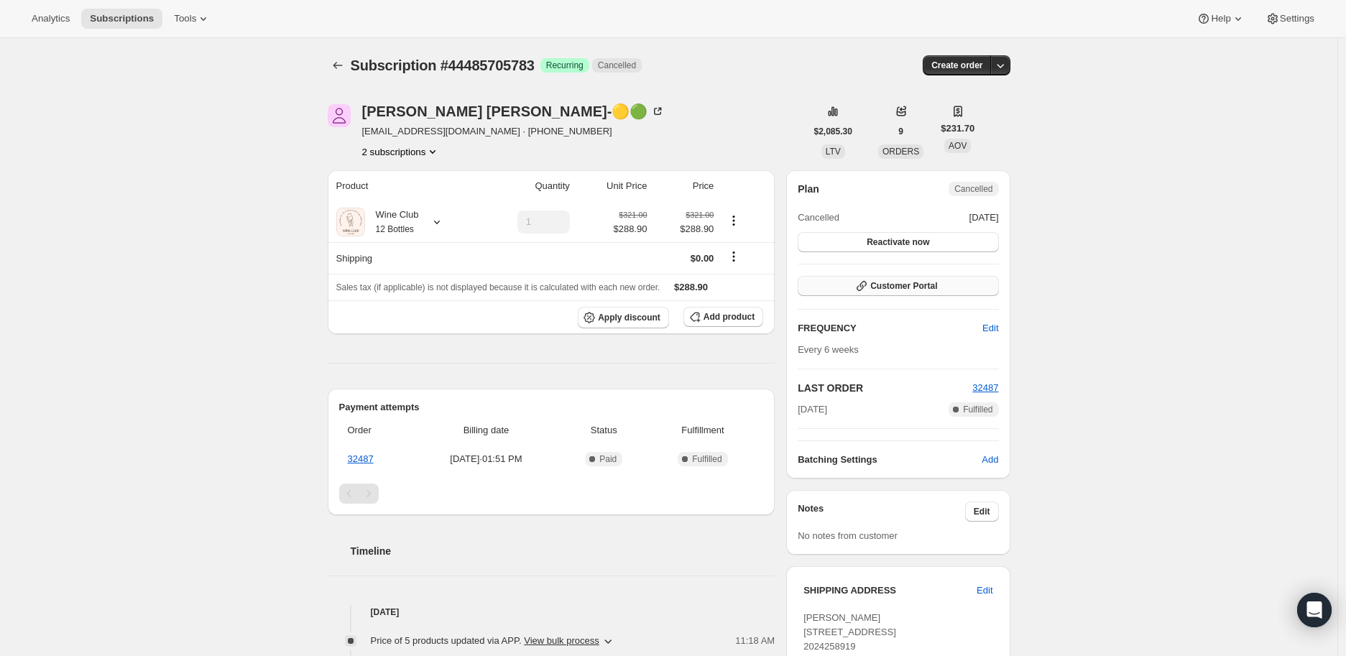
click at [902, 286] on span "Customer Portal" at bounding box center [903, 285] width 67 height 11
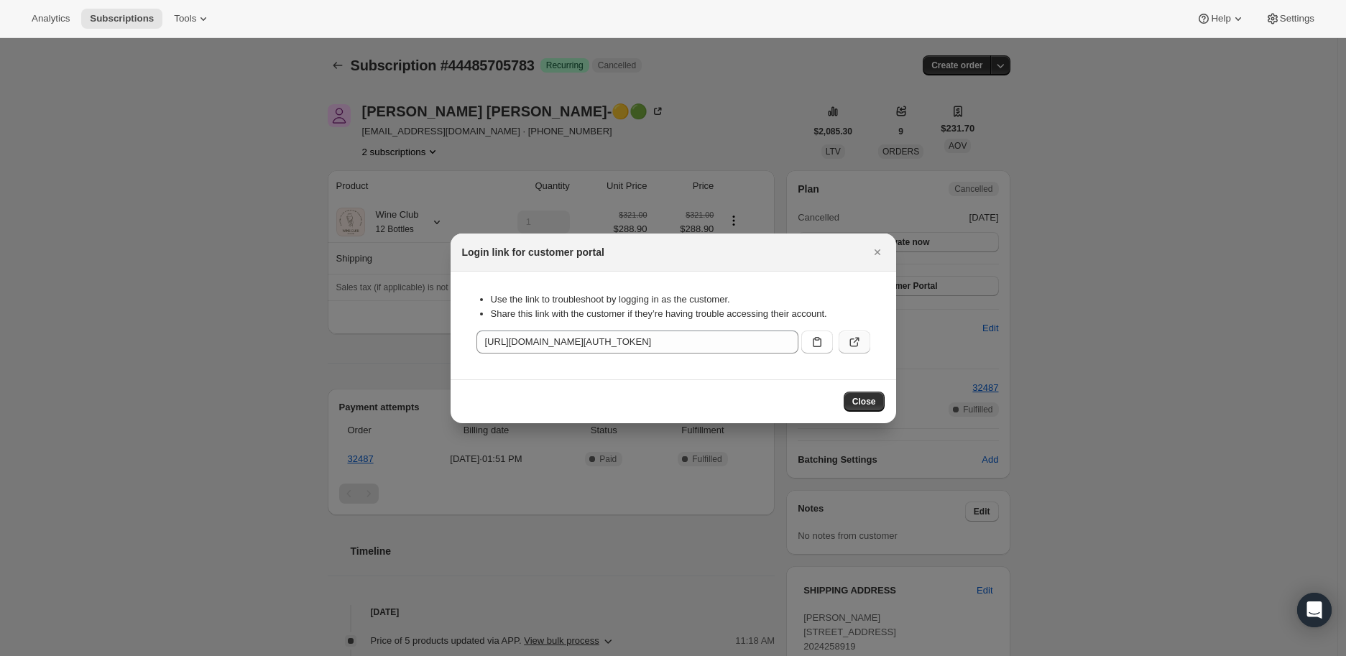
click at [855, 342] on icon ":r1vr:" at bounding box center [854, 342] width 14 height 14
click at [875, 252] on icon "Close" at bounding box center [877, 252] width 14 height 14
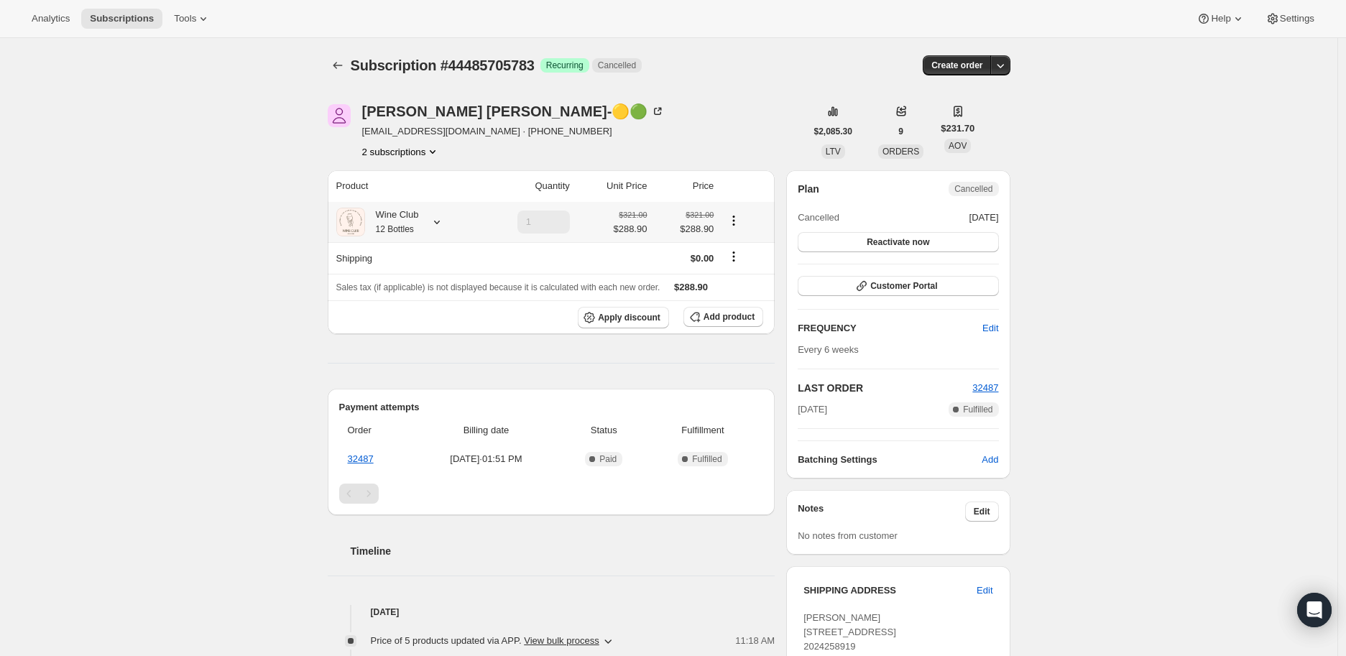
click at [435, 225] on icon at bounding box center [437, 222] width 14 height 14
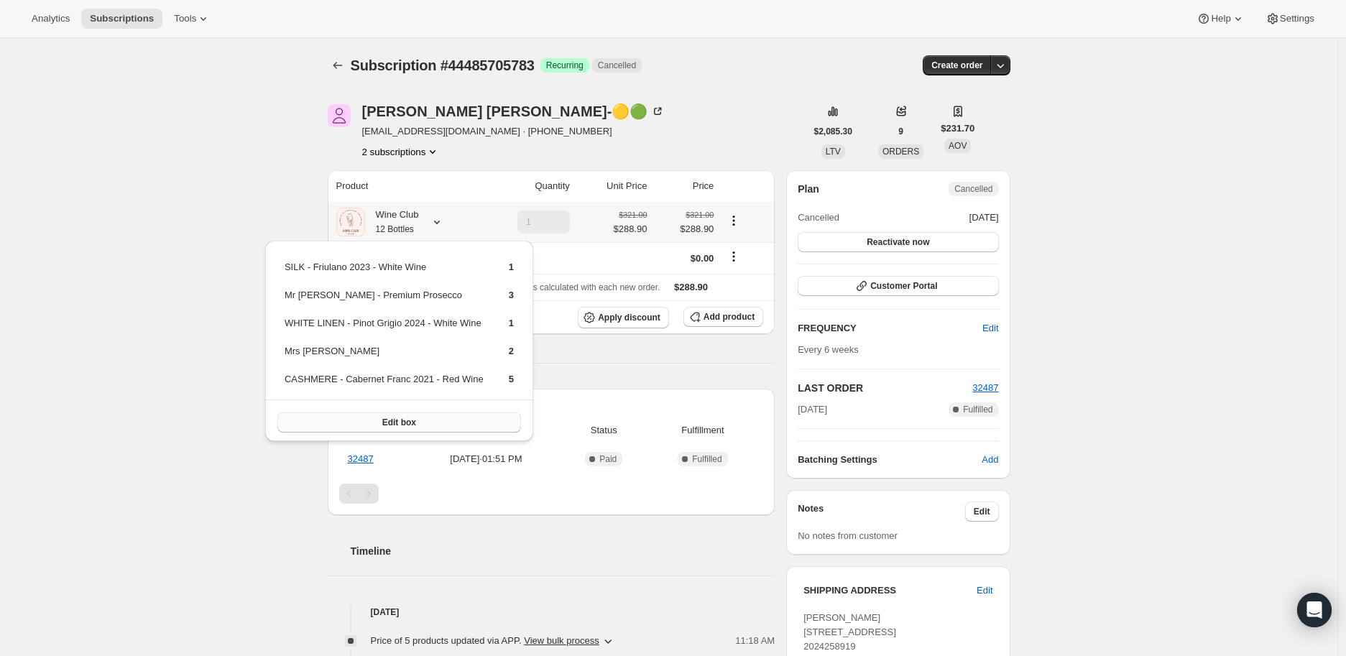
click at [394, 418] on span "Edit box" at bounding box center [399, 422] width 34 height 11
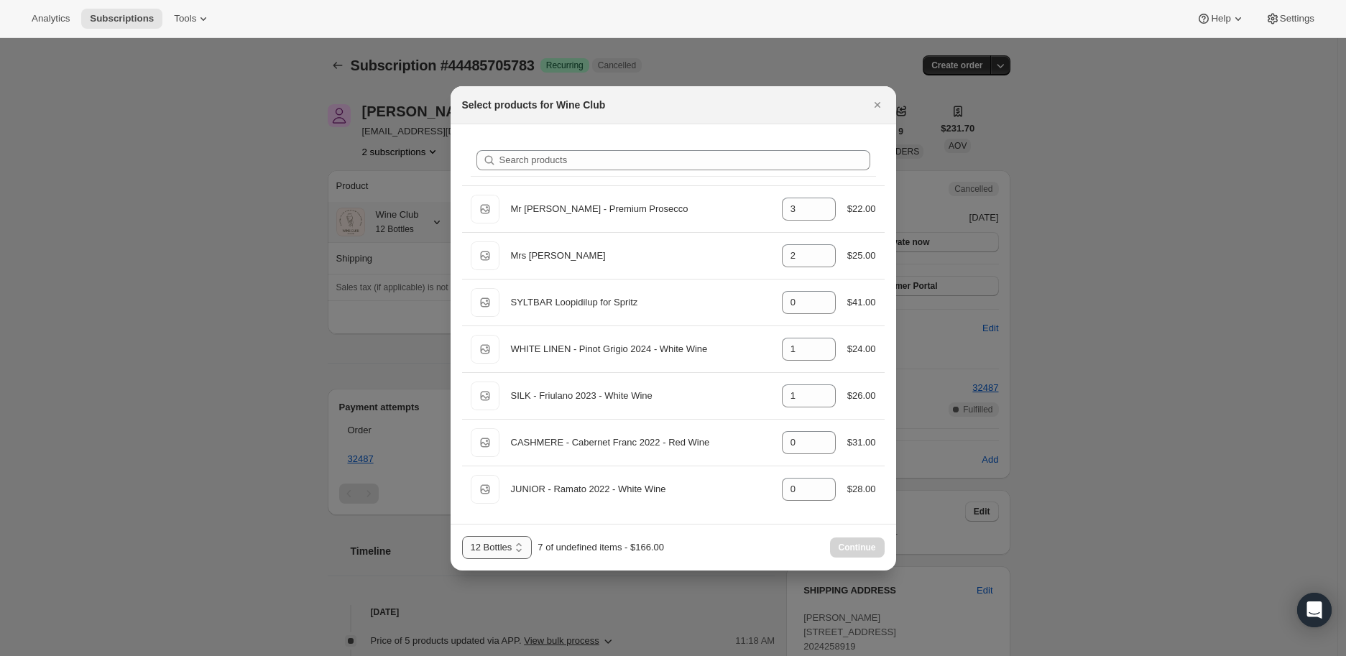
click at [520, 546] on select "12 Bottles 24 Bottles 36 Bottles 48 bottles 60 bottles" at bounding box center [497, 547] width 70 height 23
click at [462, 536] on select "12 Bottles 24 Bottles 36 Bottles 48 bottles 60 bottles" at bounding box center [497, 547] width 70 height 23
click at [520, 545] on select "12 Bottles 24 Bottles 36 Bottles 48 bottles 60 bottles" at bounding box center [497, 547] width 70 height 23
select select "gid://shopify/ProductVariant/41343417024567"
click at [462, 536] on select "12 Bottles 24 Bottles 36 Bottles 48 bottles 60 bottles" at bounding box center [497, 547] width 70 height 23
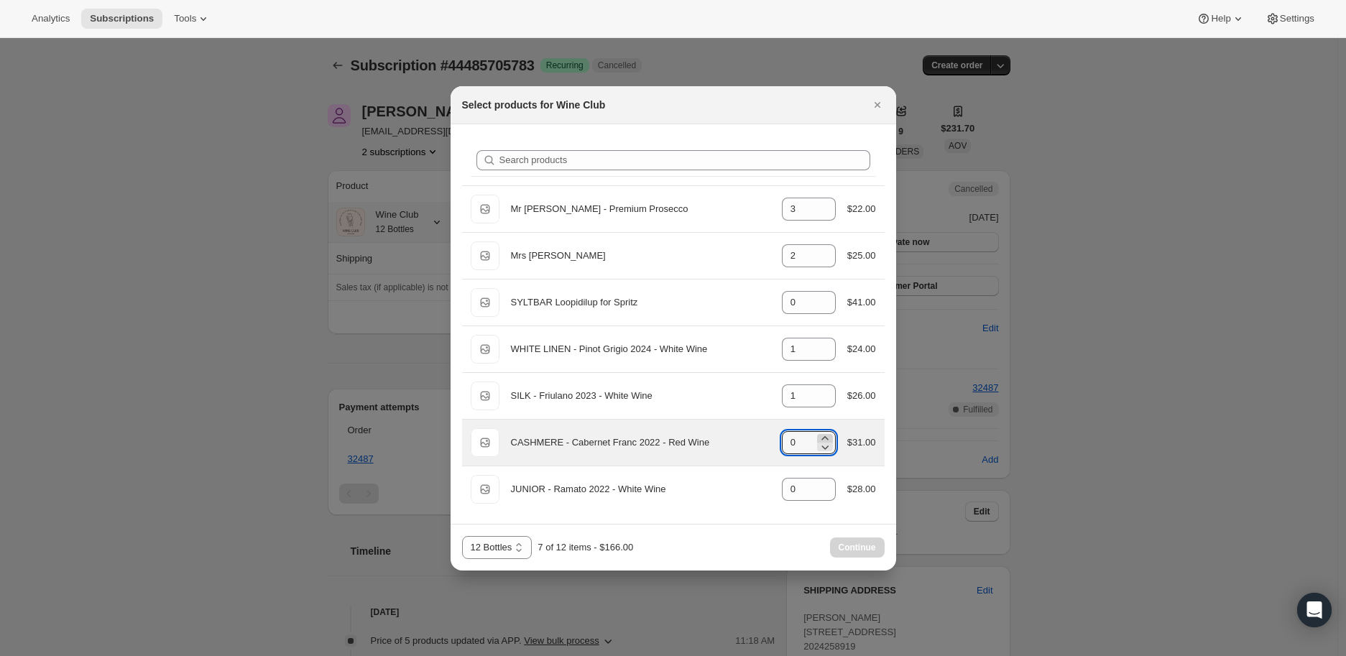
click at [825, 434] on icon ":r238:" at bounding box center [825, 438] width 14 height 14
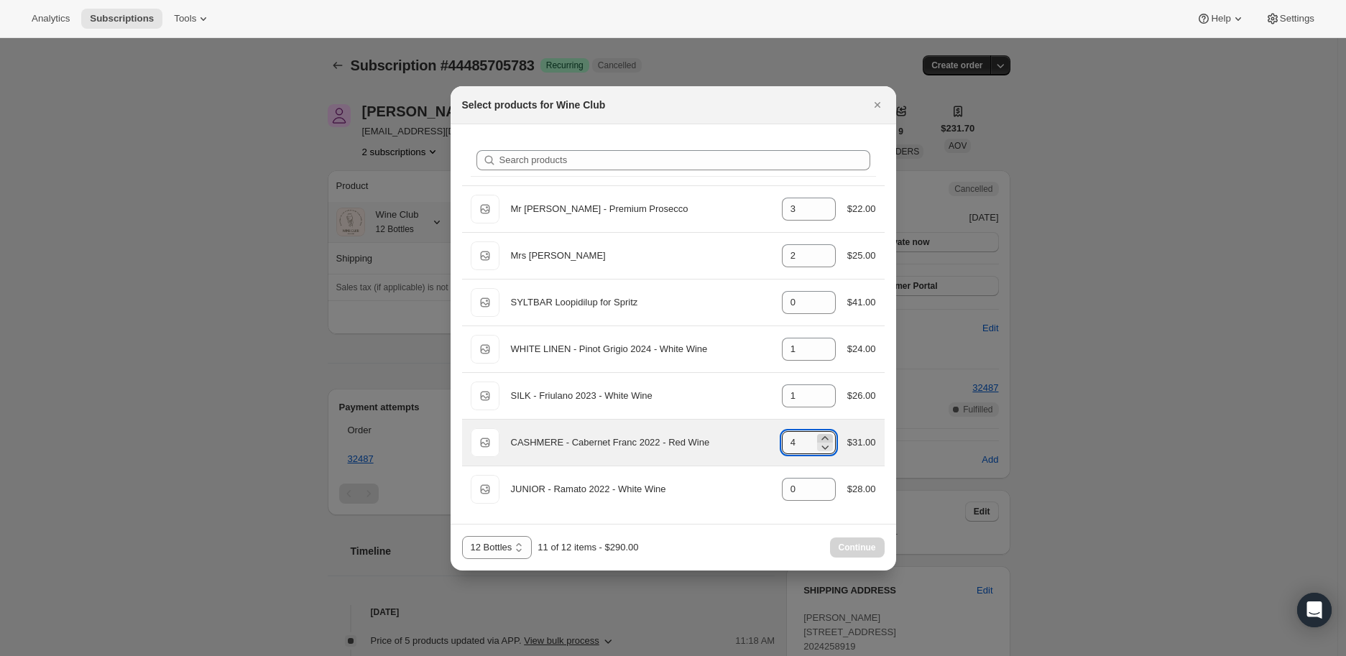
type input "5"
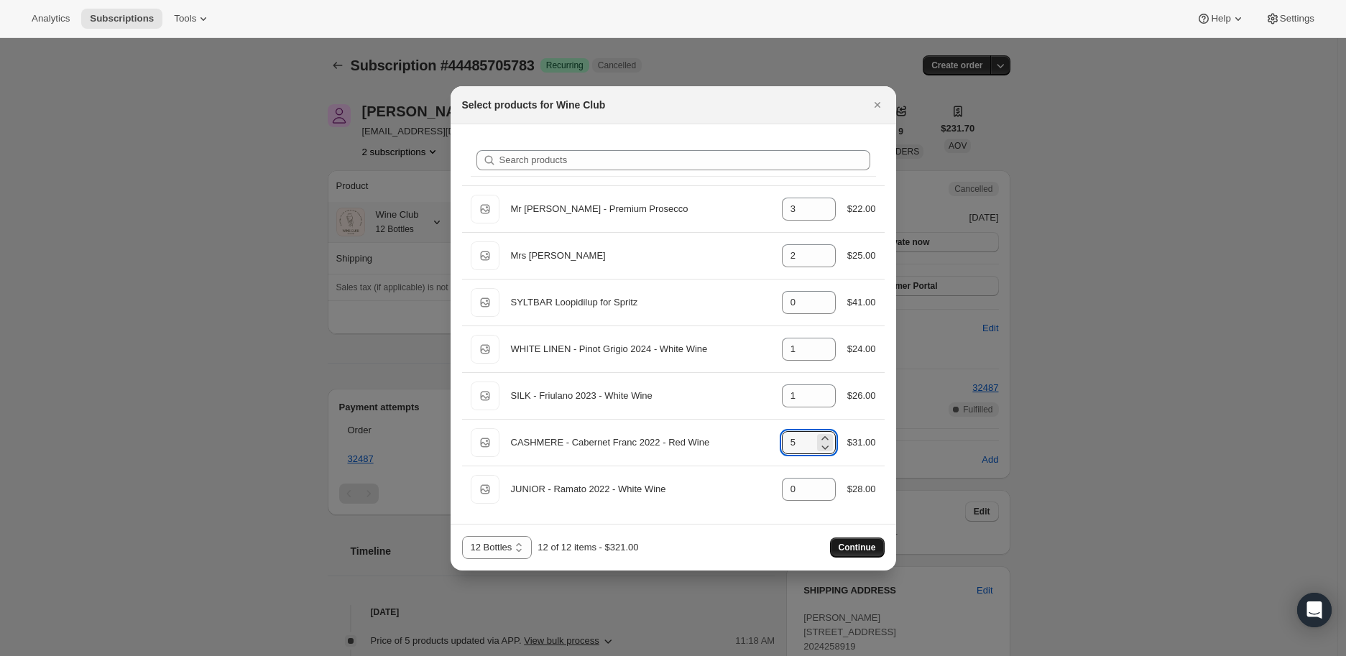
click at [852, 542] on span "Continue" at bounding box center [857, 547] width 37 height 11
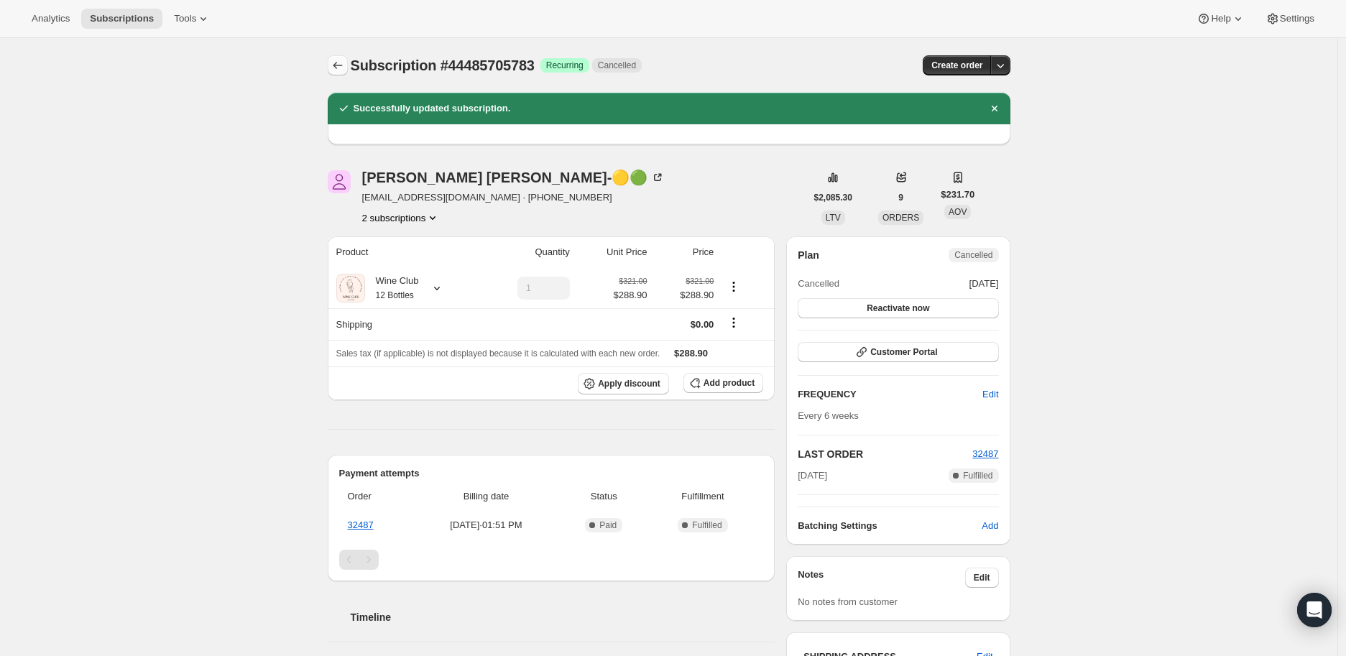
click at [344, 59] on icon "Subscriptions" at bounding box center [338, 65] width 14 height 14
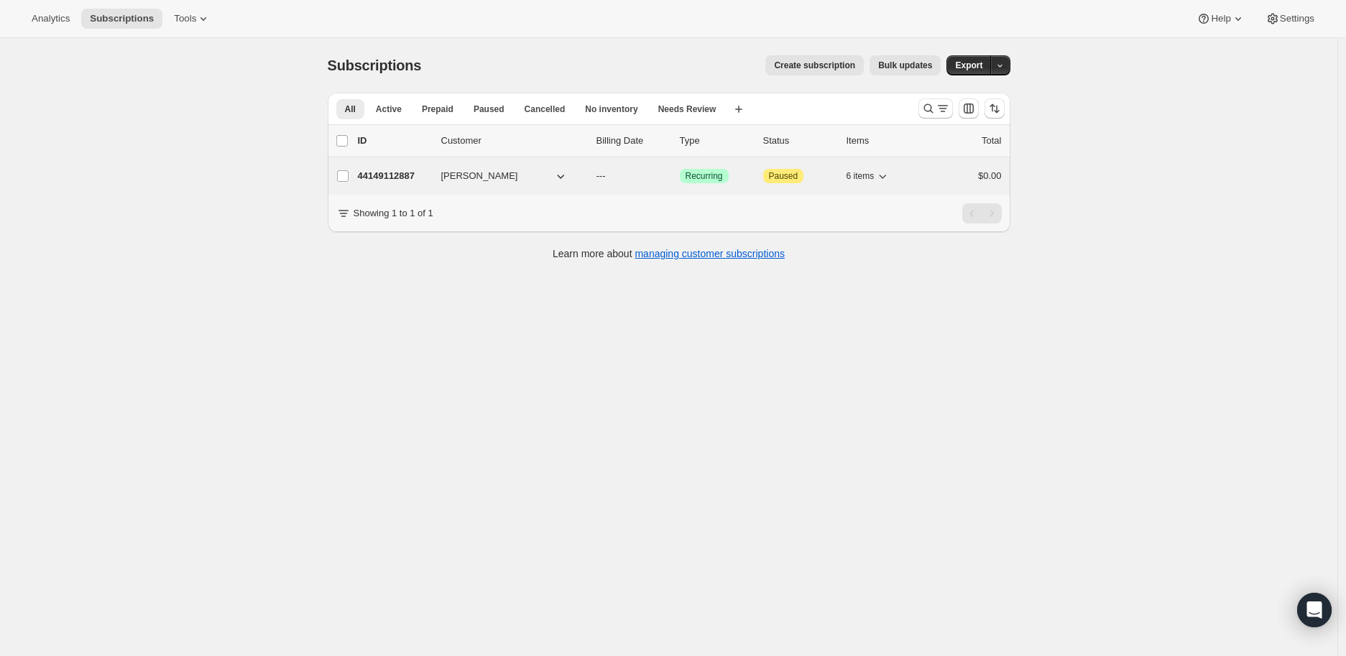
click at [375, 172] on p "44149112887" at bounding box center [394, 176] width 72 height 14
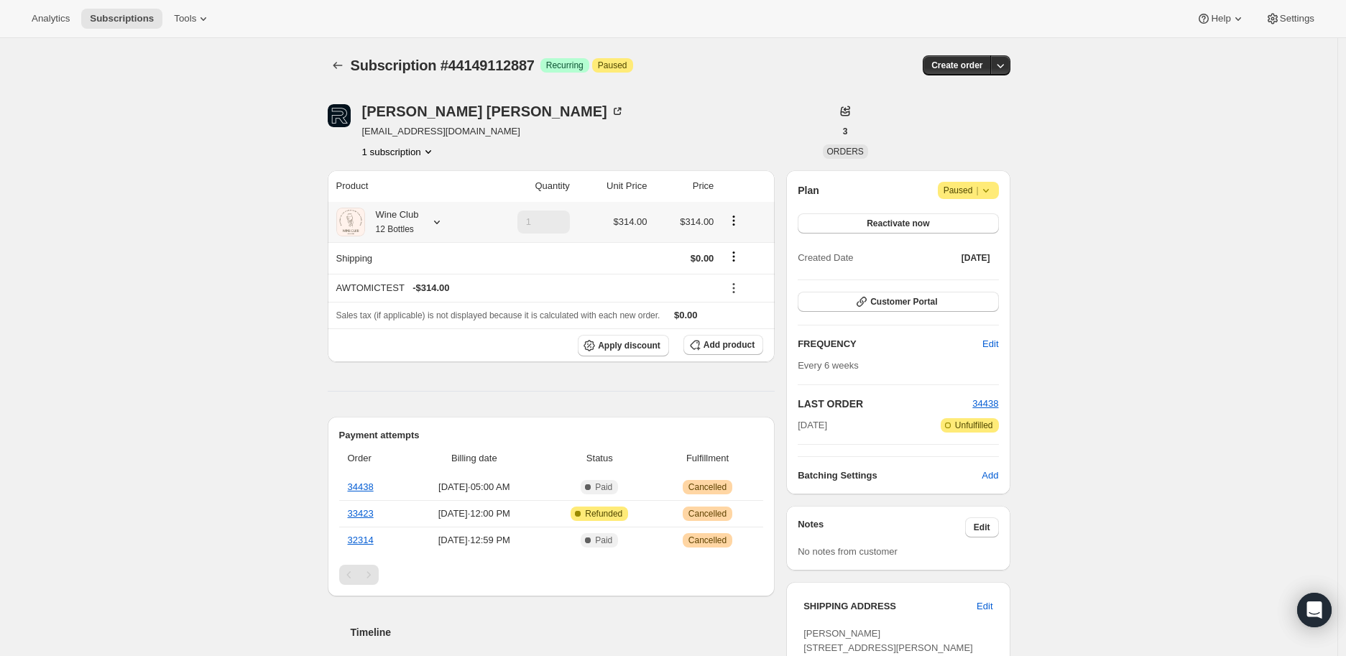
click at [440, 222] on icon at bounding box center [437, 223] width 6 height 4
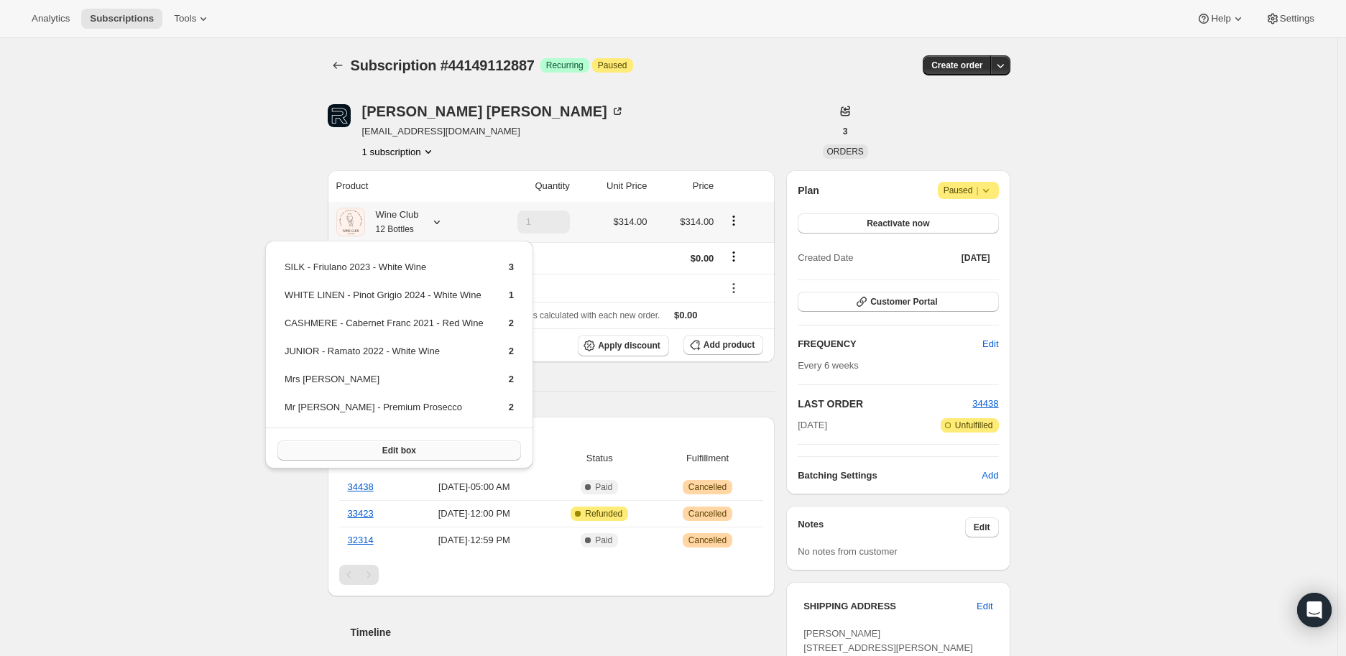
click at [401, 448] on span "Edit box" at bounding box center [399, 450] width 34 height 11
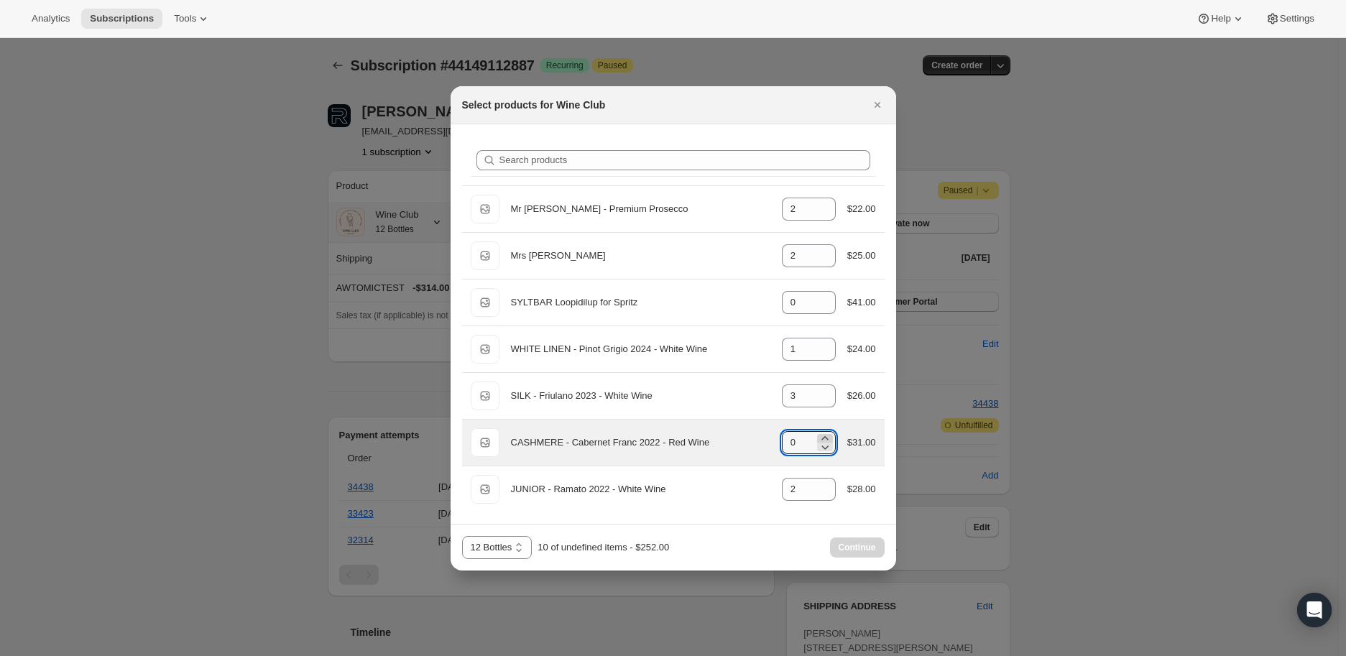
click at [824, 438] on icon ":r2ca:" at bounding box center [825, 438] width 14 height 14
type input "2"
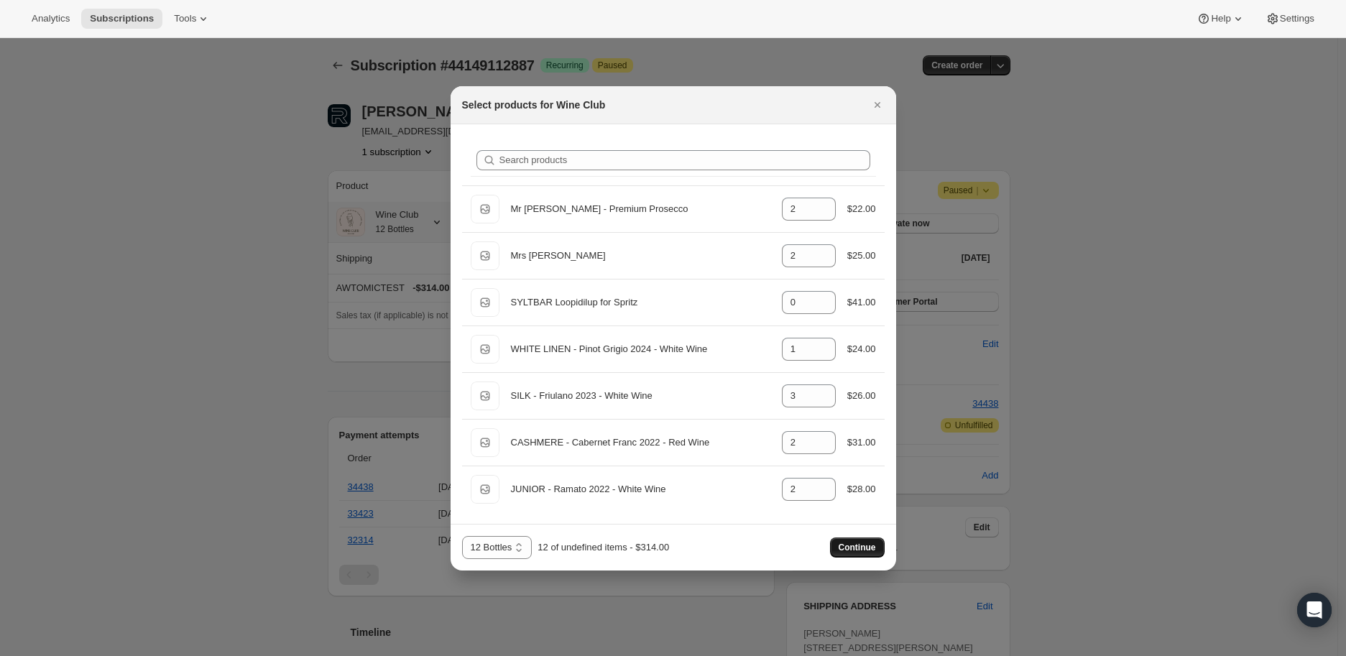
click at [855, 545] on span "Continue" at bounding box center [857, 547] width 37 height 11
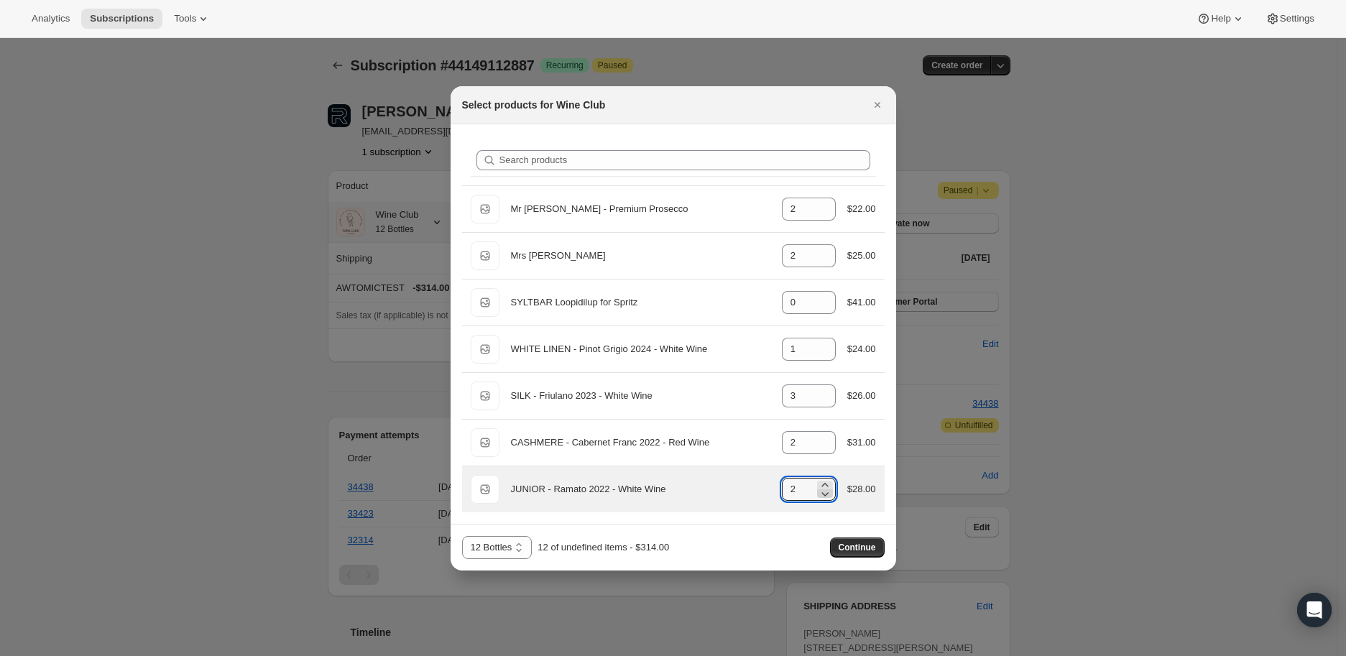
click at [824, 492] on icon ":r2ca:" at bounding box center [824, 494] width 7 height 4
click at [829, 482] on icon ":r2ca:" at bounding box center [825, 485] width 14 height 14
type input "2"
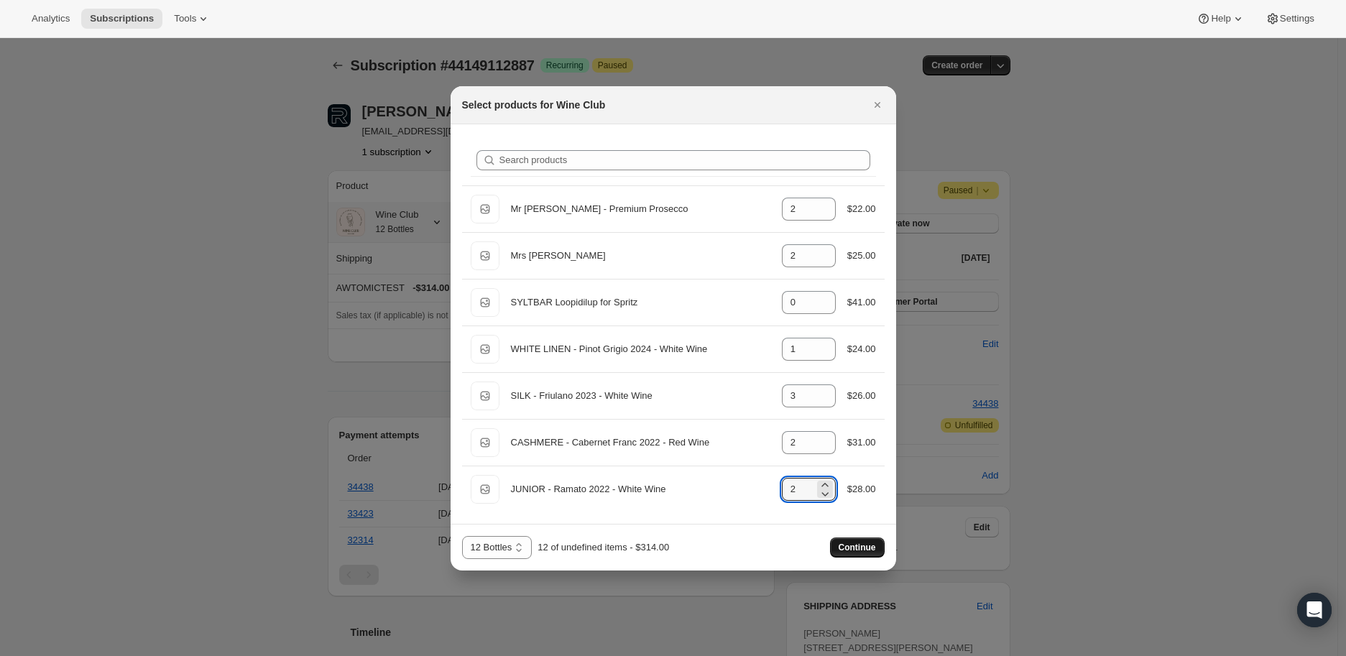
click at [854, 545] on span "Continue" at bounding box center [857, 547] width 37 height 11
click at [517, 549] on select "12 Bottles 24 Bottles 36 Bottles 48 bottles 60 bottles" at bounding box center [497, 547] width 70 height 23
click at [462, 536] on select "12 Bottles 24 Bottles 36 Bottles 48 bottles 60 bottles" at bounding box center [497, 547] width 70 height 23
click at [521, 543] on select "12 Bottles 24 Bottles 36 Bottles 48 bottles 60 bottles" at bounding box center [497, 547] width 70 height 23
select select "gid://shopify/ProductVariant/41343417024567"
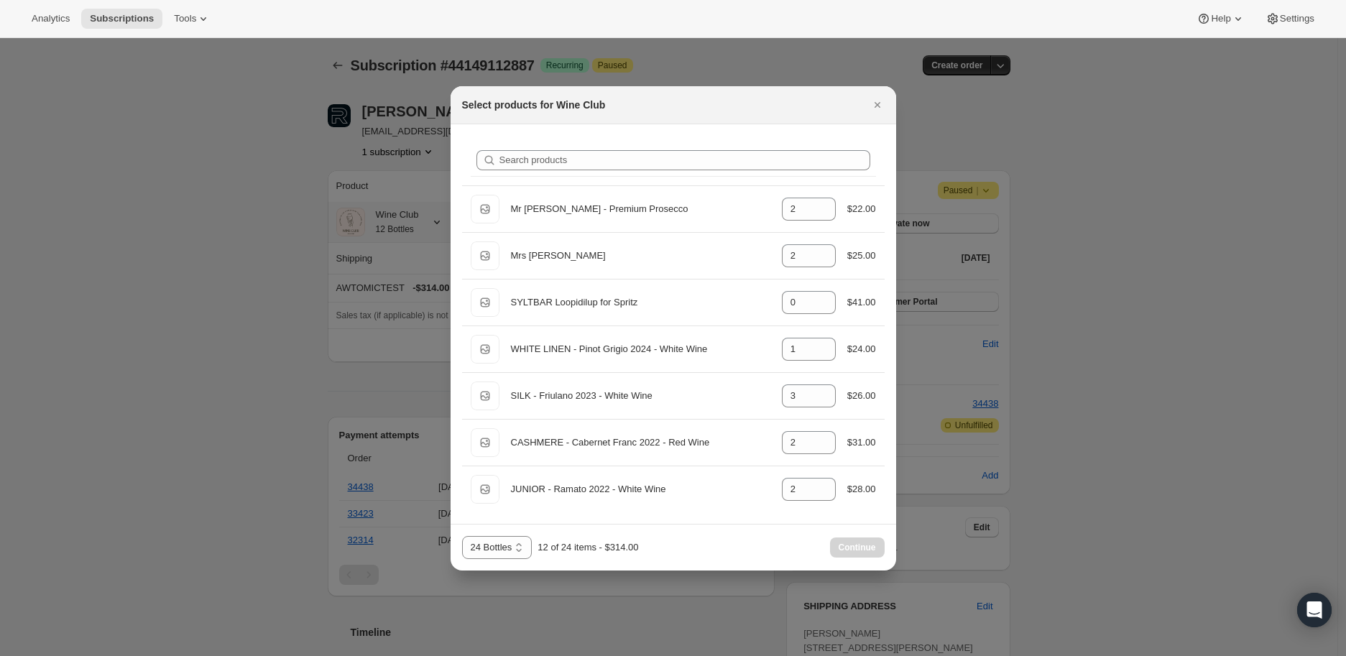
click at [462, 536] on select "12 Bottles 24 Bottles 36 Bottles 48 bottles 60 bottles" at bounding box center [497, 547] width 70 height 23
click at [853, 540] on button "Continue" at bounding box center [857, 548] width 55 height 20
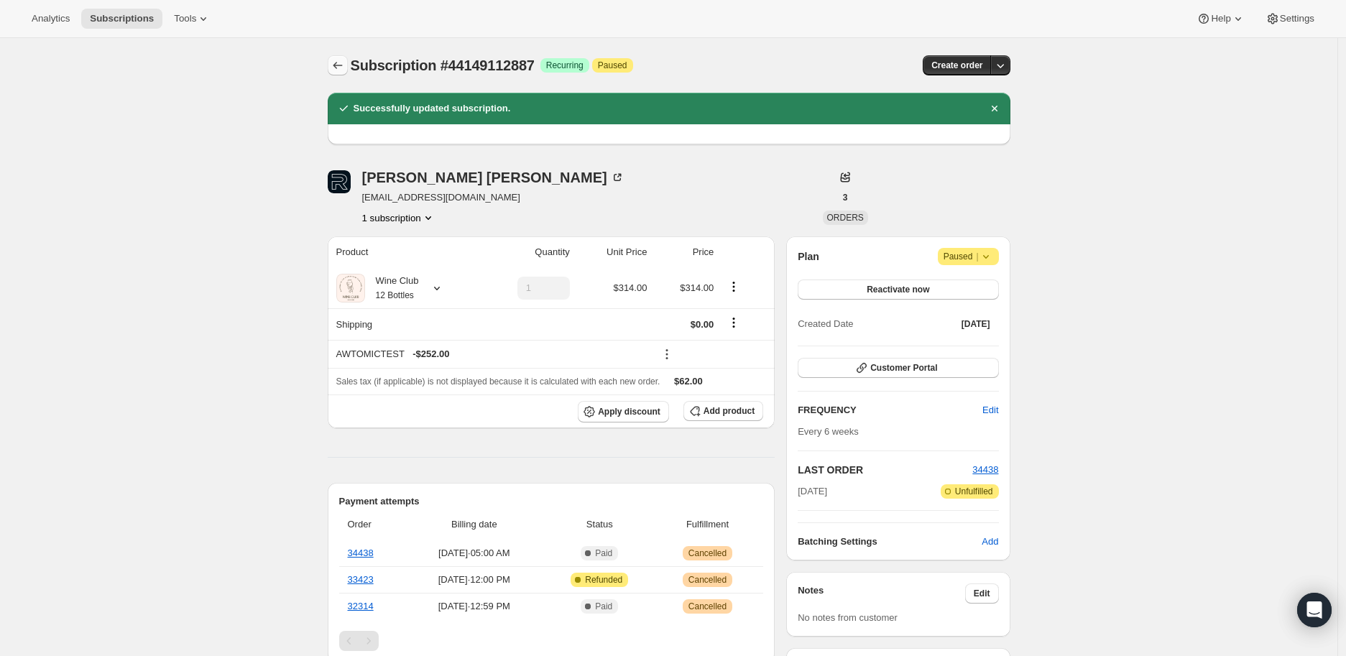
click at [345, 65] on icon "Subscriptions" at bounding box center [338, 65] width 14 height 14
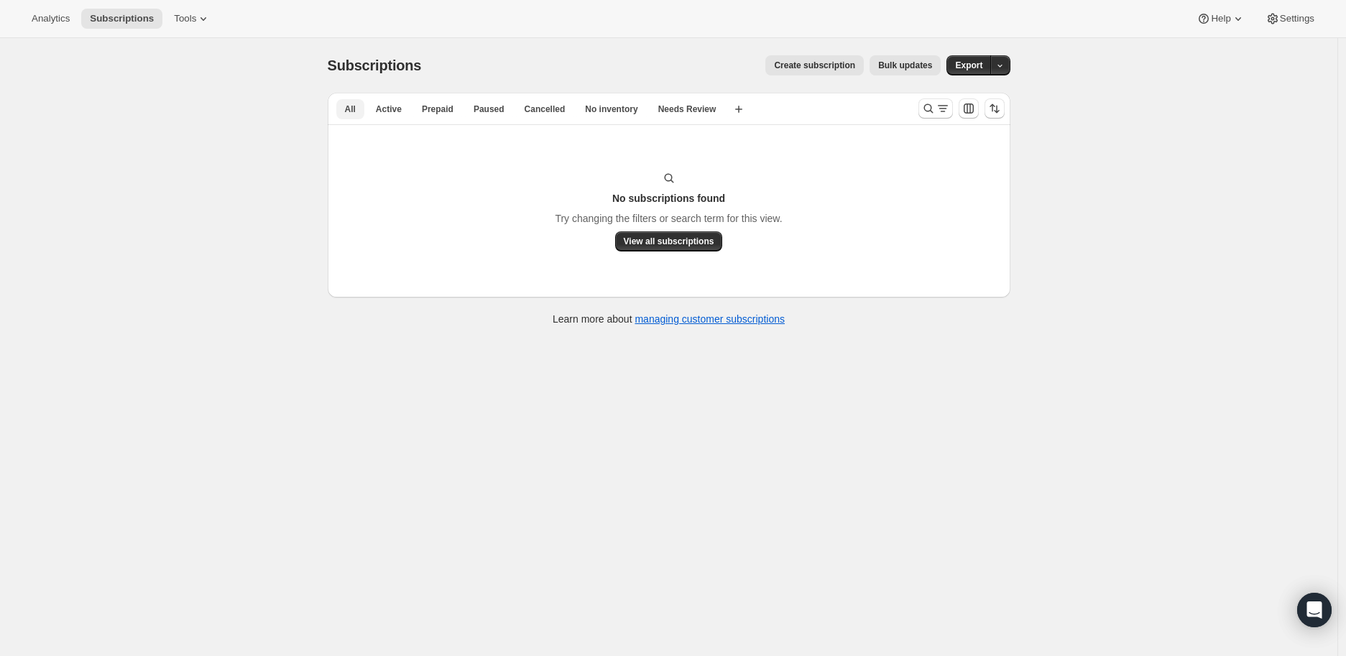
click at [348, 103] on span "All" at bounding box center [350, 108] width 11 height 11
click at [930, 105] on icon "Search and filter results" at bounding box center [928, 108] width 14 height 14
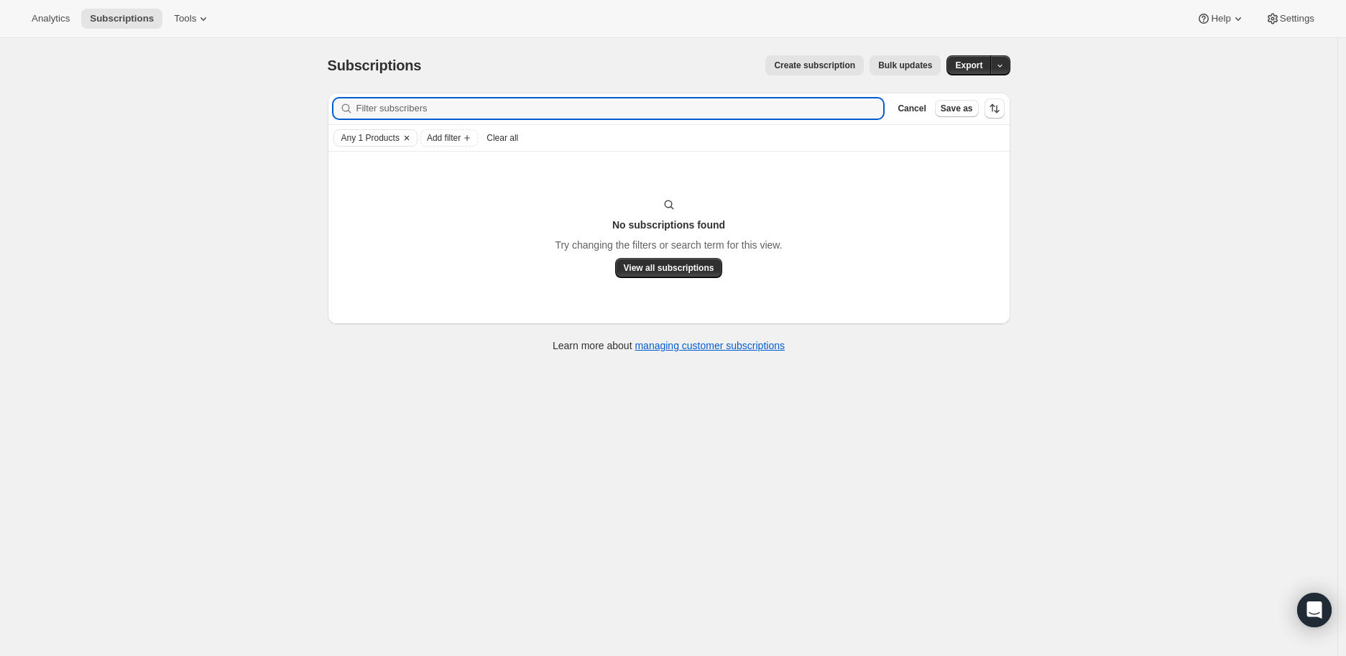
click at [406, 135] on icon "Clear" at bounding box center [406, 137] width 11 height 11
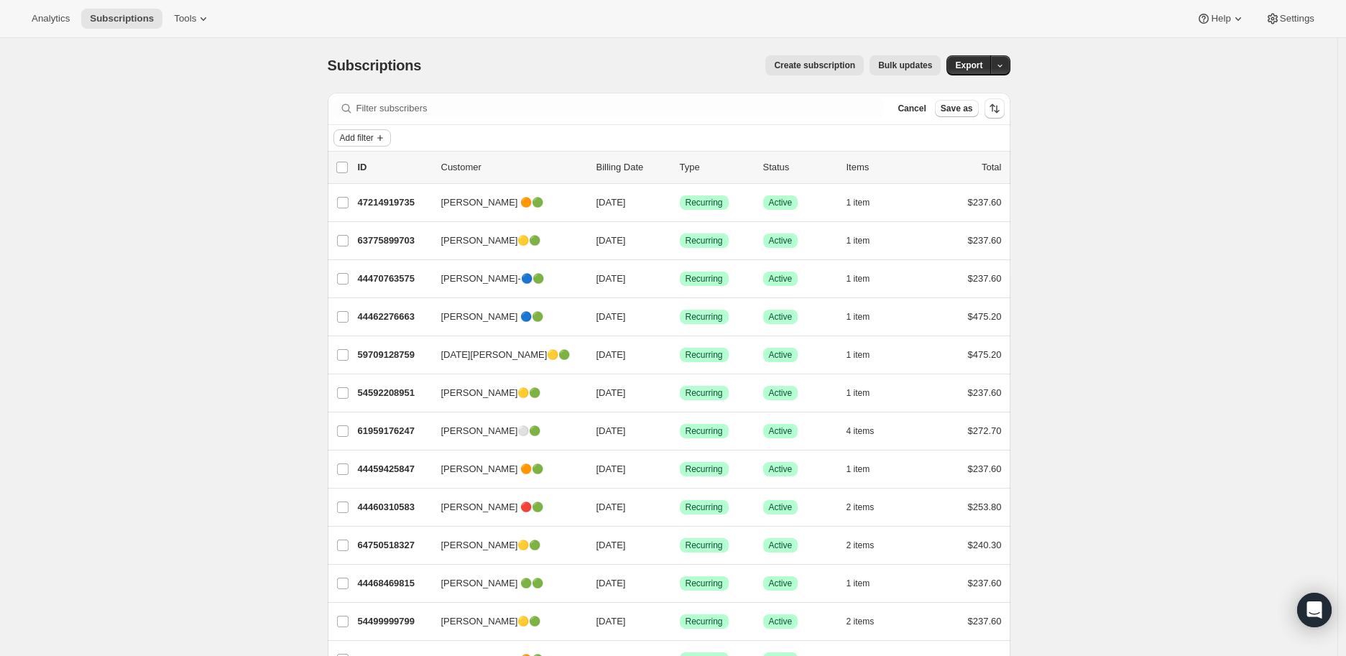
click at [386, 134] on icon "Add filter" at bounding box center [379, 137] width 11 height 11
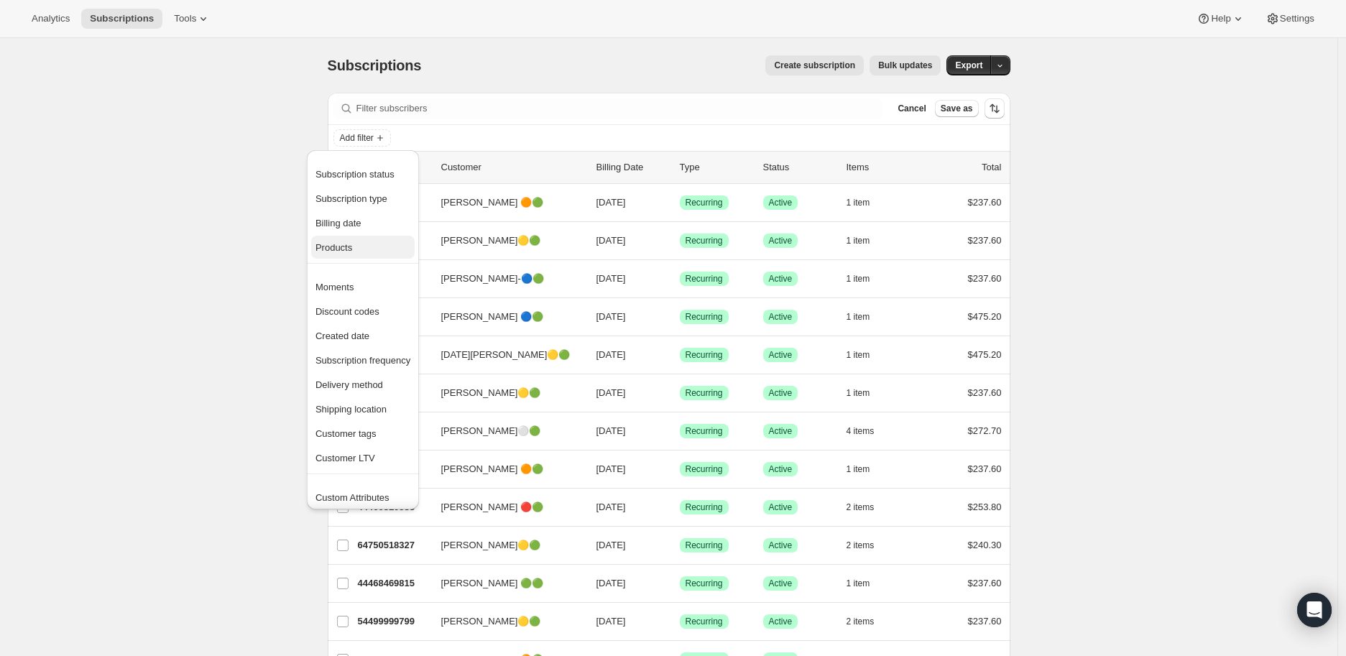
click at [335, 247] on span "Products" at bounding box center [333, 247] width 37 height 11
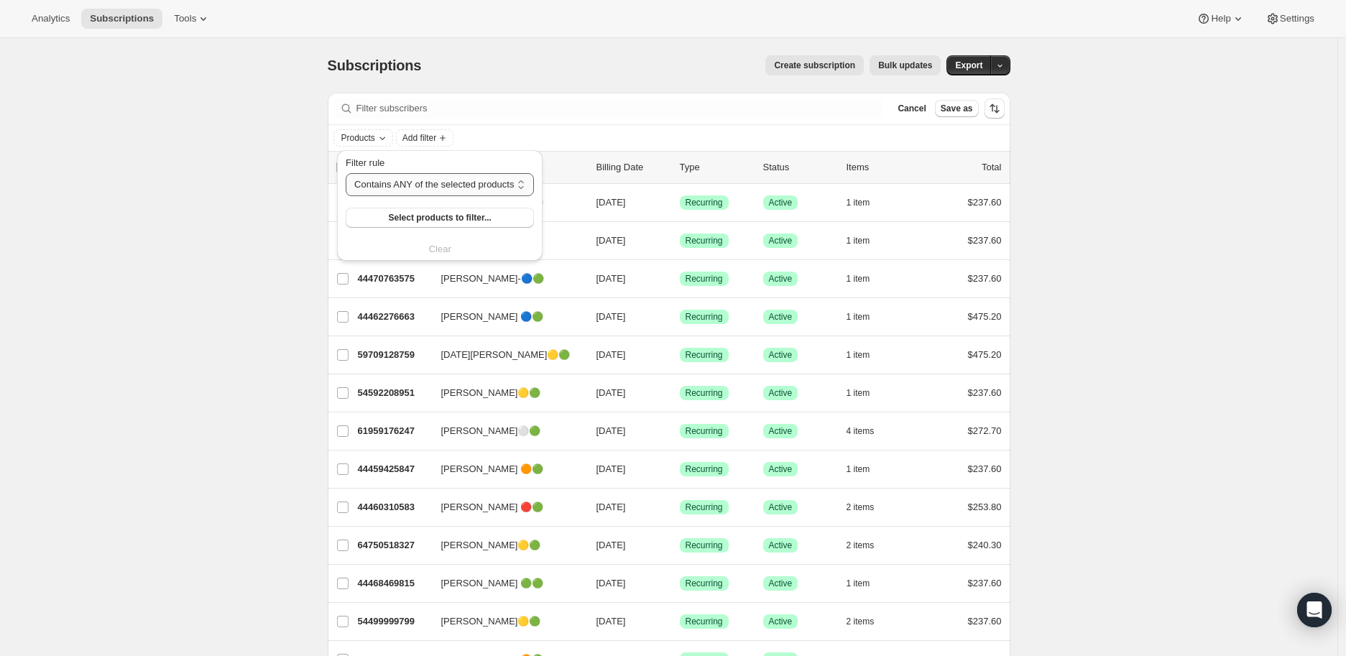
click at [520, 185] on select "Contains ANY of the selected products Contains ALL of the selected products Con…" at bounding box center [440, 184] width 188 height 23
click at [428, 183] on select "Contains ANY of the selected products Contains ALL of the selected products Con…" at bounding box center [440, 184] width 188 height 23
click at [427, 218] on span "Select products to filter..." at bounding box center [440, 217] width 103 height 11
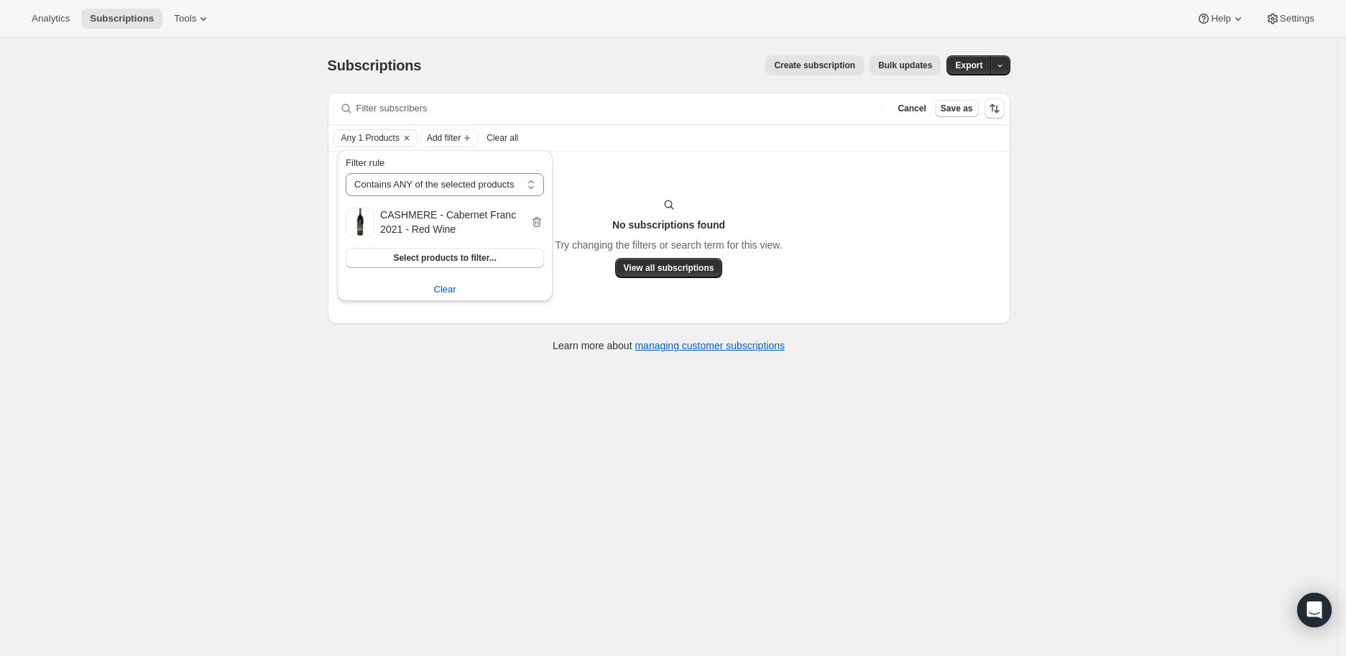
click at [443, 427] on div "Subscriptions. This page is ready Subscriptions Create subscription Bulk update…" at bounding box center [668, 366] width 1337 height 656
click at [407, 135] on icon "Clear" at bounding box center [406, 137] width 11 height 11
